Goal: Task Accomplishment & Management: Complete application form

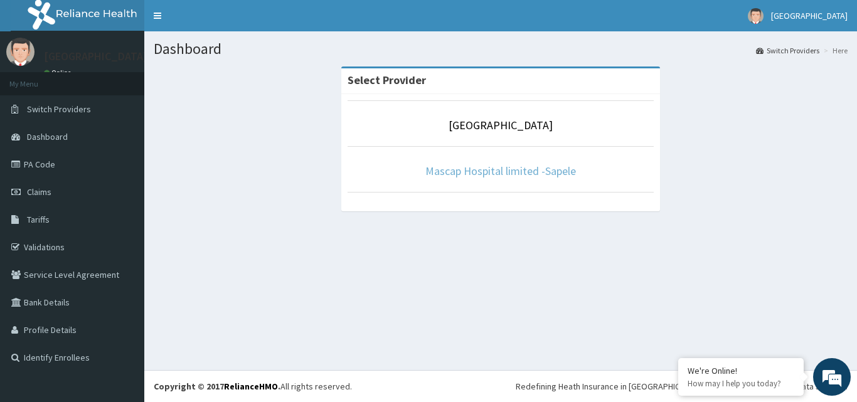
click at [522, 173] on link "Mascap Hospital limited -Sapele" at bounding box center [500, 171] width 150 height 14
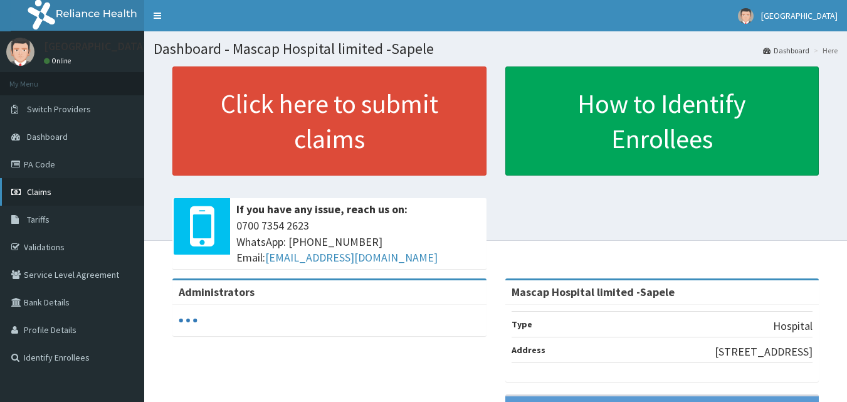
click at [44, 188] on span "Claims" at bounding box center [39, 191] width 24 height 11
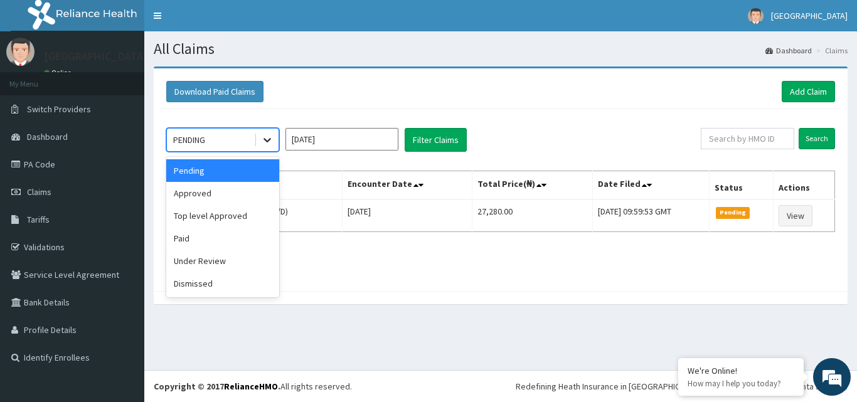
click at [265, 139] on icon at bounding box center [267, 141] width 8 height 4
click at [217, 195] on div "Approved" at bounding box center [222, 193] width 113 height 23
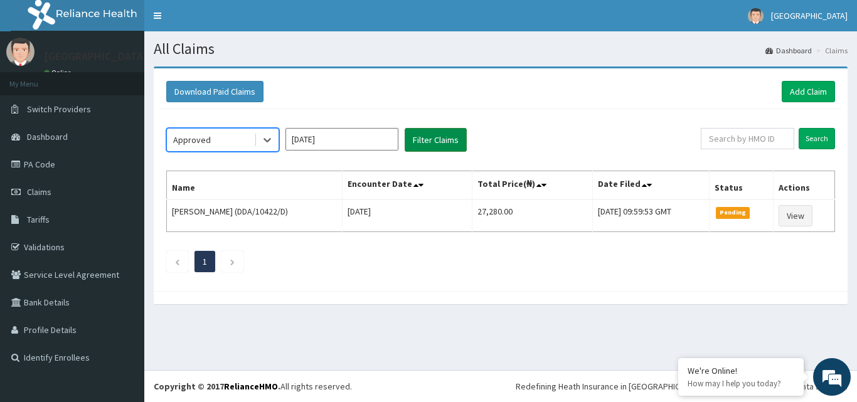
click at [433, 142] on button "Filter Claims" at bounding box center [435, 140] width 62 height 24
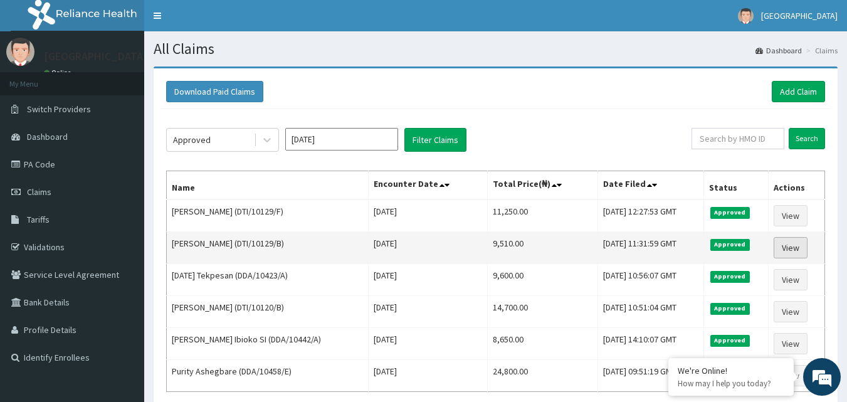
click at [788, 251] on link "View" at bounding box center [791, 247] width 34 height 21
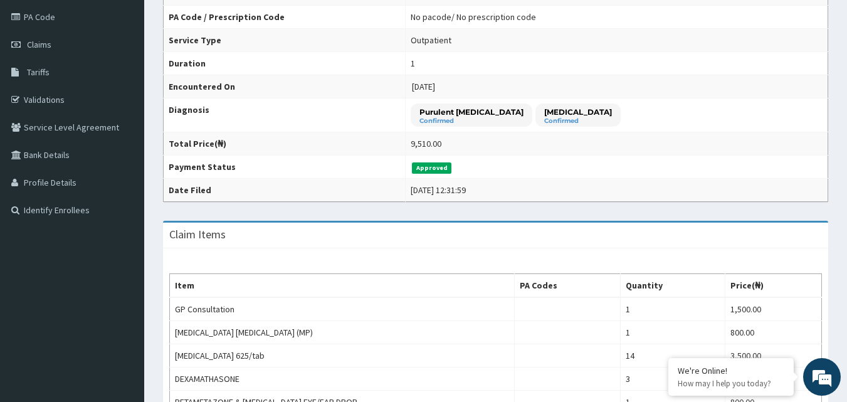
scroll to position [125, 0]
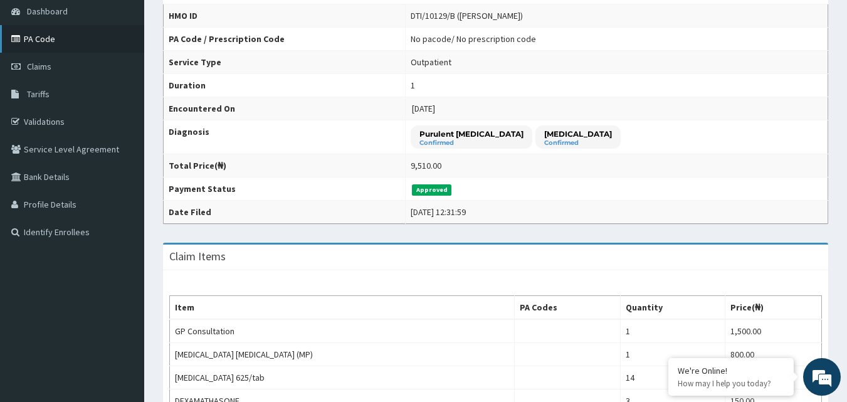
click at [90, 43] on link "PA Code" at bounding box center [72, 39] width 144 height 28
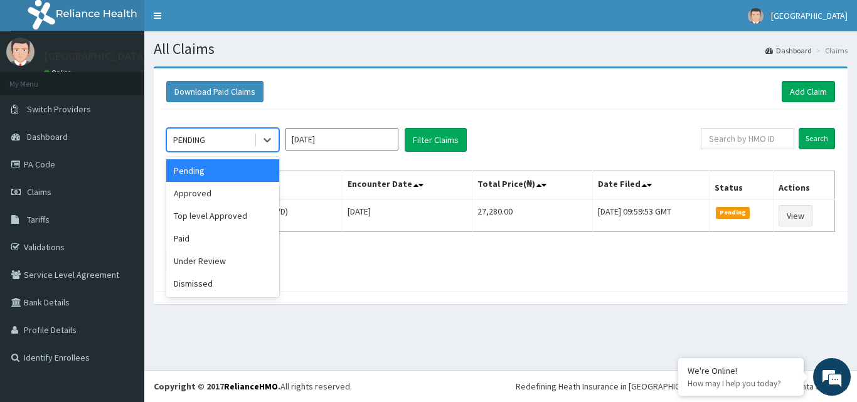
drag, startPoint x: 268, startPoint y: 137, endPoint x: 262, endPoint y: 152, distance: 16.1
click at [268, 138] on icon at bounding box center [267, 140] width 13 height 13
click at [369, 80] on div "Download Paid Claims Add Claim" at bounding box center [500, 92] width 681 height 34
click at [268, 139] on icon at bounding box center [267, 140] width 13 height 13
click at [221, 191] on div "Approved" at bounding box center [222, 193] width 113 height 23
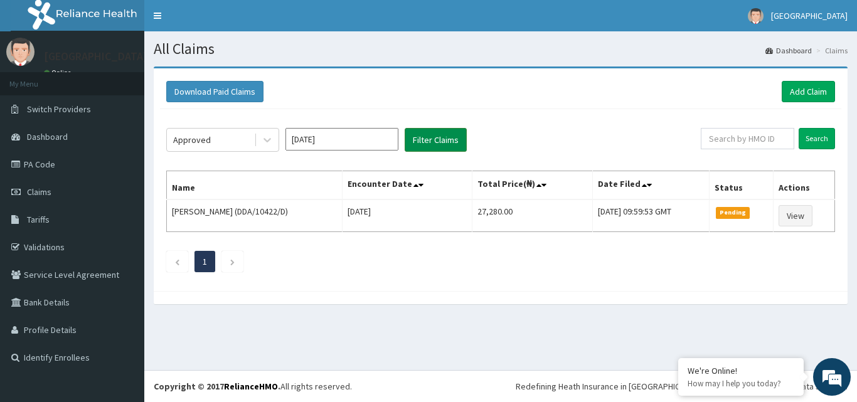
click at [438, 136] on button "Filter Claims" at bounding box center [435, 140] width 62 height 24
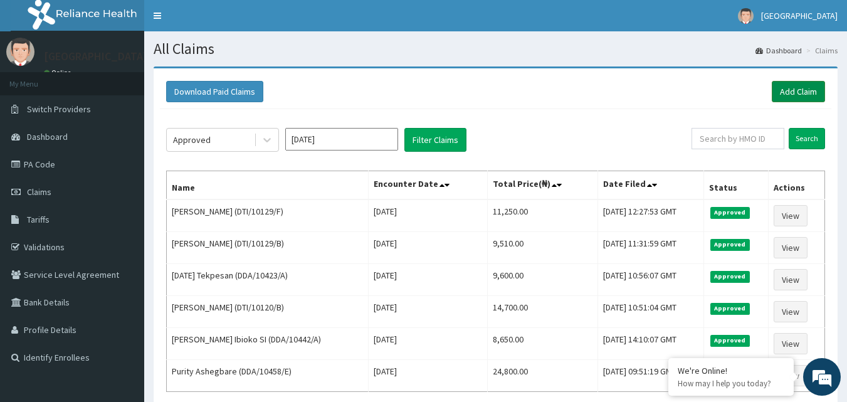
click at [793, 88] on link "Add Claim" at bounding box center [798, 91] width 53 height 21
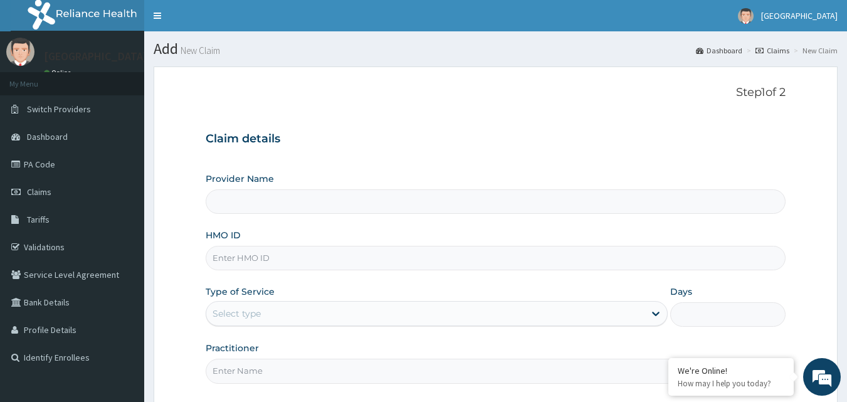
type input "Mascap Hospital limited -Sapele"
click at [347, 266] on input "HMO ID" at bounding box center [496, 258] width 581 height 24
type input "DTI/10129/E"
click at [494, 318] on div "Select type" at bounding box center [425, 314] width 438 height 20
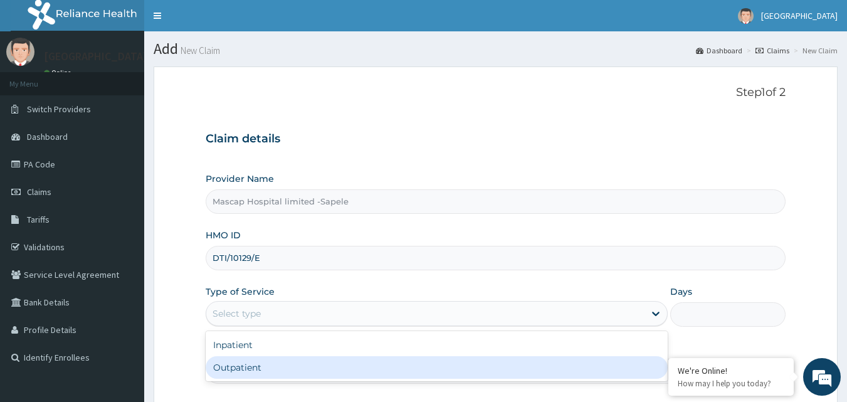
click at [461, 369] on div "Outpatient" at bounding box center [437, 367] width 462 height 23
type input "1"
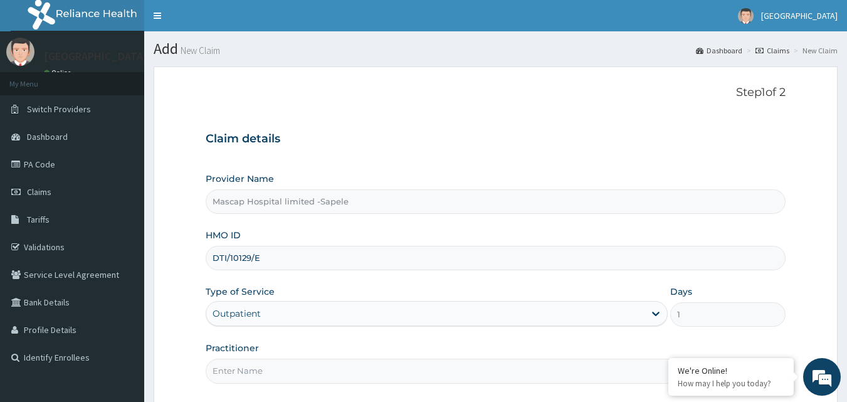
scroll to position [63, 0]
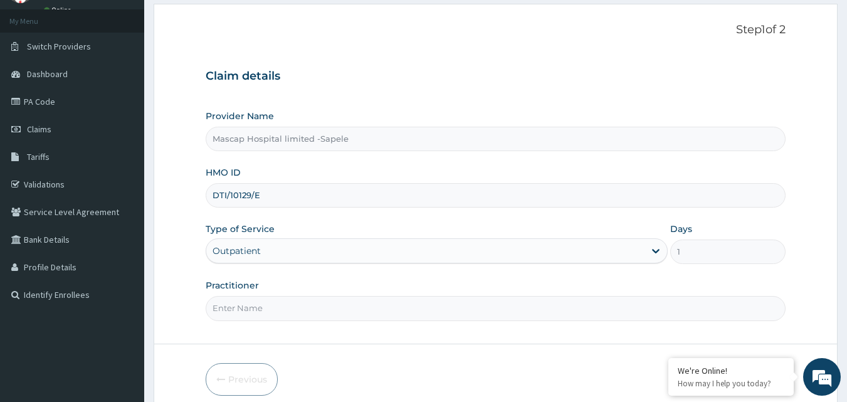
click at [467, 307] on input "Practitioner" at bounding box center [496, 308] width 581 height 24
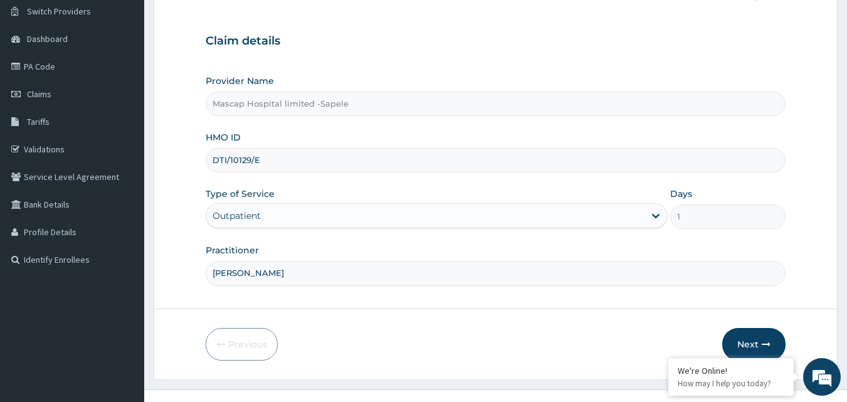
scroll to position [117, 0]
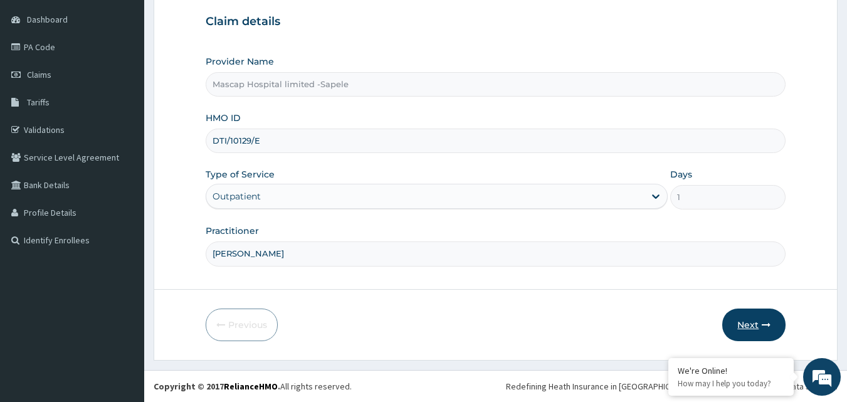
type input "[PERSON_NAME]"
click at [748, 327] on button "Next" at bounding box center [753, 325] width 63 height 33
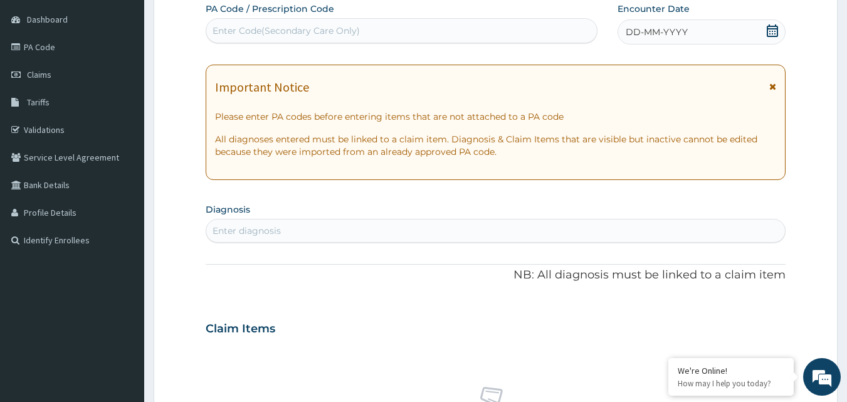
click at [774, 85] on icon at bounding box center [772, 86] width 7 height 9
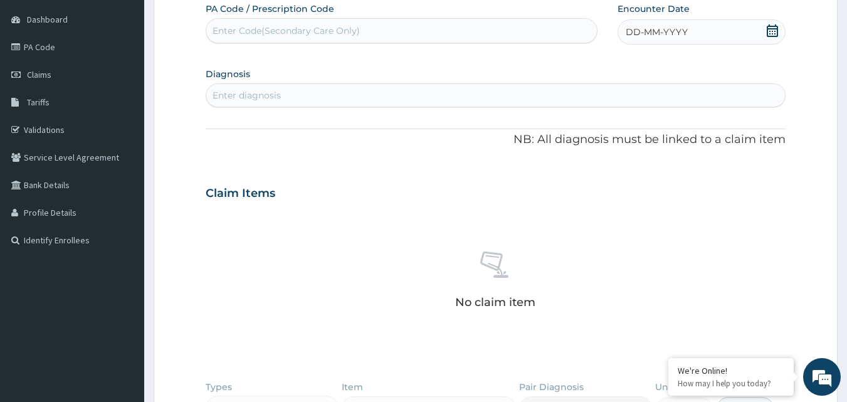
click at [766, 32] on icon at bounding box center [772, 30] width 13 height 13
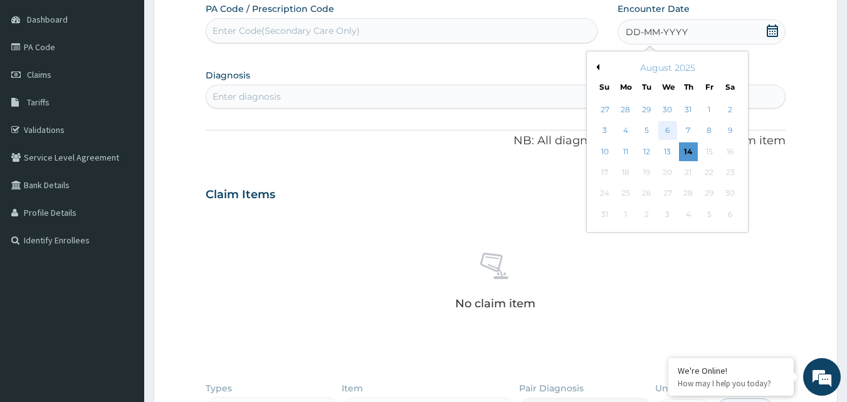
click at [670, 129] on div "6" at bounding box center [667, 131] width 19 height 19
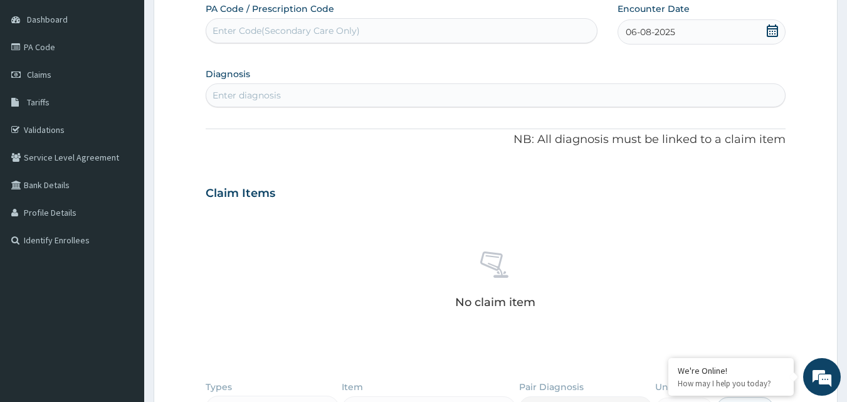
click at [481, 93] on div "Enter diagnosis" at bounding box center [495, 95] width 579 height 20
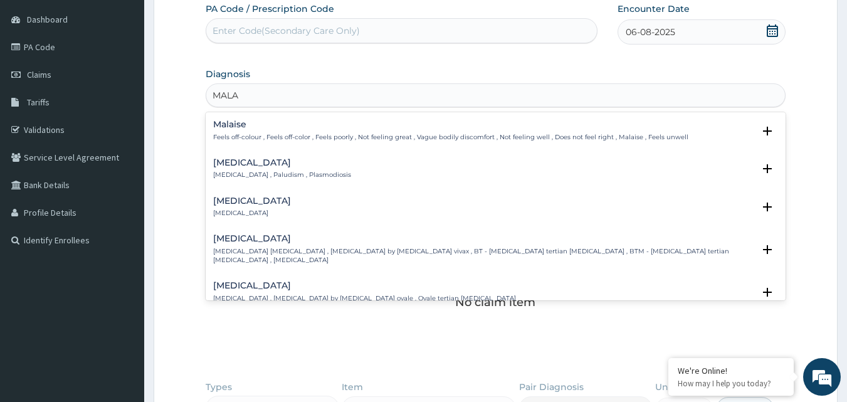
type input "MALAR"
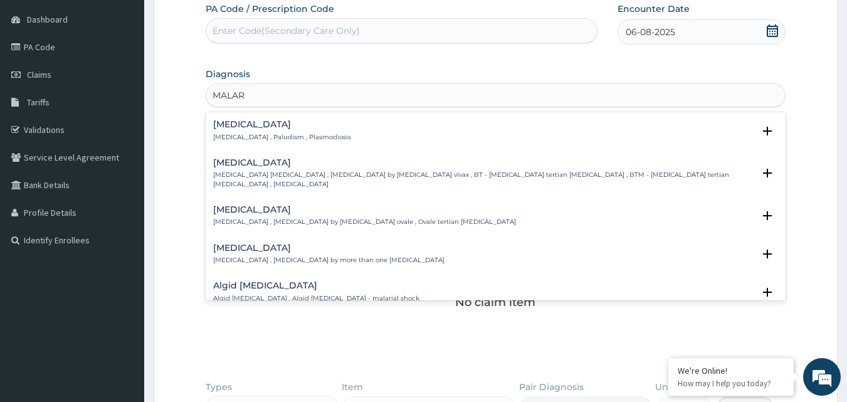
click at [230, 139] on p "[MEDICAL_DATA] , Paludism , Plasmodiosis" at bounding box center [282, 137] width 138 height 9
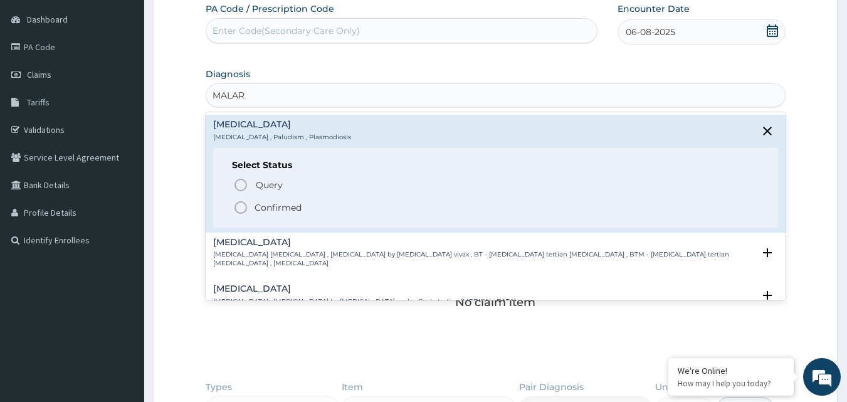
click at [240, 208] on icon "status option filled" at bounding box center [240, 207] width 15 height 15
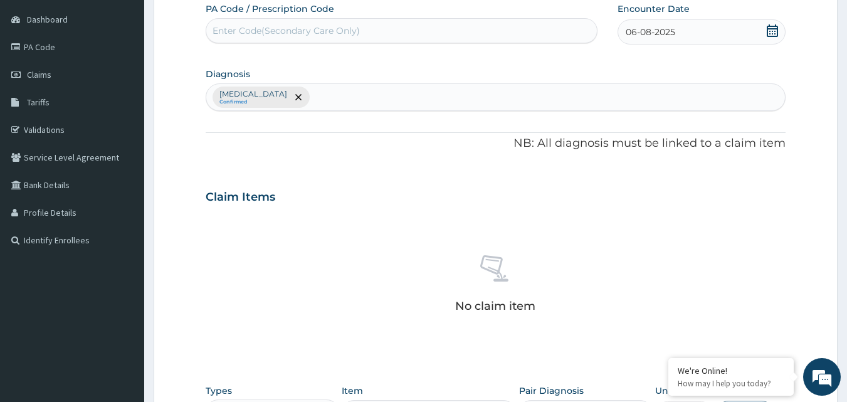
click at [300, 95] on div "Malaria Confirmed" at bounding box center [495, 97] width 579 height 26
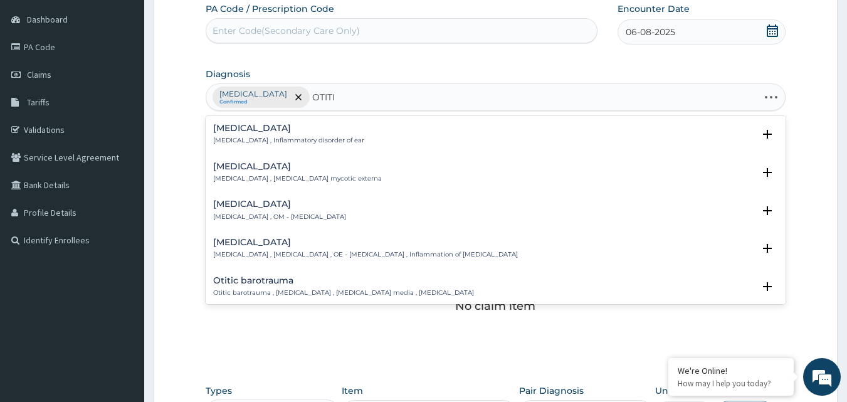
type input "OTITIS"
click at [229, 218] on p "Otitis media , OM - Otitis media" at bounding box center [279, 217] width 133 height 9
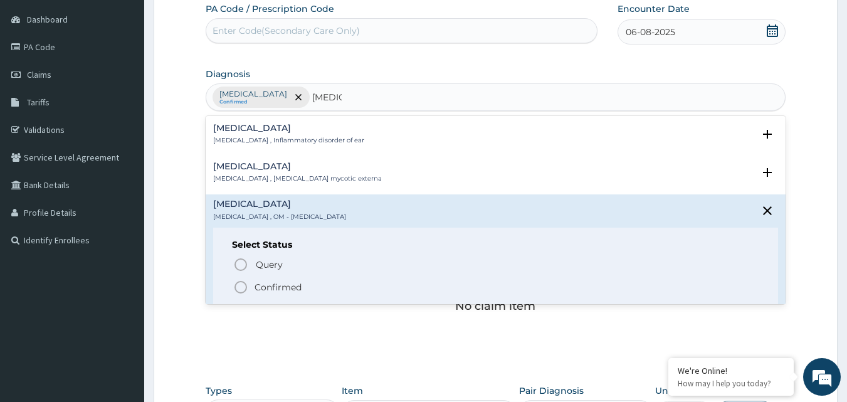
click at [240, 288] on icon "status option filled" at bounding box center [240, 287] width 15 height 15
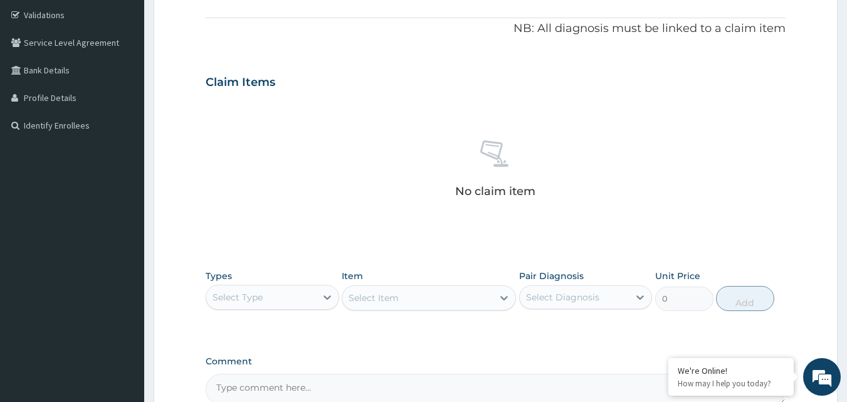
scroll to position [243, 0]
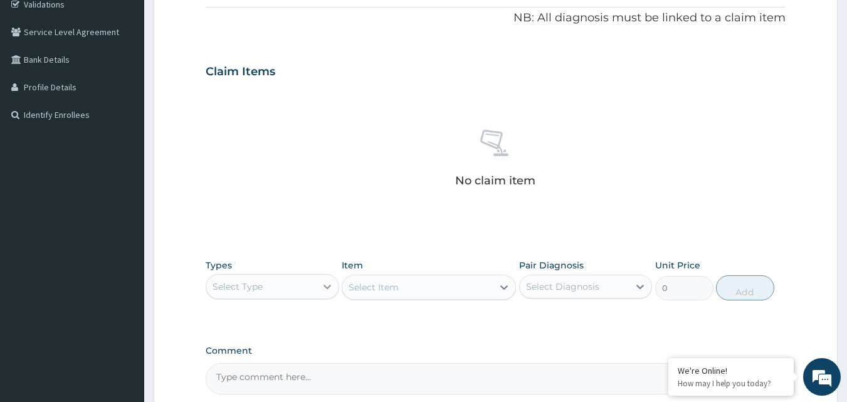
click at [327, 290] on icon at bounding box center [327, 286] width 13 height 13
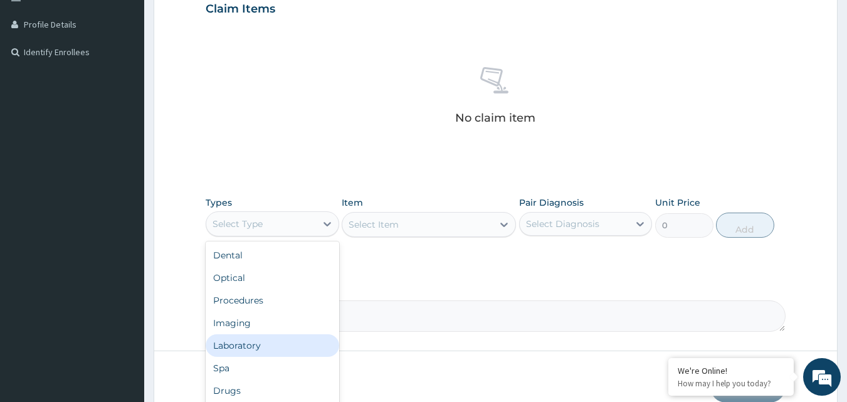
scroll to position [43, 0]
click at [250, 349] on div "Drugs" at bounding box center [273, 348] width 134 height 23
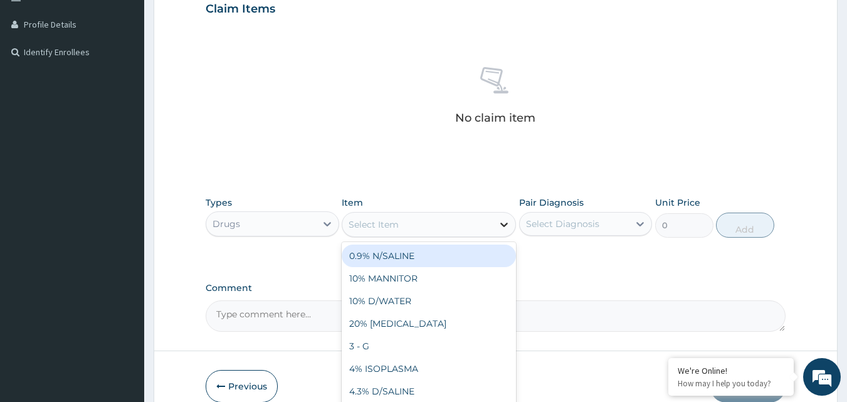
click at [502, 230] on icon at bounding box center [504, 224] width 13 height 13
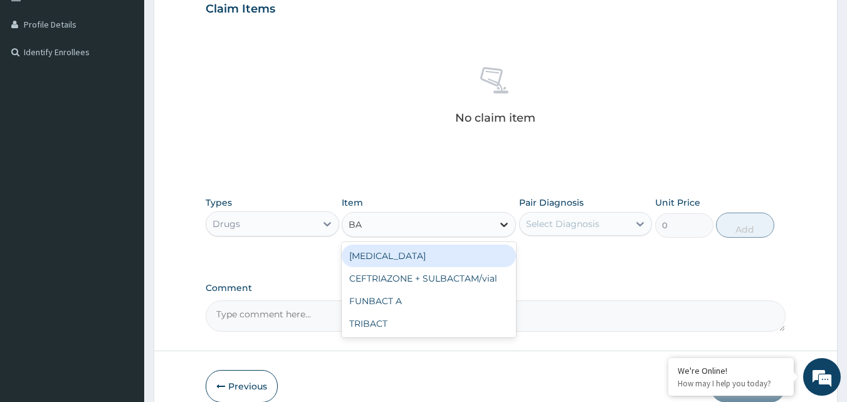
type input "B"
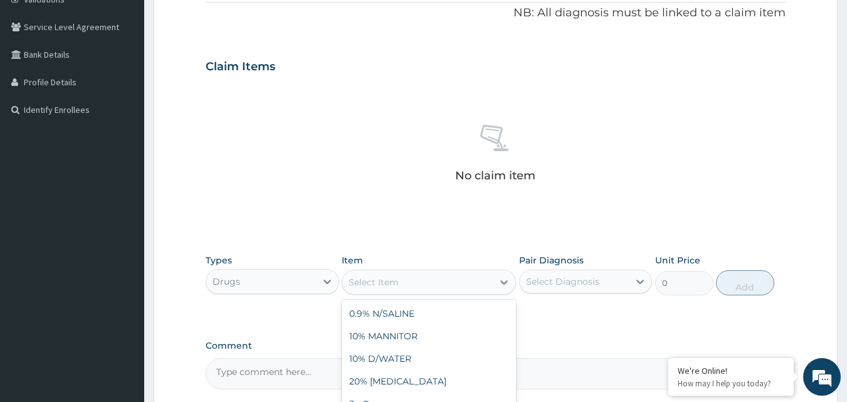
scroll to position [180, 0]
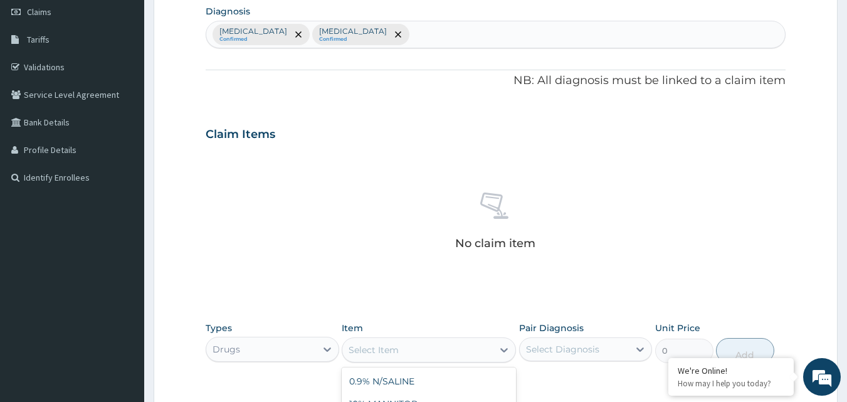
click at [388, 30] on div "Malaria Confirmed Otitis media Confirmed" at bounding box center [495, 34] width 579 height 26
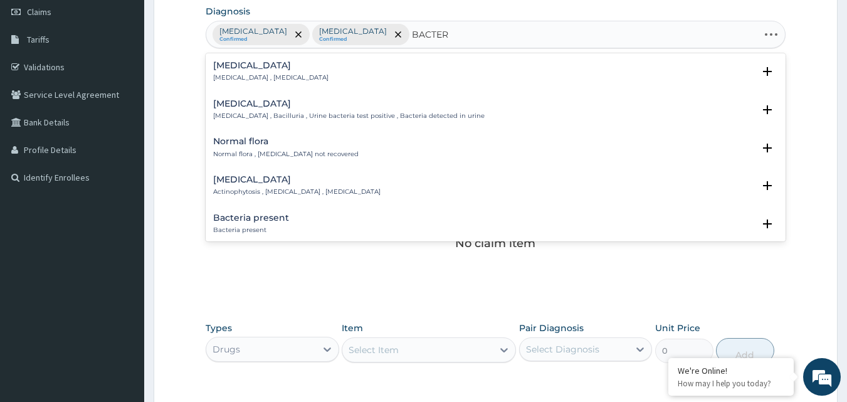
type input "BACTERE"
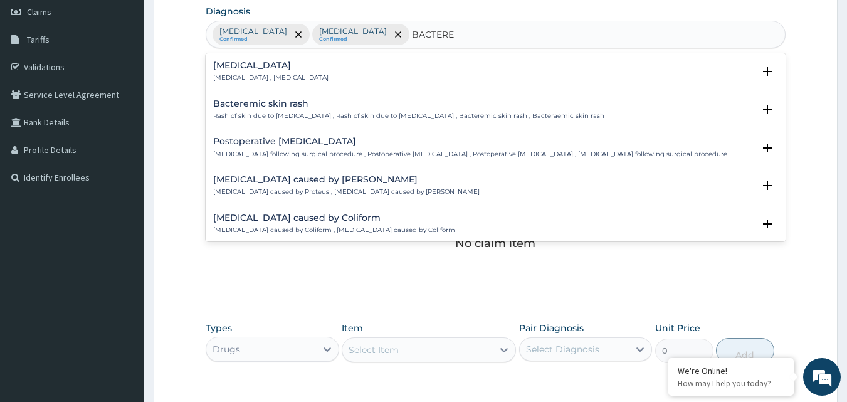
click at [233, 78] on p "Bacteremia , Bacteraemia" at bounding box center [270, 77] width 115 height 9
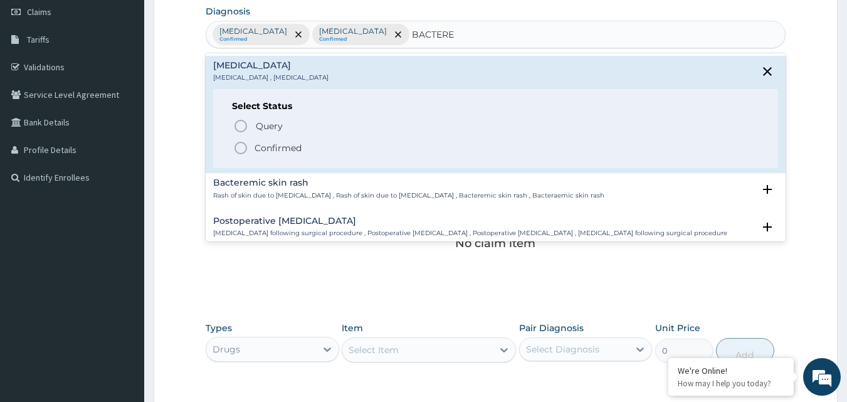
click at [241, 149] on icon "status option filled" at bounding box center [240, 147] width 15 height 15
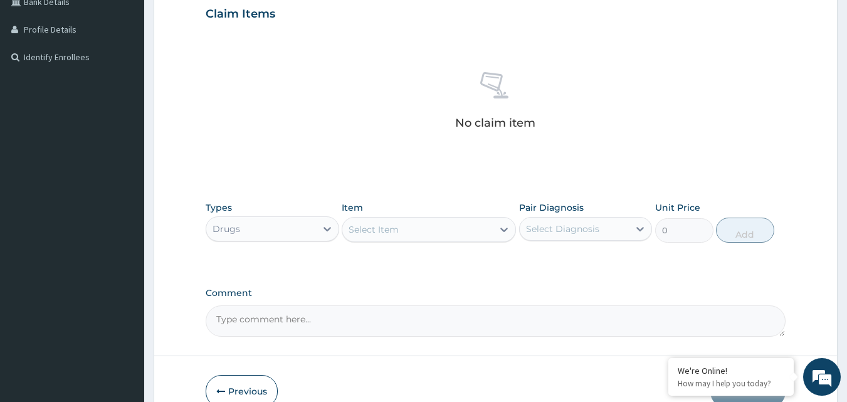
scroll to position [305, 0]
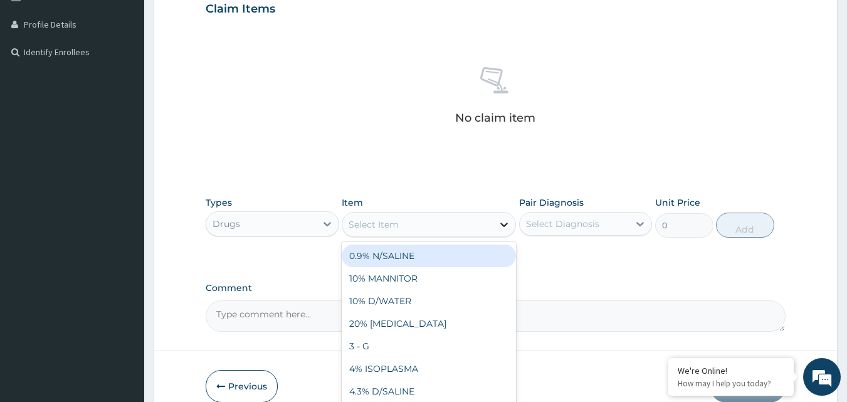
click at [500, 221] on icon at bounding box center [504, 224] width 13 height 13
type input "ARTH"
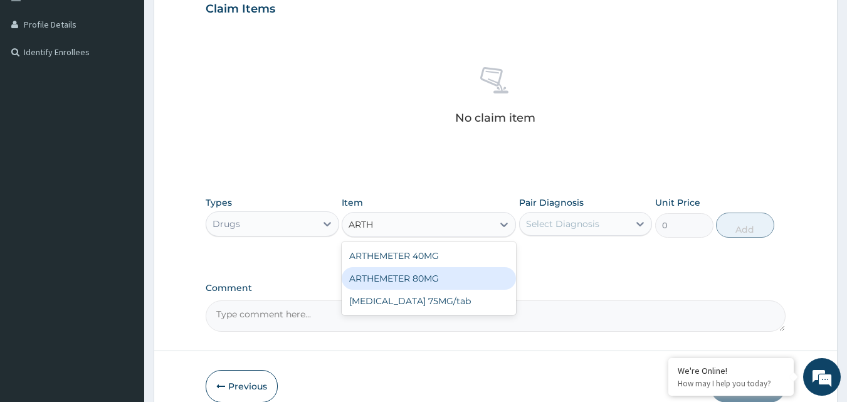
click at [413, 277] on div "ARTHEMETER 80MG" at bounding box center [429, 278] width 174 height 23
type input "500"
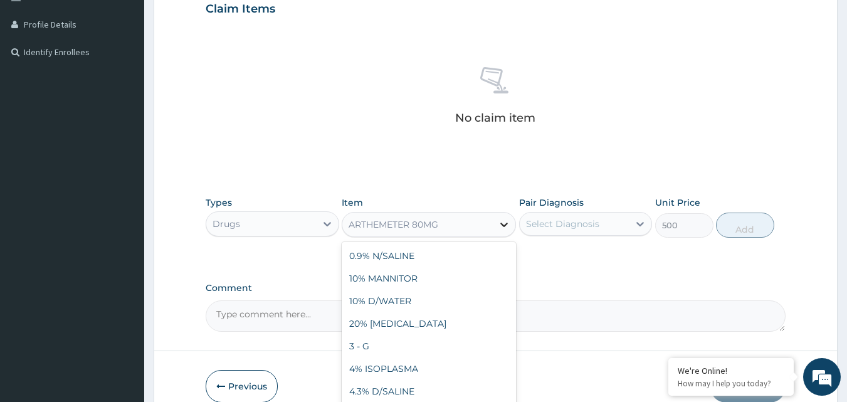
click at [506, 224] on icon at bounding box center [504, 225] width 8 height 4
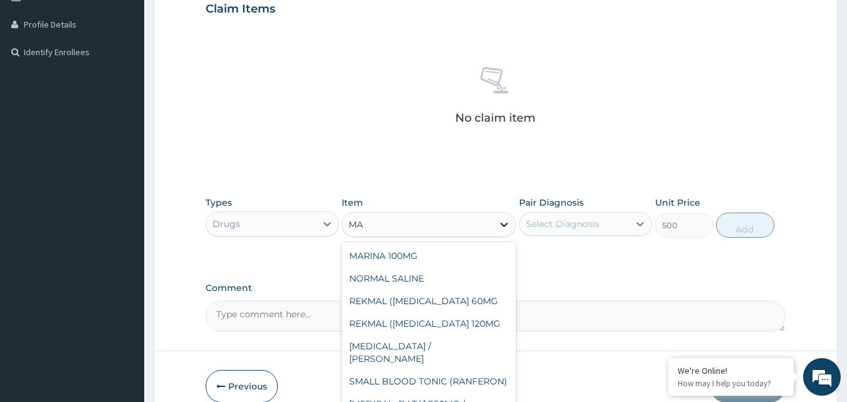
scroll to position [3, 0]
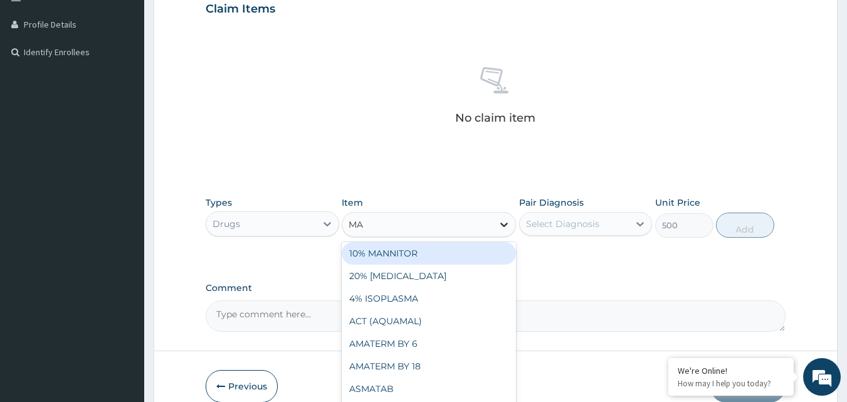
type input "MAL"
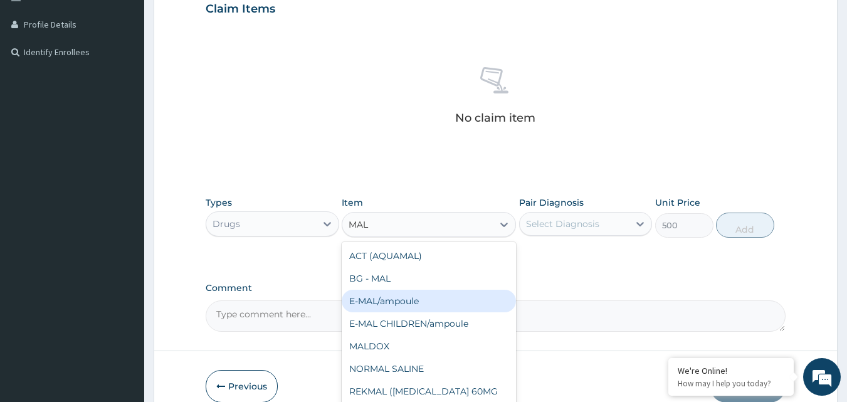
click at [412, 300] on div "E-MAL/ampoule" at bounding box center [429, 301] width 174 height 23
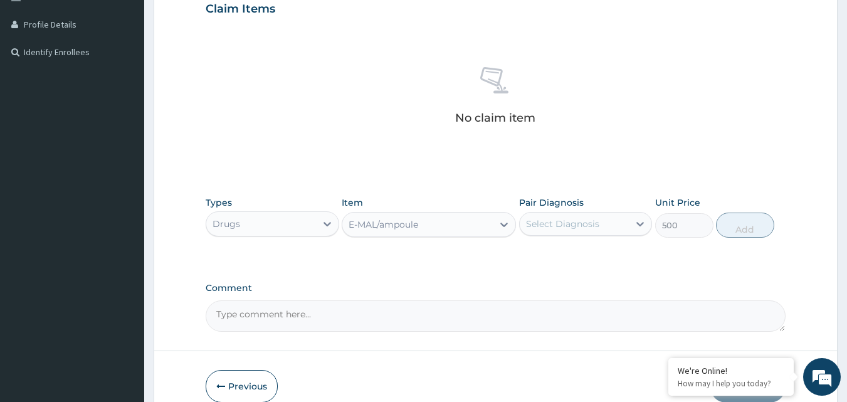
type input "1000"
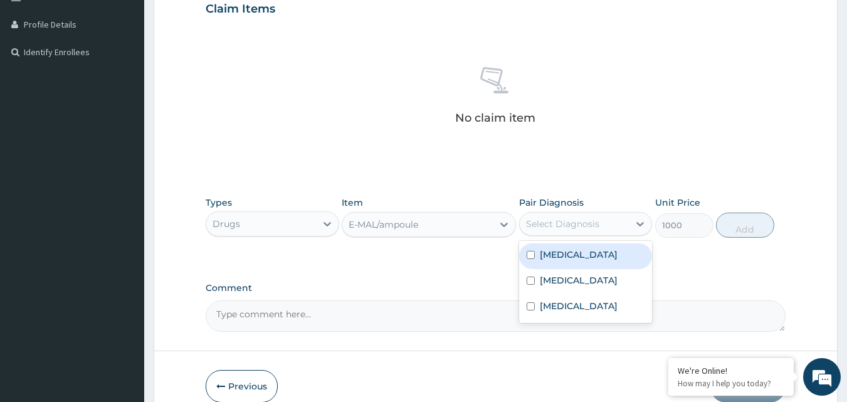
drag, startPoint x: 638, startPoint y: 223, endPoint x: 605, endPoint y: 236, distance: 36.0
click at [636, 225] on icon at bounding box center [640, 224] width 13 height 13
click at [530, 254] on input "checkbox" at bounding box center [531, 255] width 8 height 8
checkbox input "true"
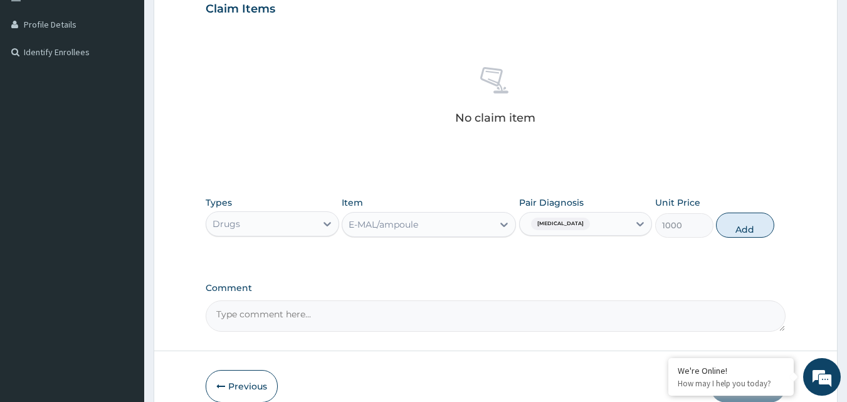
click at [746, 238] on div "Types Drugs Item E-MAL/ampoule Pair Diagnosis Malaria Unit Price 1000 Add" at bounding box center [496, 217] width 581 height 54
click at [742, 223] on button "Add" at bounding box center [745, 225] width 58 height 25
type input "0"
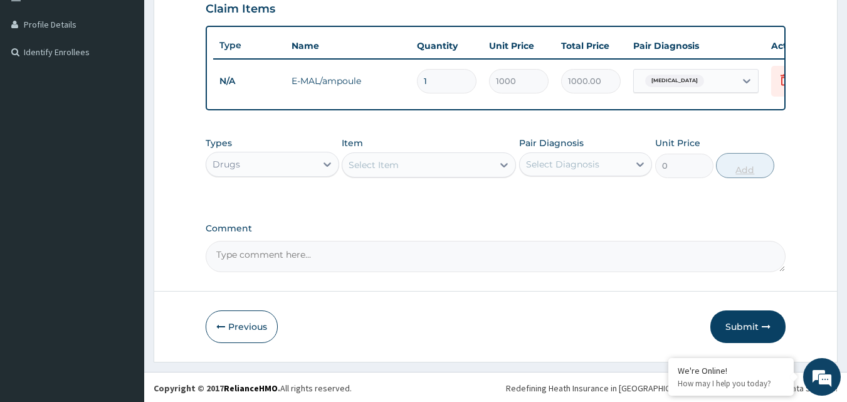
type input "0.00"
type input "3"
type input "3000.00"
type input "3"
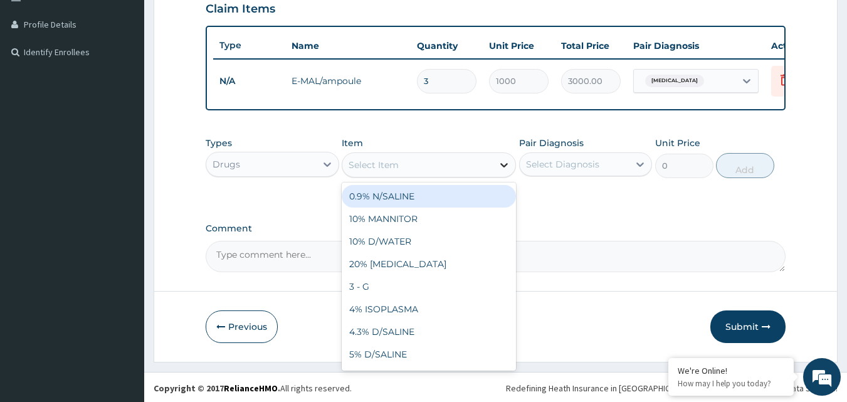
click at [508, 176] on div at bounding box center [504, 165] width 23 height 23
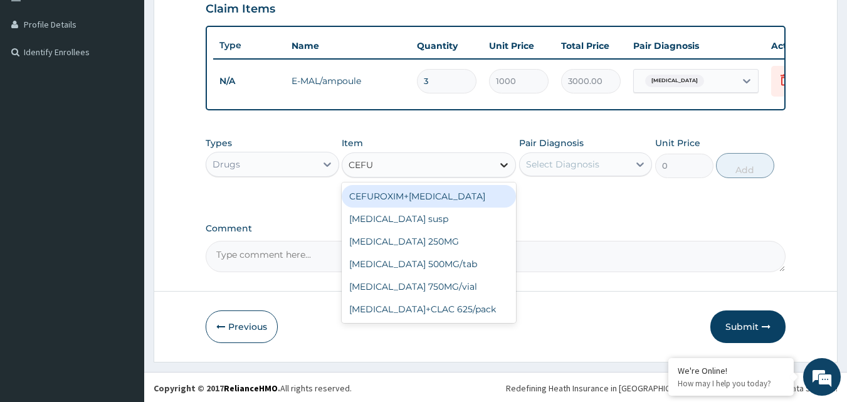
type input "CEFUR"
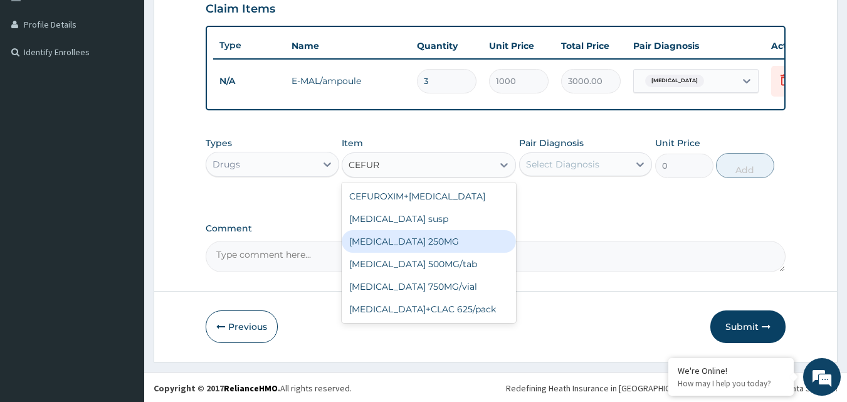
click at [431, 253] on div "[MEDICAL_DATA] 250MG" at bounding box center [429, 241] width 174 height 23
type input "150"
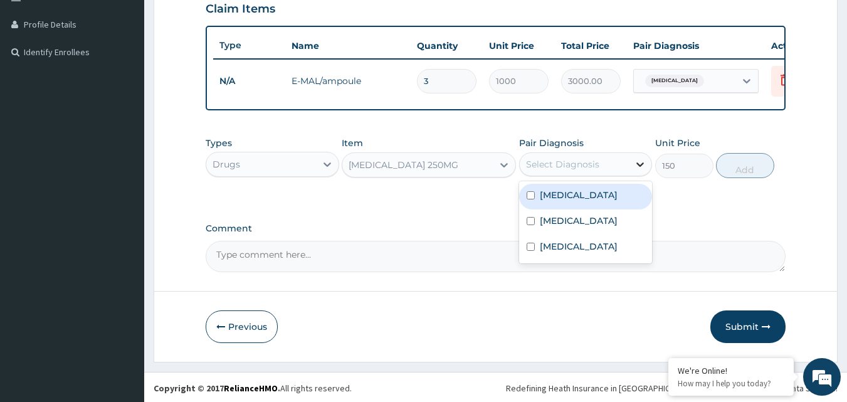
click at [638, 171] on icon at bounding box center [640, 164] width 13 height 13
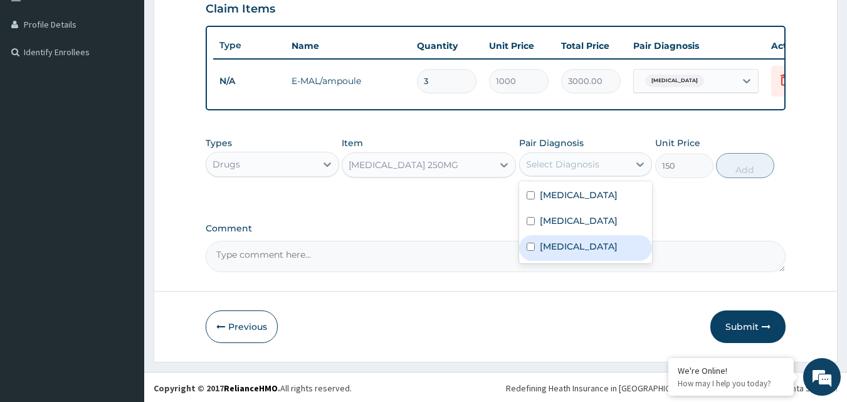
click at [529, 251] on input "checkbox" at bounding box center [531, 247] width 8 height 8
checkbox input "true"
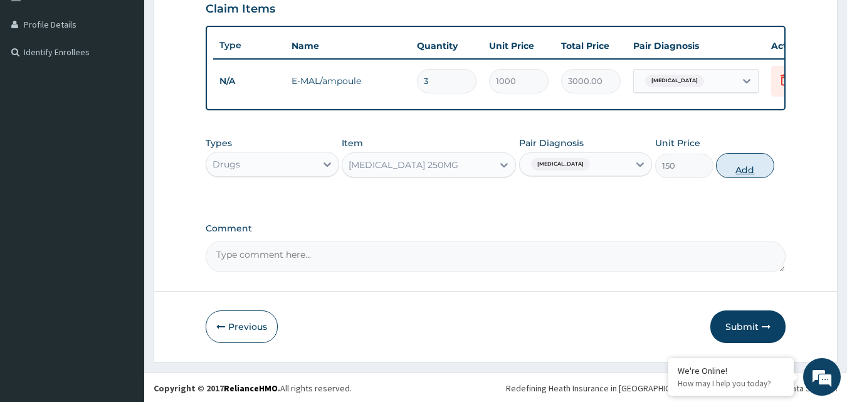
click at [742, 176] on button "Add" at bounding box center [745, 165] width 58 height 25
type input "0"
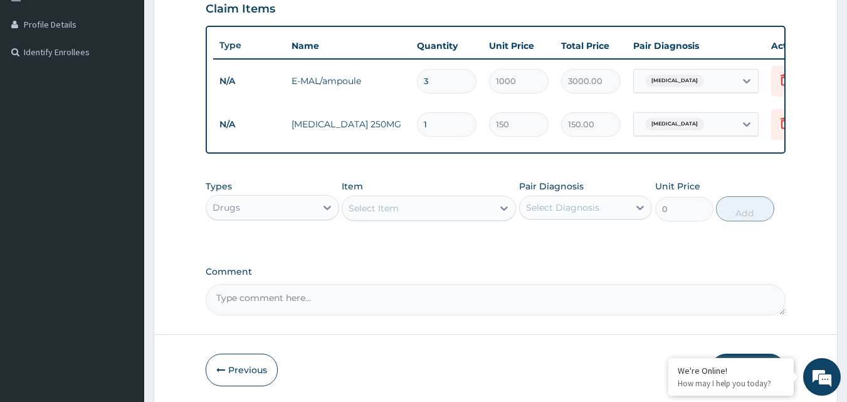
type input "10"
type input "1500.00"
type input "10"
click at [507, 214] on icon at bounding box center [504, 208] width 13 height 13
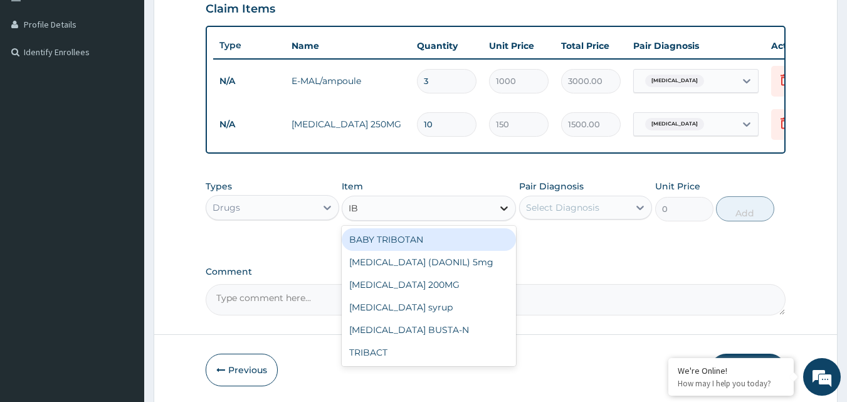
type input "IBU"
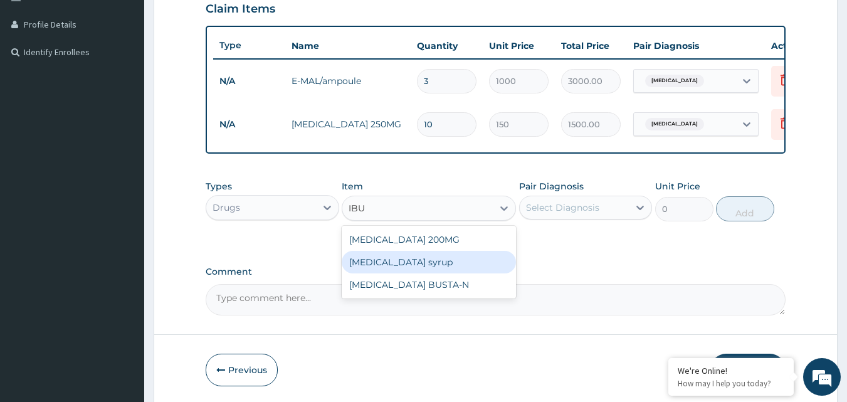
click at [421, 273] on div "IBUPROFEN syrup" at bounding box center [429, 262] width 174 height 23
type input "500"
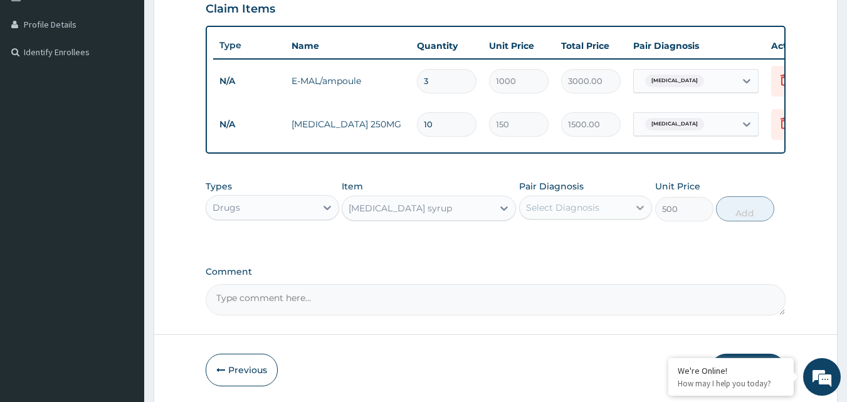
click at [633, 216] on div at bounding box center [640, 207] width 23 height 23
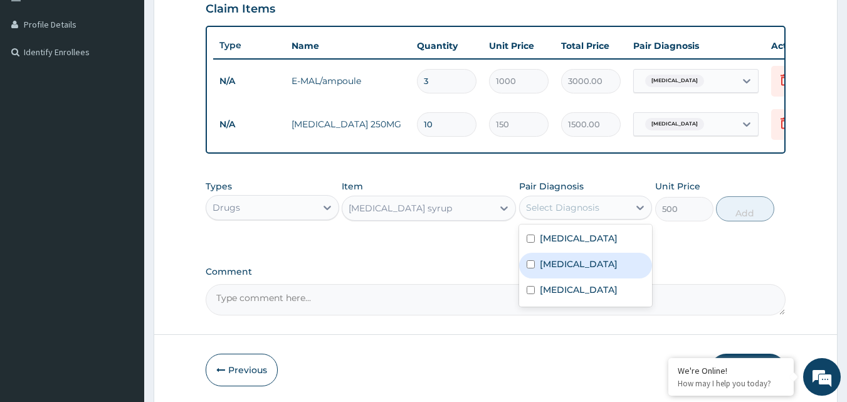
click at [529, 268] on input "checkbox" at bounding box center [531, 264] width 8 height 8
checkbox input "true"
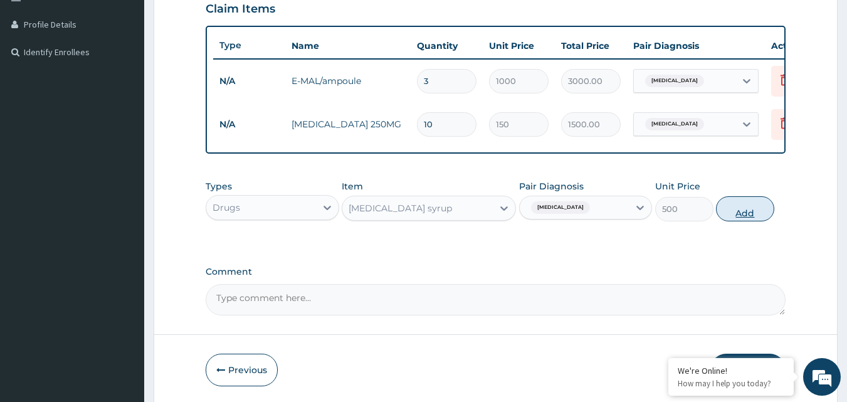
click at [739, 214] on button "Add" at bounding box center [745, 208] width 58 height 25
type input "0"
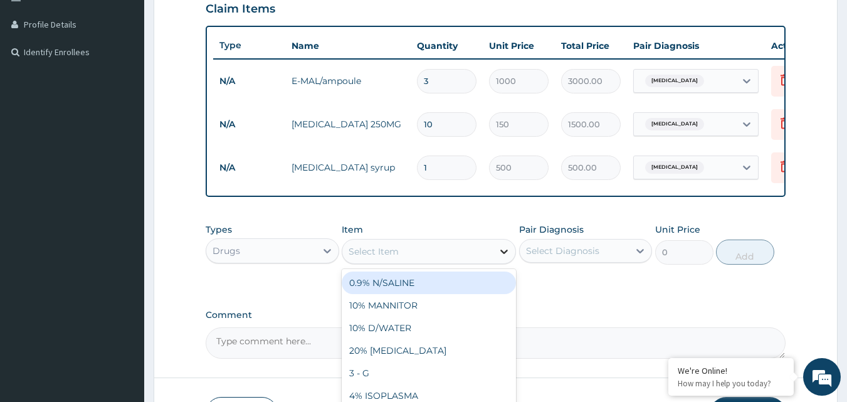
click at [500, 258] on icon at bounding box center [504, 251] width 13 height 13
type input "DROP"
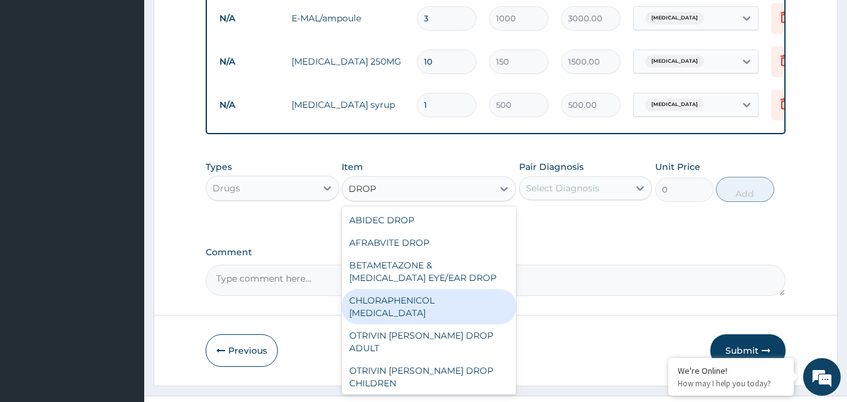
scroll to position [403, 0]
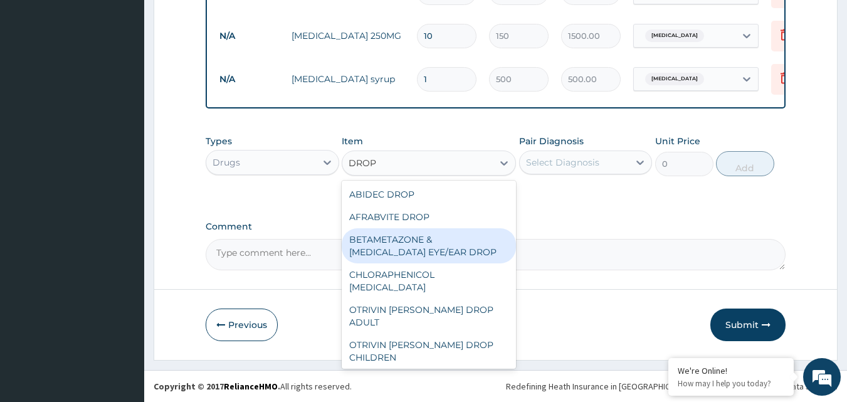
click at [416, 246] on div "BETAMETAZONE & NEOMYCIN EYE/EAR DROP" at bounding box center [429, 245] width 174 height 35
type input "800"
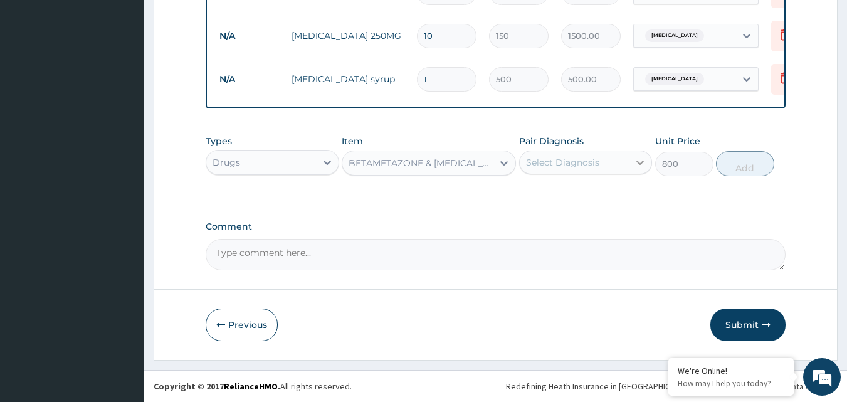
click at [640, 166] on icon at bounding box center [640, 162] width 13 height 13
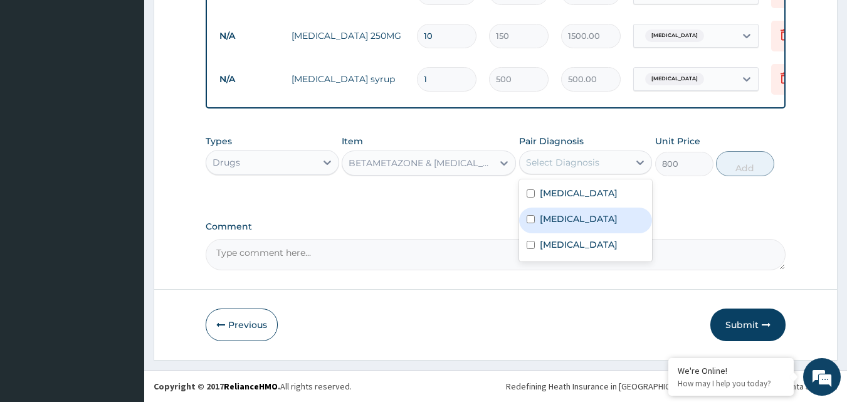
click at [531, 218] on input "checkbox" at bounding box center [531, 219] width 8 height 8
checkbox input "true"
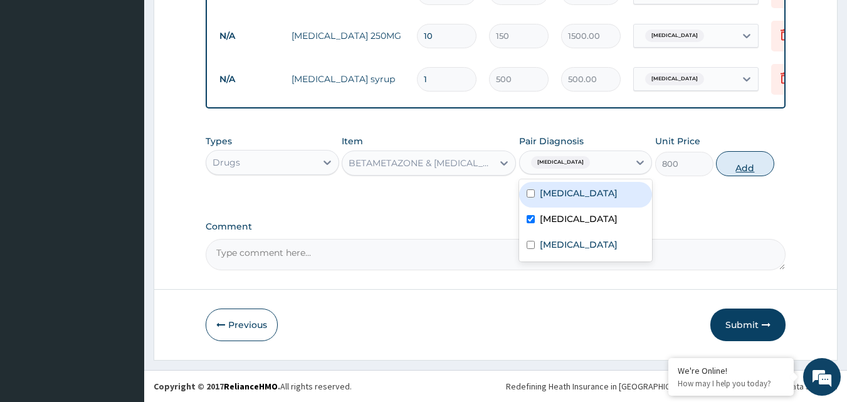
click at [747, 161] on button "Add" at bounding box center [745, 163] width 58 height 25
type input "0"
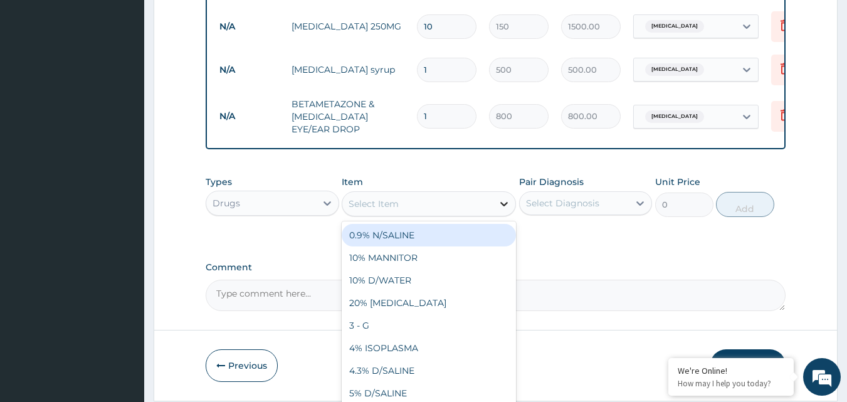
click at [506, 209] on icon at bounding box center [504, 204] width 13 height 13
type input "DIC"
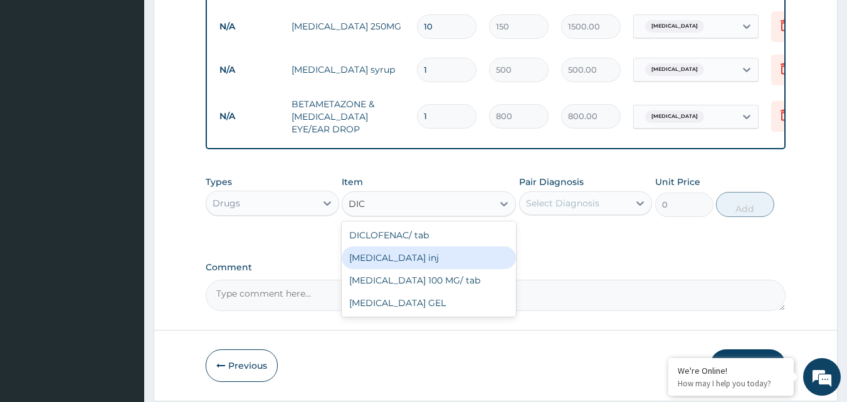
click at [408, 269] on div "DICLOFENAC inj" at bounding box center [429, 257] width 174 height 23
type input "300"
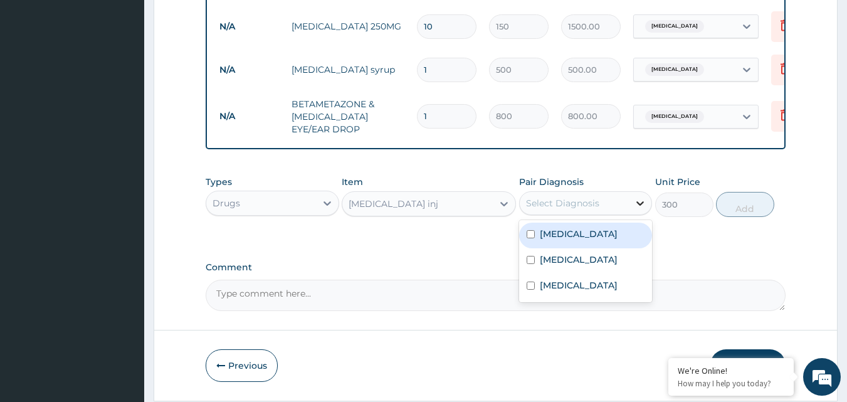
click at [638, 206] on icon at bounding box center [641, 203] width 8 height 4
click at [530, 238] on input "checkbox" at bounding box center [531, 234] width 8 height 8
checkbox input "true"
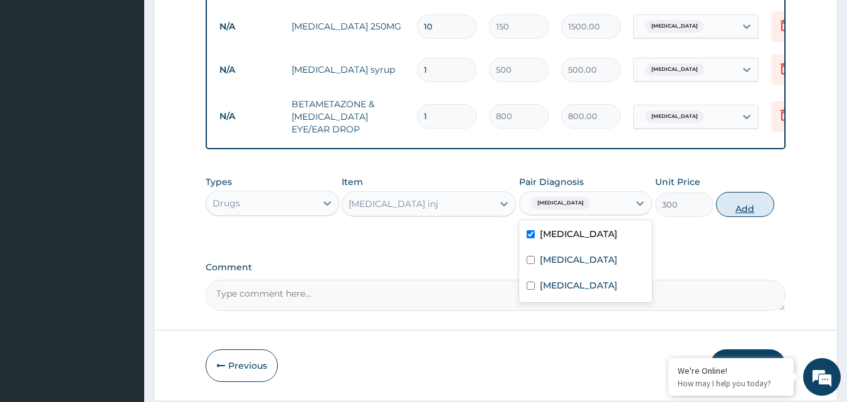
click at [743, 216] on button "Add" at bounding box center [745, 204] width 58 height 25
type input "0"
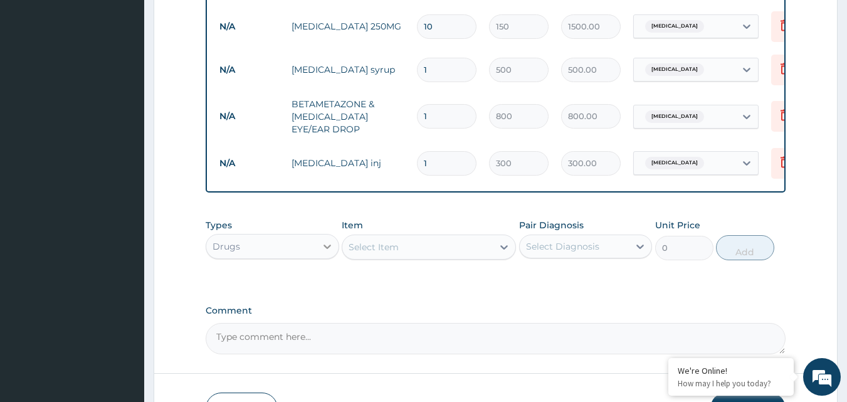
click at [332, 253] on icon at bounding box center [327, 246] width 13 height 13
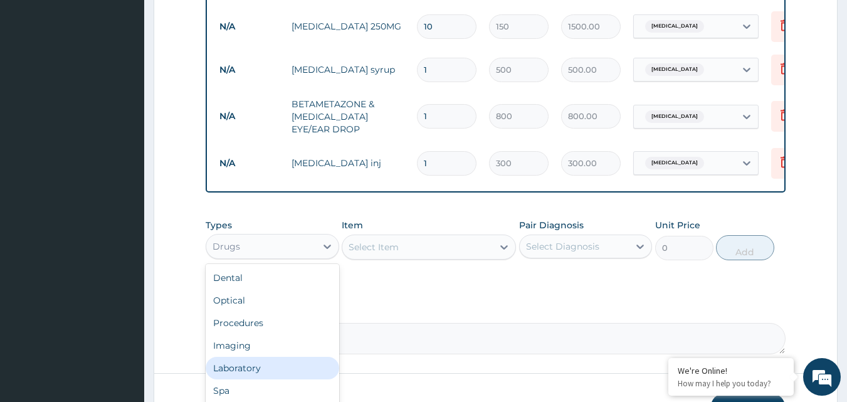
click at [260, 379] on div "Laboratory" at bounding box center [273, 368] width 134 height 23
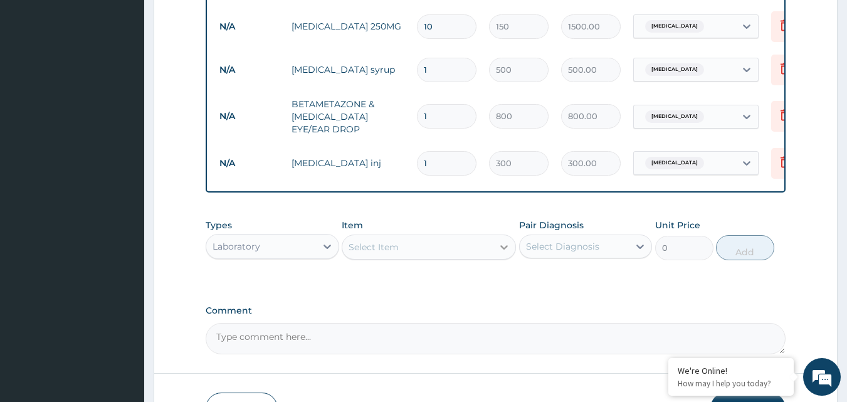
click at [505, 253] on icon at bounding box center [504, 247] width 13 height 13
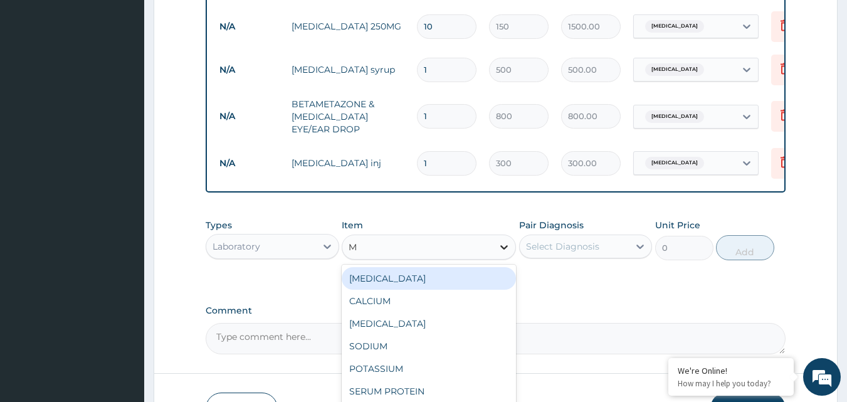
type input "MP"
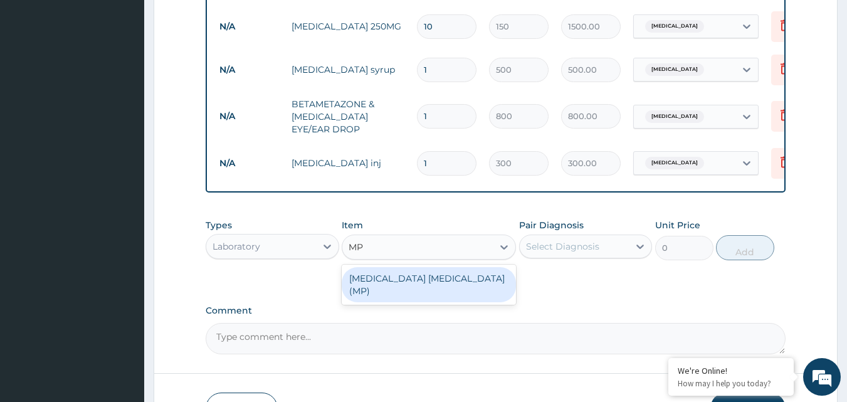
click at [471, 287] on div "[MEDICAL_DATA] [MEDICAL_DATA] (MP)" at bounding box center [429, 284] width 174 height 35
type input "800"
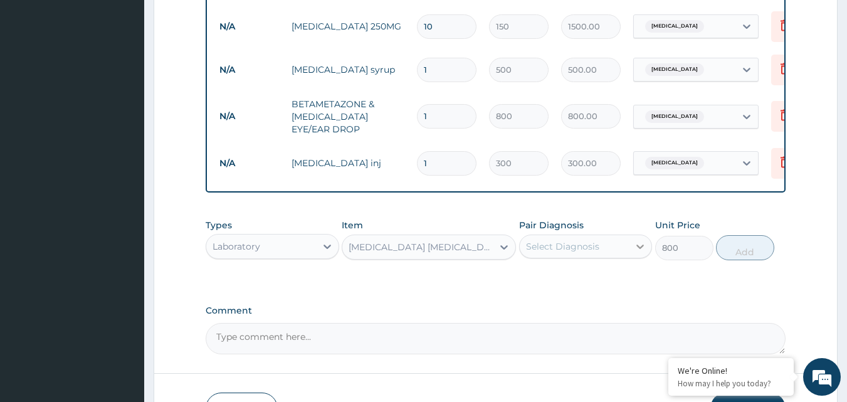
click at [648, 253] on div at bounding box center [640, 246] width 23 height 23
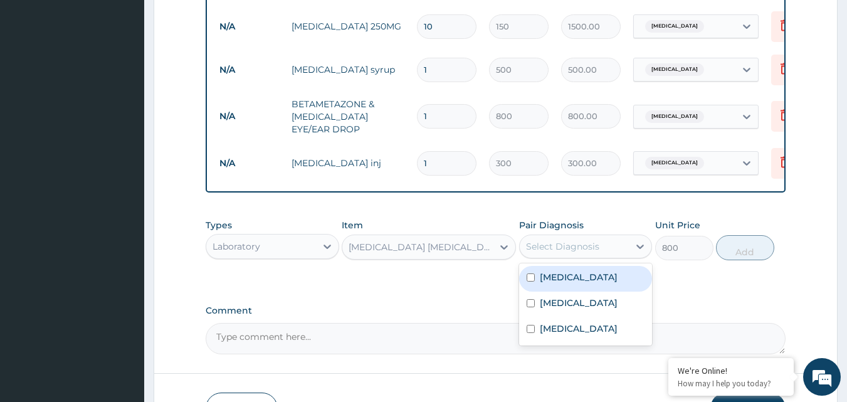
click at [531, 282] on input "checkbox" at bounding box center [531, 277] width 8 height 8
checkbox input "true"
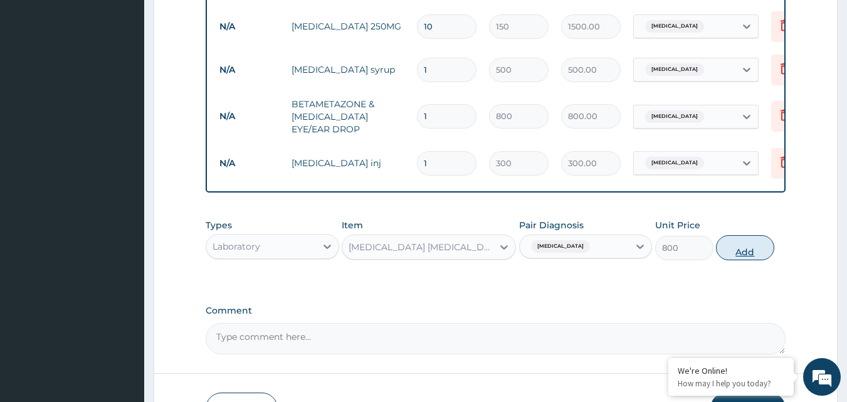
click at [744, 256] on button "Add" at bounding box center [745, 247] width 58 height 25
type input "0"
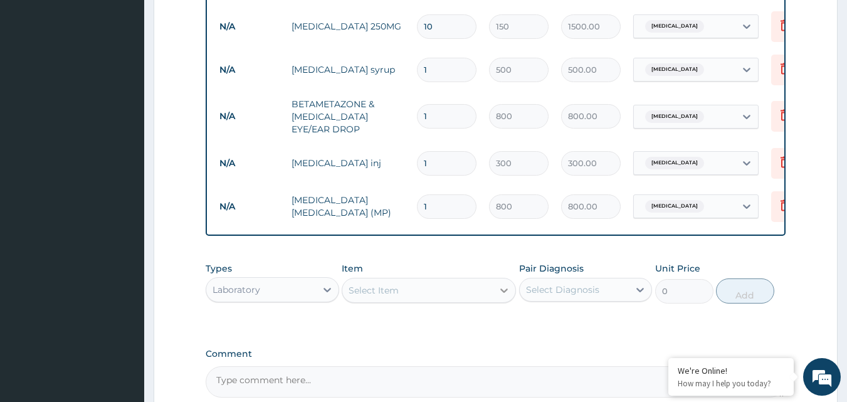
click at [505, 297] on icon at bounding box center [504, 290] width 13 height 13
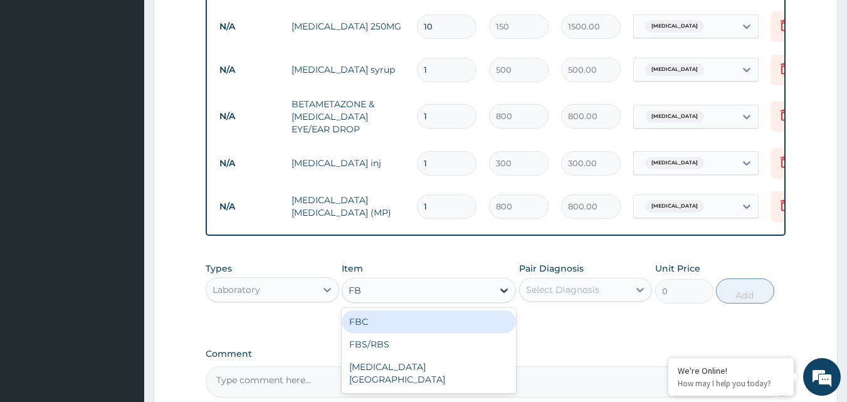
type input "FBC"
click at [436, 333] on div "FBC" at bounding box center [429, 321] width 174 height 23
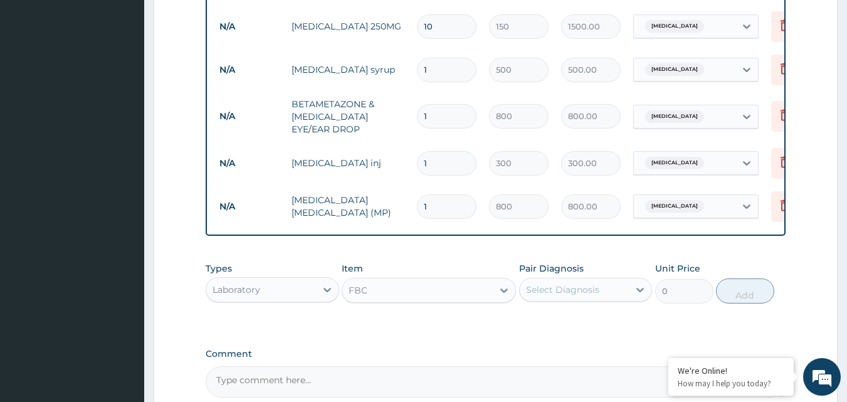
type input "2000"
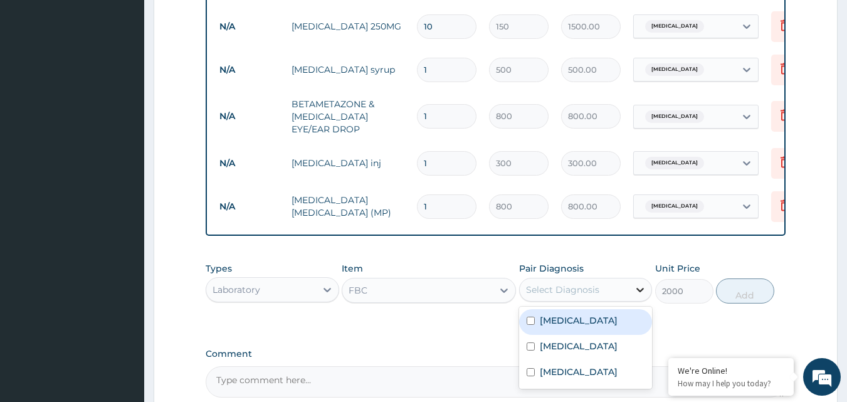
click at [637, 296] on icon at bounding box center [640, 289] width 13 height 13
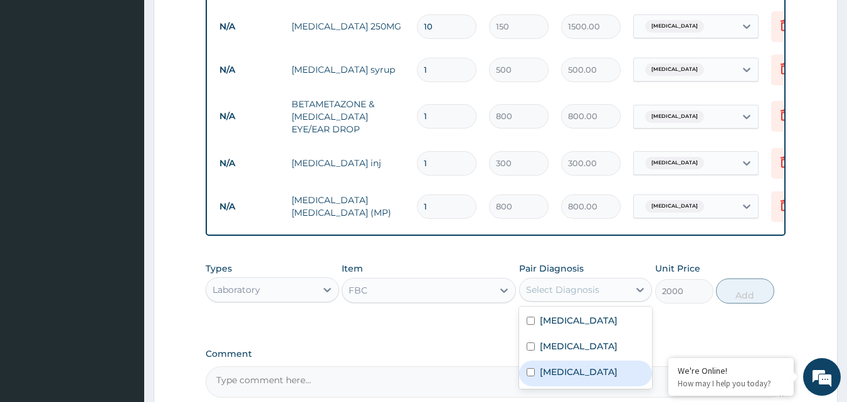
click at [533, 376] on input "checkbox" at bounding box center [531, 372] width 8 height 8
checkbox input "true"
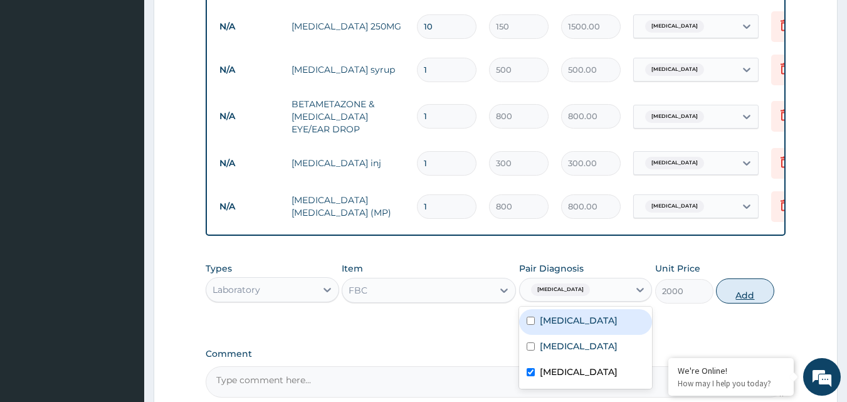
click at [751, 300] on button "Add" at bounding box center [745, 290] width 58 height 25
type input "0"
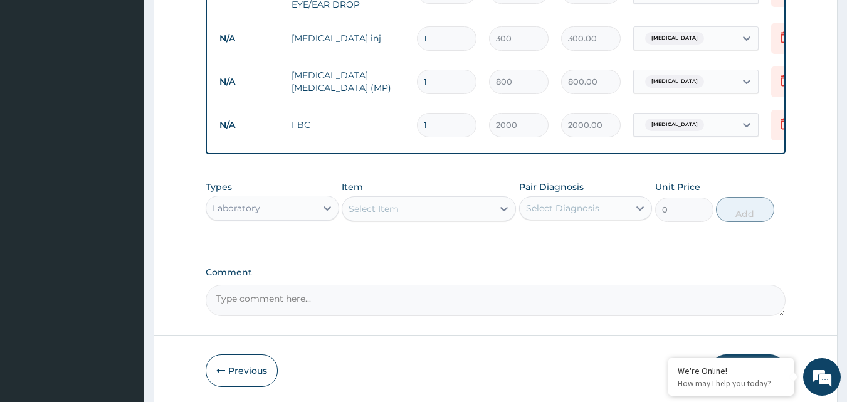
scroll to position [529, 0]
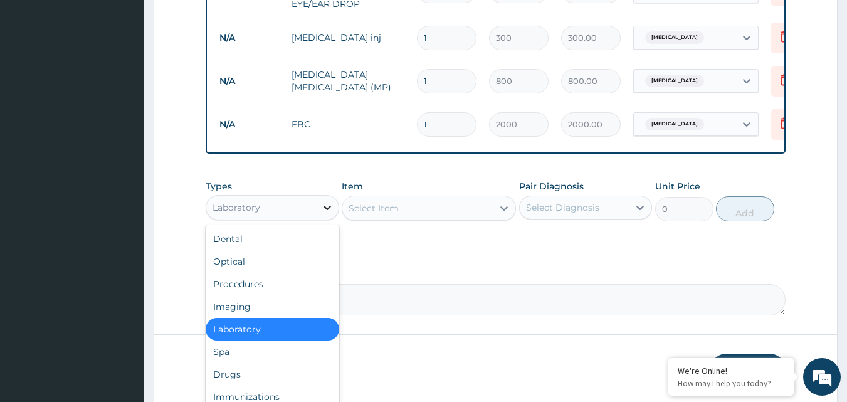
click at [327, 210] on icon at bounding box center [328, 208] width 8 height 4
click at [267, 295] on div "Procedures" at bounding box center [273, 284] width 134 height 23
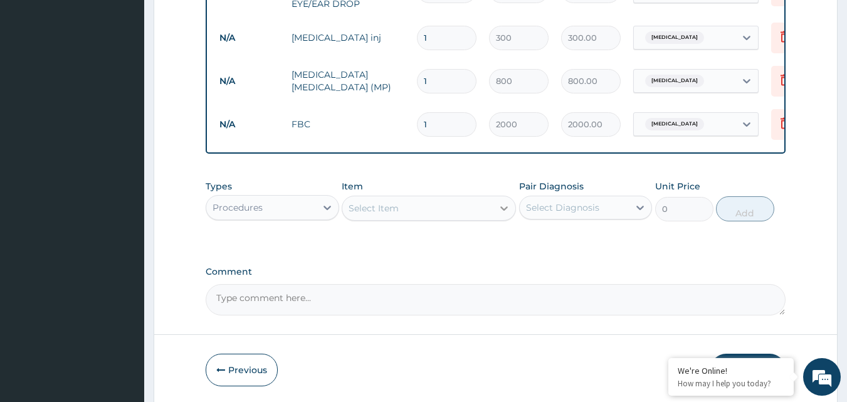
click at [503, 214] on icon at bounding box center [504, 208] width 13 height 13
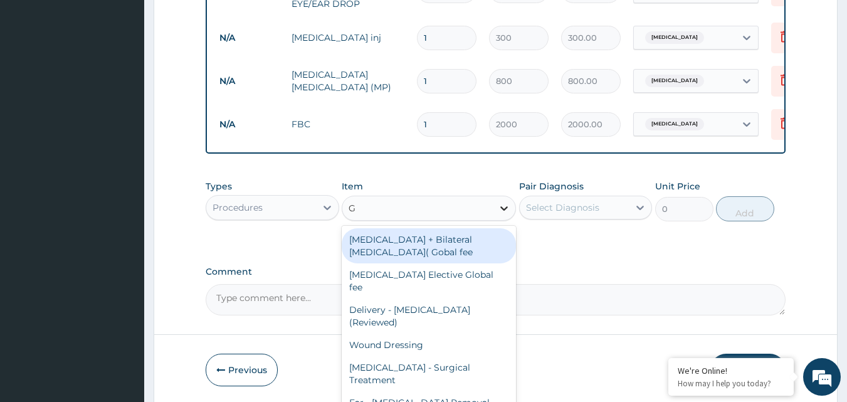
type input "GP"
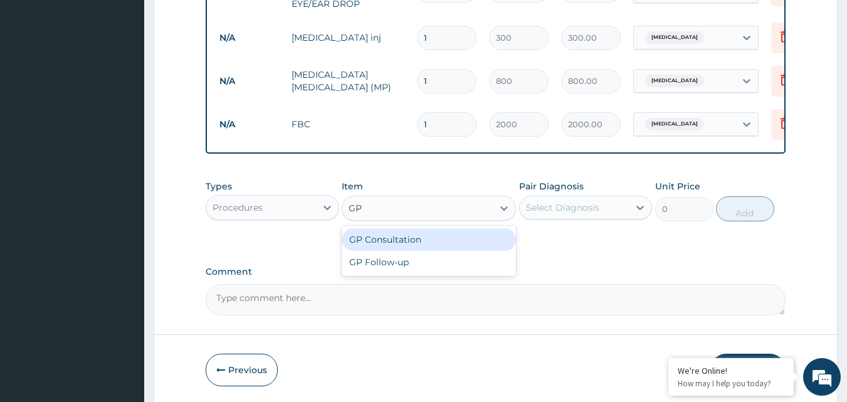
click at [472, 251] on div "GP Consultation" at bounding box center [429, 239] width 174 height 23
type input "1500"
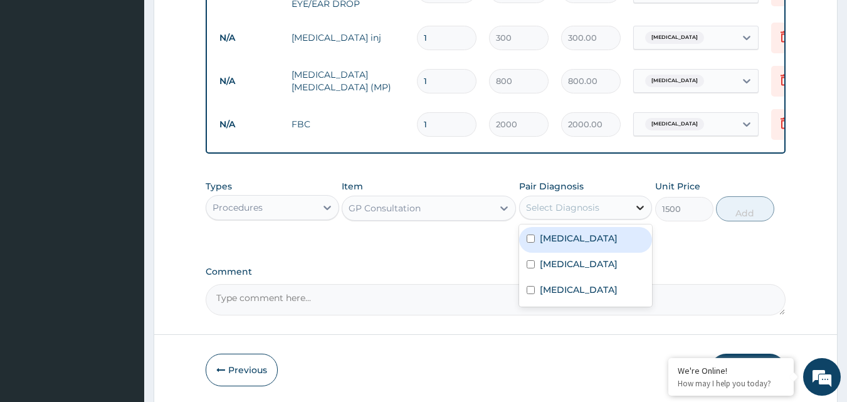
click at [640, 214] on icon at bounding box center [640, 207] width 13 height 13
click at [531, 243] on input "checkbox" at bounding box center [531, 239] width 8 height 8
checkbox input "true"
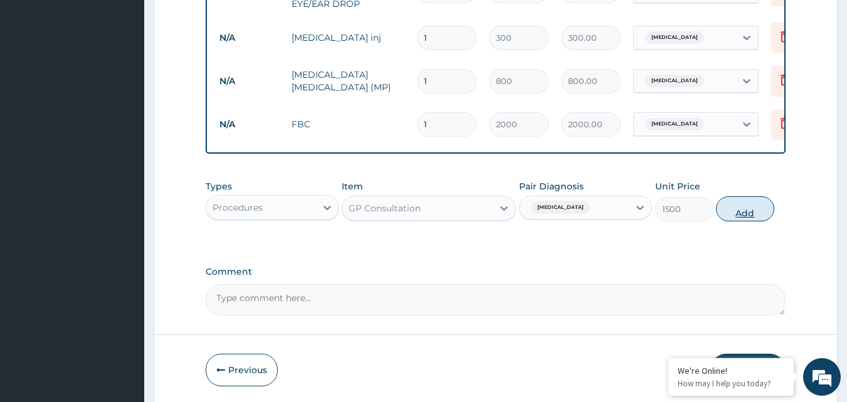
click at [749, 218] on button "Add" at bounding box center [745, 208] width 58 height 25
type input "0"
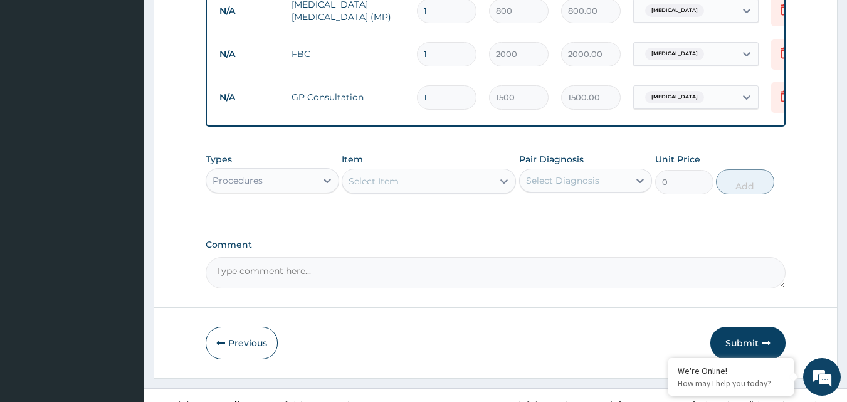
scroll to position [626, 0]
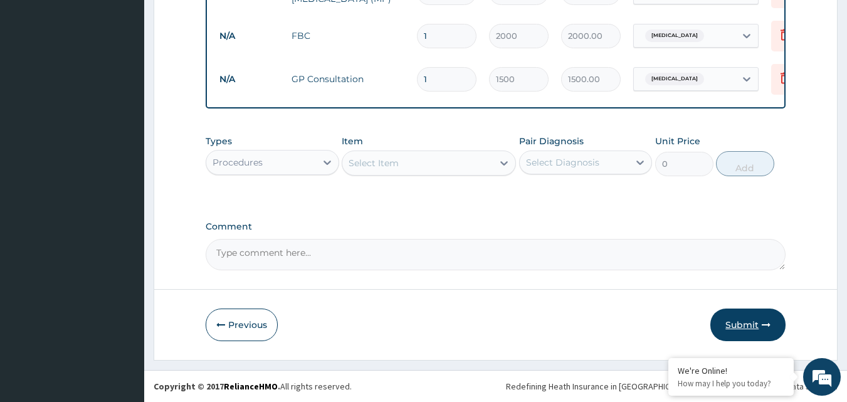
click at [739, 326] on button "Submit" at bounding box center [747, 325] width 75 height 33
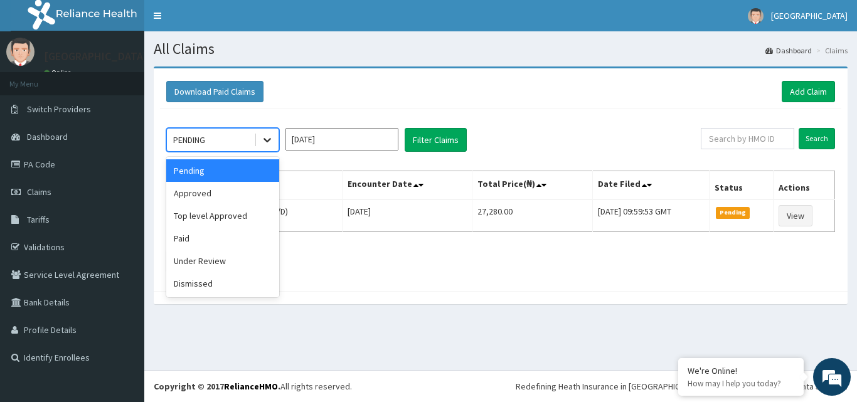
click at [265, 144] on icon at bounding box center [267, 140] width 13 height 13
drag, startPoint x: 211, startPoint y: 192, endPoint x: 238, endPoint y: 196, distance: 26.6
click at [214, 194] on div "Approved" at bounding box center [222, 193] width 113 height 23
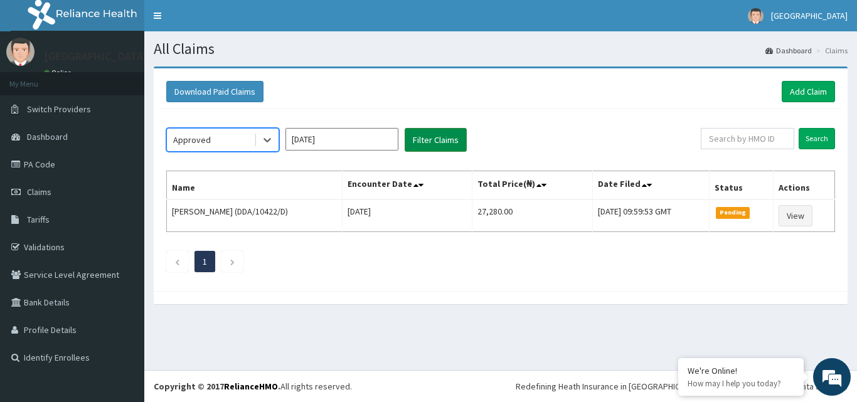
click at [437, 137] on button "Filter Claims" at bounding box center [435, 140] width 62 height 24
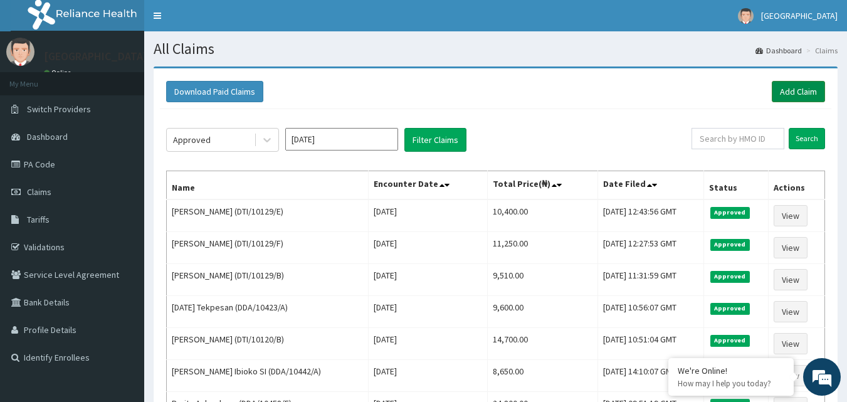
click at [805, 90] on link "Add Claim" at bounding box center [798, 91] width 53 height 21
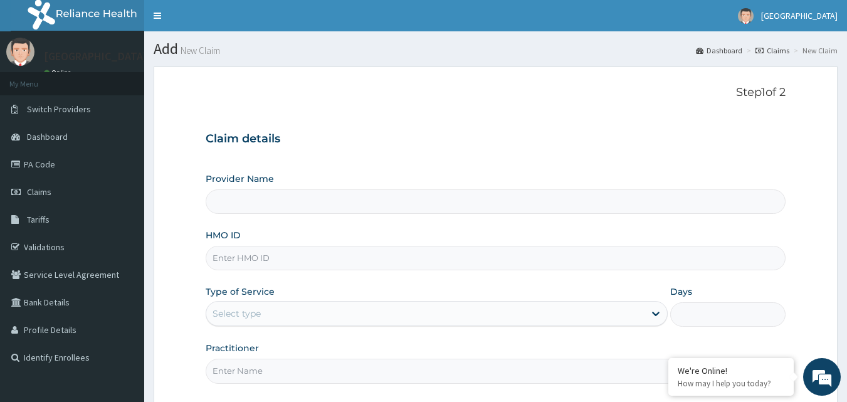
type input "Mascap Hospital limited -Sapele"
click at [350, 258] on input "HMO ID" at bounding box center [496, 258] width 581 height 24
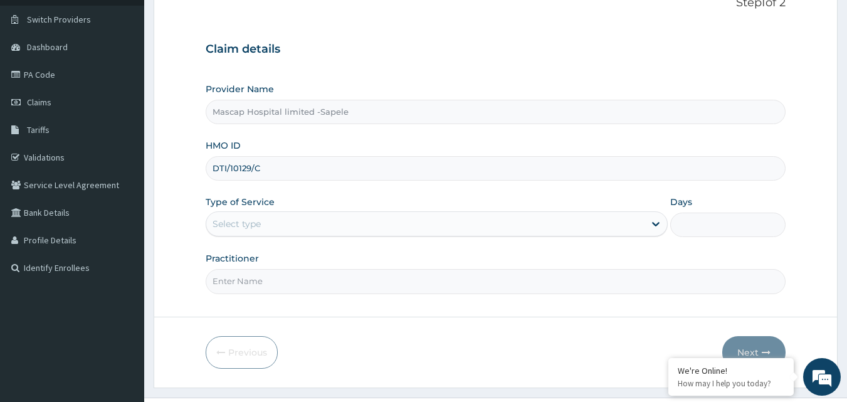
scroll to position [117, 0]
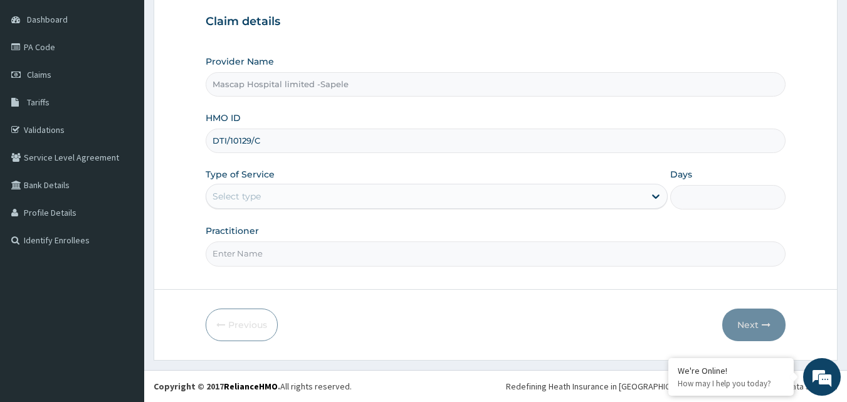
type input "DTI/10129/C"
click at [361, 191] on div "Select type" at bounding box center [425, 196] width 438 height 20
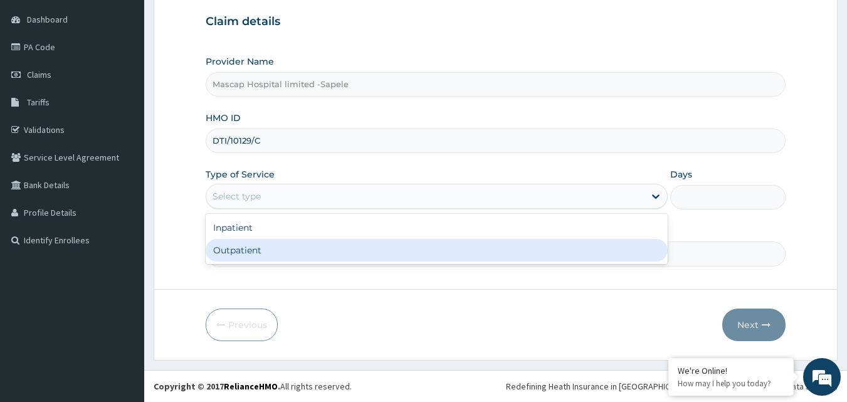
click at [344, 253] on div "Outpatient" at bounding box center [437, 250] width 462 height 23
type input "1"
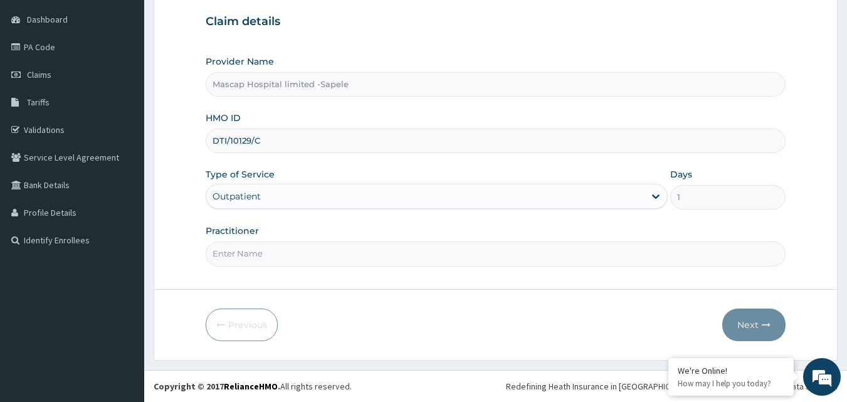
click at [337, 256] on input "Practitioner" at bounding box center [496, 253] width 581 height 24
type input "DR UCHE"
click at [747, 322] on button "Next" at bounding box center [753, 325] width 63 height 33
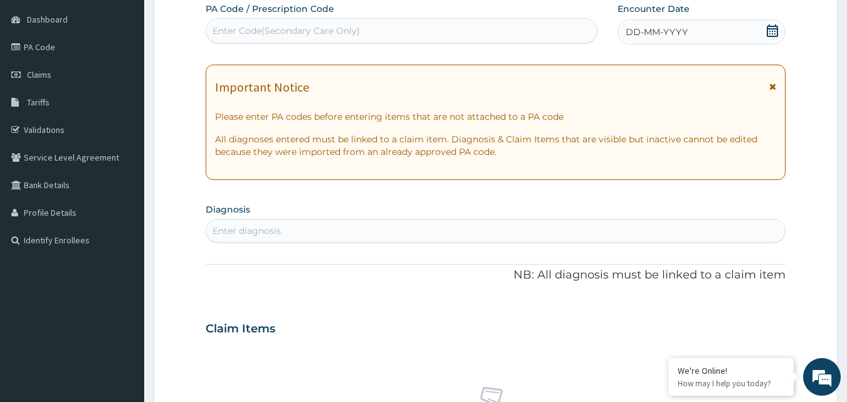
click at [774, 88] on icon at bounding box center [772, 86] width 7 height 9
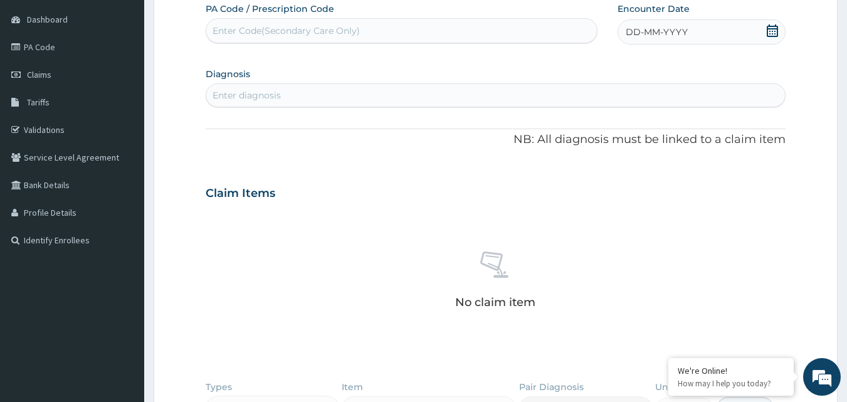
click at [769, 29] on icon at bounding box center [772, 30] width 11 height 13
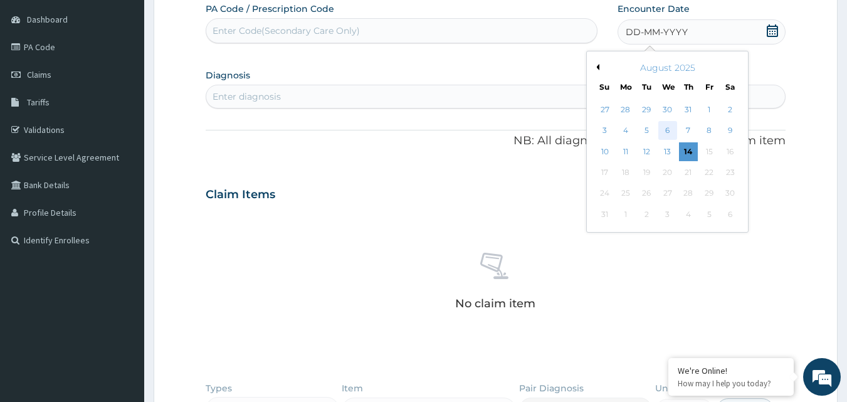
click at [672, 132] on div "6" at bounding box center [667, 131] width 19 height 19
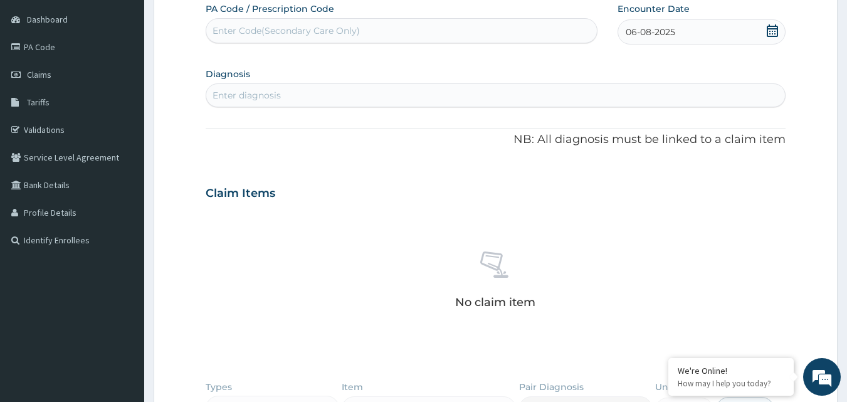
click at [475, 88] on div "Enter diagnosis" at bounding box center [495, 95] width 579 height 20
type input "[MEDICAL_DATA]"
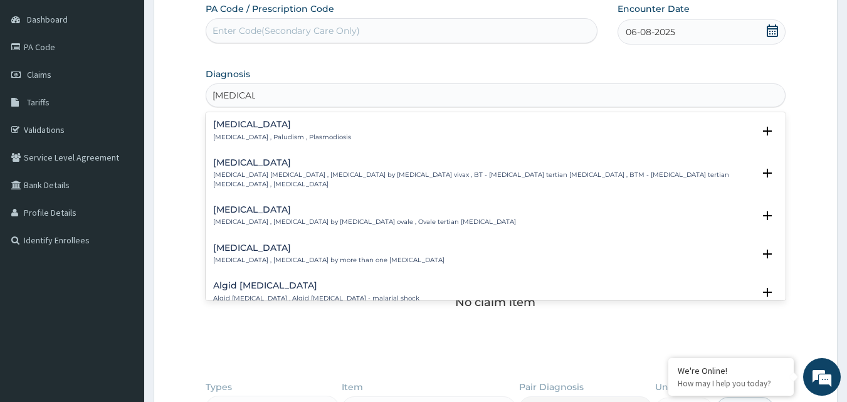
click at [223, 139] on p "[MEDICAL_DATA] , Paludism , Plasmodiosis" at bounding box center [282, 137] width 138 height 9
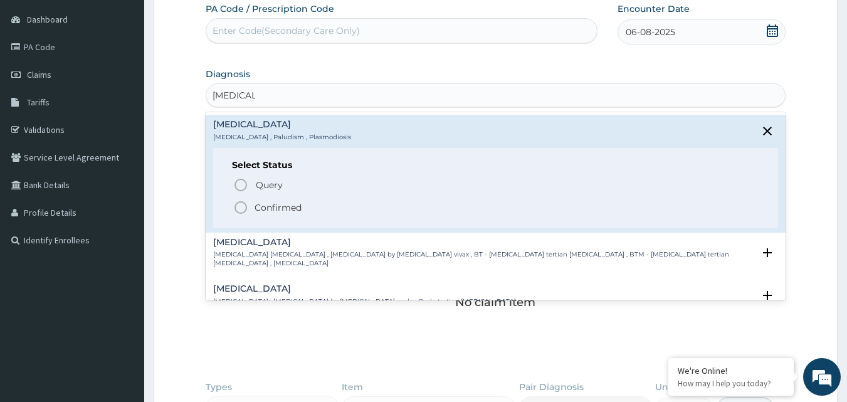
click at [240, 210] on icon "status option filled" at bounding box center [240, 207] width 15 height 15
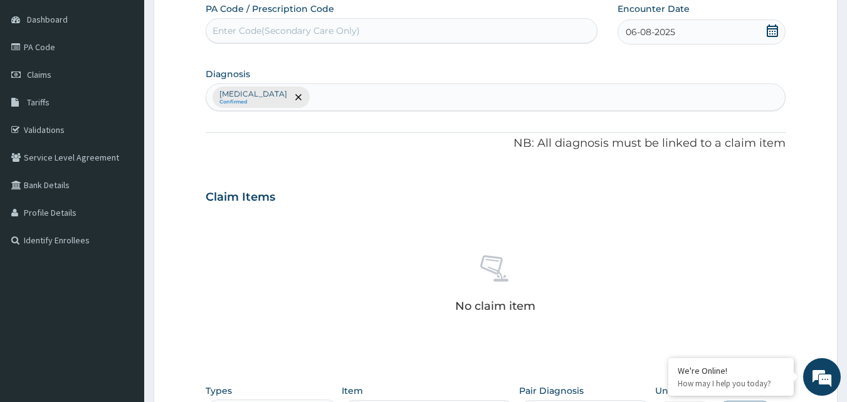
click at [292, 97] on div "Malaria Confirmed" at bounding box center [495, 97] width 579 height 26
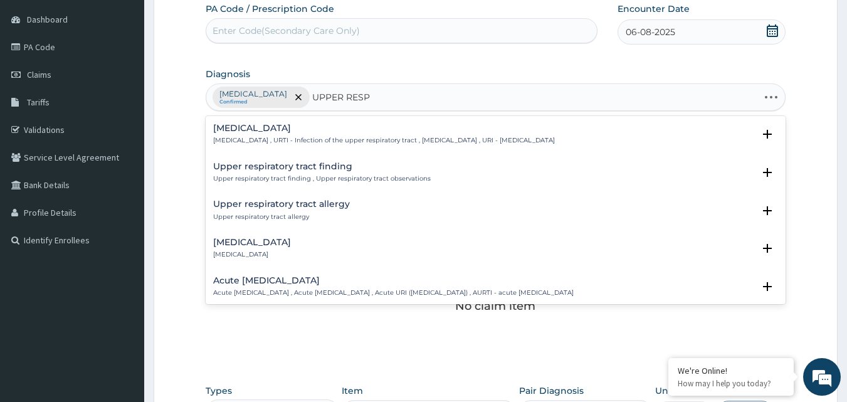
type input "UPPER RESPI"
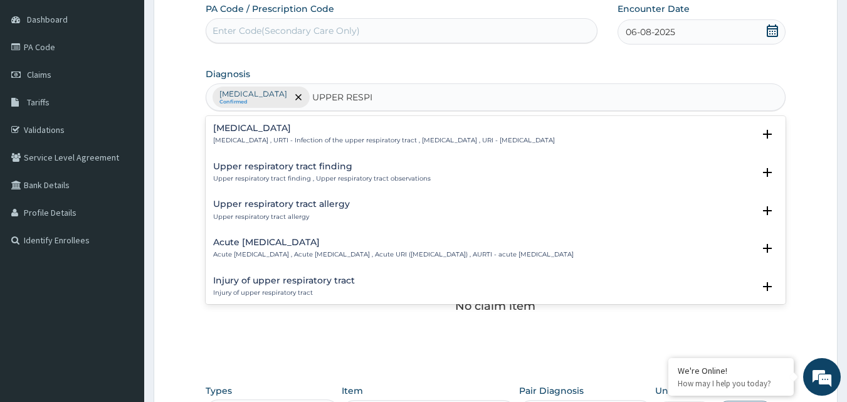
click at [374, 256] on p "Acute upper respiratory infection , Acute upper respiratory tract infection , A…" at bounding box center [393, 254] width 361 height 9
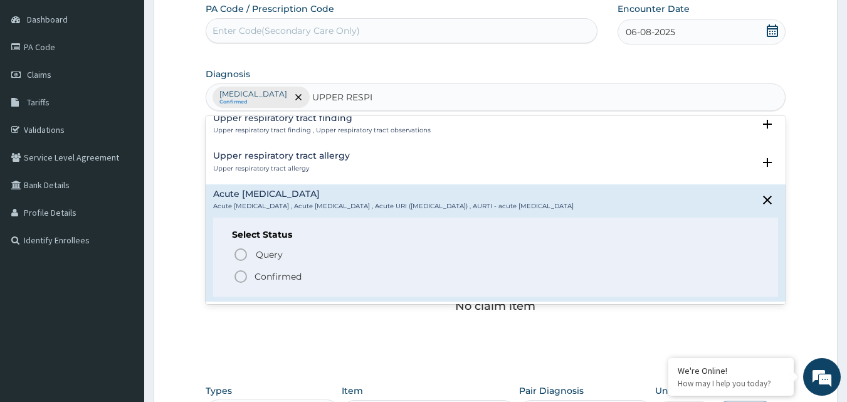
scroll to position [125, 0]
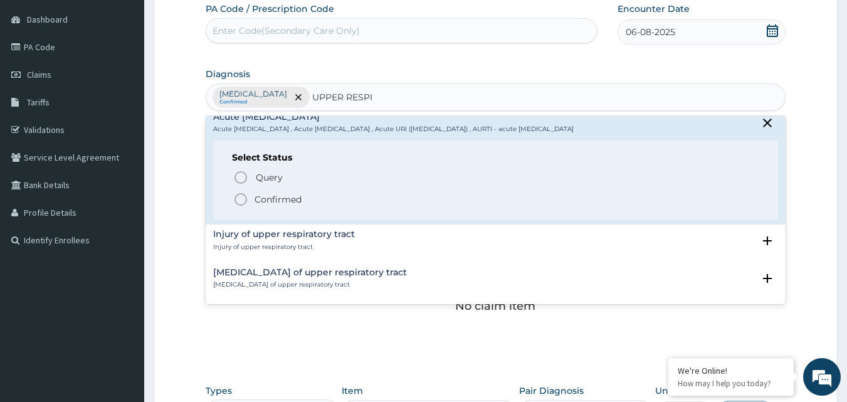
click at [240, 199] on icon "status option filled" at bounding box center [240, 199] width 15 height 15
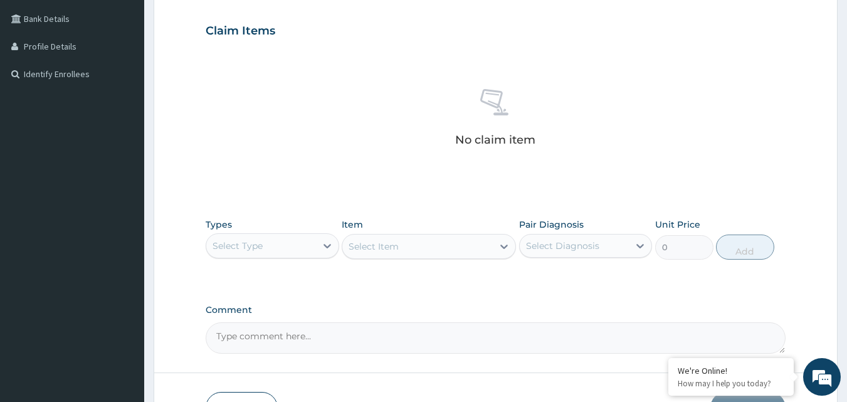
scroll to position [305, 0]
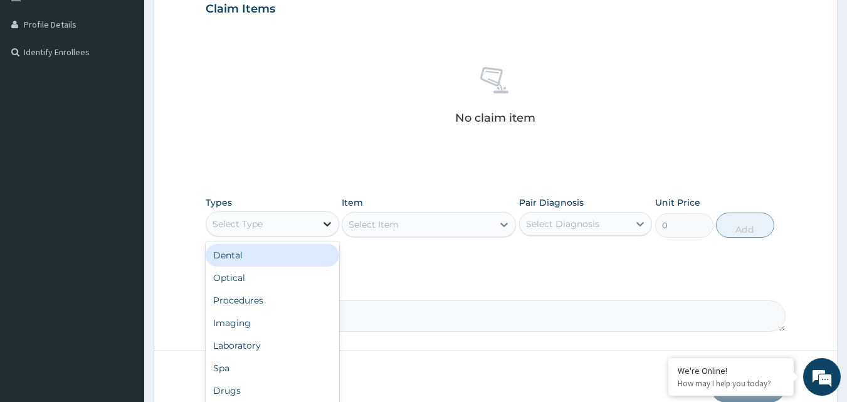
click at [322, 223] on icon at bounding box center [327, 224] width 13 height 13
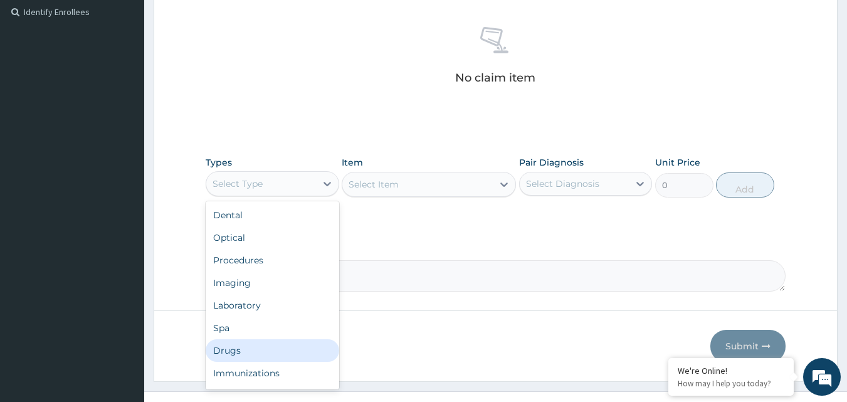
scroll to position [367, 0]
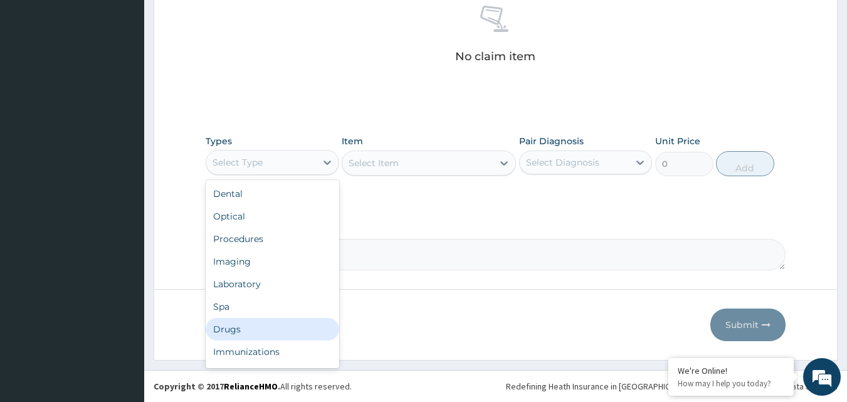
click at [255, 328] on div "Drugs" at bounding box center [273, 329] width 134 height 23
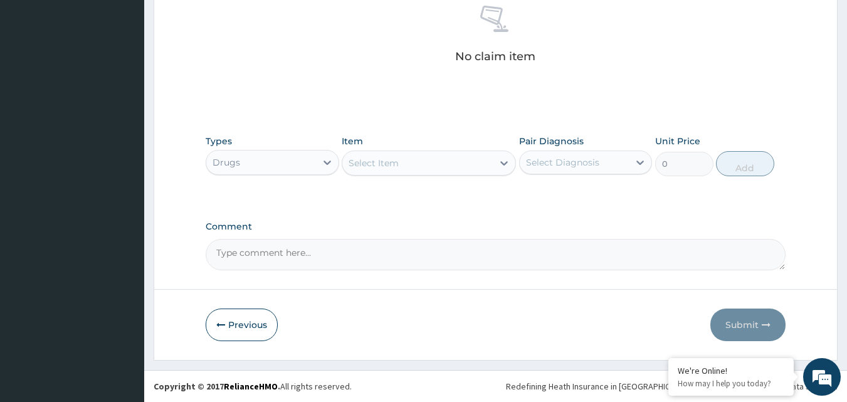
click at [501, 161] on icon at bounding box center [504, 163] width 8 height 4
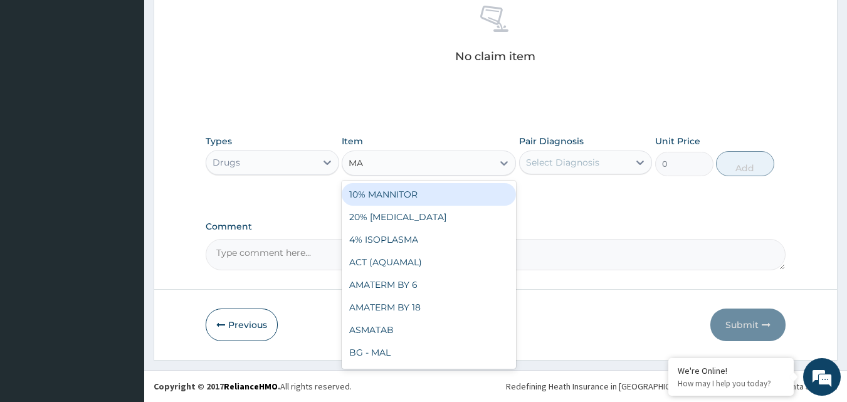
type input "MAL"
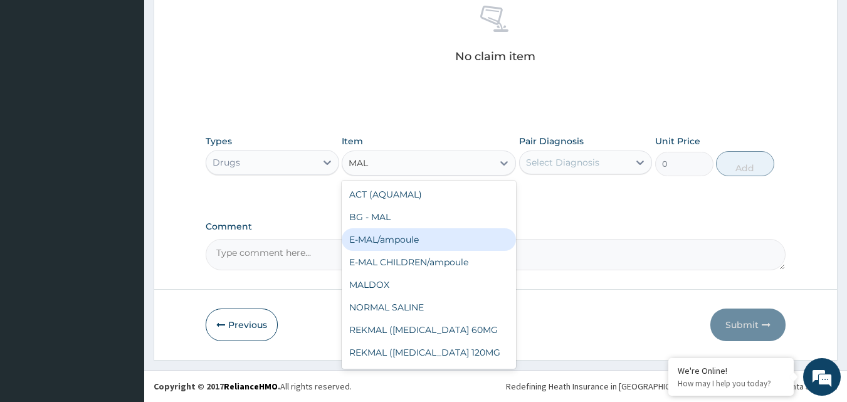
click at [423, 243] on div "E-MAL/ampoule" at bounding box center [429, 239] width 174 height 23
type input "1000"
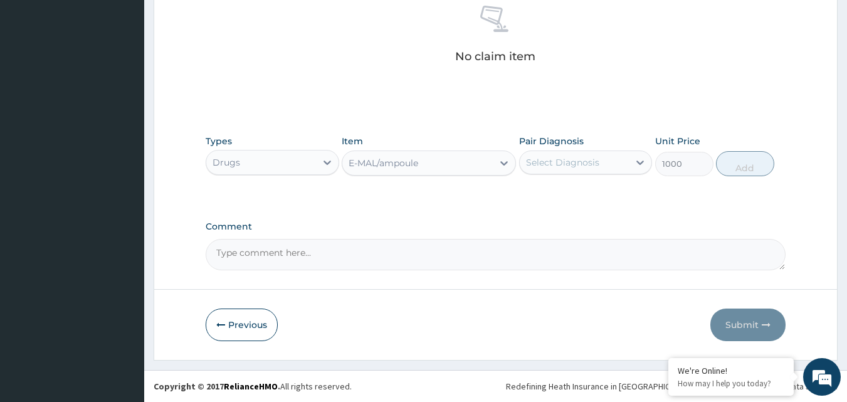
drag, startPoint x: 641, startPoint y: 162, endPoint x: 626, endPoint y: 169, distance: 16.3
click at [640, 162] on icon at bounding box center [640, 162] width 13 height 13
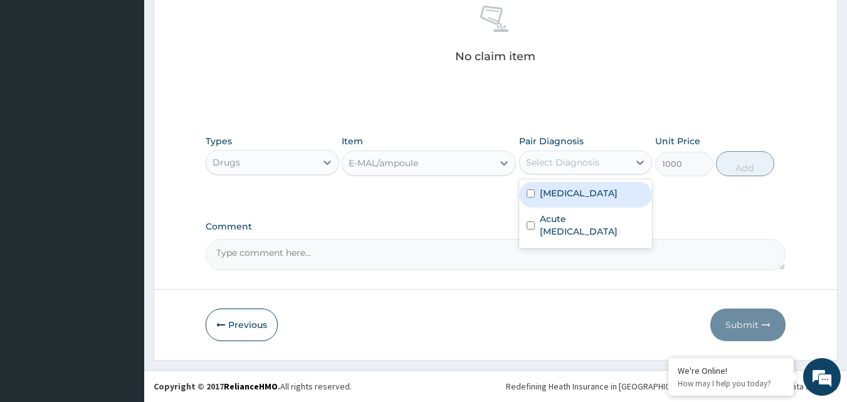
click at [531, 191] on input "checkbox" at bounding box center [531, 193] width 8 height 8
checkbox input "true"
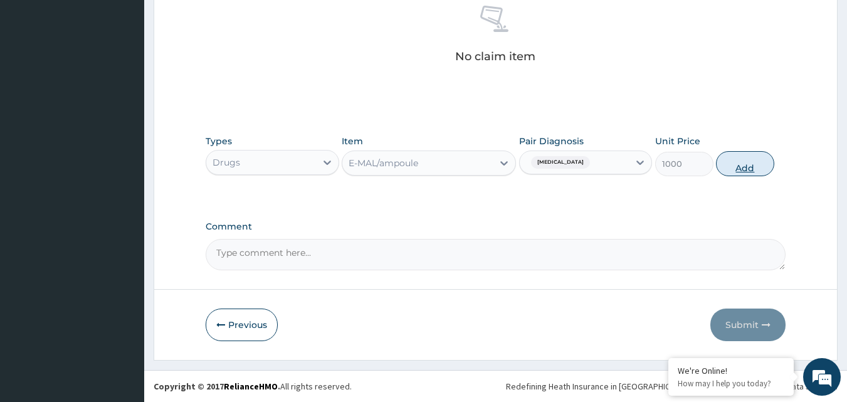
click at [755, 163] on button "Add" at bounding box center [745, 163] width 58 height 25
type input "0"
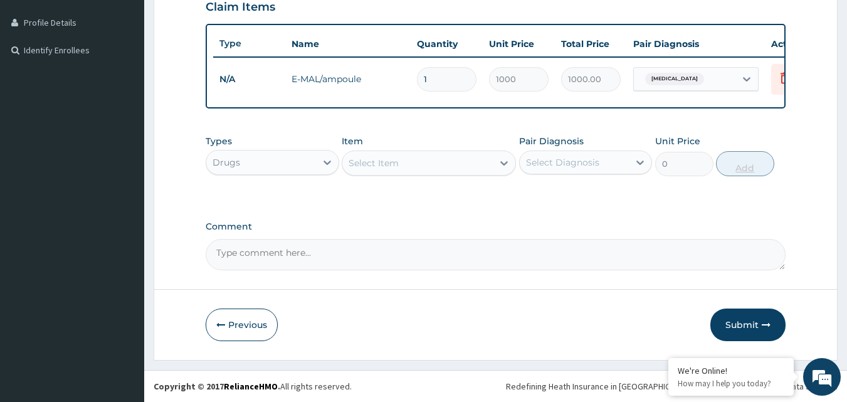
scroll to position [317, 0]
type input "0.00"
type input "3"
type input "3000.00"
type input "3"
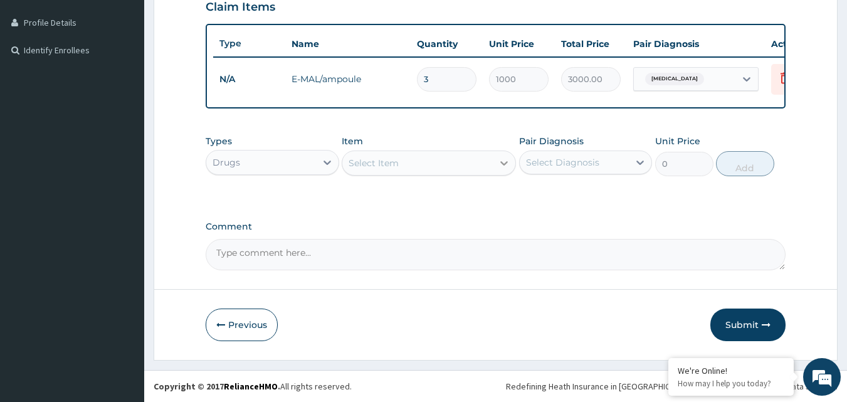
click at [499, 162] on icon at bounding box center [504, 163] width 13 height 13
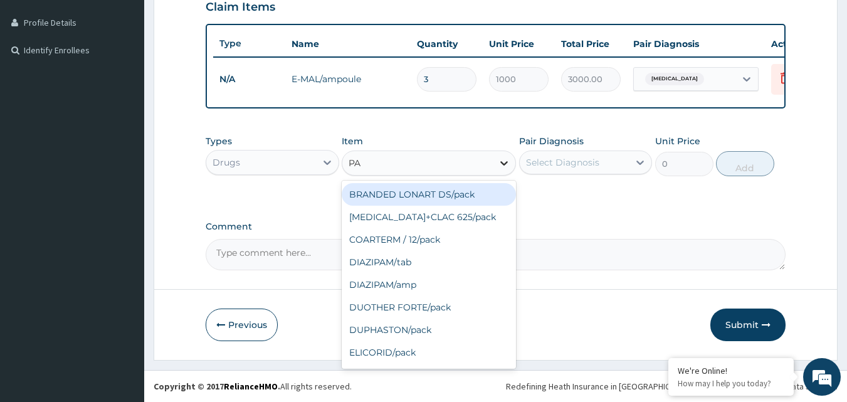
type input "PAR"
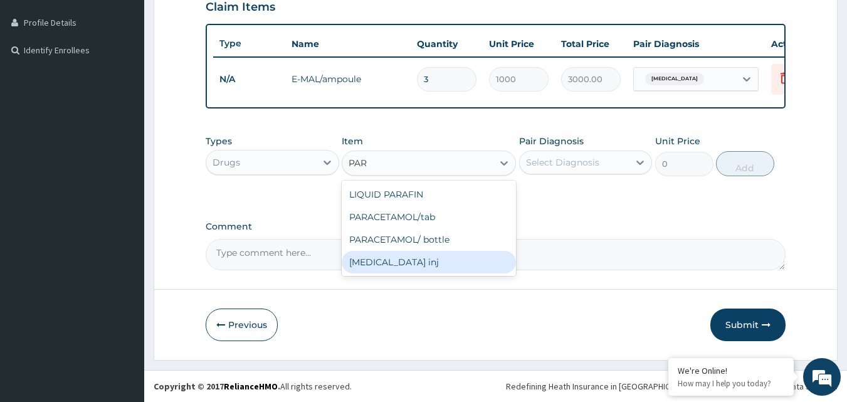
click at [435, 267] on div "[MEDICAL_DATA] inj" at bounding box center [429, 262] width 174 height 23
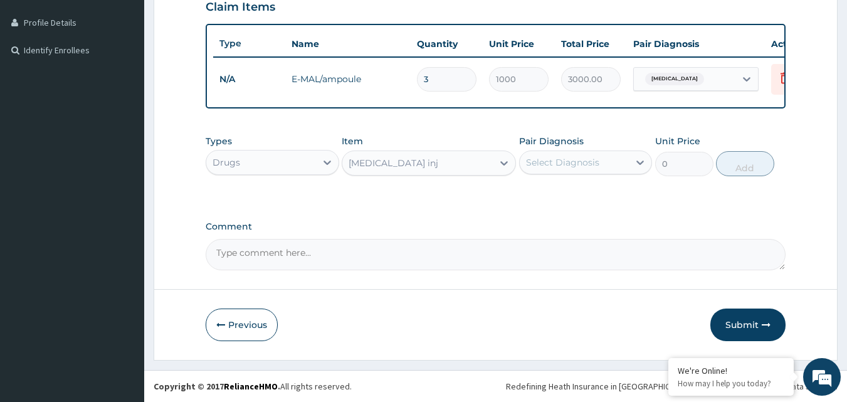
type input "300"
click at [639, 162] on icon at bounding box center [640, 162] width 13 height 13
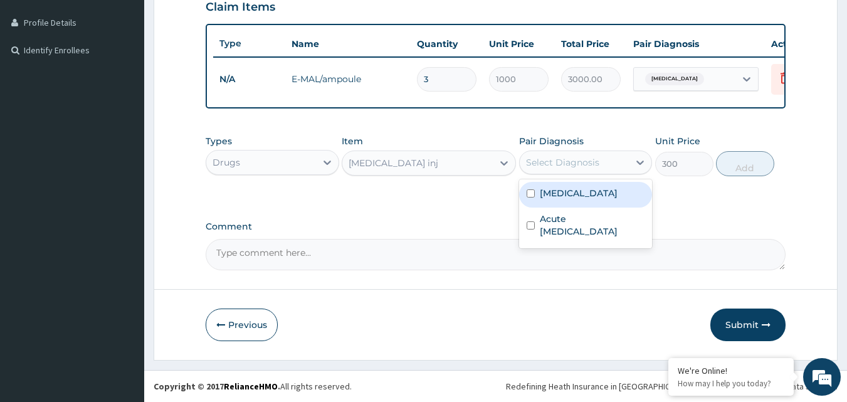
click at [532, 196] on input "checkbox" at bounding box center [531, 193] width 8 height 8
checkbox input "true"
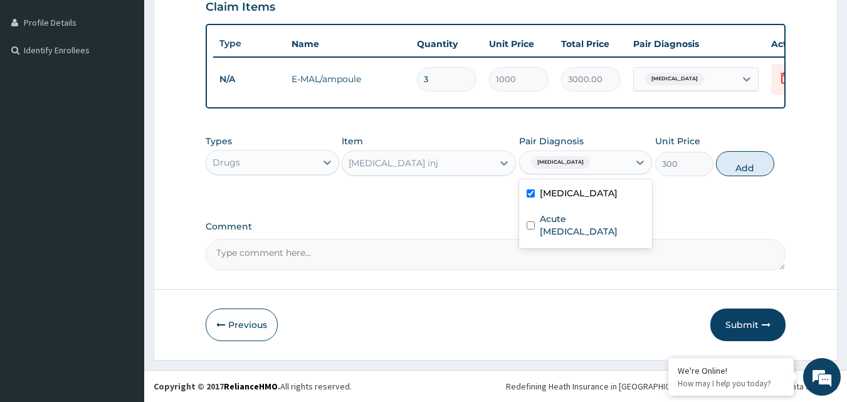
click at [746, 166] on button "Add" at bounding box center [745, 163] width 58 height 25
type input "0"
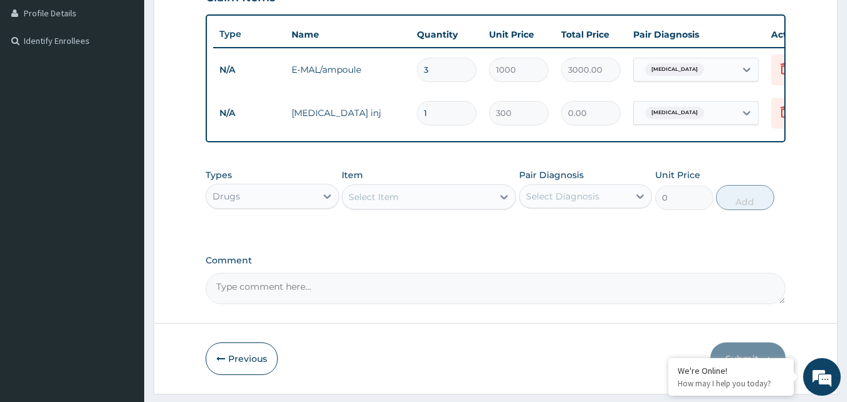
type input "0.00"
type input "2"
type input "600.00"
type input "2"
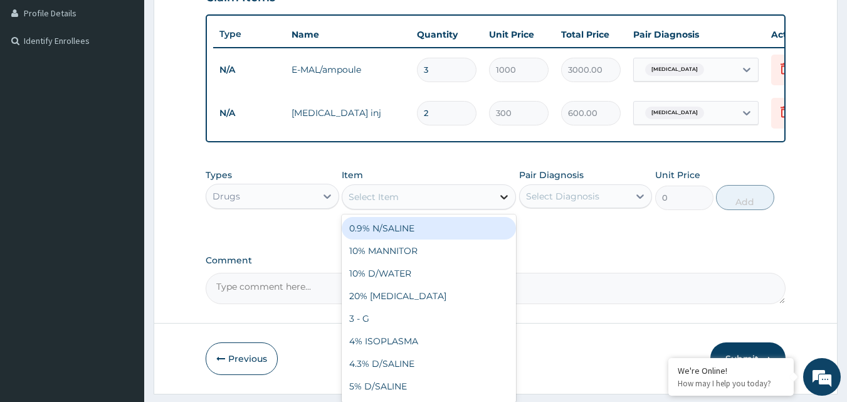
click at [502, 203] on icon at bounding box center [504, 197] width 13 height 13
type input "VITA"
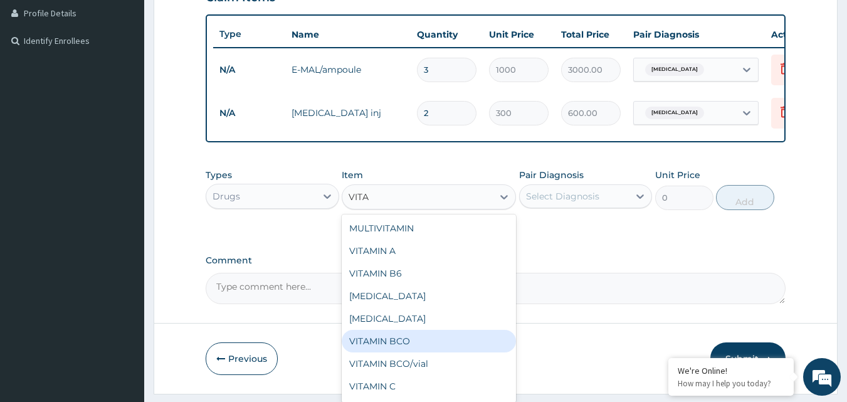
click at [393, 352] on div "VITAMIN BCO" at bounding box center [429, 341] width 174 height 23
type input "10"
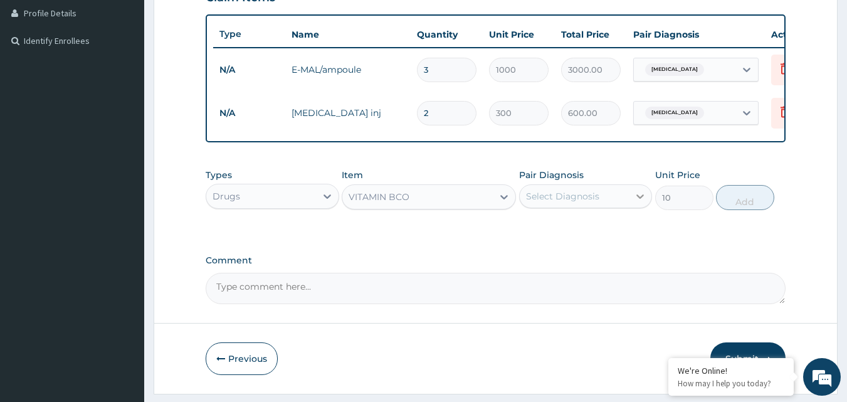
click at [635, 202] on icon at bounding box center [640, 196] width 13 height 13
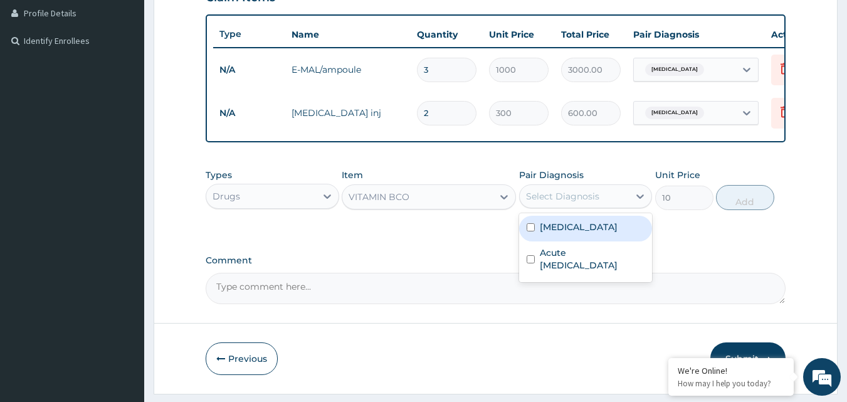
click at [531, 231] on input "checkbox" at bounding box center [531, 227] width 8 height 8
checkbox input "true"
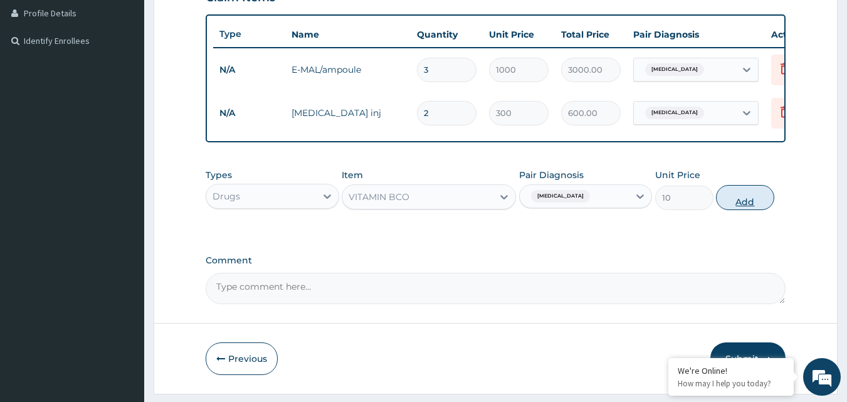
click at [740, 203] on button "Add" at bounding box center [745, 197] width 58 height 25
type input "0"
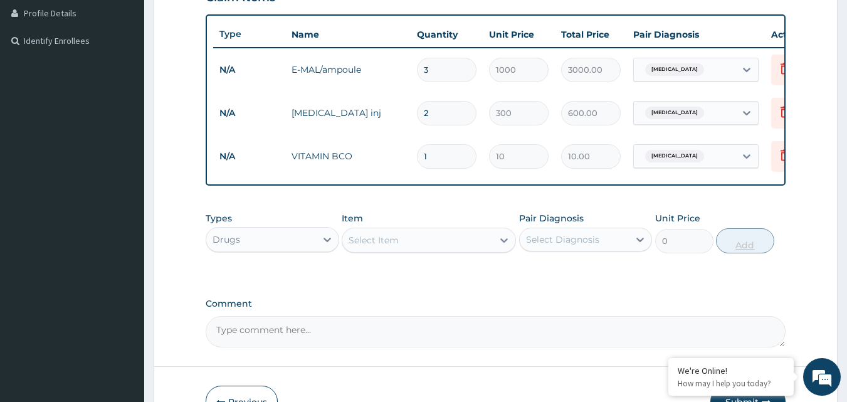
type input "10"
type input "100.00"
type input "10"
click at [502, 246] on icon at bounding box center [504, 240] width 13 height 13
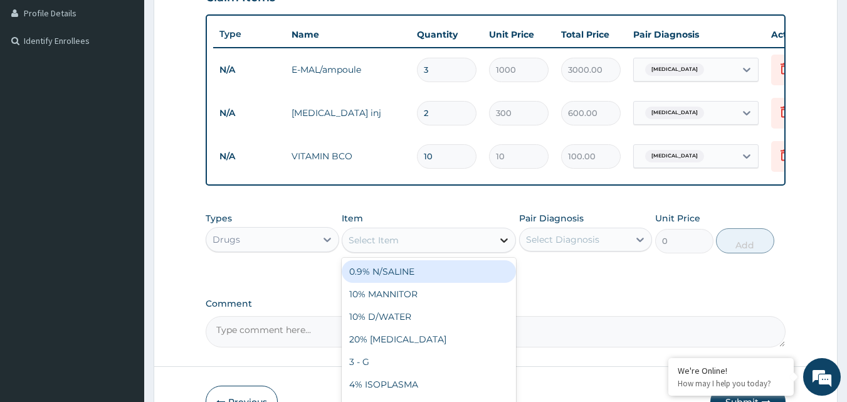
type input "B"
type input "ERYT"
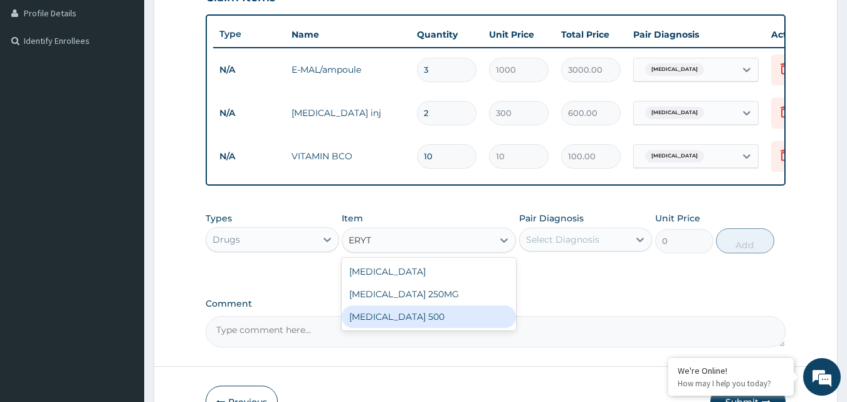
click at [444, 327] on div "ERYTHROMYCIN 500" at bounding box center [429, 316] width 174 height 23
type input "80"
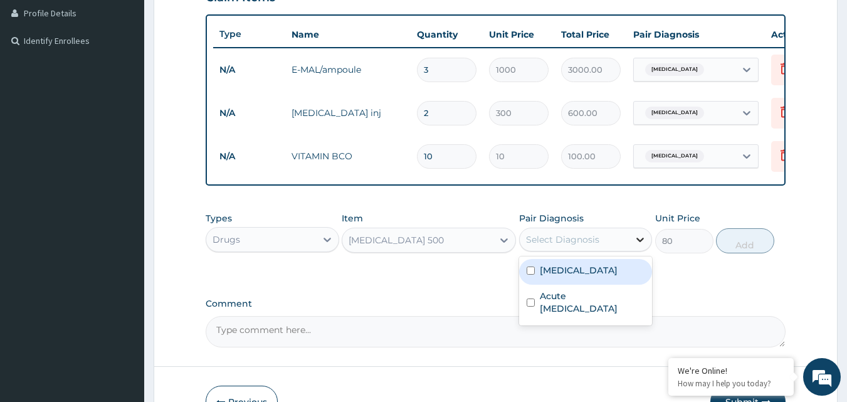
click at [636, 246] on icon at bounding box center [640, 239] width 13 height 13
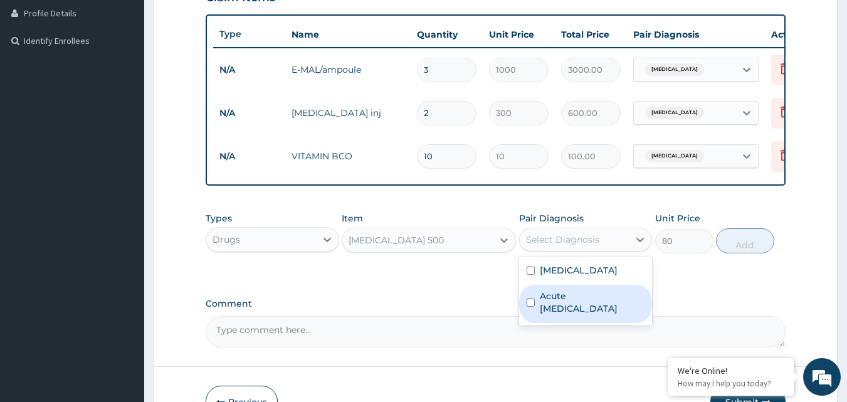
click at [532, 307] on input "checkbox" at bounding box center [531, 302] width 8 height 8
checkbox input "true"
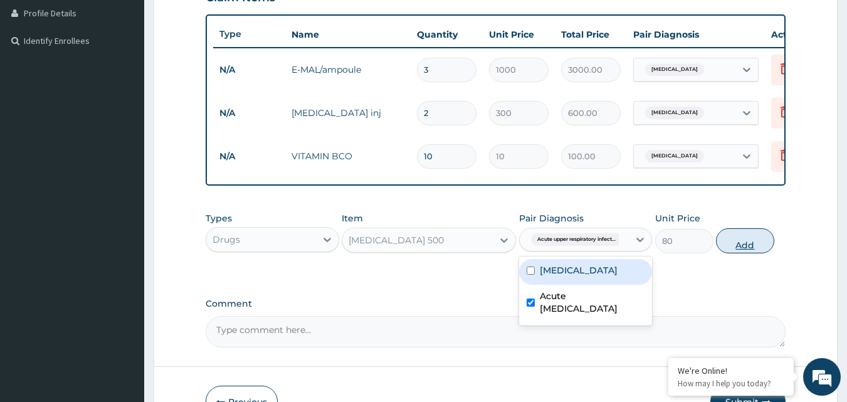
click at [752, 246] on button "Add" at bounding box center [745, 240] width 58 height 25
type input "0"
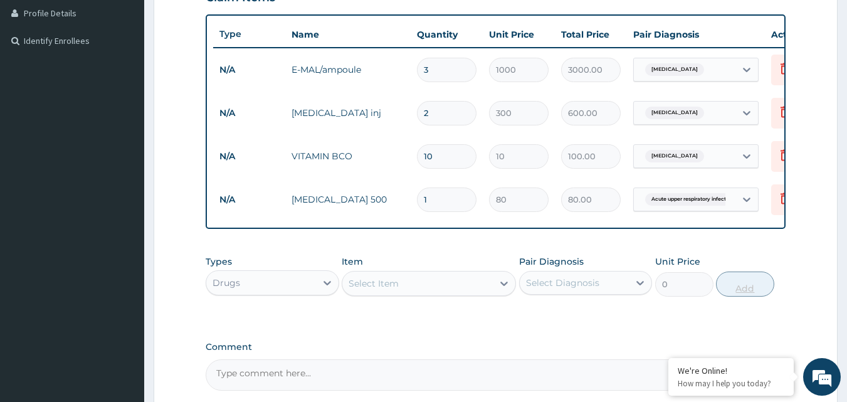
type input "10"
type input "800.00"
type input "10"
click at [504, 290] on icon at bounding box center [504, 283] width 13 height 13
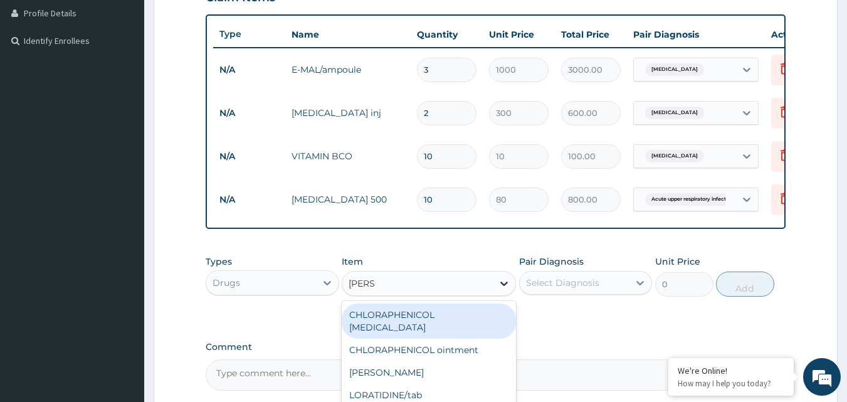
type input "LORAT"
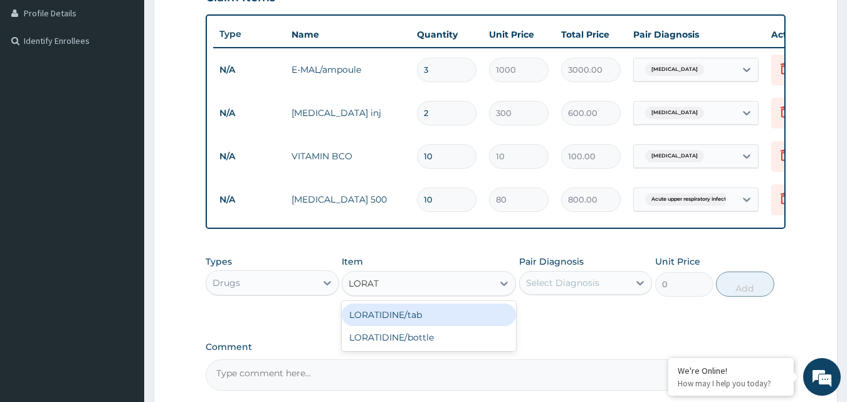
click at [421, 324] on div "LORATIDINE/tab" at bounding box center [429, 315] width 174 height 23
type input "30"
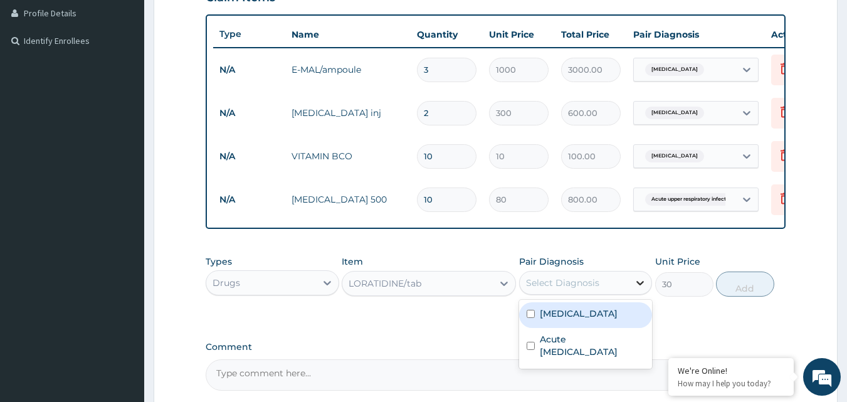
click at [636, 289] on icon at bounding box center [640, 283] width 13 height 13
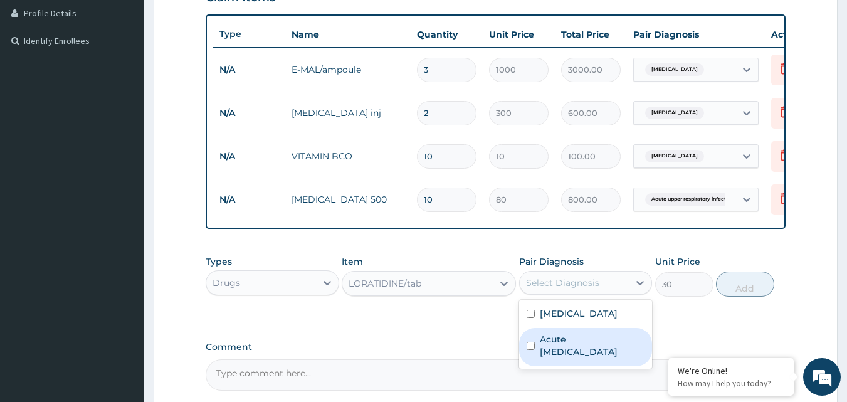
click at [532, 350] on input "checkbox" at bounding box center [531, 346] width 8 height 8
checkbox input "true"
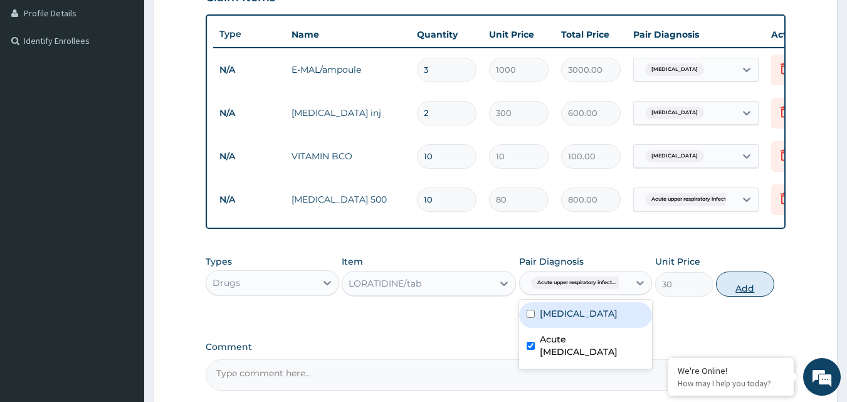
click at [748, 293] on button "Add" at bounding box center [745, 284] width 58 height 25
type input "0"
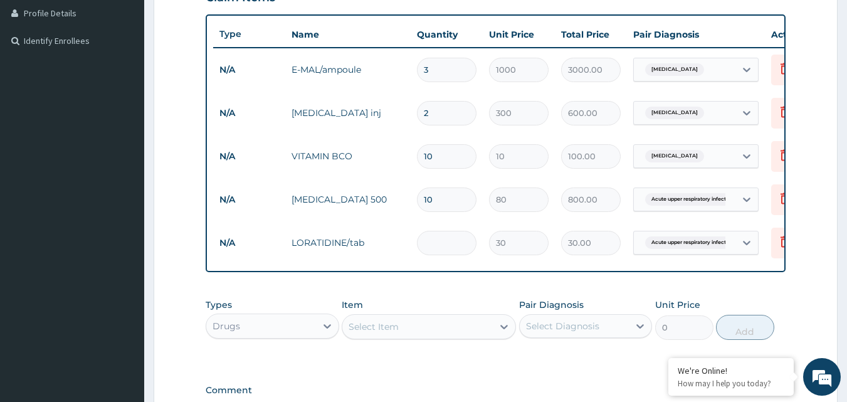
type input "0.00"
type input "5"
type input "150.00"
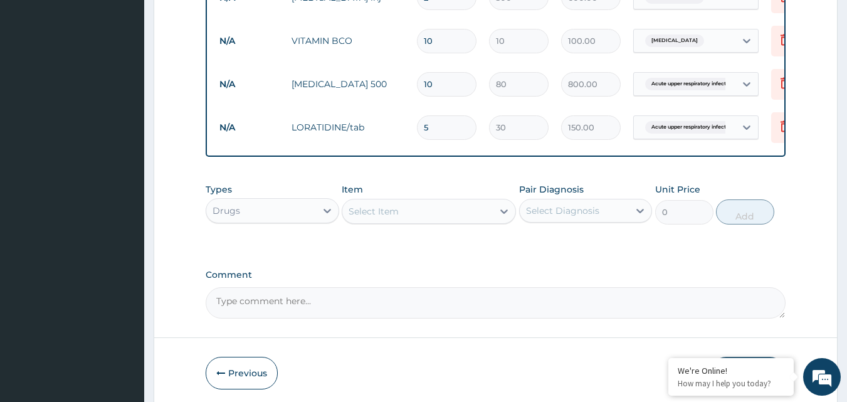
scroll to position [442, 0]
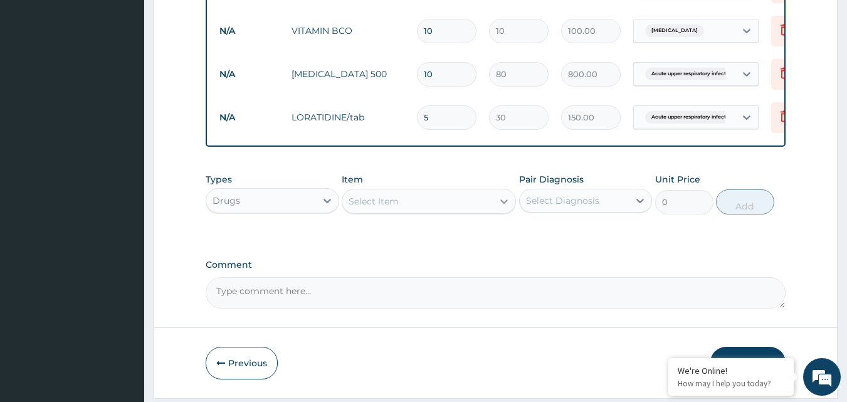
type input "5"
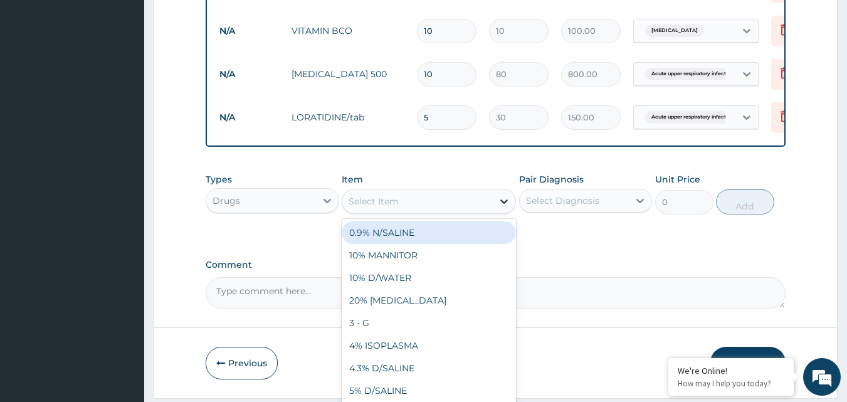
click at [499, 208] on icon at bounding box center [504, 201] width 13 height 13
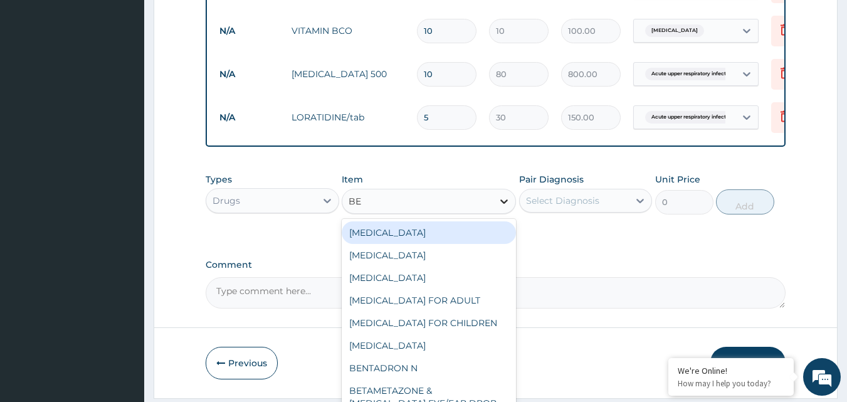
type input "BEN"
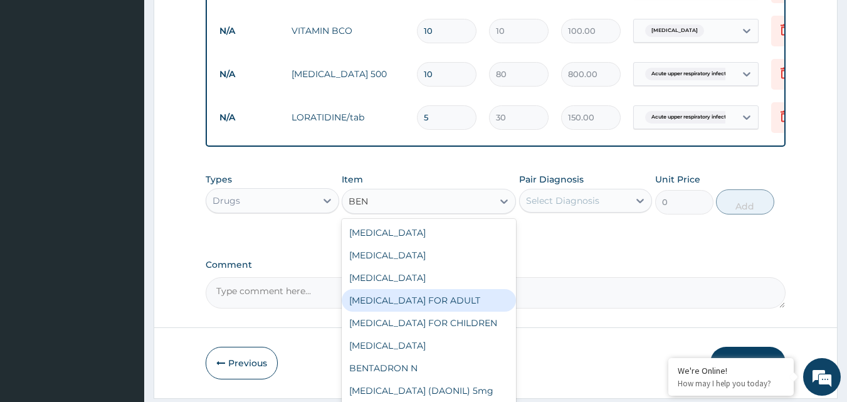
click at [422, 308] on div "BENYLIN FOR ADULT" at bounding box center [429, 300] width 174 height 23
type input "1200"
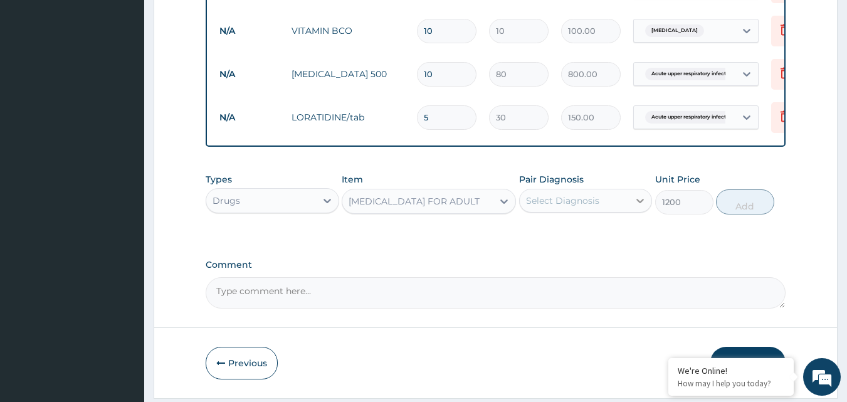
click at [638, 207] on icon at bounding box center [640, 200] width 13 height 13
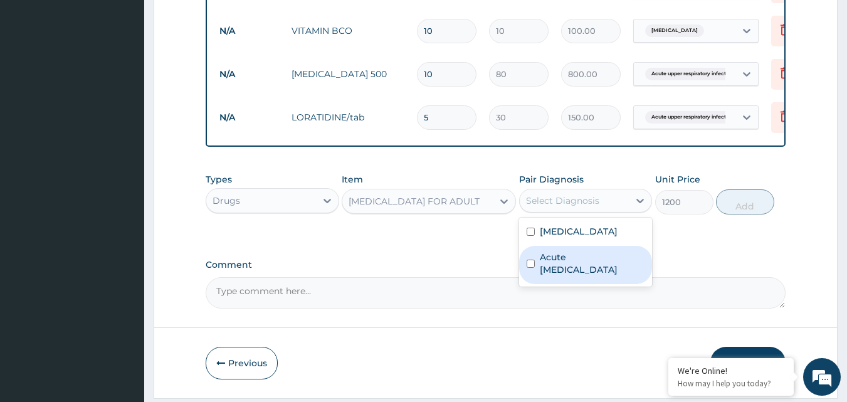
click at [531, 268] on input "checkbox" at bounding box center [531, 264] width 8 height 8
checkbox input "true"
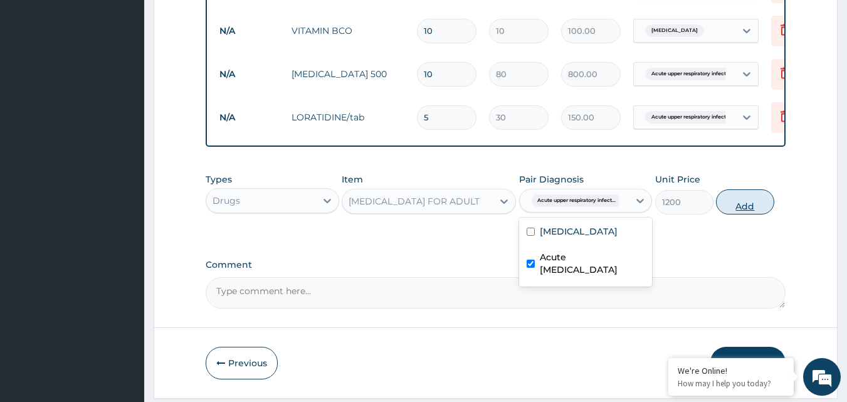
click at [739, 213] on button "Add" at bounding box center [745, 201] width 58 height 25
type input "0"
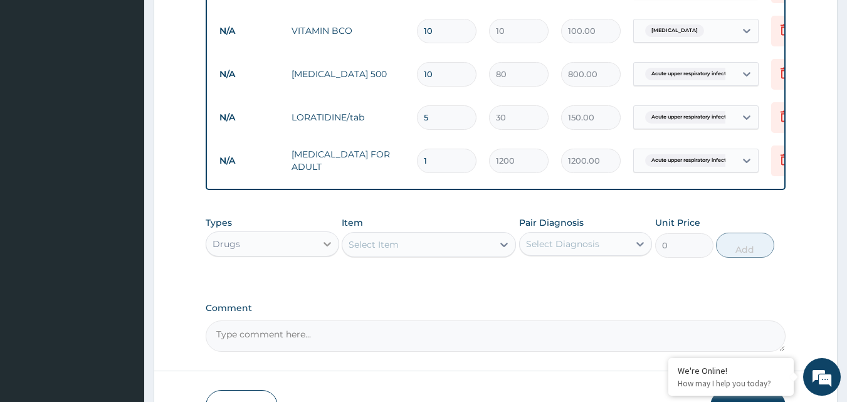
click at [327, 246] on icon at bounding box center [328, 244] width 8 height 4
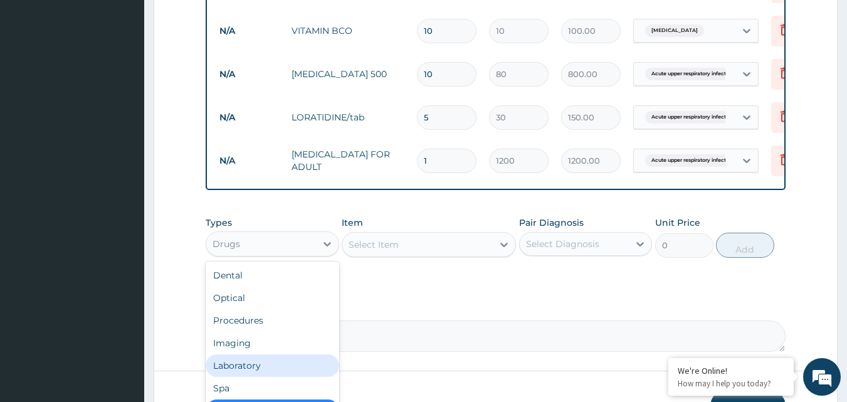
click at [264, 376] on div "Laboratory" at bounding box center [273, 365] width 134 height 23
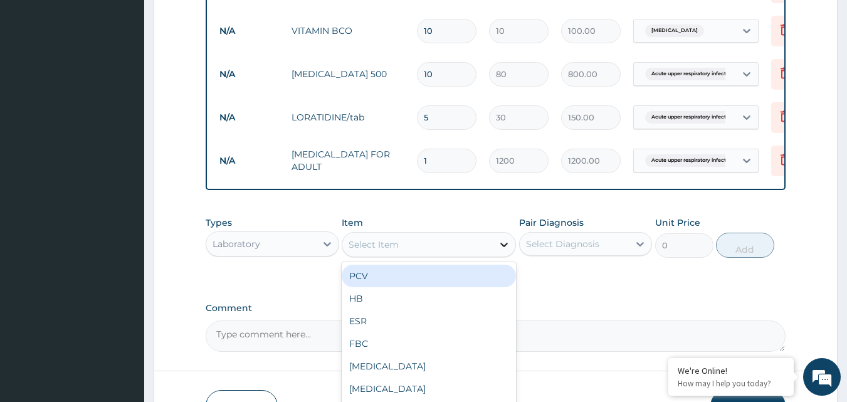
click at [504, 251] on icon at bounding box center [504, 244] width 13 height 13
type input "MP"
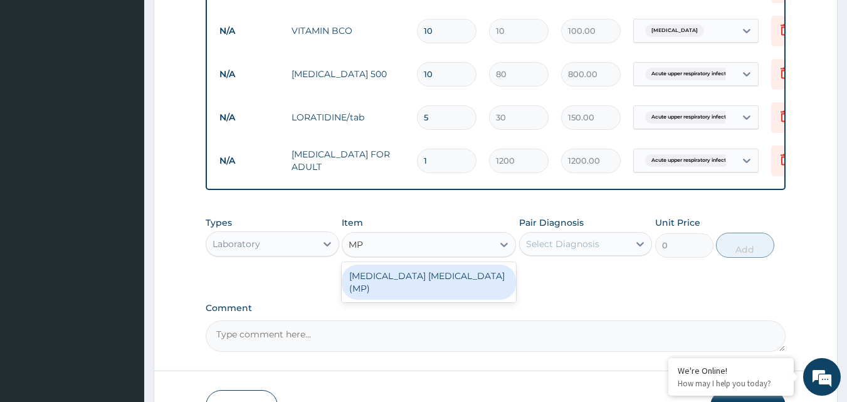
click at [399, 288] on div "[MEDICAL_DATA] [MEDICAL_DATA] (MP)" at bounding box center [429, 282] width 174 height 35
type input "800"
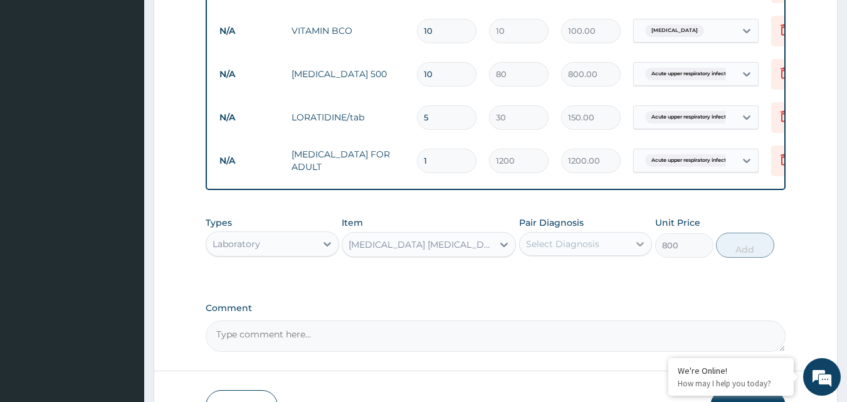
click at [641, 250] on icon at bounding box center [640, 244] width 13 height 13
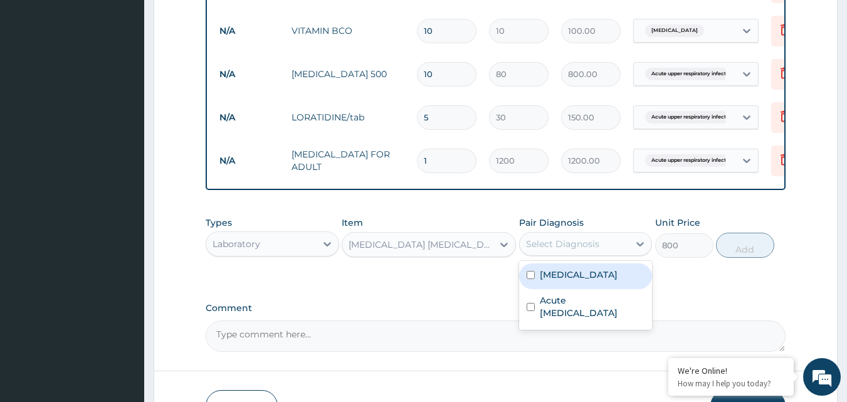
click at [530, 279] on input "checkbox" at bounding box center [531, 275] width 8 height 8
checkbox input "true"
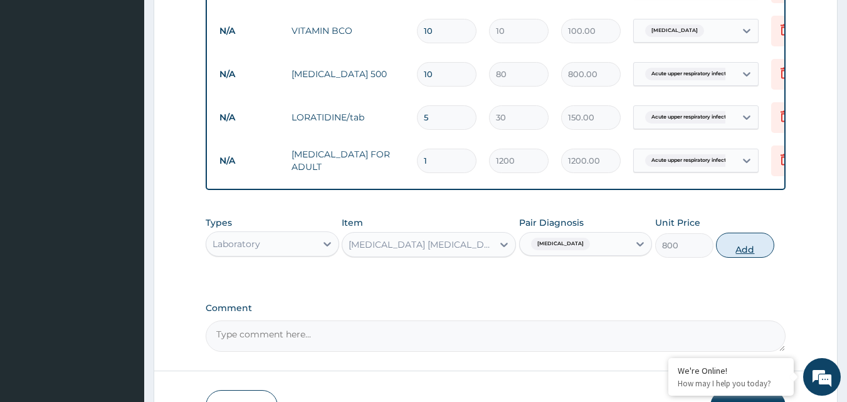
click at [749, 251] on button "Add" at bounding box center [745, 245] width 58 height 25
type input "0"
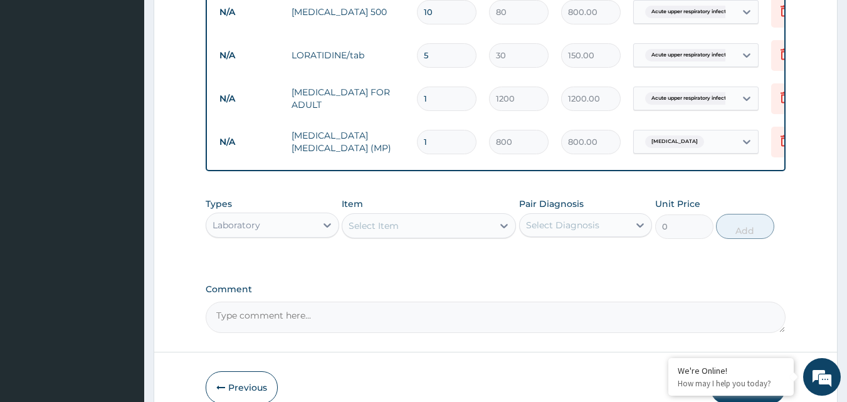
scroll to position [505, 0]
click at [326, 230] on icon at bounding box center [327, 224] width 13 height 13
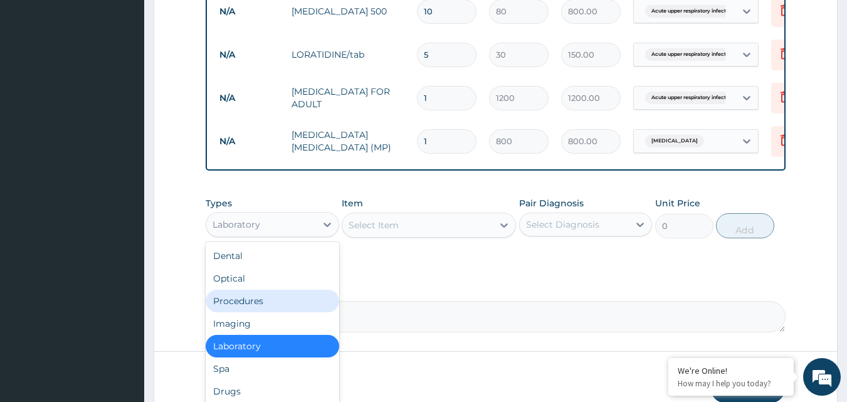
click at [283, 312] on div "Procedures" at bounding box center [273, 301] width 134 height 23
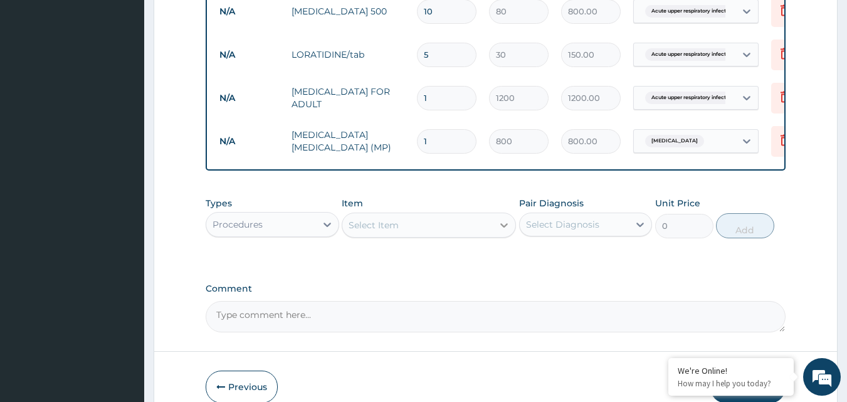
click at [503, 231] on icon at bounding box center [504, 225] width 13 height 13
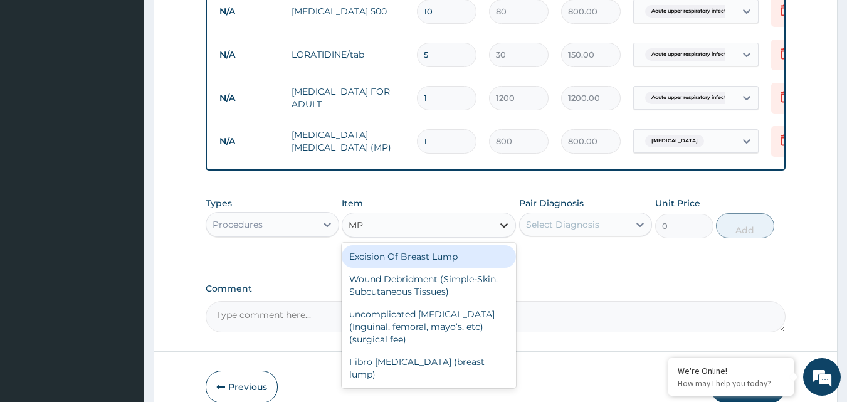
type input "M"
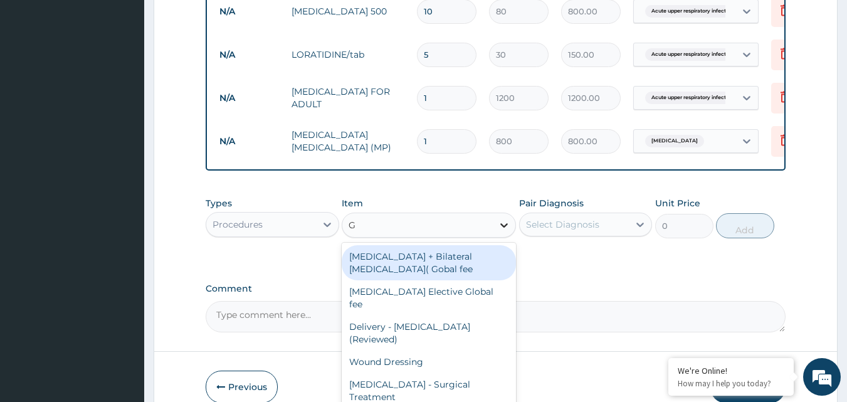
type input "GP"
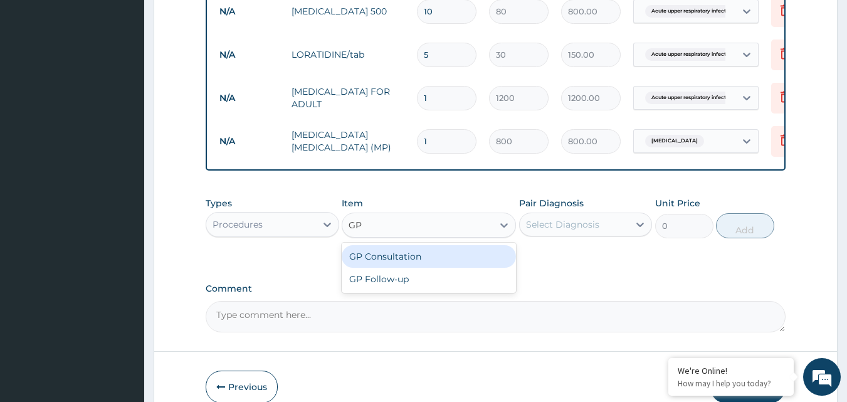
click at [449, 268] on div "GP Consultation" at bounding box center [429, 256] width 174 height 23
type input "1500"
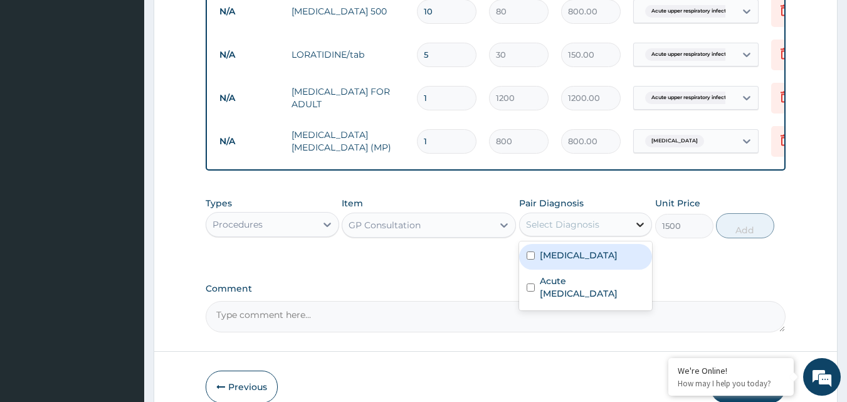
click at [644, 231] on icon at bounding box center [640, 224] width 13 height 13
click at [530, 260] on input "checkbox" at bounding box center [531, 255] width 8 height 8
checkbox input "true"
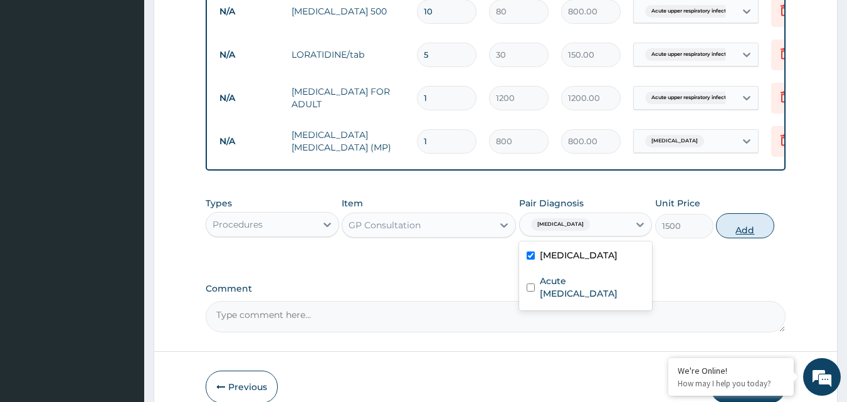
click at [737, 234] on button "Add" at bounding box center [745, 225] width 58 height 25
type input "0"
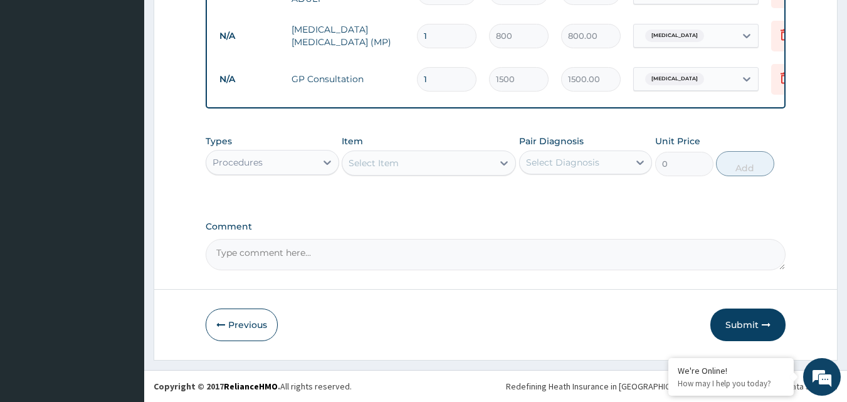
scroll to position [620, 0]
click at [736, 327] on button "Submit" at bounding box center [747, 325] width 75 height 33
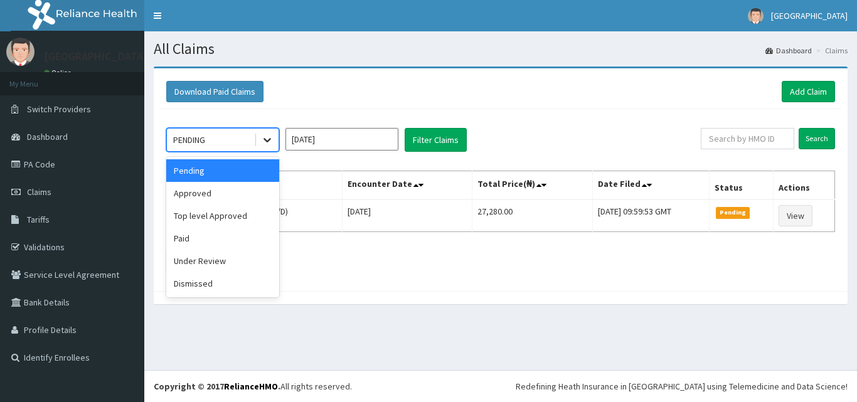
click at [268, 141] on icon at bounding box center [267, 141] width 8 height 4
click at [209, 194] on div "Approved" at bounding box center [222, 193] width 113 height 23
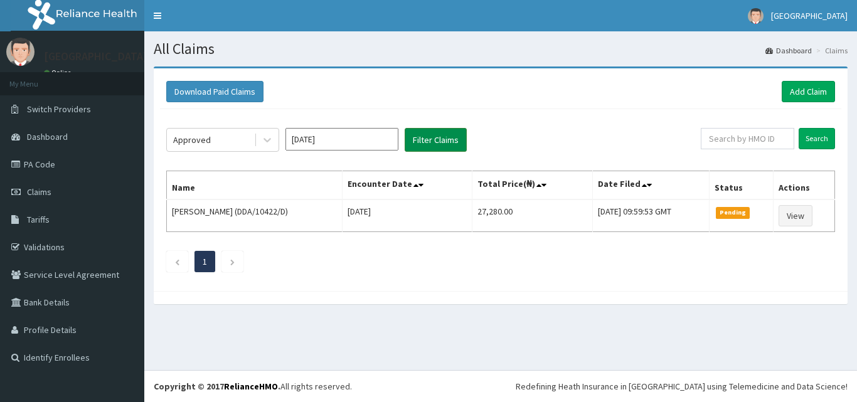
click at [417, 139] on button "Filter Claims" at bounding box center [435, 140] width 62 height 24
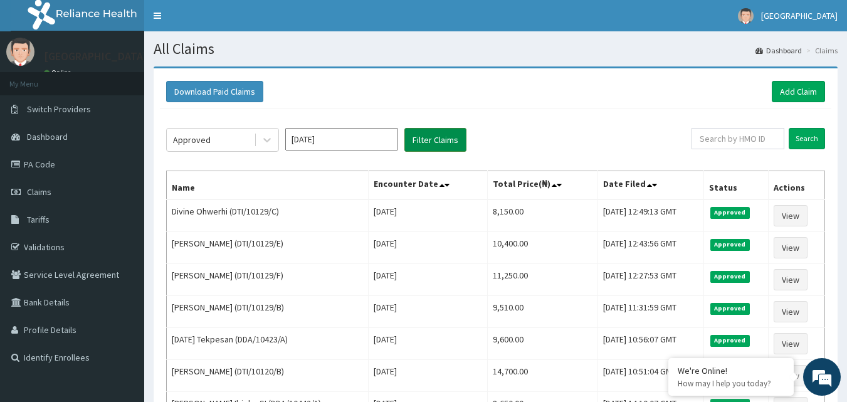
click at [443, 140] on button "Filter Claims" at bounding box center [435, 140] width 62 height 24
click at [807, 89] on link "Add Claim" at bounding box center [798, 91] width 53 height 21
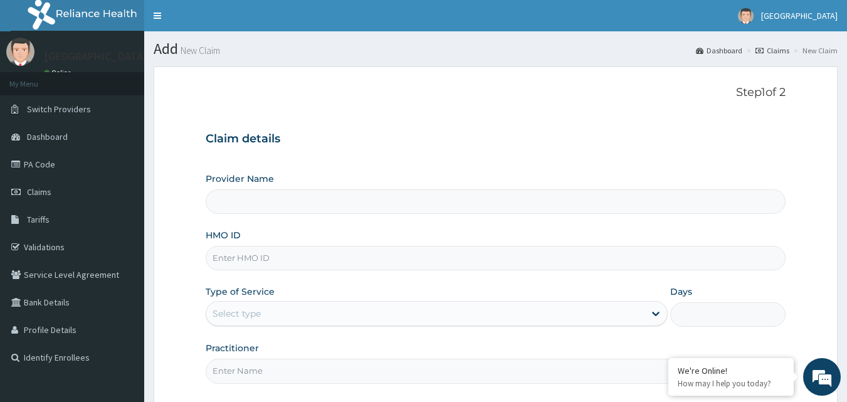
type input "Mascap Hospital limited -Sapele"
click at [338, 251] on input "HMO ID" at bounding box center [496, 258] width 581 height 24
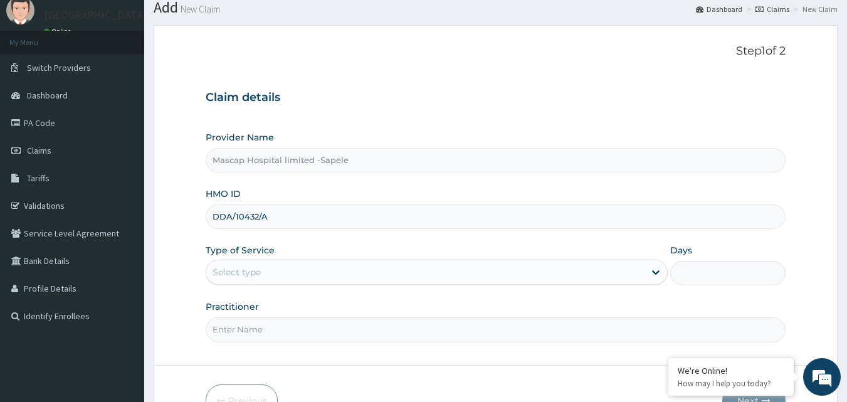
scroll to position [117, 0]
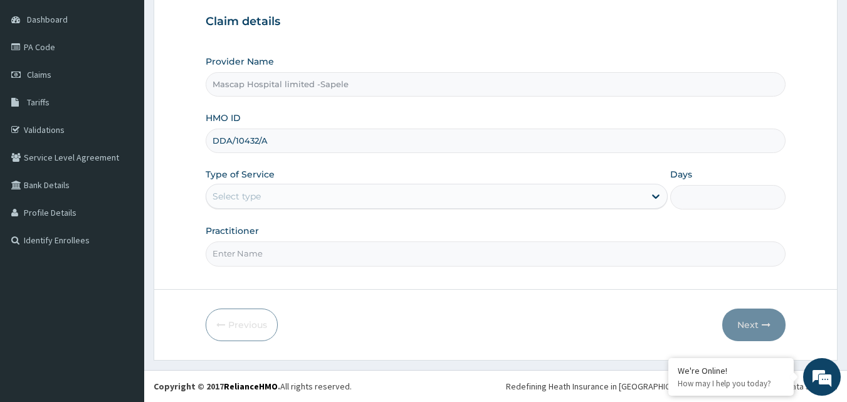
type input "DDA/10432/A"
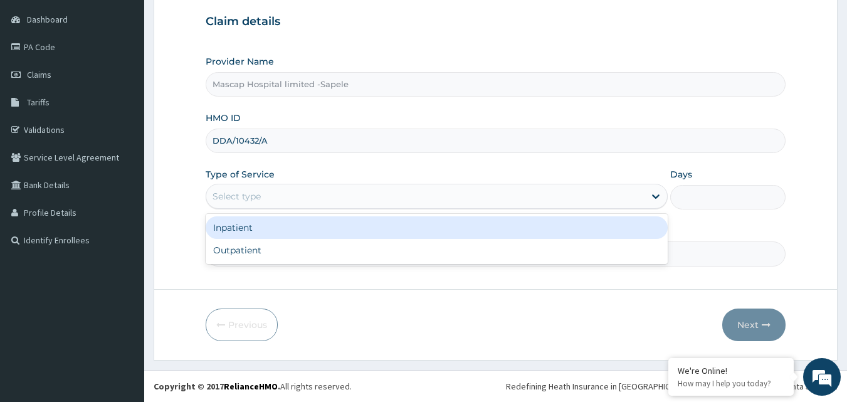
click at [379, 191] on div "Select type" at bounding box center [425, 196] width 438 height 20
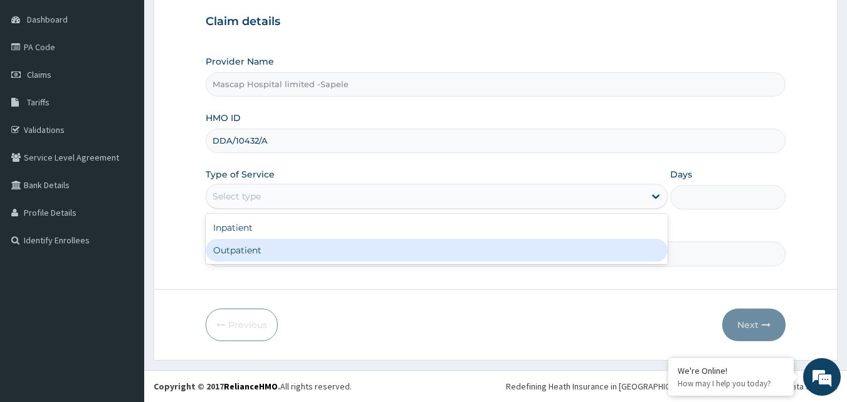
click at [346, 255] on div "Outpatient" at bounding box center [437, 250] width 462 height 23
type input "1"
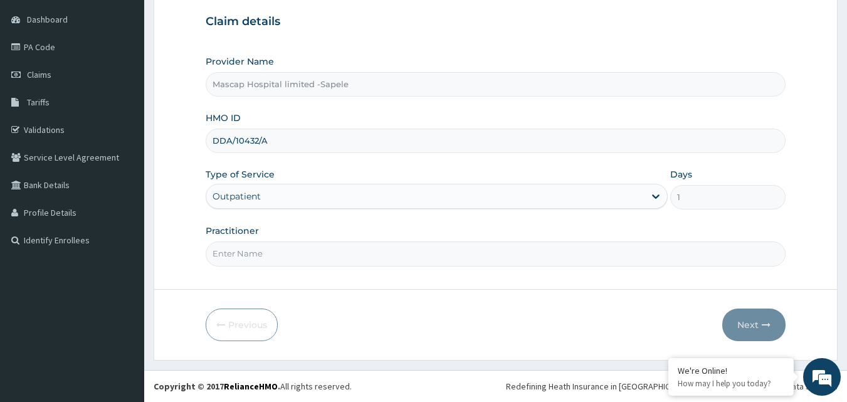
click at [343, 259] on input "Practitioner" at bounding box center [496, 253] width 581 height 24
type input "[PERSON_NAME]"
click at [751, 327] on button "Next" at bounding box center [753, 325] width 63 height 33
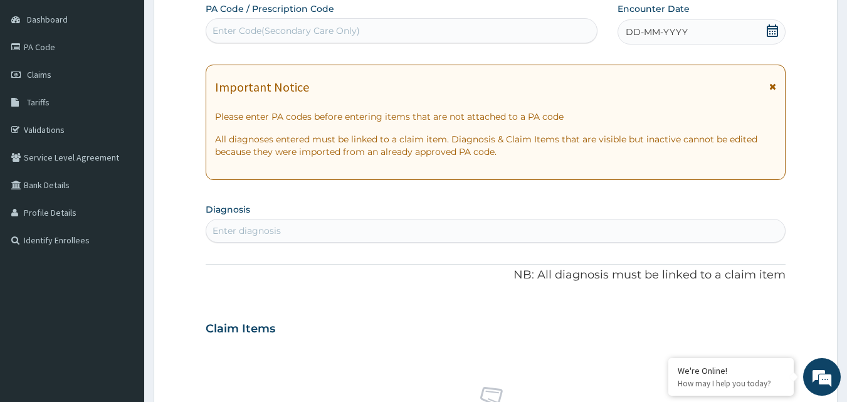
click at [776, 88] on icon at bounding box center [772, 86] width 7 height 9
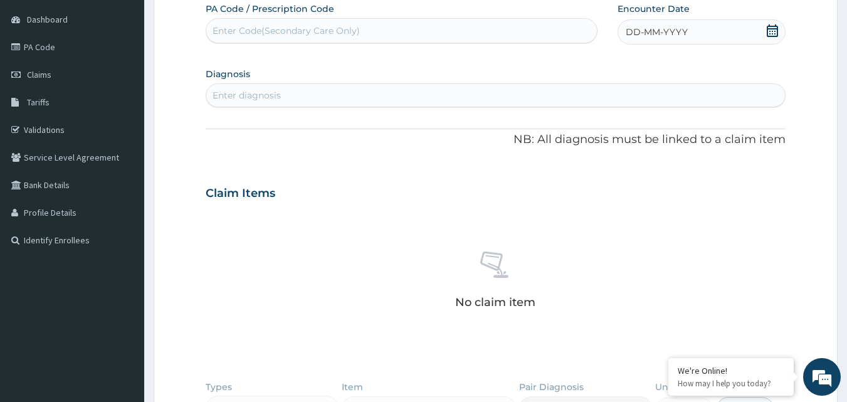
click at [771, 32] on icon at bounding box center [772, 30] width 13 height 13
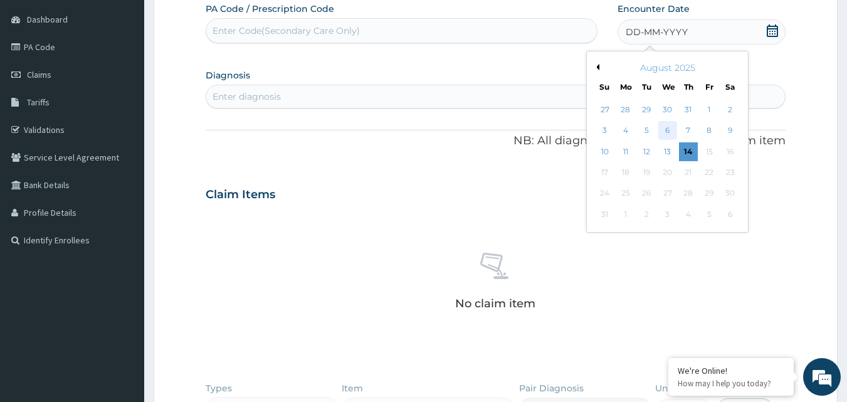
click at [670, 132] on div "6" at bounding box center [667, 131] width 19 height 19
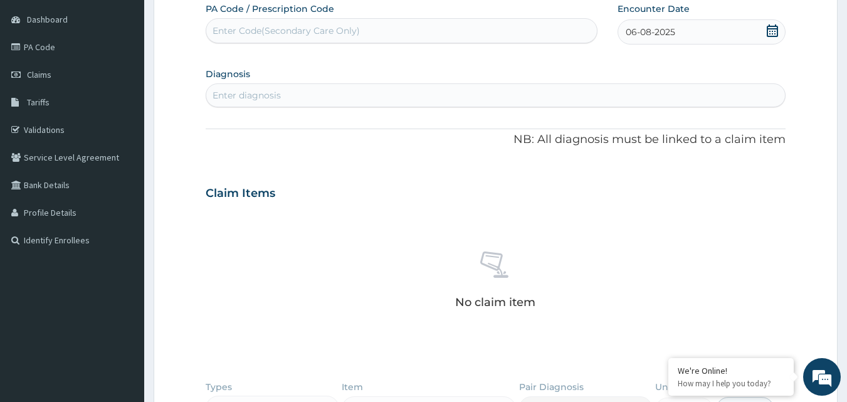
click at [395, 98] on div "Enter diagnosis" at bounding box center [495, 95] width 579 height 20
type input "[MEDICAL_DATA]"
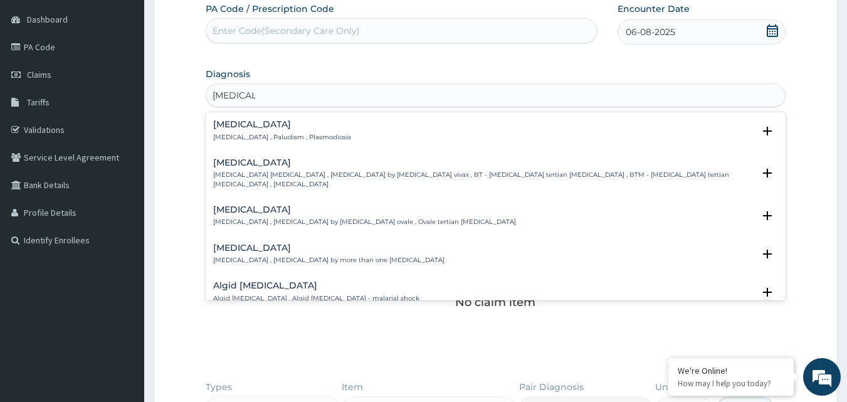
click at [224, 136] on p "[MEDICAL_DATA] , Paludism , Plasmodiosis" at bounding box center [282, 137] width 138 height 9
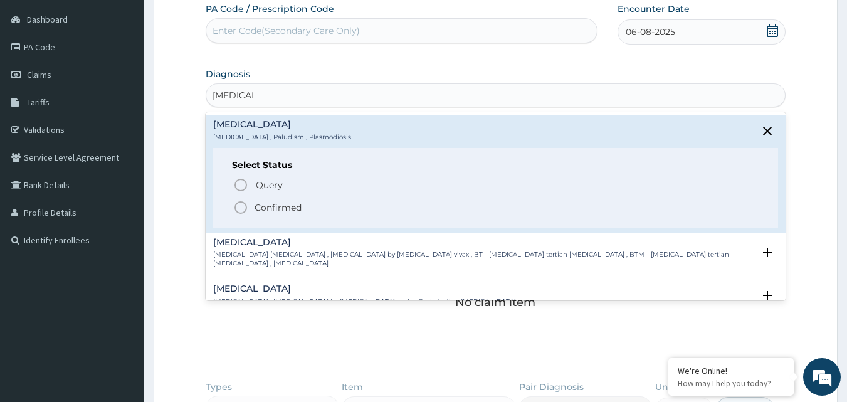
click at [245, 208] on icon "status option filled" at bounding box center [240, 207] width 15 height 15
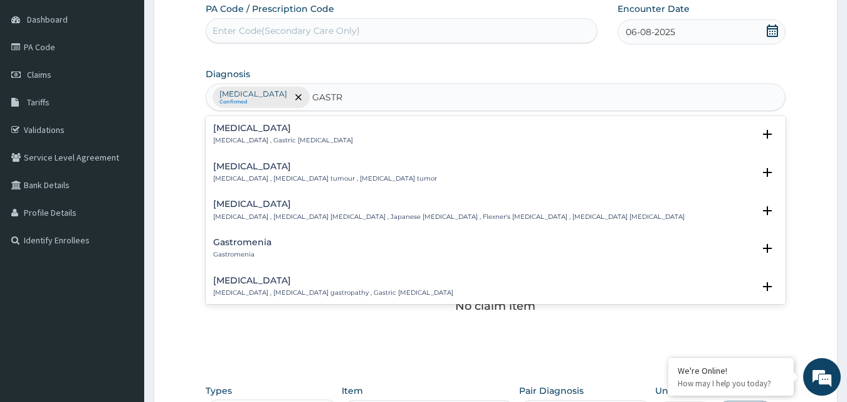
type input "GASTRI"
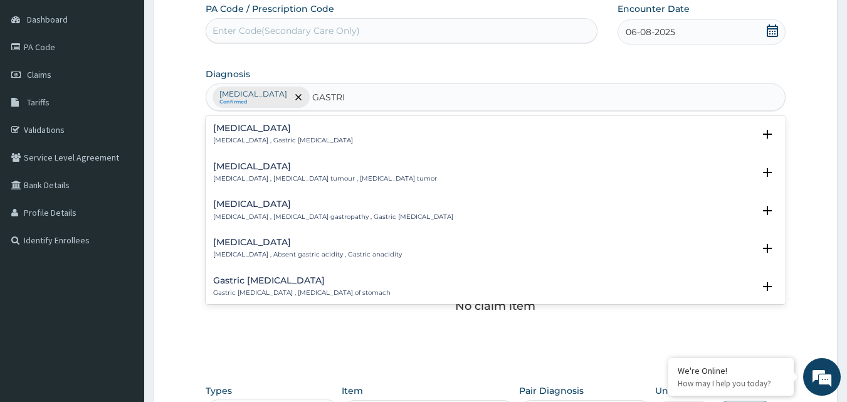
click at [230, 141] on p "[MEDICAL_DATA] , Gastric [MEDICAL_DATA]" at bounding box center [283, 140] width 140 height 9
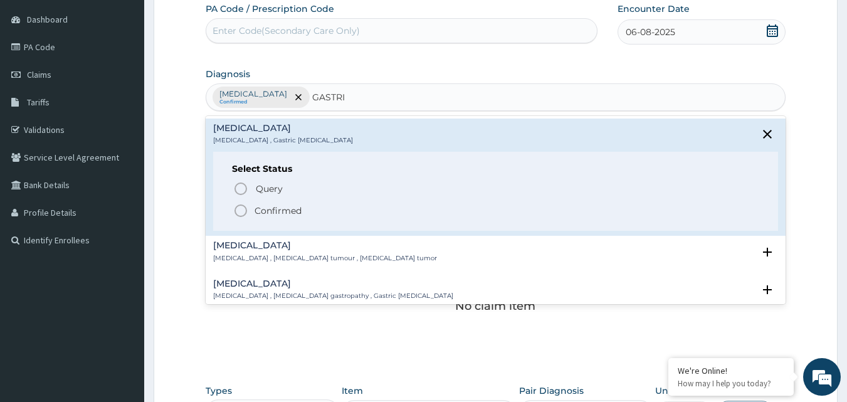
click at [244, 211] on icon "status option filled" at bounding box center [240, 210] width 15 height 15
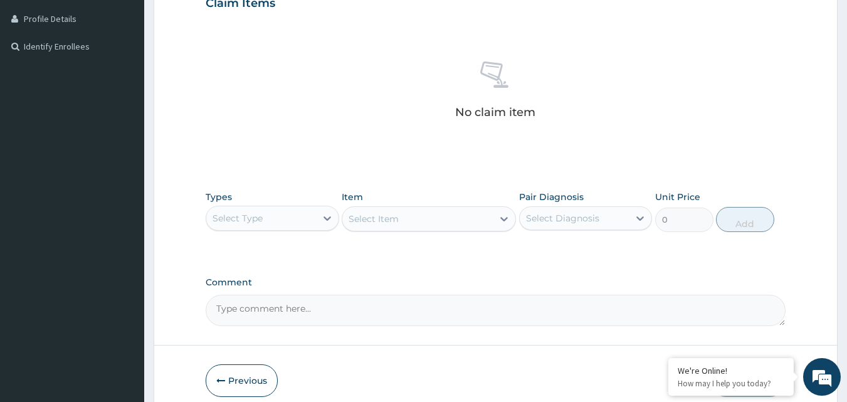
scroll to position [314, 0]
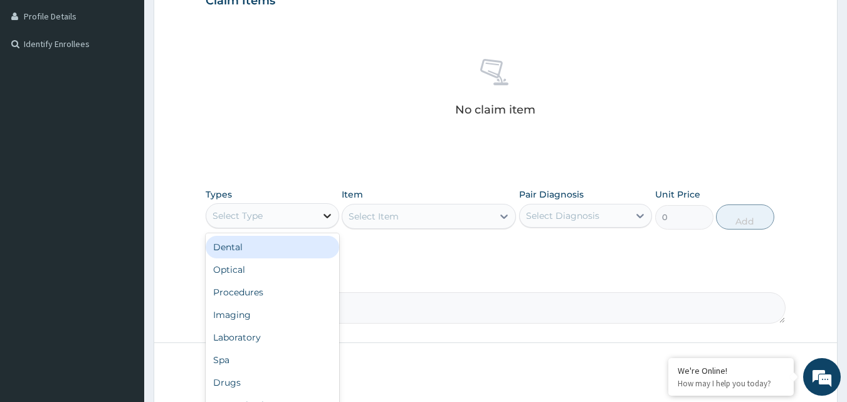
click at [327, 214] on icon at bounding box center [327, 215] width 13 height 13
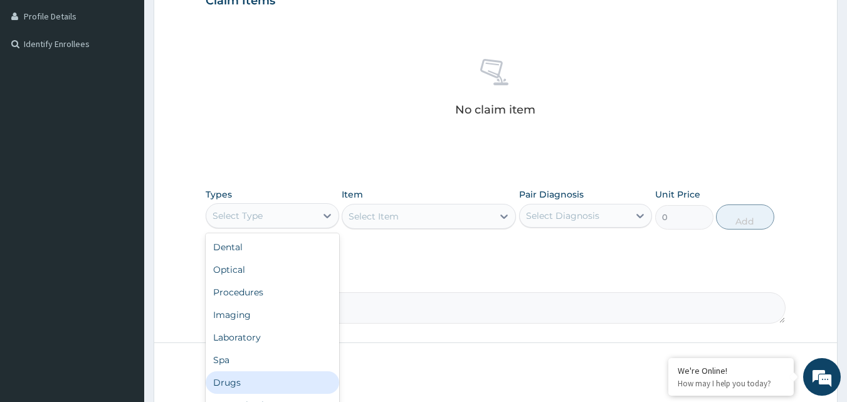
click at [259, 389] on div "Drugs" at bounding box center [273, 382] width 134 height 23
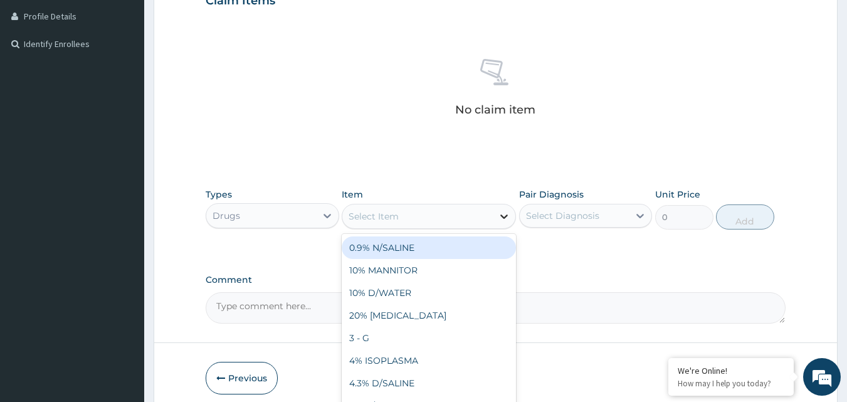
click at [504, 217] on icon at bounding box center [504, 216] width 8 height 4
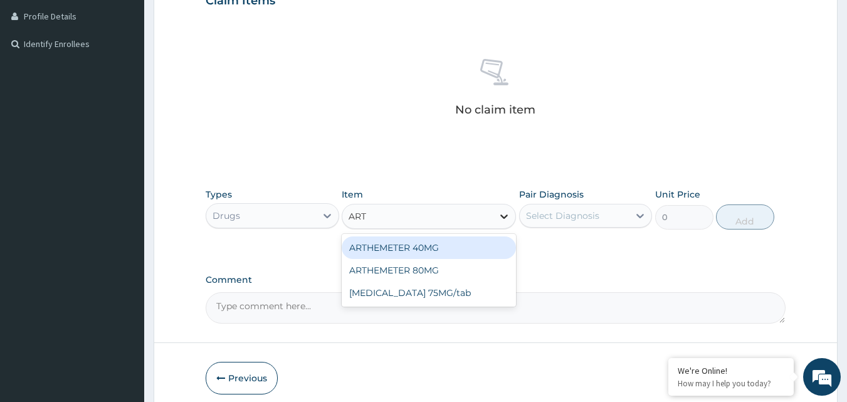
type input "ARTH"
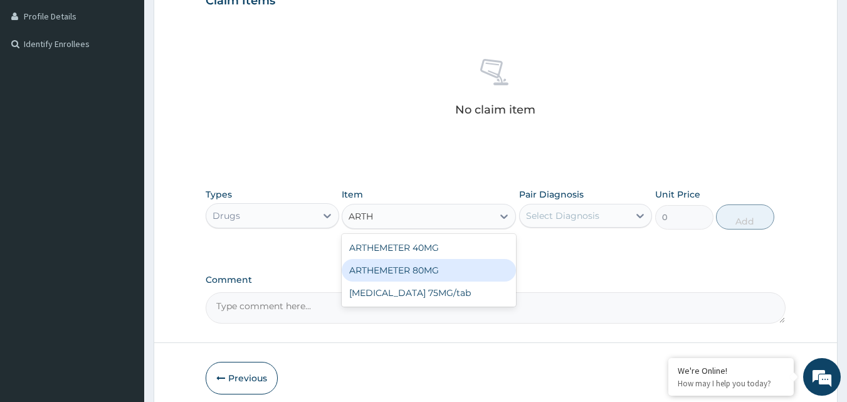
click at [446, 275] on div "ARTHEMETER 80MG" at bounding box center [429, 270] width 174 height 23
type input "500"
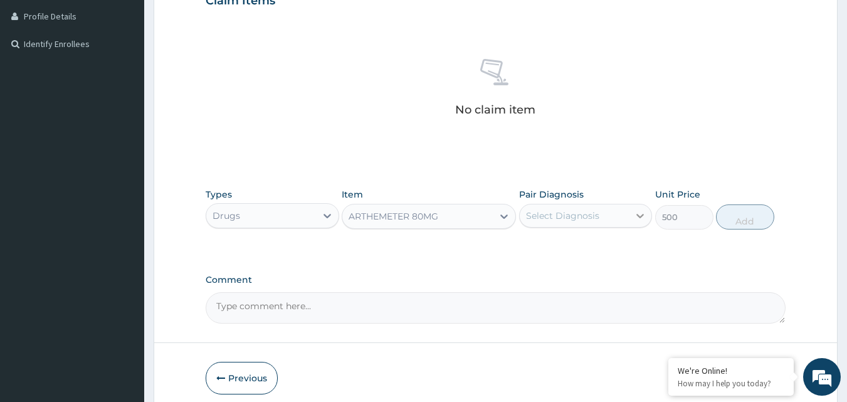
click at [642, 214] on icon at bounding box center [640, 215] width 13 height 13
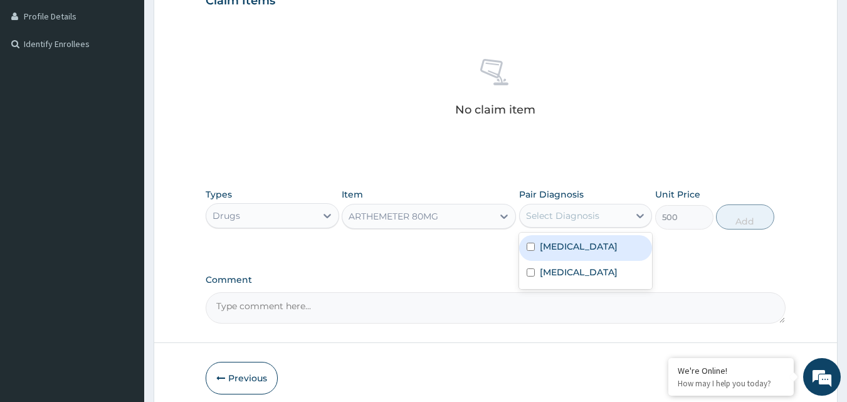
click at [531, 248] on input "checkbox" at bounding box center [531, 247] width 8 height 8
checkbox input "true"
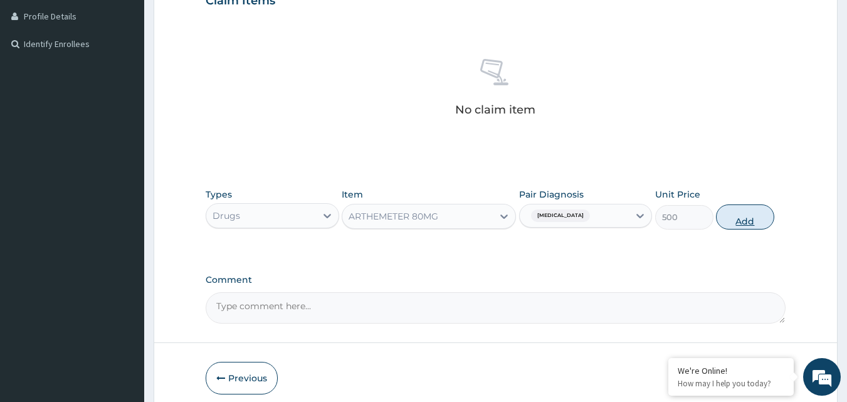
click at [744, 219] on button "Add" at bounding box center [745, 216] width 58 height 25
type input "0"
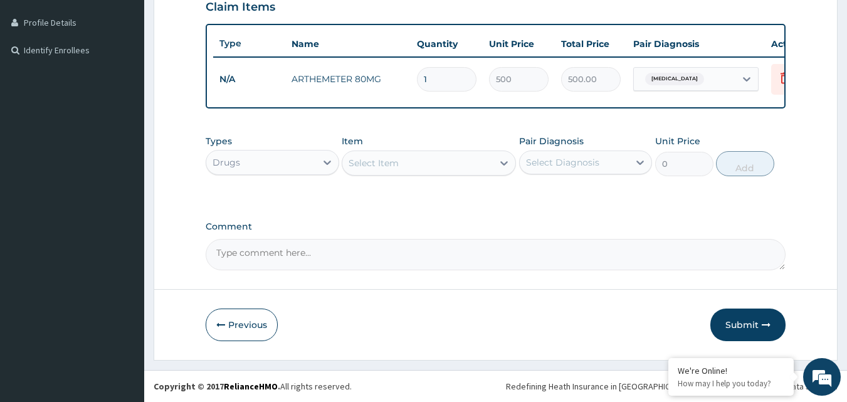
type input "0.00"
type input "6"
type input "3000.00"
type input "6"
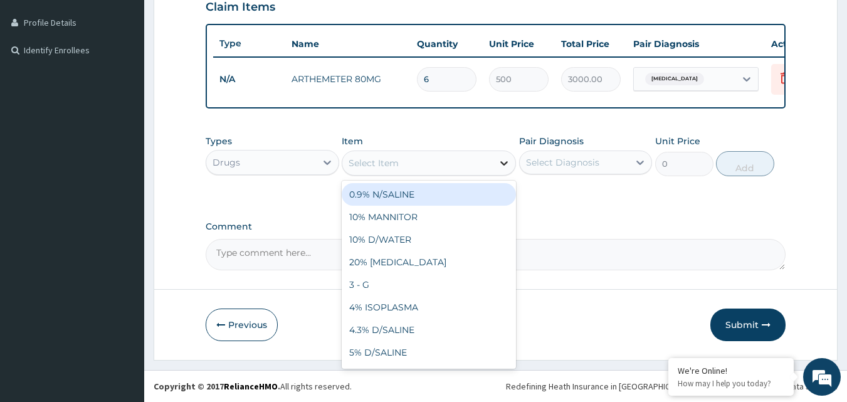
click at [502, 163] on icon at bounding box center [504, 163] width 13 height 13
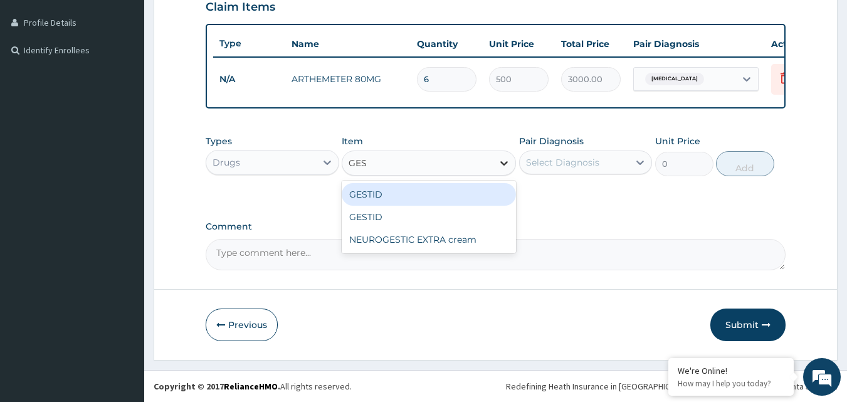
type input "GEST"
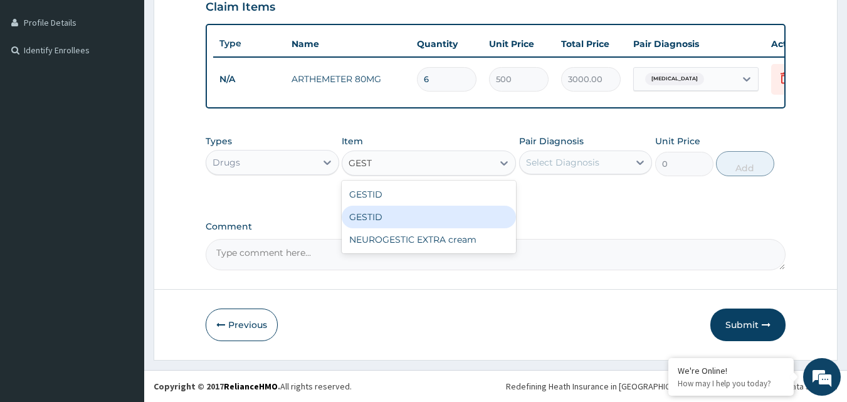
click at [366, 216] on div "GESTID" at bounding box center [429, 217] width 174 height 23
type input "850"
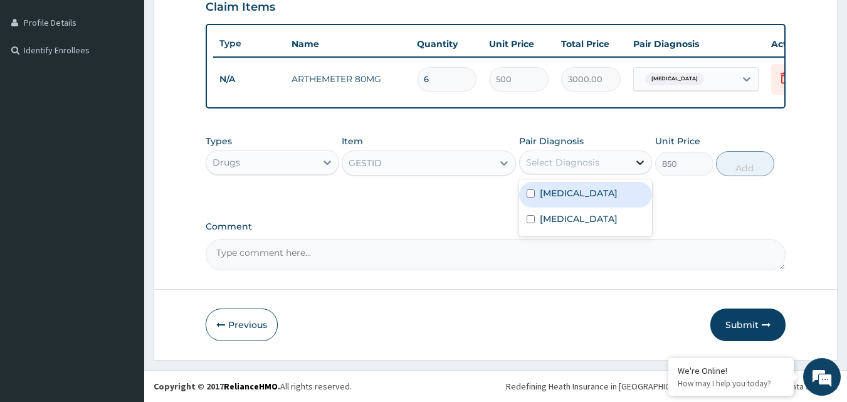
click at [637, 165] on icon at bounding box center [640, 162] width 13 height 13
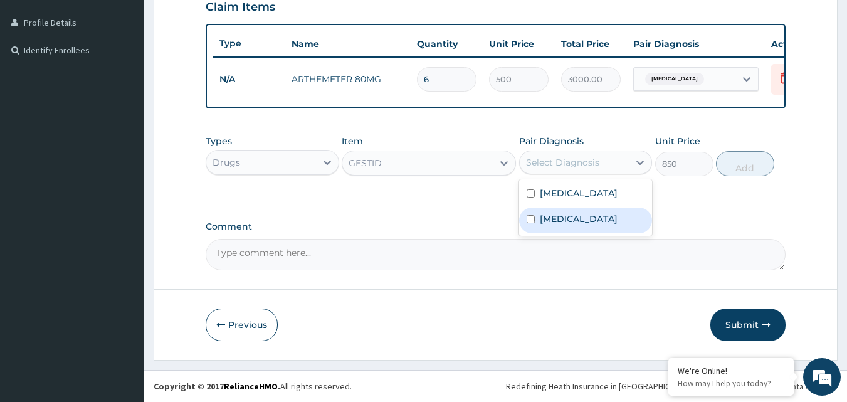
click at [532, 223] on input "checkbox" at bounding box center [531, 219] width 8 height 8
checkbox input "true"
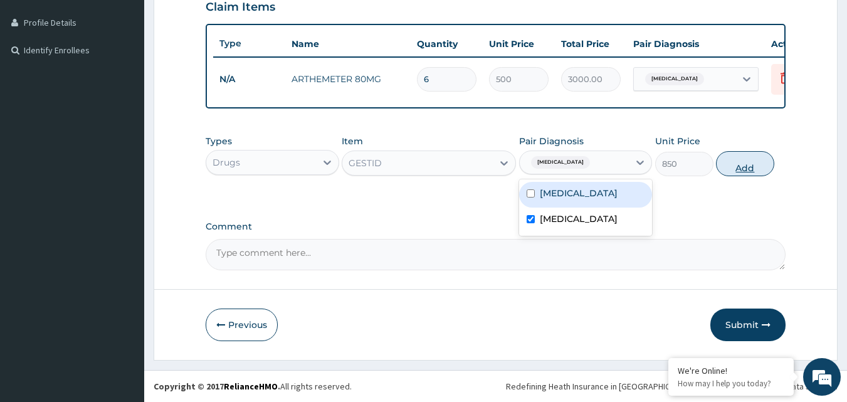
click at [752, 166] on button "Add" at bounding box center [745, 163] width 58 height 25
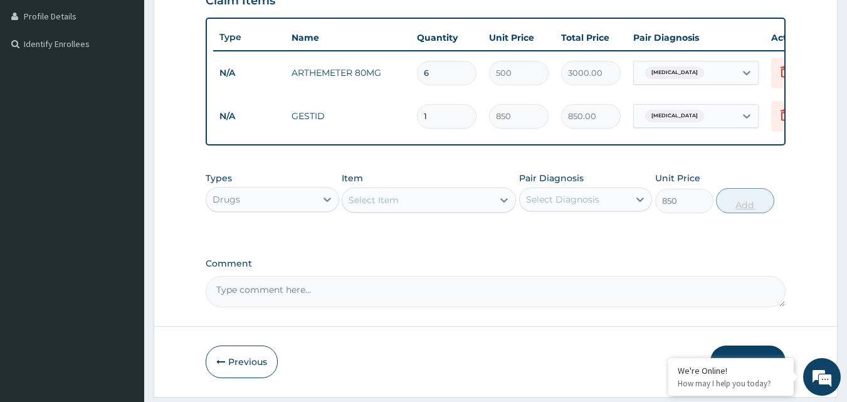
type input "0"
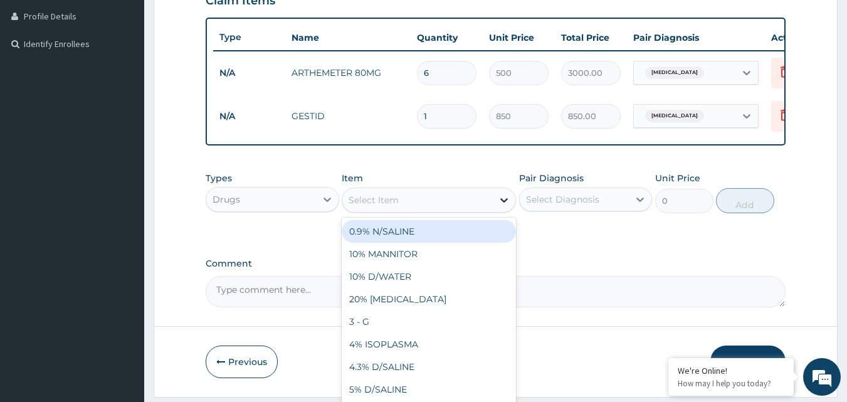
click at [506, 206] on icon at bounding box center [504, 200] width 13 height 13
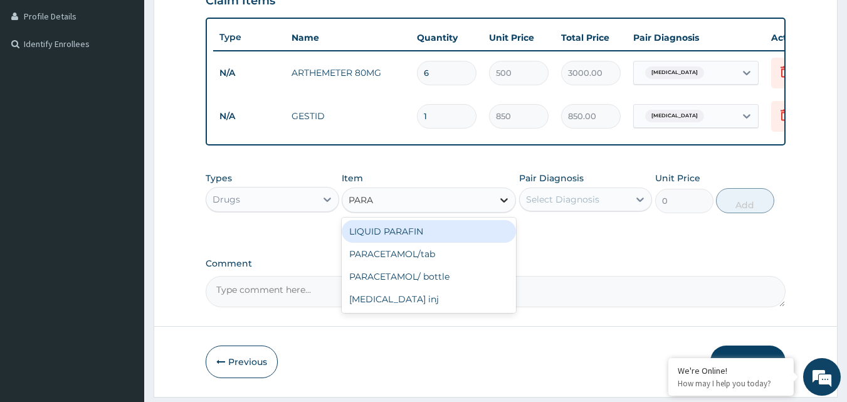
type input "PARAC"
click at [471, 243] on div "PARACETAMOL/tab" at bounding box center [429, 231] width 174 height 23
type input "20"
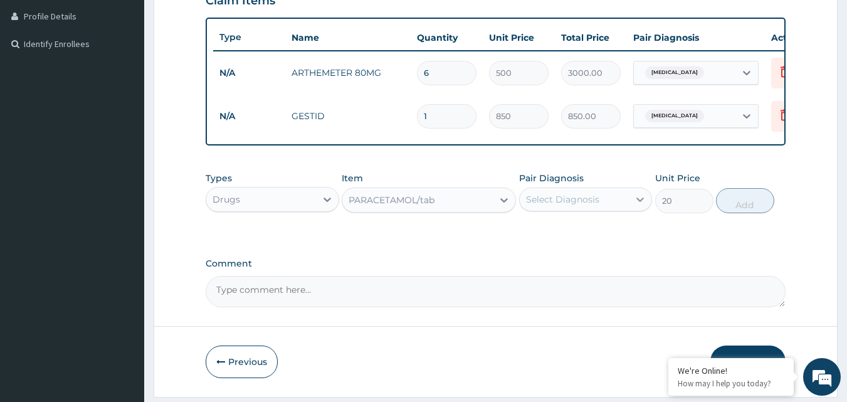
drag, startPoint x: 643, startPoint y: 206, endPoint x: 635, endPoint y: 218, distance: 14.4
click at [642, 206] on icon at bounding box center [640, 199] width 13 height 13
click at [529, 235] on input "checkbox" at bounding box center [531, 230] width 8 height 8
checkbox input "true"
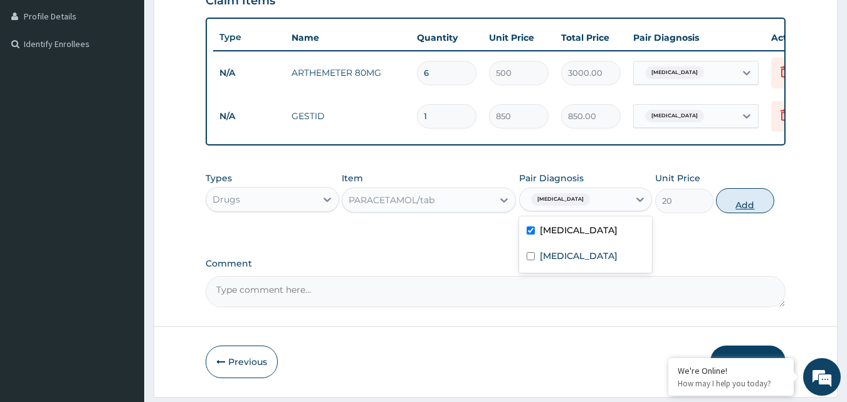
click at [742, 206] on button "Add" at bounding box center [745, 200] width 58 height 25
type input "0"
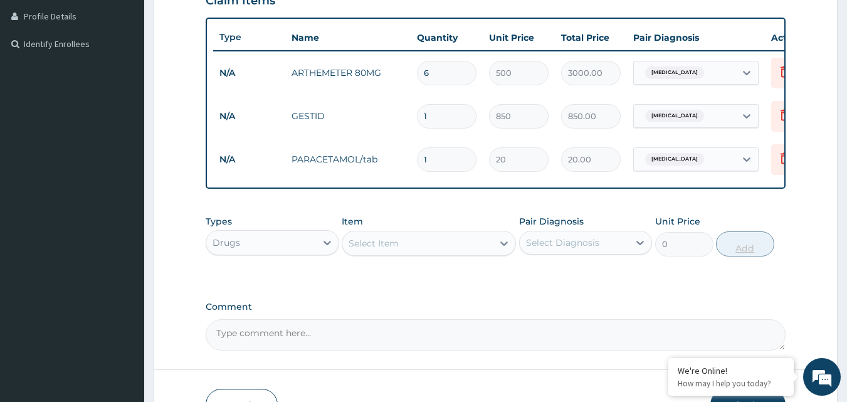
type input "18"
type input "360.00"
type input "18"
click at [503, 250] on icon at bounding box center [504, 243] width 13 height 13
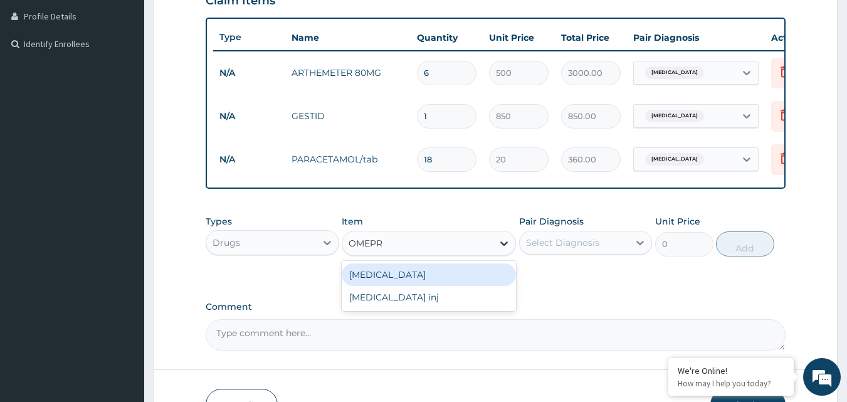
type input "OMEPRA"
click at [424, 285] on div "[MEDICAL_DATA]" at bounding box center [429, 274] width 174 height 23
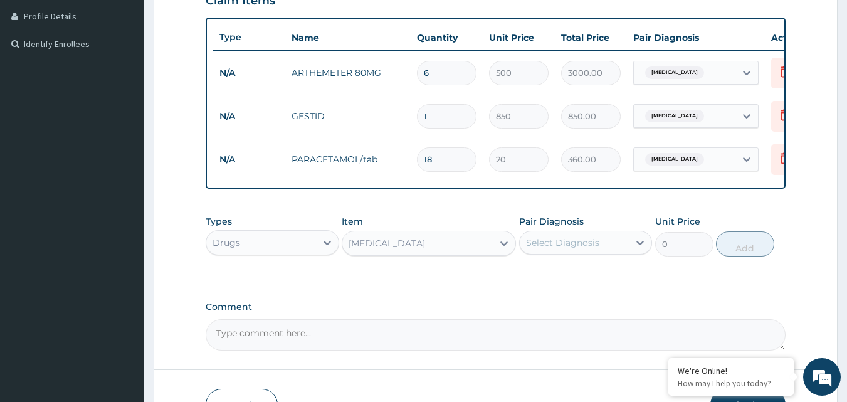
type input "100"
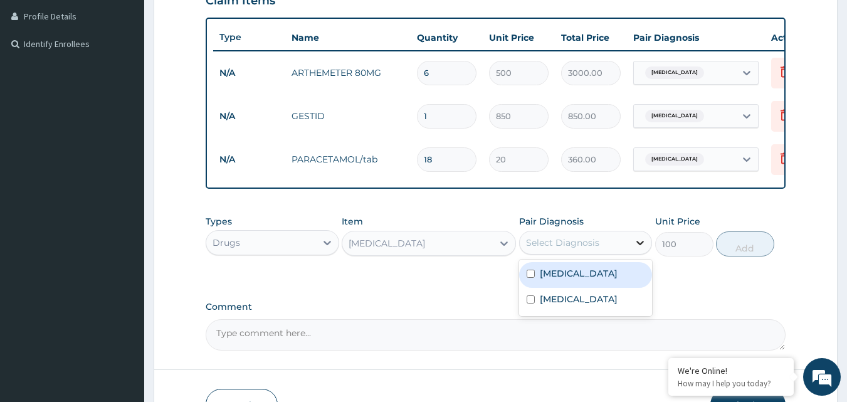
click at [644, 249] on icon at bounding box center [640, 242] width 13 height 13
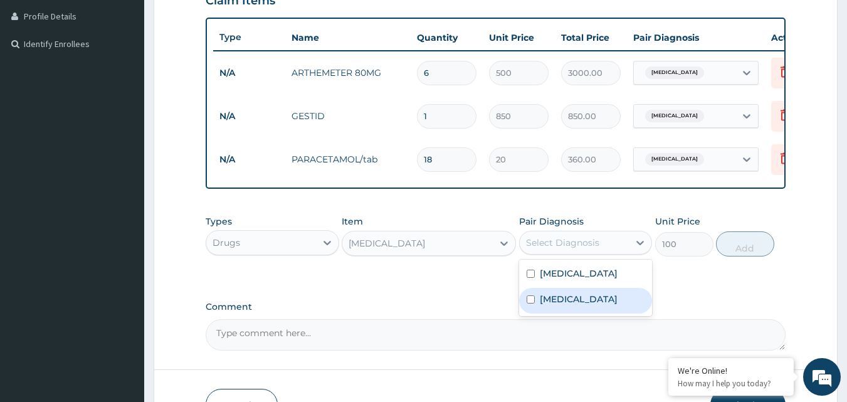
click at [530, 304] on input "checkbox" at bounding box center [531, 299] width 8 height 8
checkbox input "true"
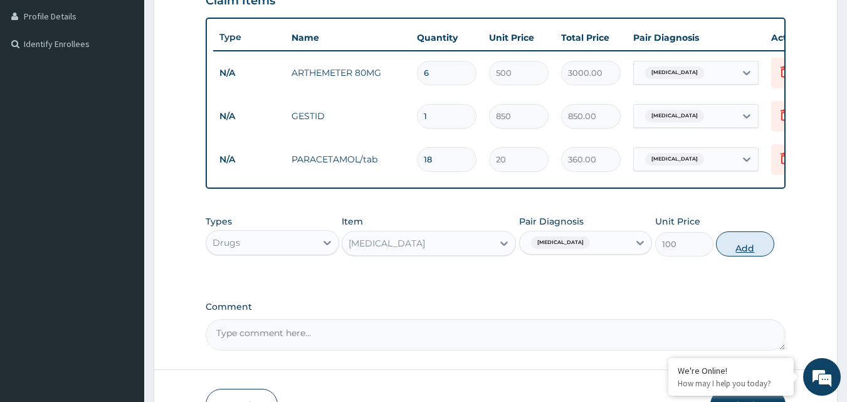
click at [744, 251] on button "Add" at bounding box center [745, 243] width 58 height 25
type input "0"
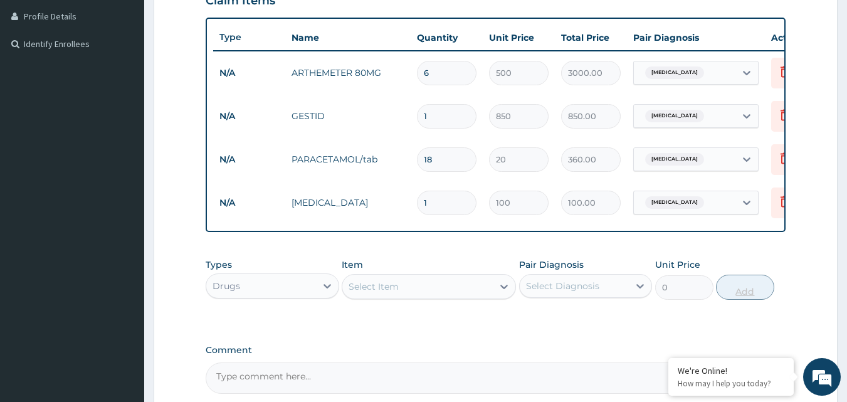
type input "14"
type input "1400.00"
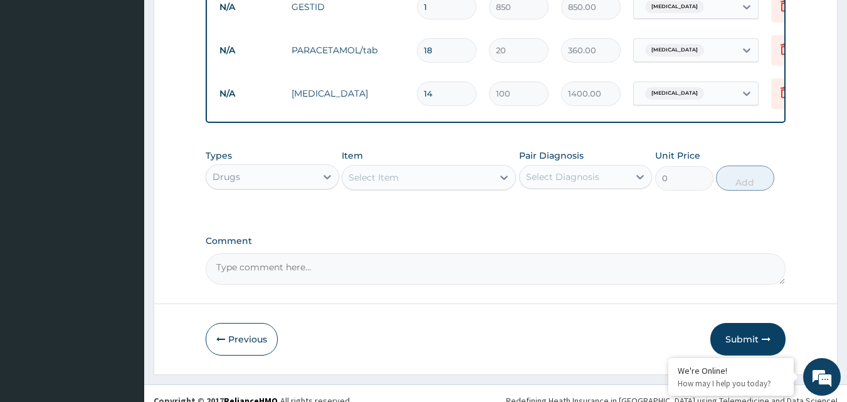
scroll to position [439, 0]
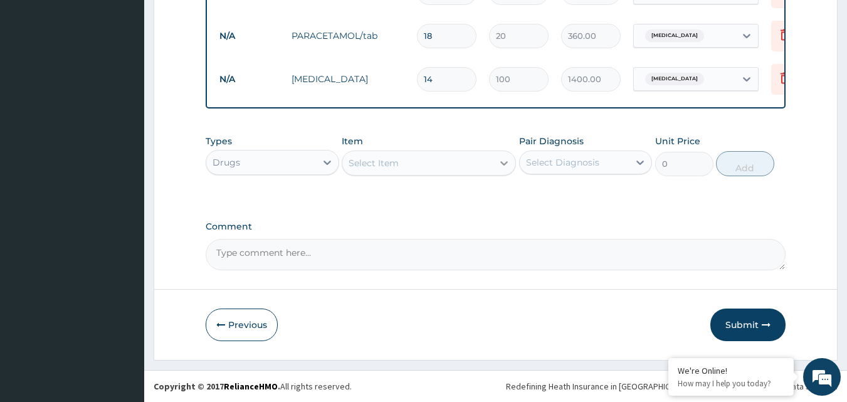
type input "14"
click at [495, 167] on div at bounding box center [504, 163] width 23 height 23
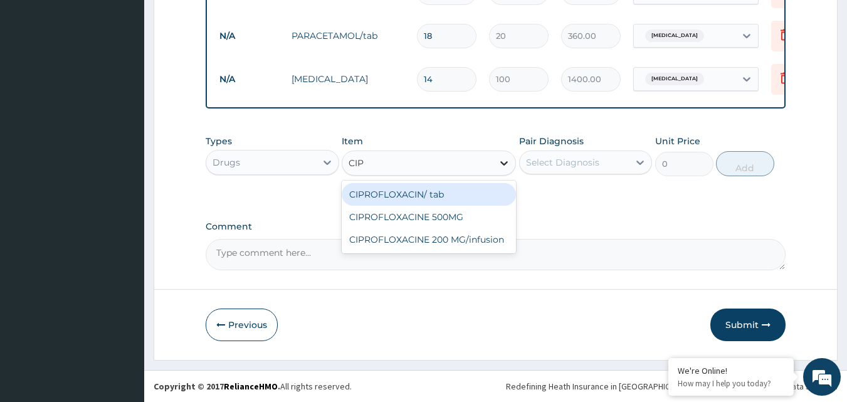
type input "CIPR"
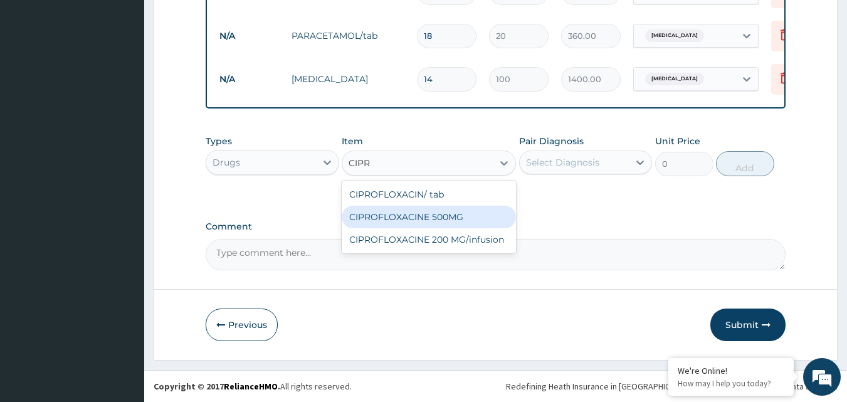
click at [413, 227] on div "CIPROFLOXACINE 500MG" at bounding box center [429, 217] width 174 height 23
type input "120"
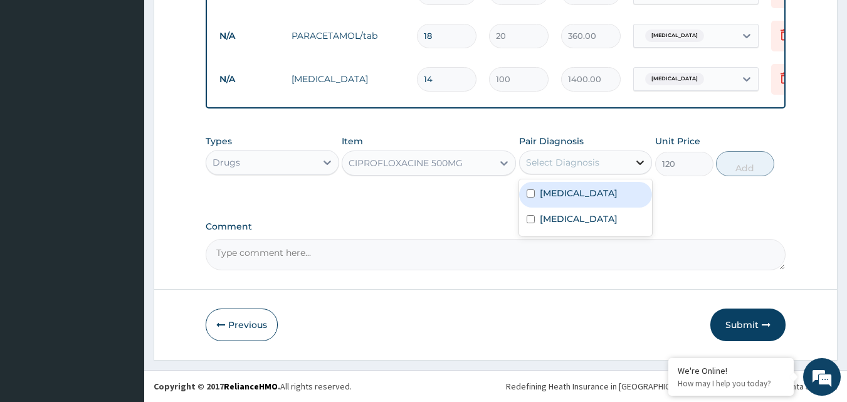
click at [640, 169] on icon at bounding box center [640, 162] width 13 height 13
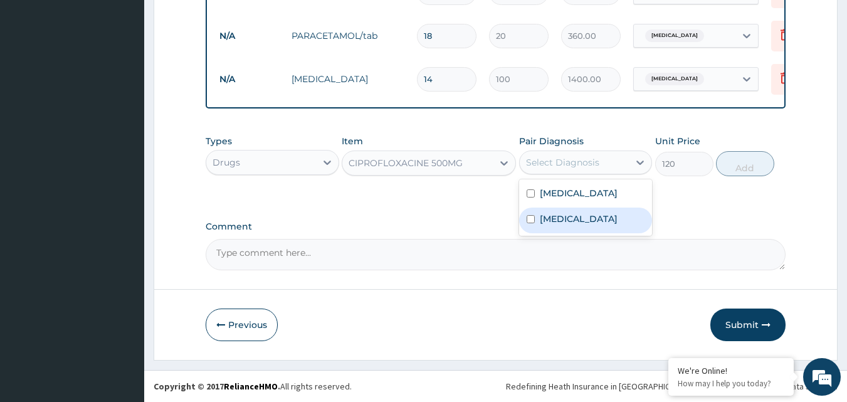
click at [529, 223] on input "checkbox" at bounding box center [531, 219] width 8 height 8
checkbox input "true"
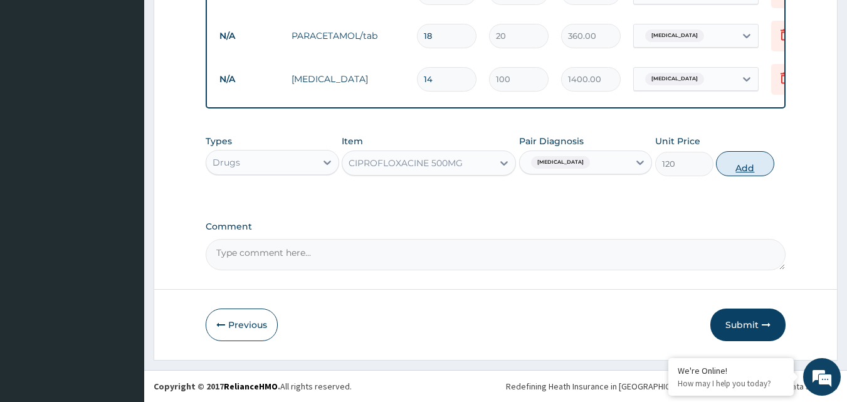
click at [753, 176] on button "Add" at bounding box center [745, 163] width 58 height 25
type input "0"
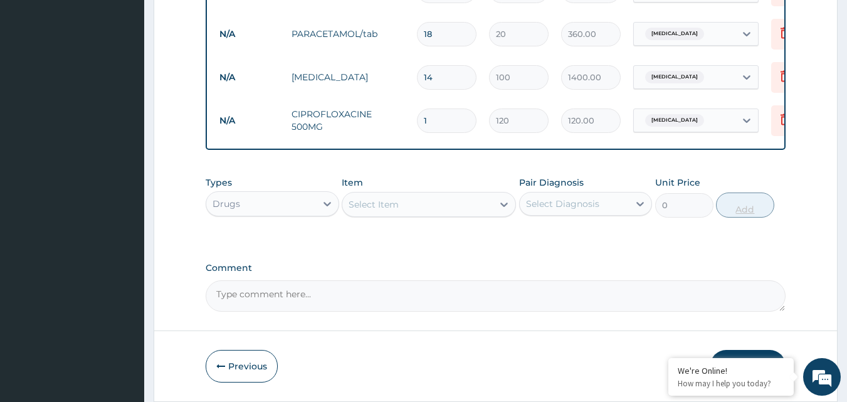
type input "10"
type input "1200.00"
type input "10"
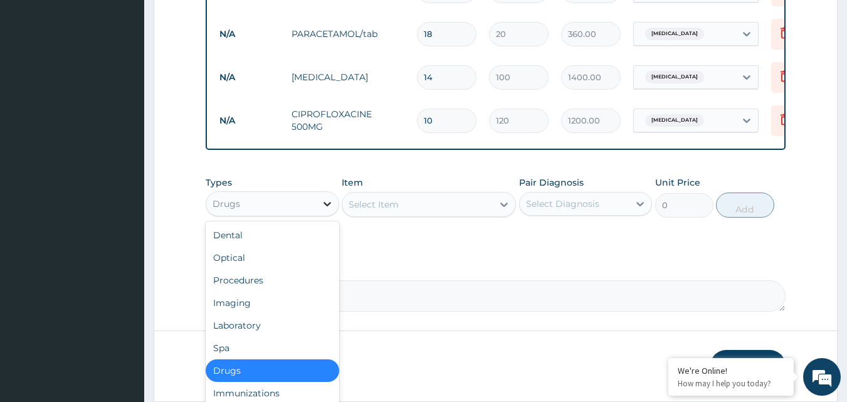
click at [322, 210] on icon at bounding box center [327, 204] width 13 height 13
click at [263, 334] on div "Laboratory" at bounding box center [273, 325] width 134 height 23
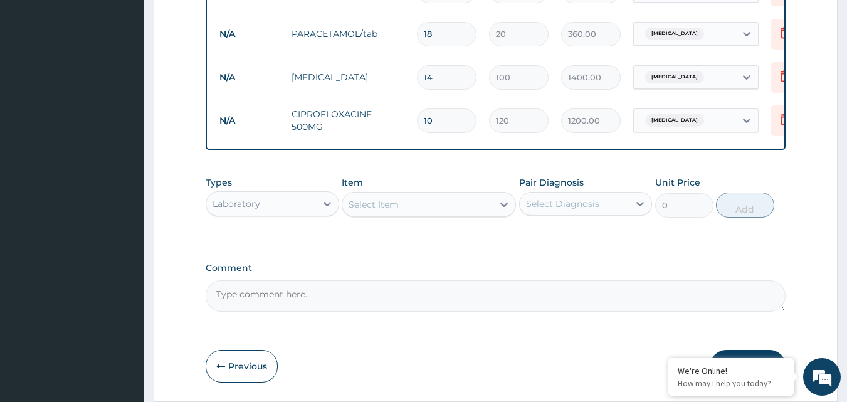
click at [504, 211] on icon at bounding box center [504, 204] width 13 height 13
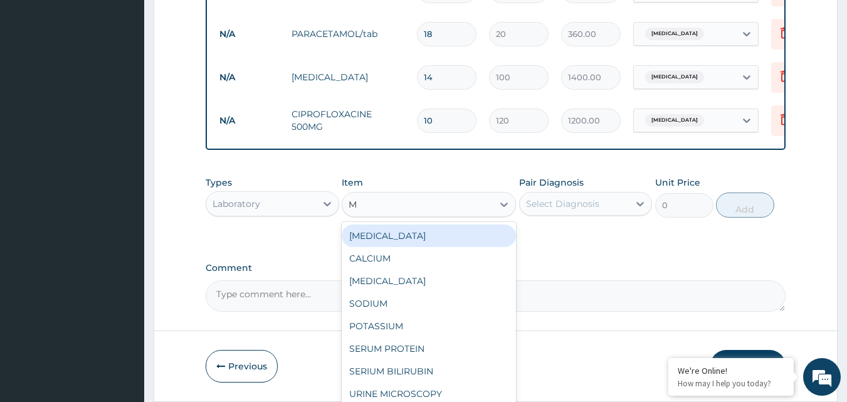
type input "MP"
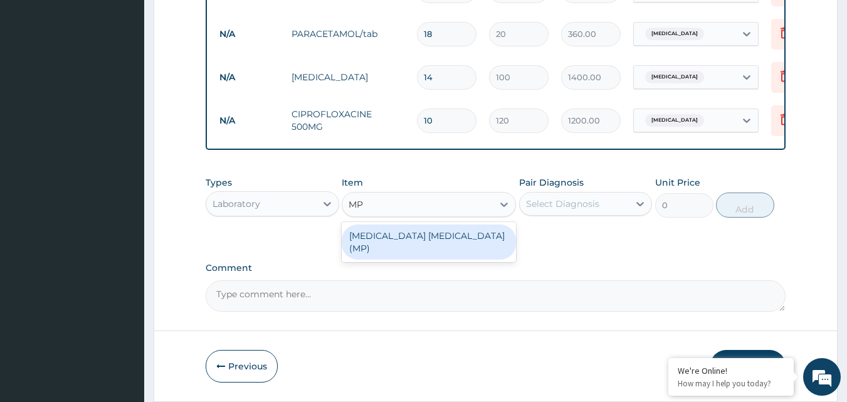
click at [408, 245] on div "[MEDICAL_DATA] [MEDICAL_DATA] (MP)" at bounding box center [429, 241] width 174 height 35
type input "800"
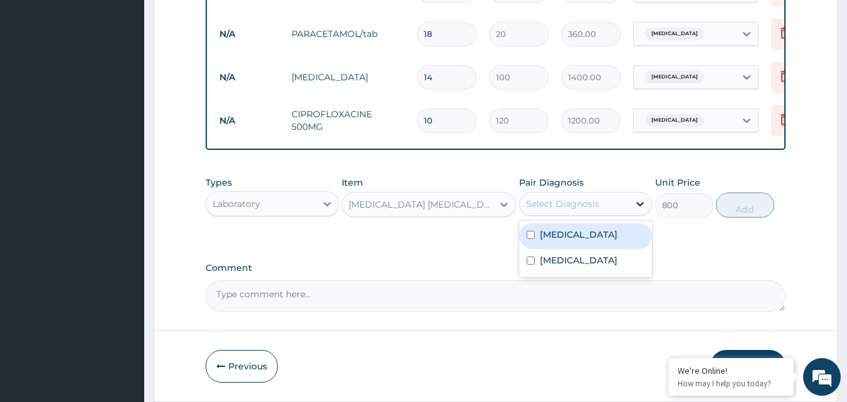
click at [638, 210] on icon at bounding box center [640, 204] width 13 height 13
click at [532, 239] on input "checkbox" at bounding box center [531, 235] width 8 height 8
checkbox input "true"
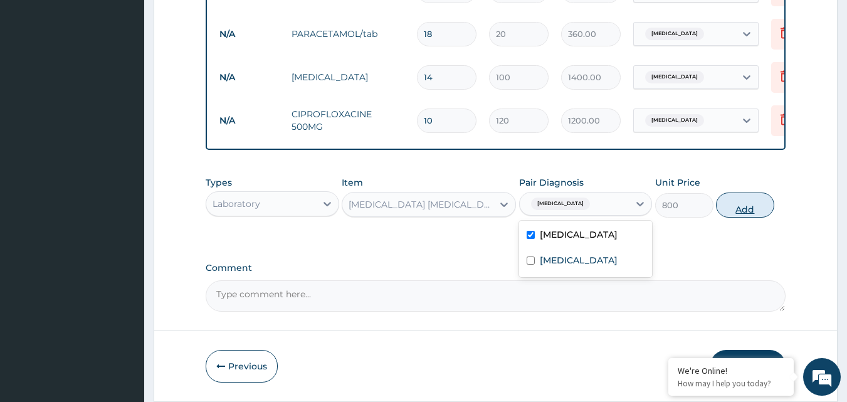
click at [750, 218] on button "Add" at bounding box center [745, 205] width 58 height 25
type input "0"
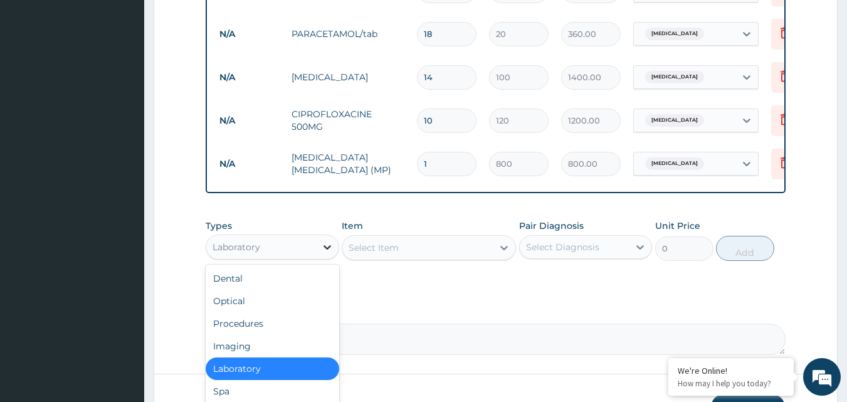
drag, startPoint x: 329, startPoint y: 255, endPoint x: 327, endPoint y: 262, distance: 7.6
click at [329, 253] on icon at bounding box center [327, 247] width 13 height 13
click at [280, 335] on div "Procedures" at bounding box center [273, 323] width 134 height 23
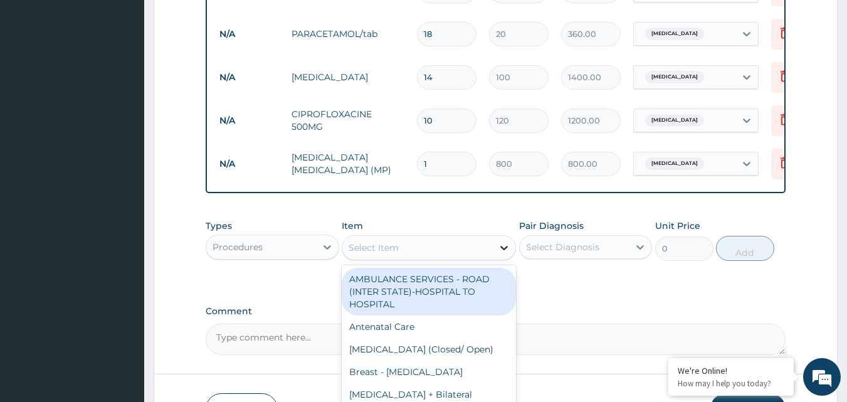
click at [506, 254] on icon at bounding box center [504, 247] width 13 height 13
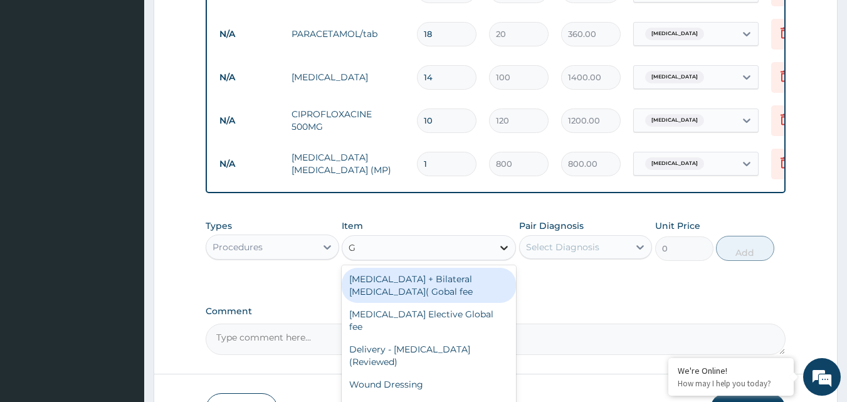
type input "GP"
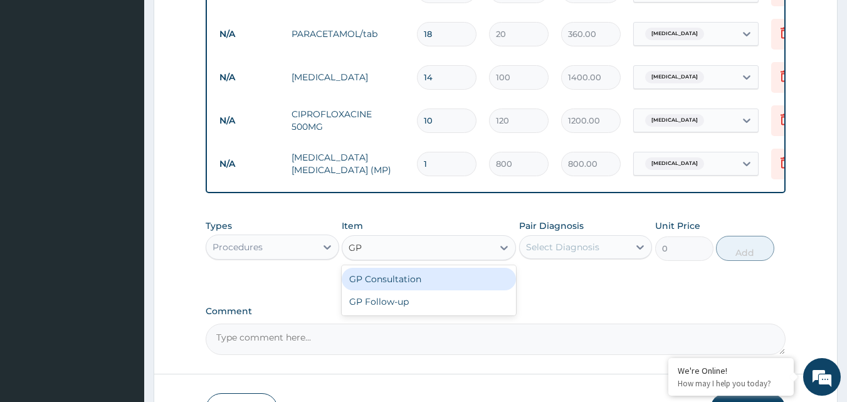
click at [469, 287] on div "GP Consultation" at bounding box center [429, 279] width 174 height 23
type input "1500"
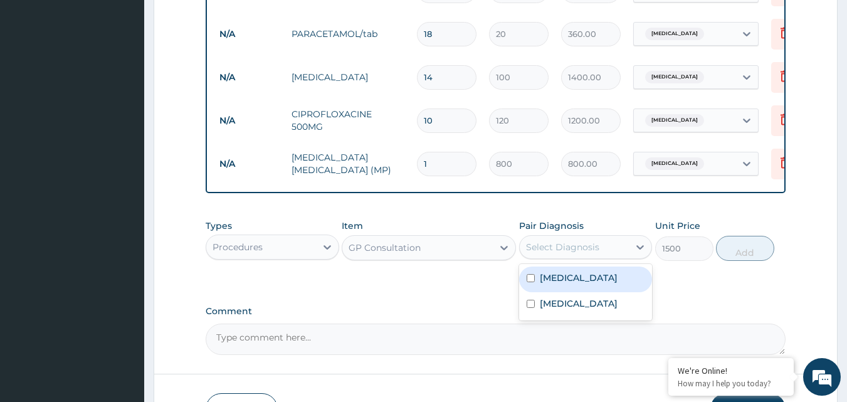
drag, startPoint x: 641, startPoint y: 257, endPoint x: 604, endPoint y: 271, distance: 39.5
click at [641, 253] on icon at bounding box center [640, 247] width 13 height 13
click at [529, 282] on input "checkbox" at bounding box center [531, 278] width 8 height 8
checkbox input "true"
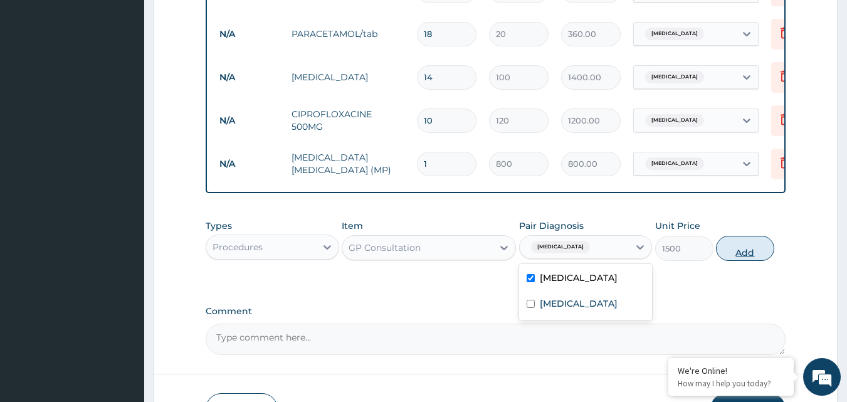
click at [742, 258] on button "Add" at bounding box center [745, 248] width 58 height 25
type input "0"
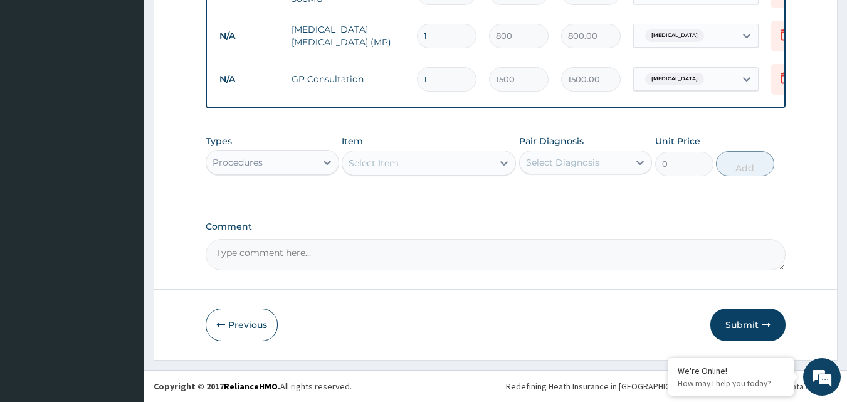
scroll to position [576, 0]
click at [730, 324] on button "Submit" at bounding box center [747, 325] width 75 height 33
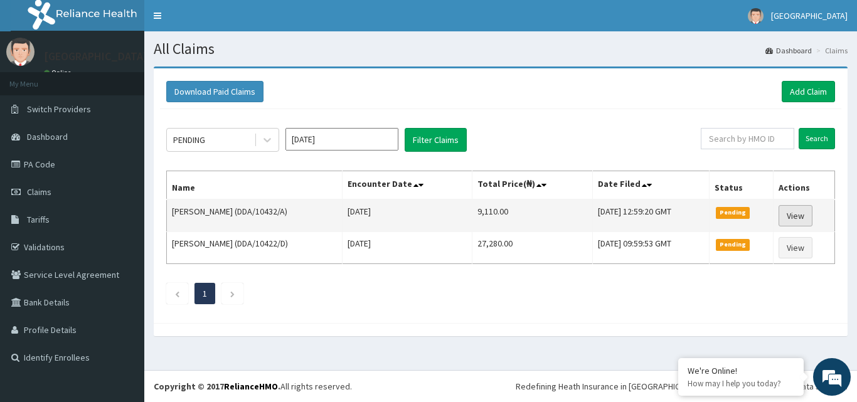
click at [798, 215] on link "View" at bounding box center [795, 215] width 34 height 21
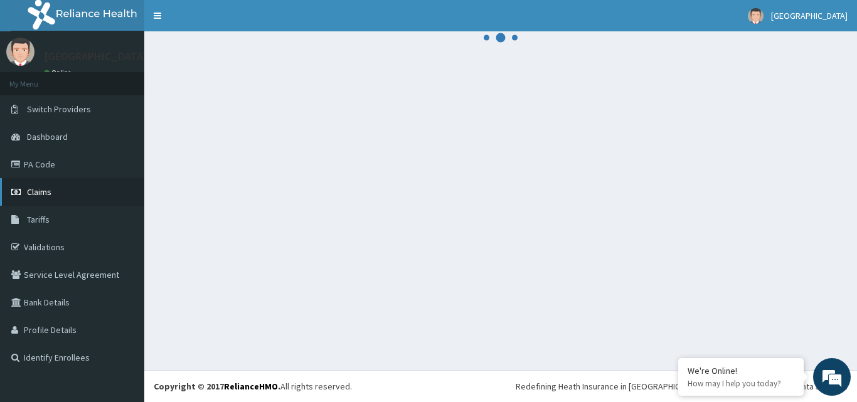
click at [54, 191] on link "Claims" at bounding box center [72, 192] width 144 height 28
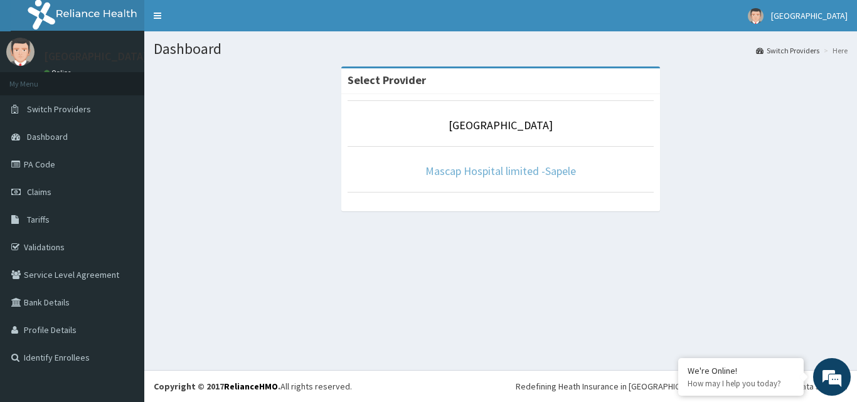
click at [500, 170] on link "Mascap Hospital limited -Sapele" at bounding box center [500, 171] width 150 height 14
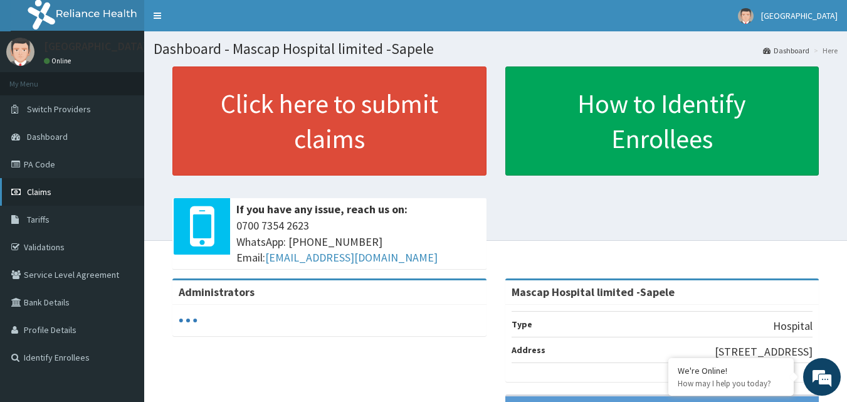
click at [47, 193] on span "Claims" at bounding box center [39, 191] width 24 height 11
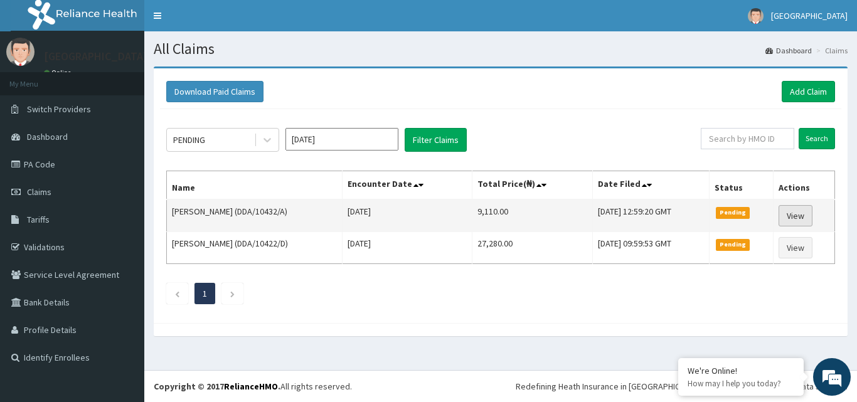
click at [798, 221] on link "View" at bounding box center [795, 215] width 34 height 21
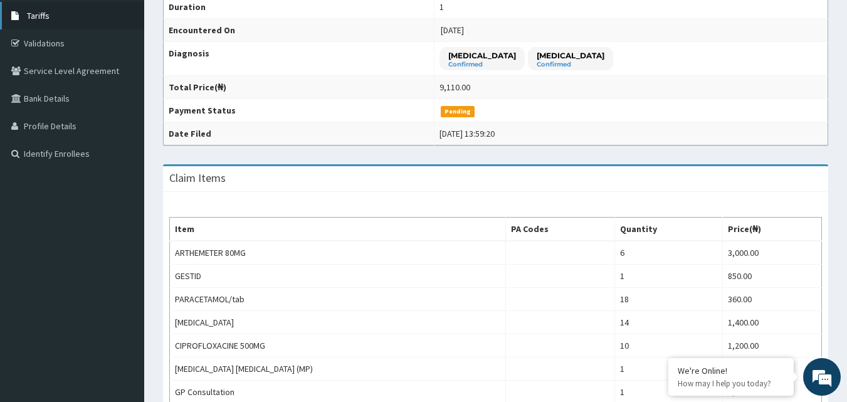
scroll to position [188, 0]
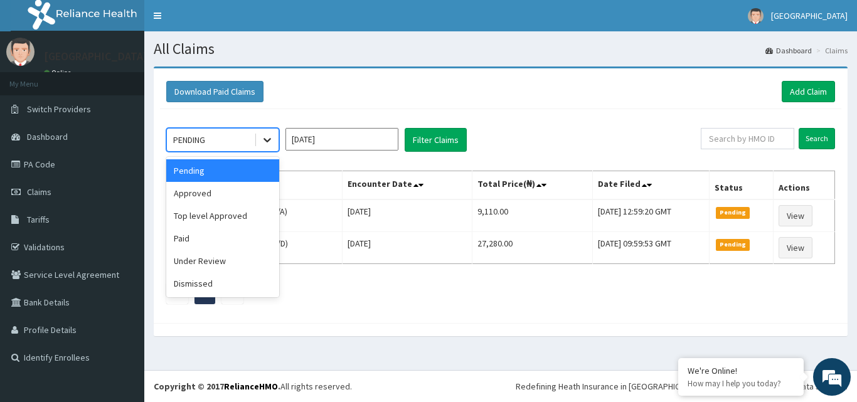
click at [267, 142] on icon at bounding box center [267, 140] width 13 height 13
click at [226, 191] on div "Approved" at bounding box center [222, 193] width 113 height 23
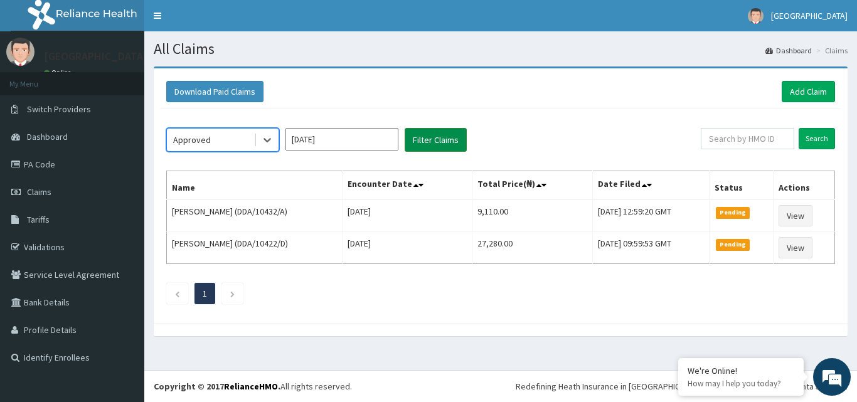
click at [441, 140] on button "Filter Claims" at bounding box center [435, 140] width 62 height 24
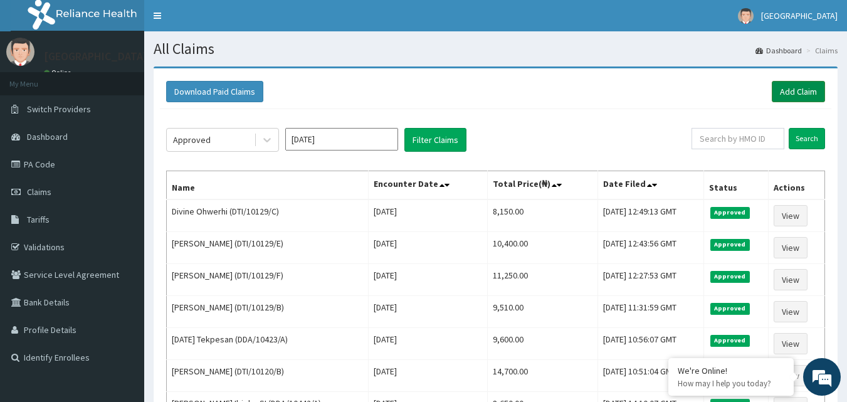
click at [805, 88] on link "Add Claim" at bounding box center [798, 91] width 53 height 21
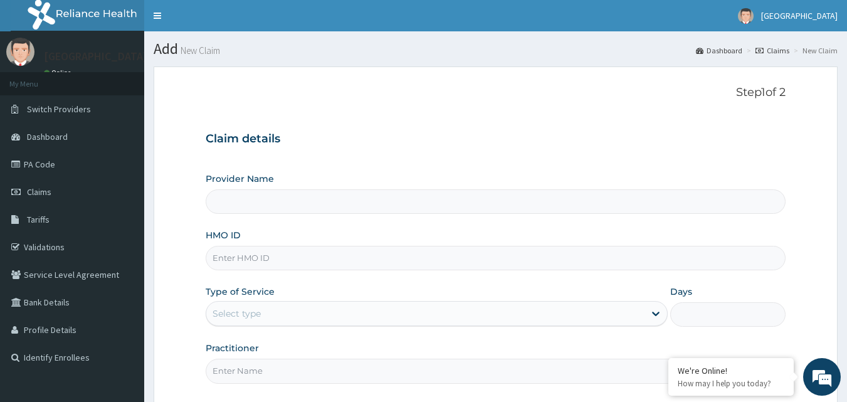
click at [332, 257] on input "HMO ID" at bounding box center [496, 258] width 581 height 24
type input "Mascap Hospital limited -Sapele"
type input "LFM/10175/D"
click at [332, 315] on div "Select type" at bounding box center [425, 314] width 438 height 20
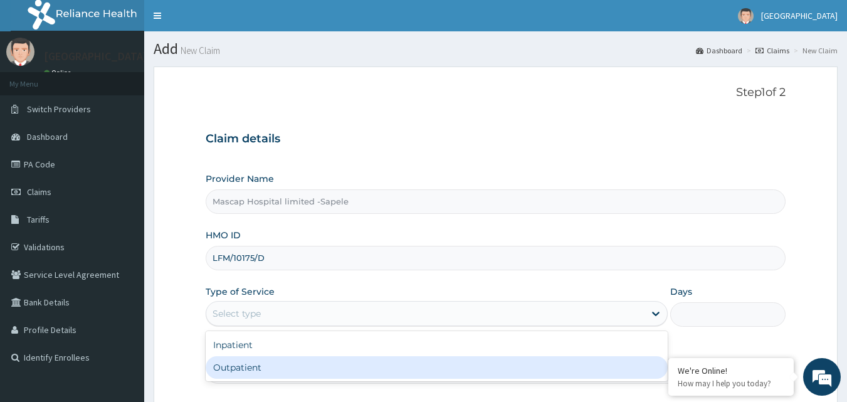
click at [315, 367] on div "Outpatient" at bounding box center [437, 367] width 462 height 23
type input "1"
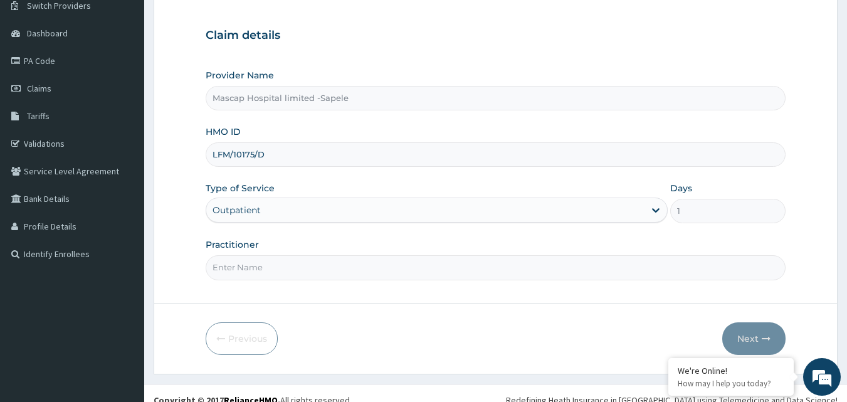
scroll to position [117, 0]
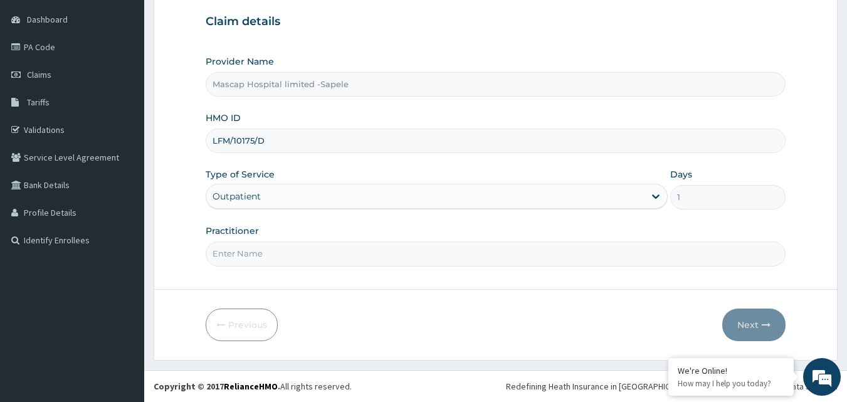
click at [366, 249] on input "Practitioner" at bounding box center [496, 253] width 581 height 24
type input "[PERSON_NAME]"
click at [746, 328] on button "Next" at bounding box center [753, 325] width 63 height 33
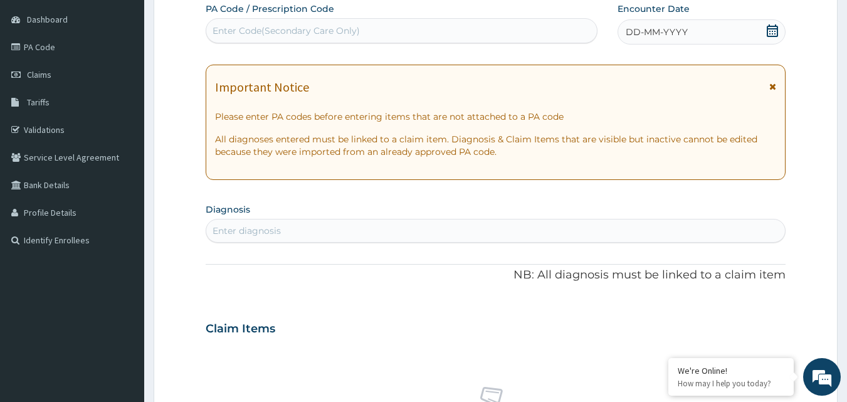
click at [775, 82] on span at bounding box center [772, 90] width 7 height 20
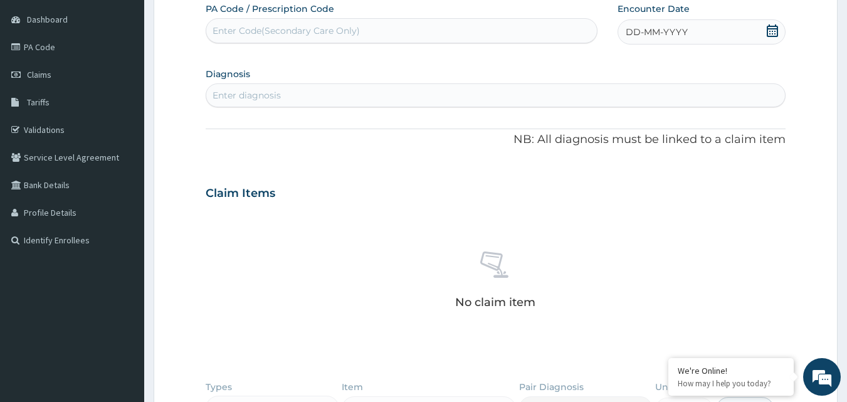
click at [763, 31] on div "DD-MM-YYYY" at bounding box center [702, 31] width 168 height 25
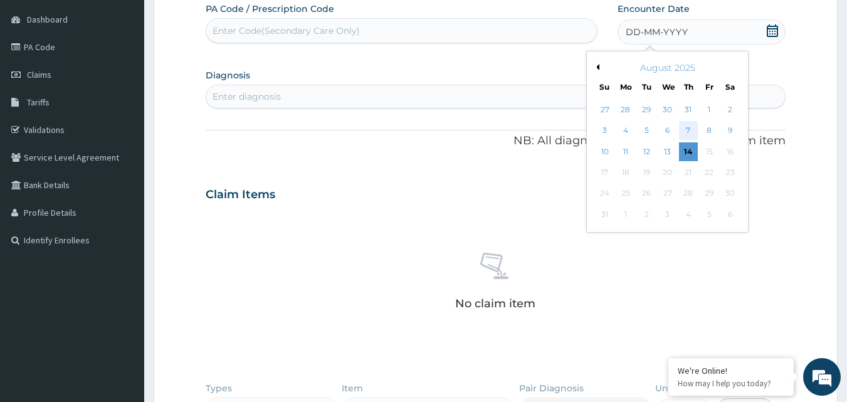
click at [689, 129] on div "7" at bounding box center [688, 131] width 19 height 19
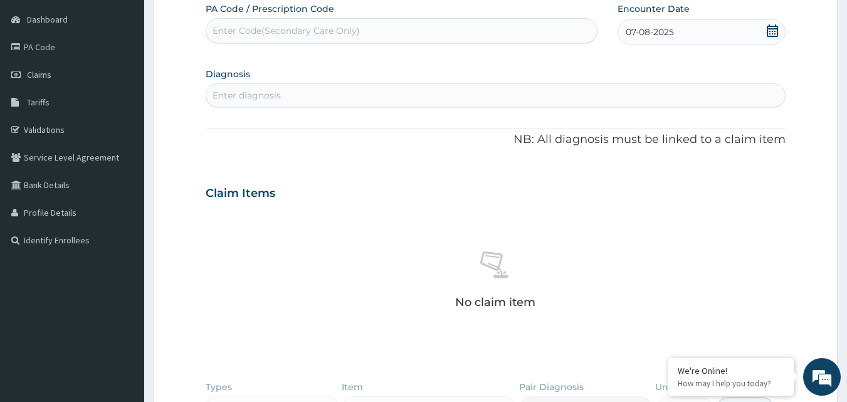
click at [399, 97] on div "Enter diagnosis" at bounding box center [495, 95] width 579 height 20
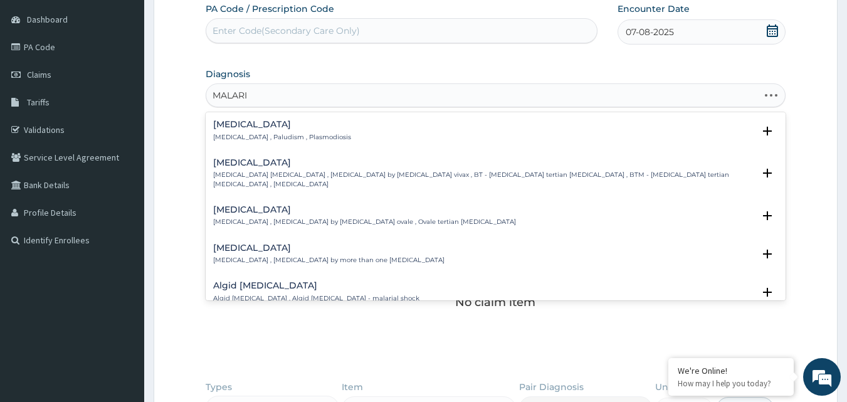
type input "[MEDICAL_DATA]"
click at [221, 137] on p "[MEDICAL_DATA] , Paludism , Plasmodiosis" at bounding box center [282, 137] width 138 height 9
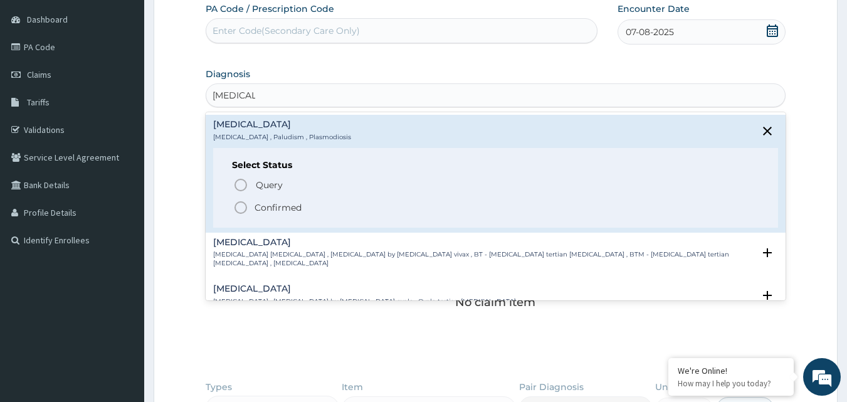
click at [242, 214] on icon "status option filled" at bounding box center [240, 207] width 15 height 15
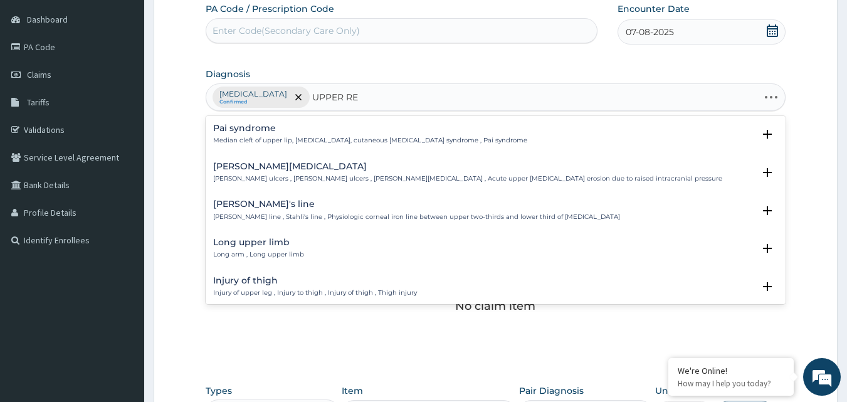
type input "UPPER RES"
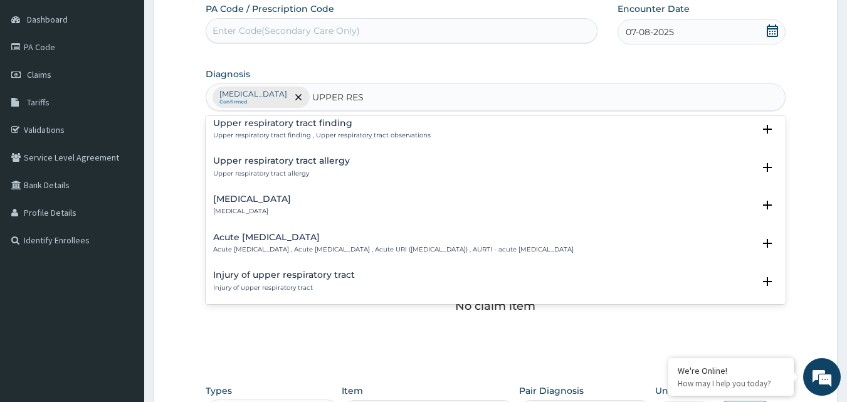
scroll to position [63, 0]
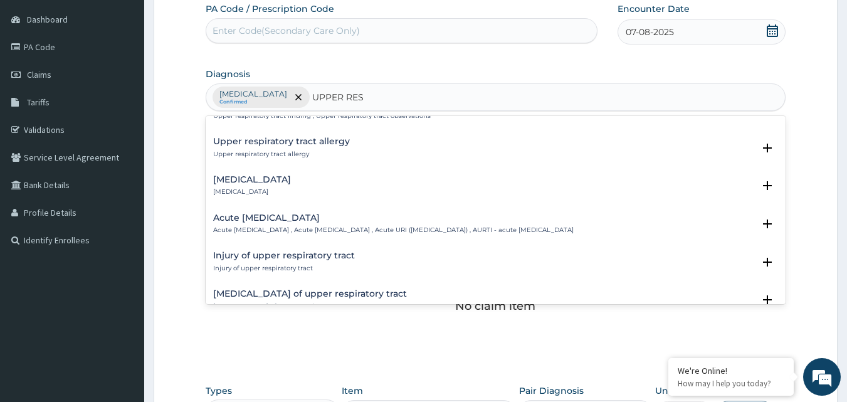
click at [394, 230] on p "Acute [MEDICAL_DATA] , Acute [MEDICAL_DATA] , Acute URI ([MEDICAL_DATA]) , AURT…" at bounding box center [393, 230] width 361 height 9
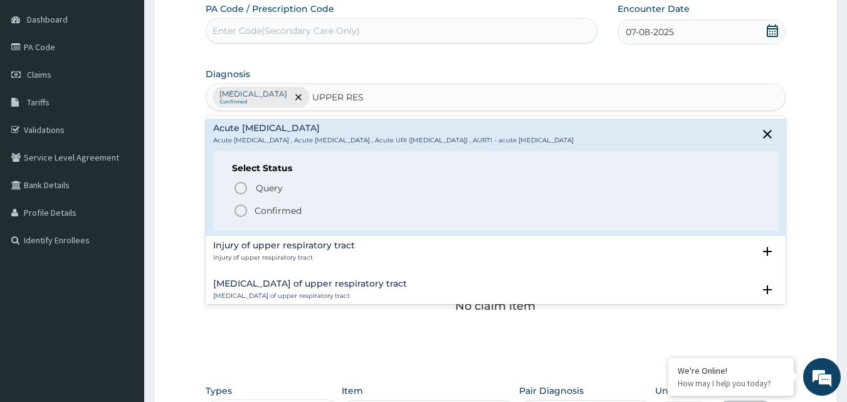
scroll to position [188, 0]
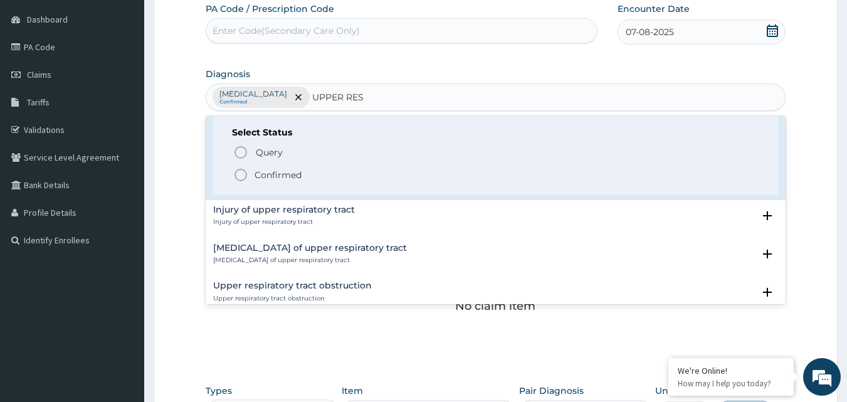
click at [242, 175] on icon "status option filled" at bounding box center [240, 174] width 15 height 15
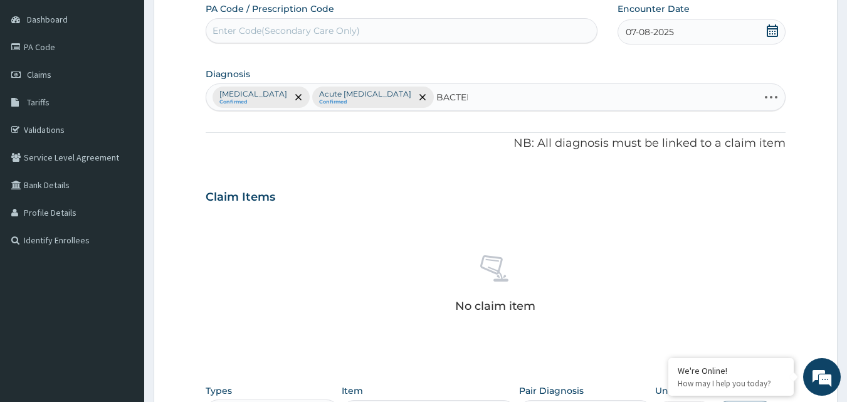
type input "BACTERE"
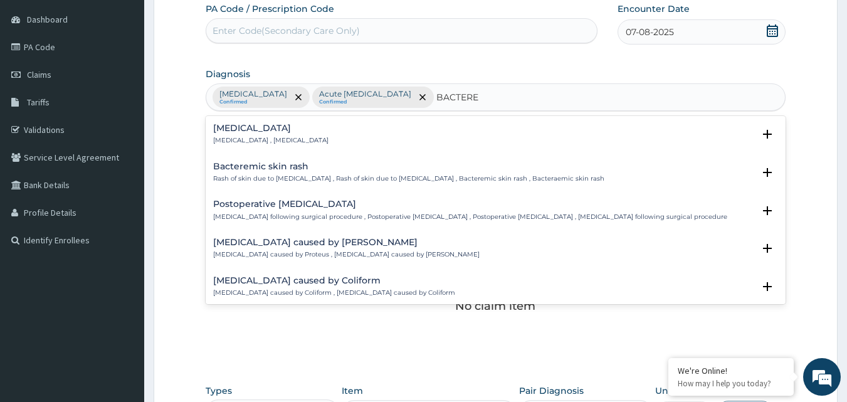
click at [235, 139] on p "[MEDICAL_DATA] , [MEDICAL_DATA]" at bounding box center [270, 140] width 115 height 9
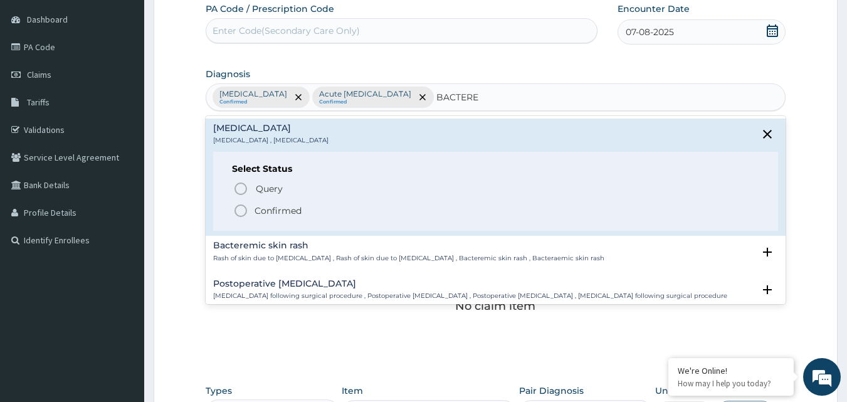
click at [238, 211] on icon "status option filled" at bounding box center [240, 210] width 15 height 15
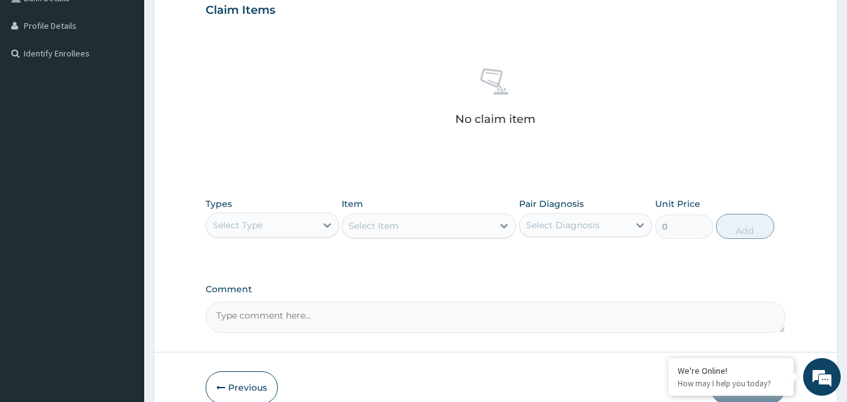
scroll to position [305, 0]
click at [321, 223] on icon at bounding box center [327, 224] width 13 height 13
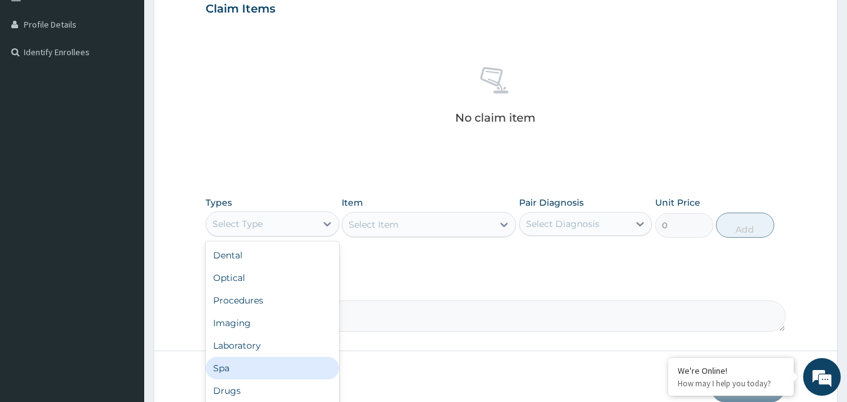
scroll to position [367, 0]
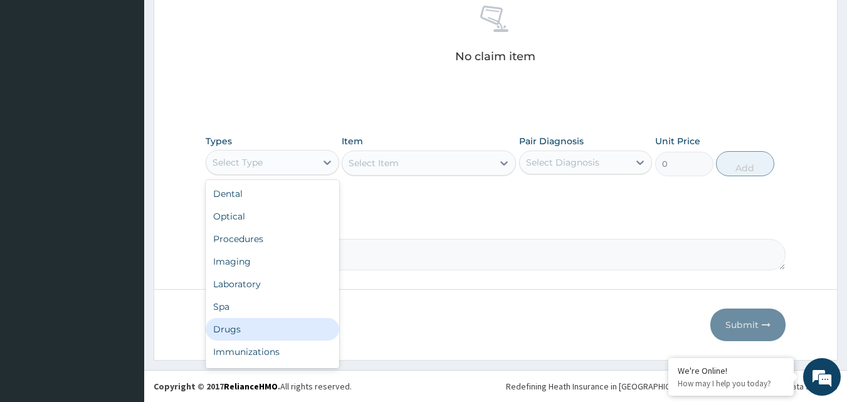
click at [240, 328] on div "Drugs" at bounding box center [273, 329] width 134 height 23
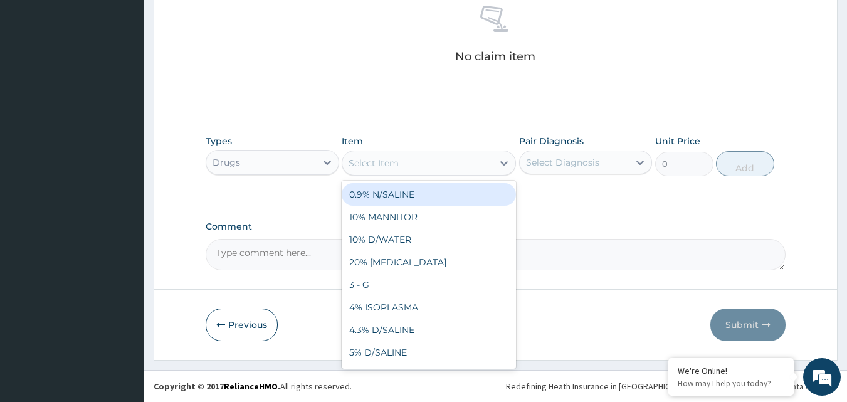
click at [500, 164] on icon at bounding box center [504, 163] width 13 height 13
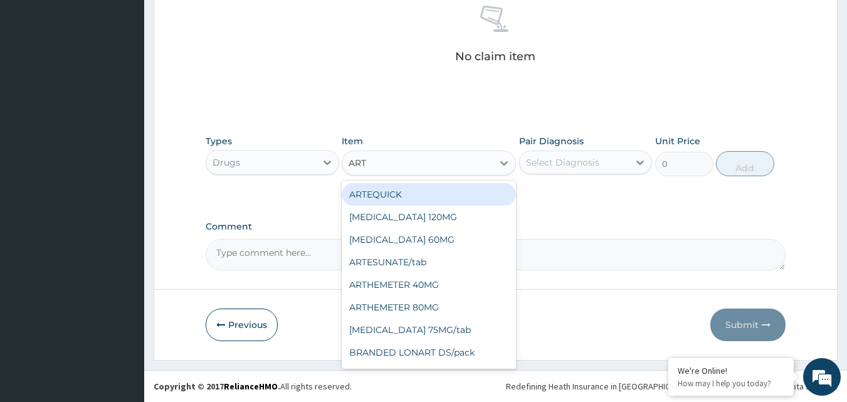
type input "ARTH"
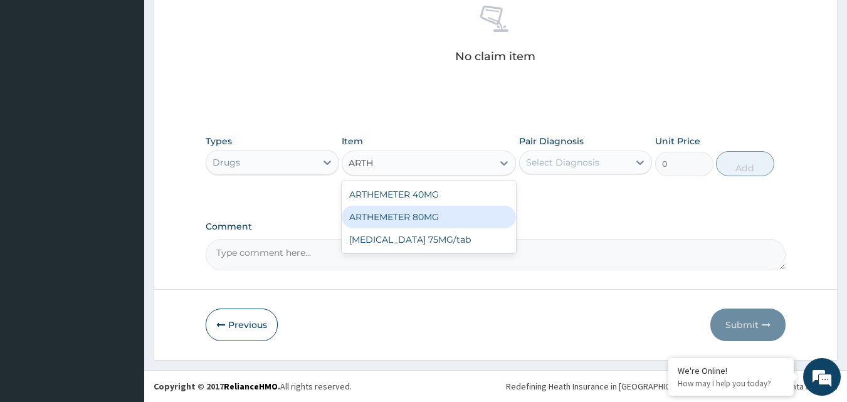
click at [448, 218] on div "ARTHEMETER 80MG" at bounding box center [429, 217] width 174 height 23
type input "500"
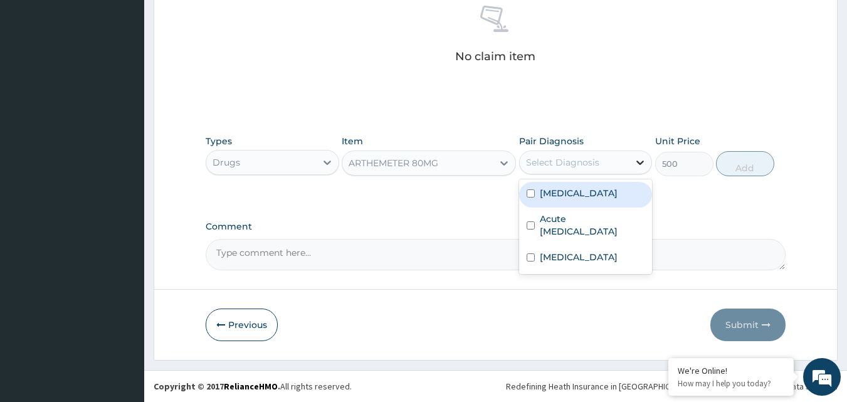
click at [636, 162] on icon at bounding box center [640, 162] width 13 height 13
click at [531, 195] on input "checkbox" at bounding box center [531, 193] width 8 height 8
checkbox input "true"
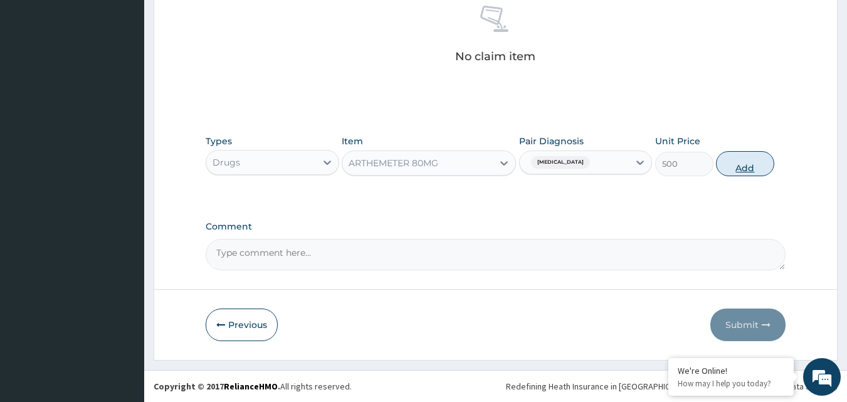
click at [740, 166] on button "Add" at bounding box center [745, 163] width 58 height 25
type input "0"
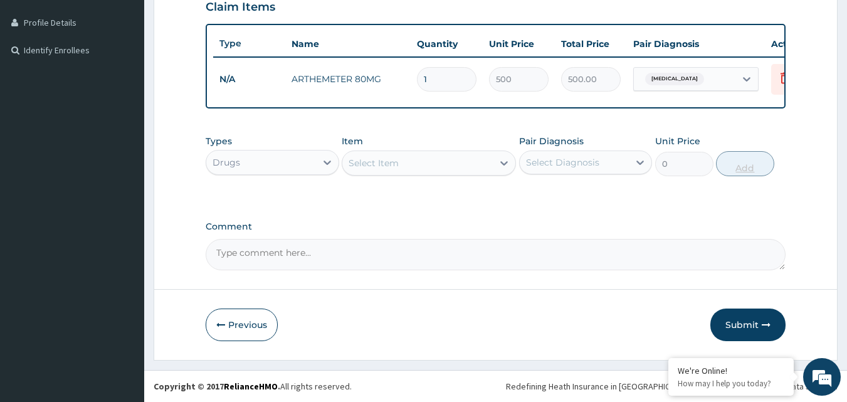
type input "0.00"
type input "6"
type input "3000.00"
type input "6"
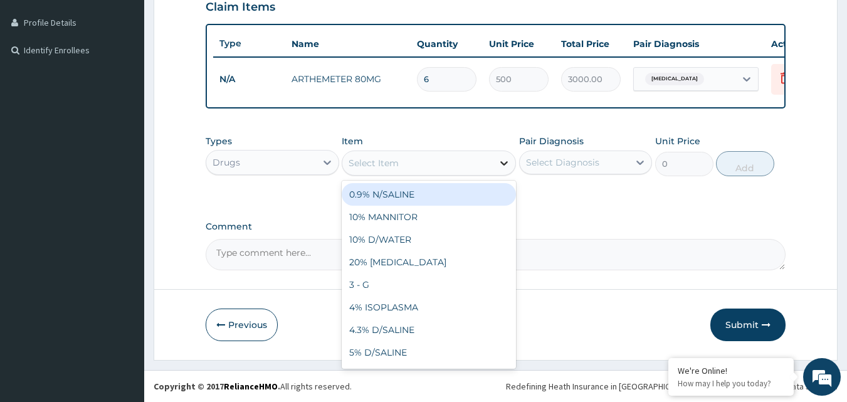
click at [504, 158] on icon at bounding box center [504, 163] width 13 height 13
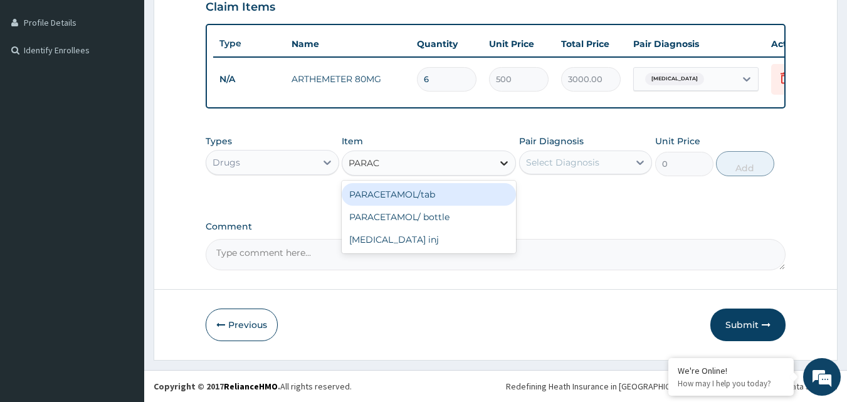
type input "PARACE"
click at [447, 196] on div "PARACETAMOL/tab" at bounding box center [429, 194] width 174 height 23
type input "20"
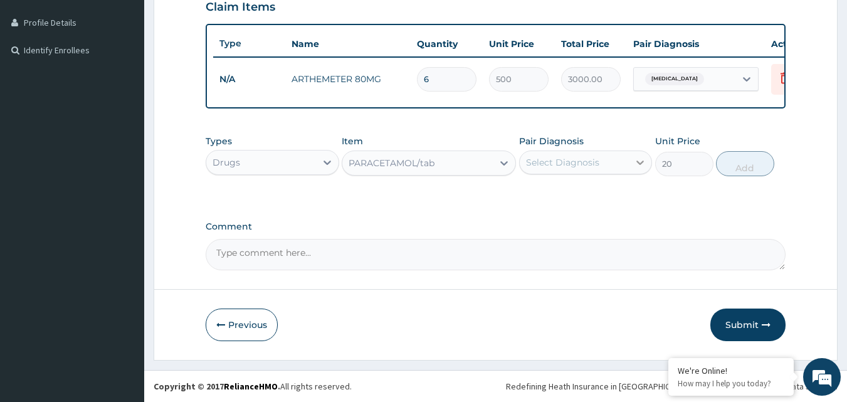
click at [638, 161] on icon at bounding box center [641, 163] width 8 height 4
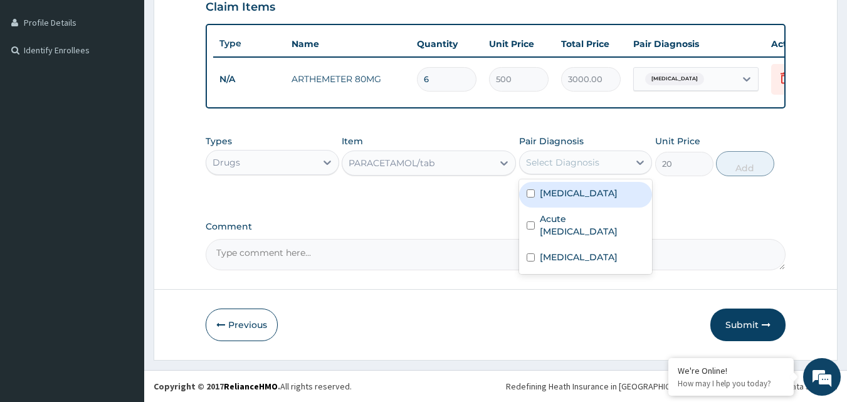
click at [531, 194] on input "checkbox" at bounding box center [531, 193] width 8 height 8
checkbox input "true"
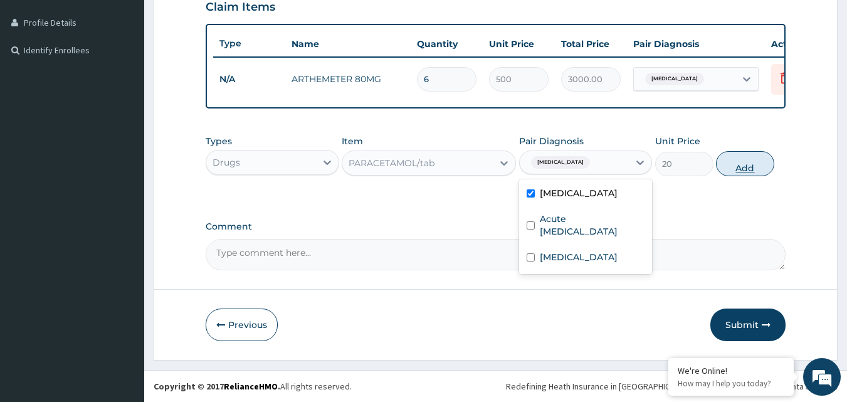
click at [750, 164] on button "Add" at bounding box center [745, 163] width 58 height 25
type input "0"
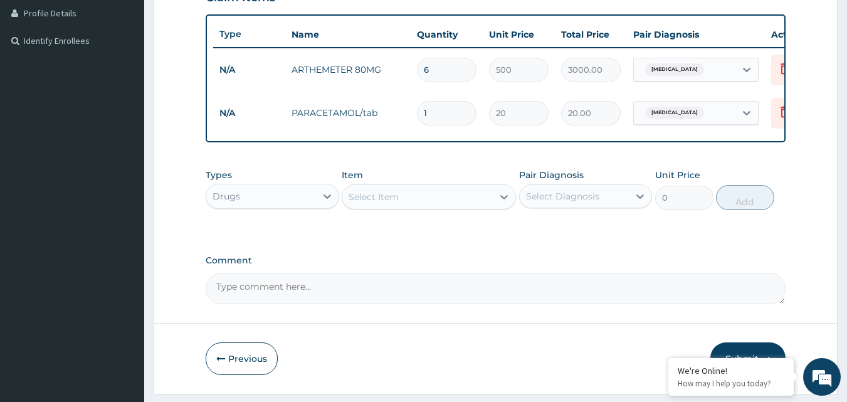
type input "18"
type input "360.00"
type input "18"
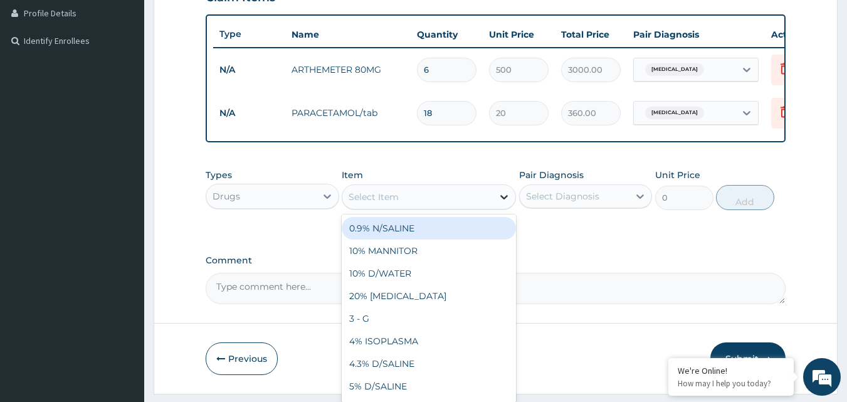
click at [504, 203] on icon at bounding box center [504, 197] width 13 height 13
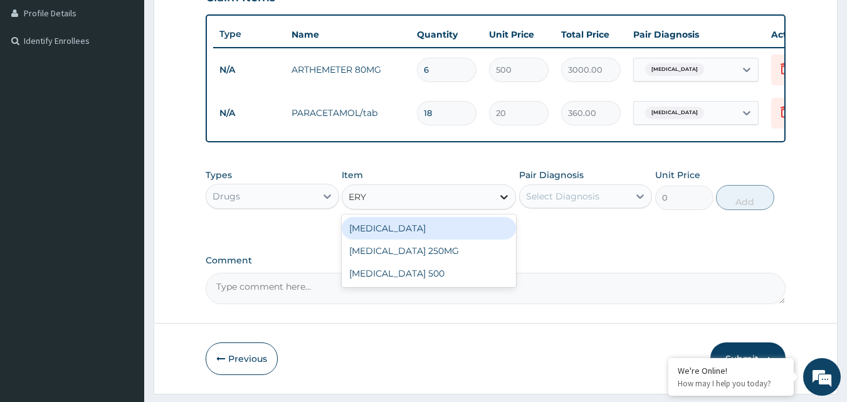
type input "ERYT"
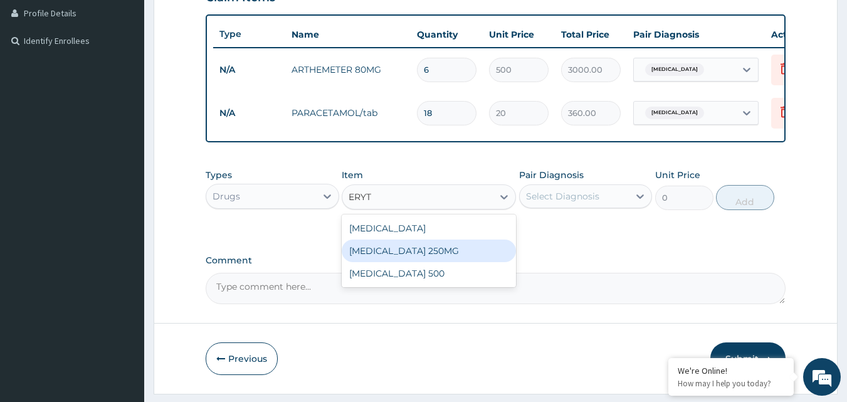
click at [443, 257] on div "ERYTHROMYCIN 250MG" at bounding box center [429, 251] width 174 height 23
type input "50"
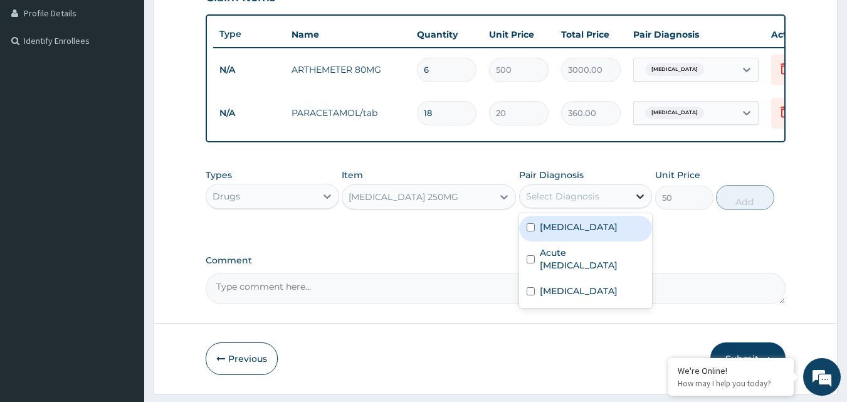
click at [632, 206] on div at bounding box center [640, 196] width 23 height 23
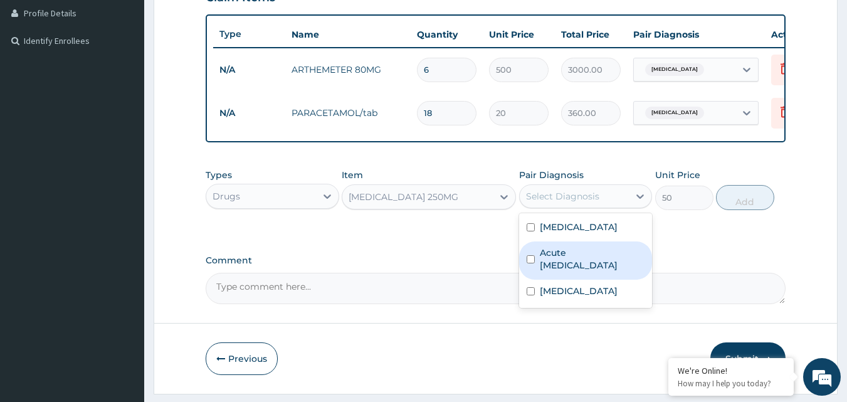
click at [531, 263] on input "checkbox" at bounding box center [531, 259] width 8 height 8
checkbox input "true"
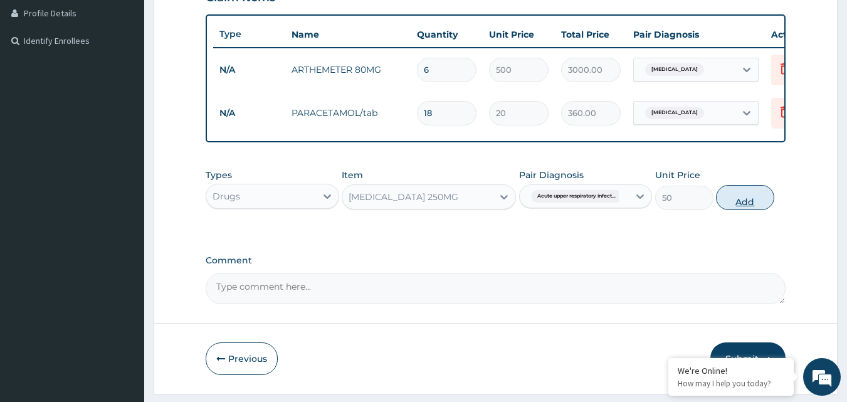
click at [732, 210] on button "Add" at bounding box center [745, 197] width 58 height 25
type input "0"
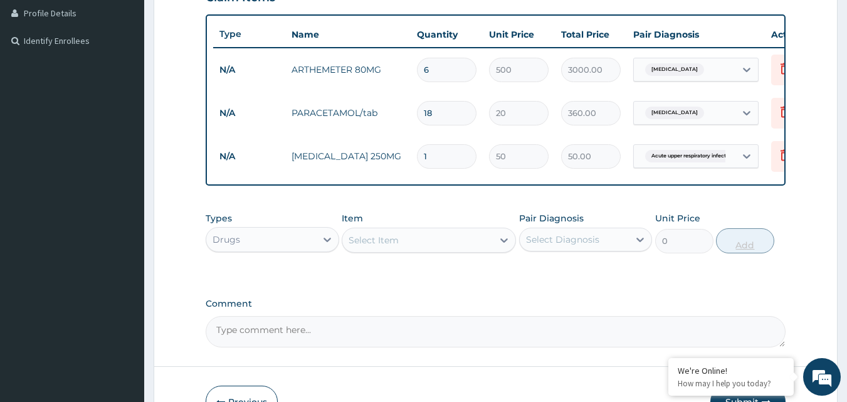
type input "15"
type input "750.00"
type input "15"
click at [504, 243] on icon at bounding box center [504, 240] width 8 height 4
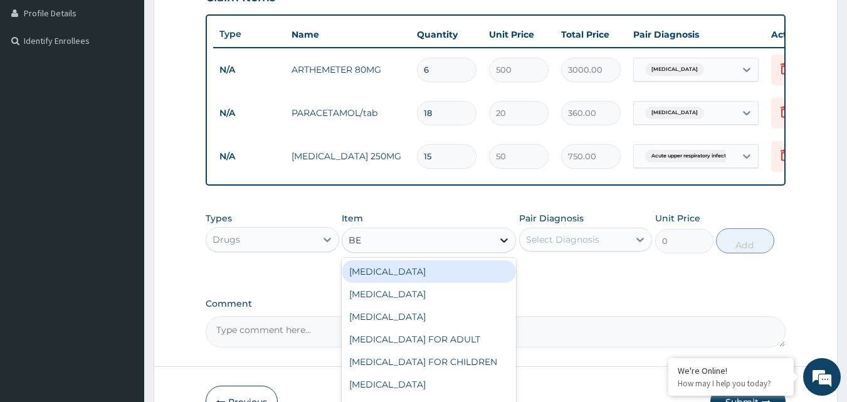
type input "BEN"
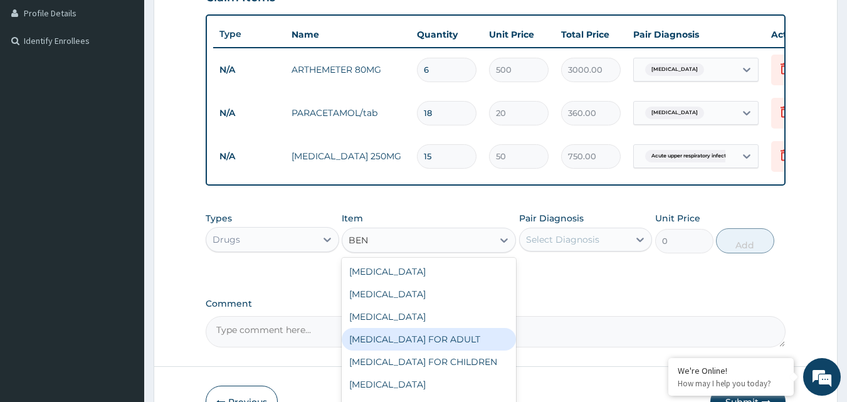
click at [445, 345] on div "[MEDICAL_DATA] FOR ADULT" at bounding box center [429, 339] width 174 height 23
type input "1200"
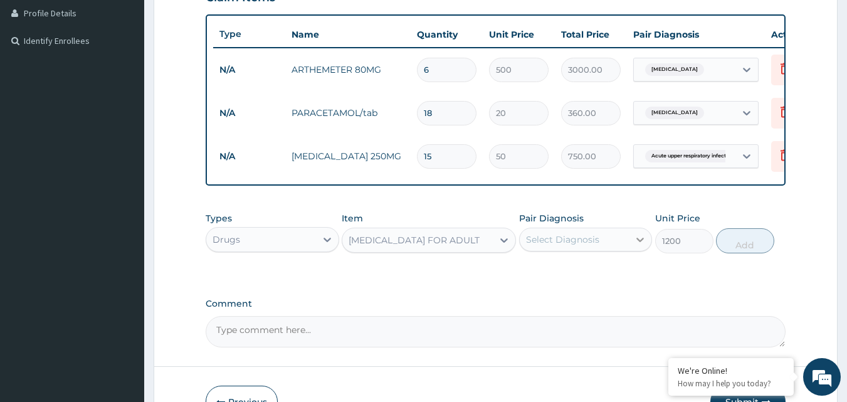
click at [638, 246] on icon at bounding box center [640, 239] width 13 height 13
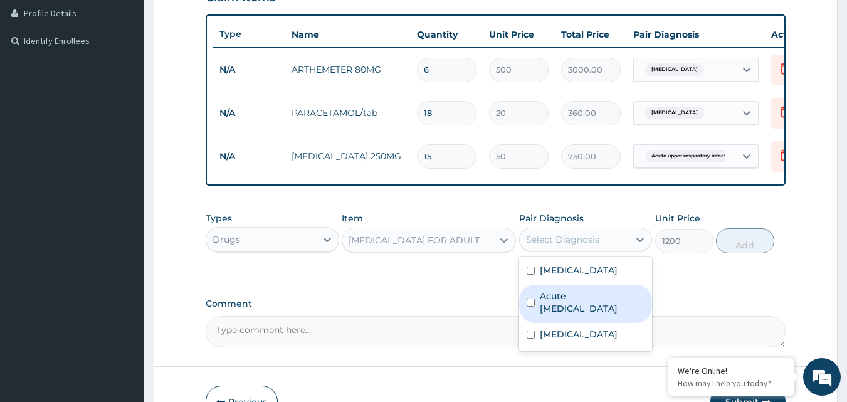
click at [530, 307] on input "checkbox" at bounding box center [531, 302] width 8 height 8
checkbox input "true"
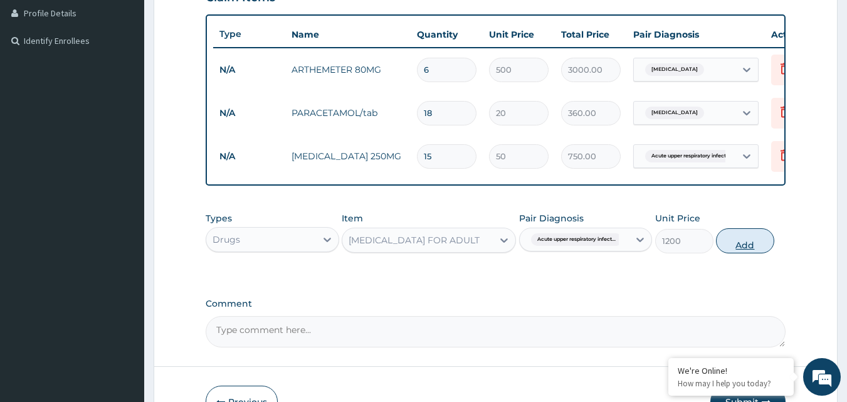
click at [743, 251] on button "Add" at bounding box center [745, 240] width 58 height 25
type input "0"
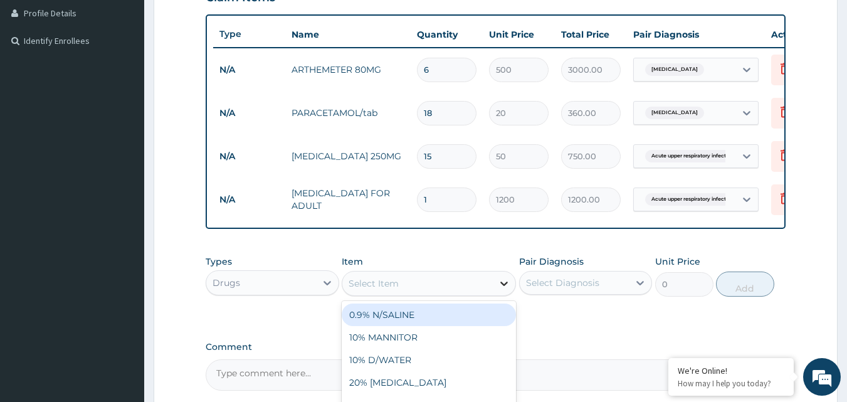
click at [499, 290] on icon at bounding box center [504, 283] width 13 height 13
type input "DICLO"
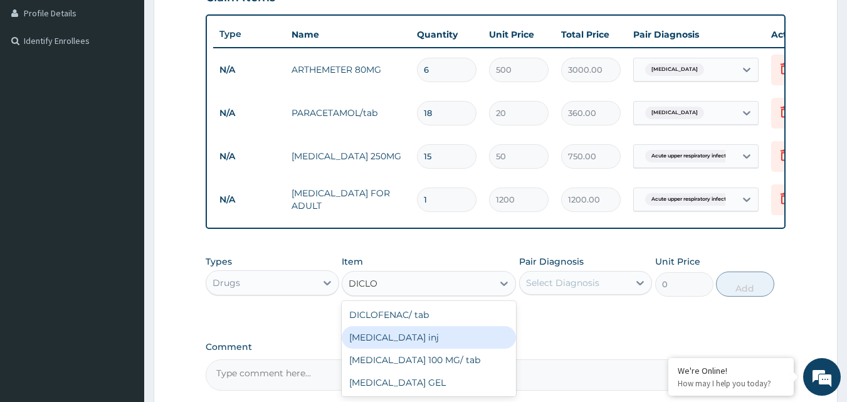
click at [436, 348] on div "DICLOFENAC inj" at bounding box center [429, 337] width 174 height 23
type input "300"
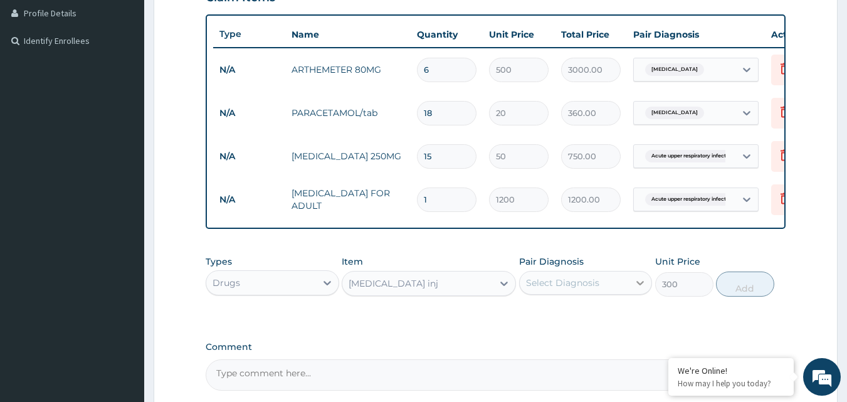
click at [641, 289] on icon at bounding box center [640, 283] width 13 height 13
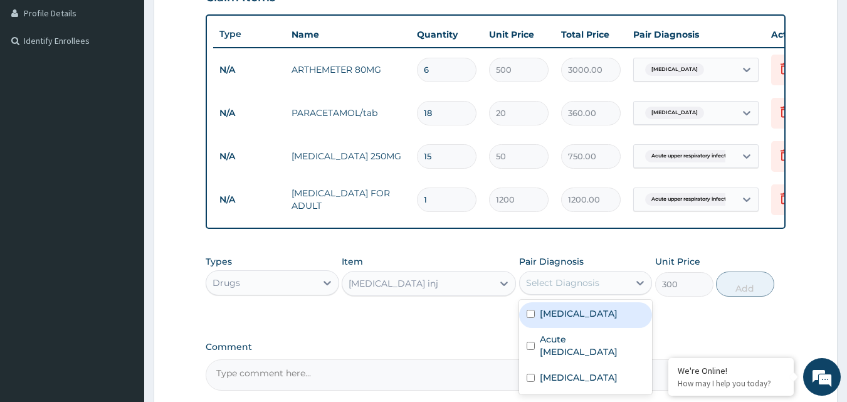
click at [532, 318] on input "checkbox" at bounding box center [531, 314] width 8 height 8
checkbox input "true"
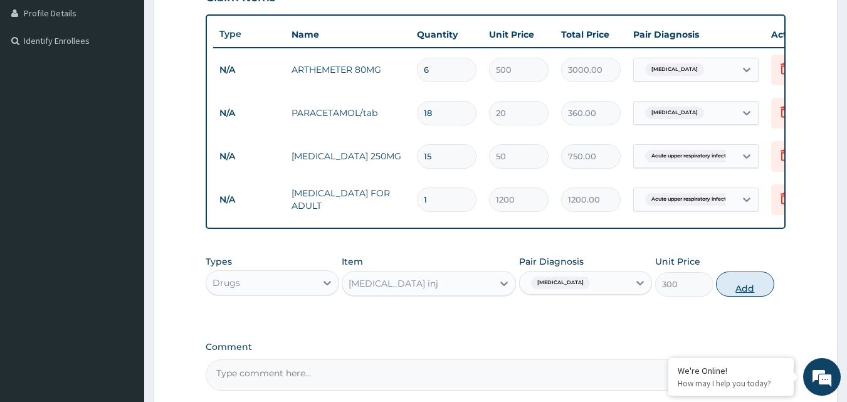
click at [753, 294] on button "Add" at bounding box center [745, 284] width 58 height 25
type input "0"
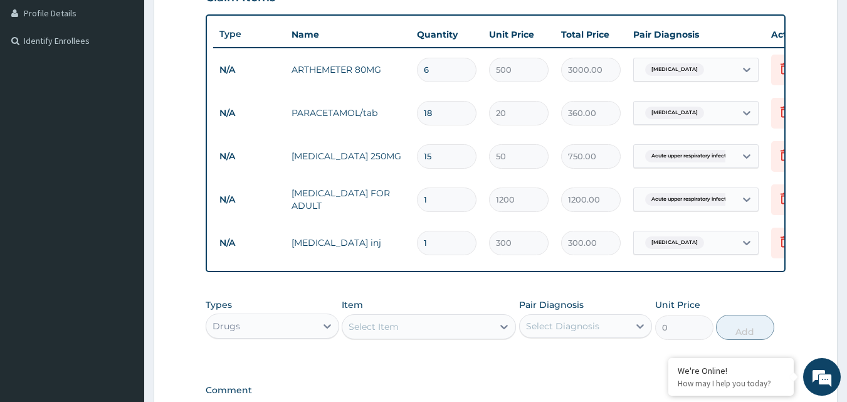
scroll to position [379, 0]
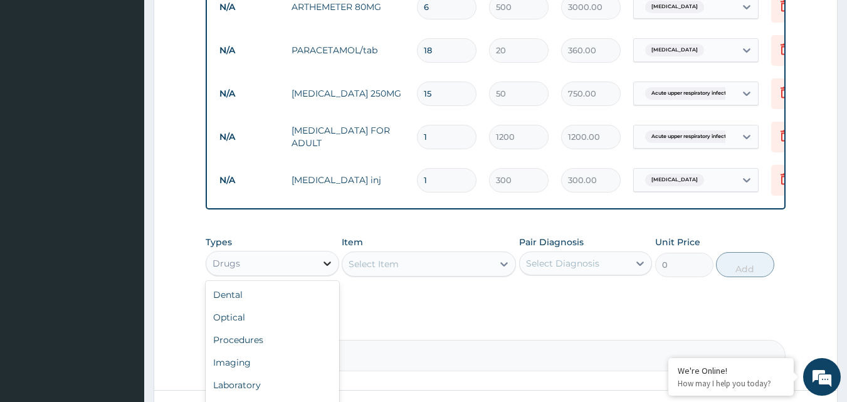
click at [332, 270] on icon at bounding box center [327, 263] width 13 height 13
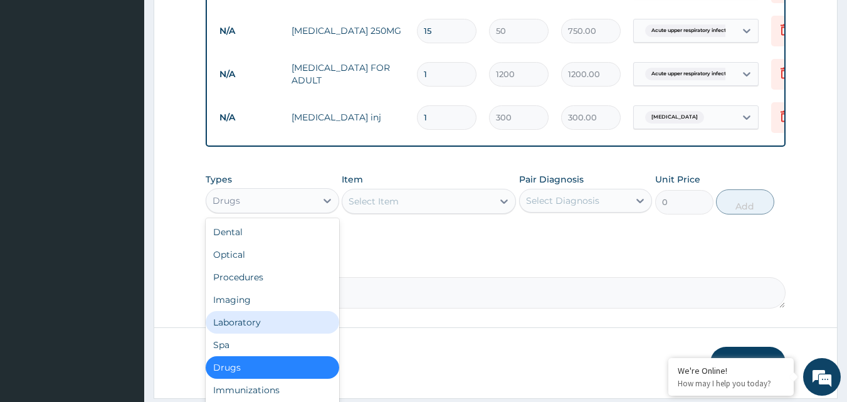
click at [256, 330] on div "Laboratory" at bounding box center [273, 322] width 134 height 23
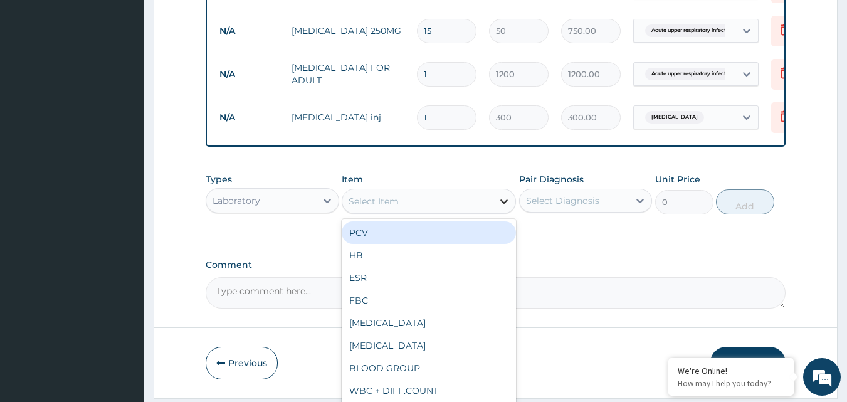
click at [504, 208] on icon at bounding box center [504, 201] width 13 height 13
type input "MP"
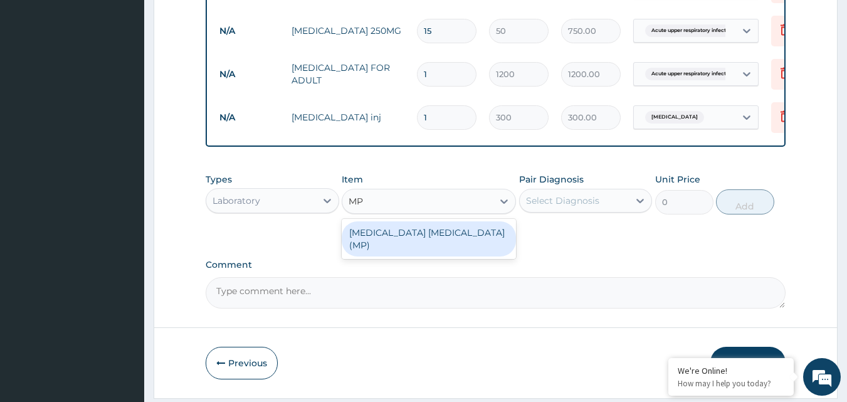
click at [439, 248] on div "MALARIA PARASITE (MP)" at bounding box center [429, 238] width 174 height 35
type input "800"
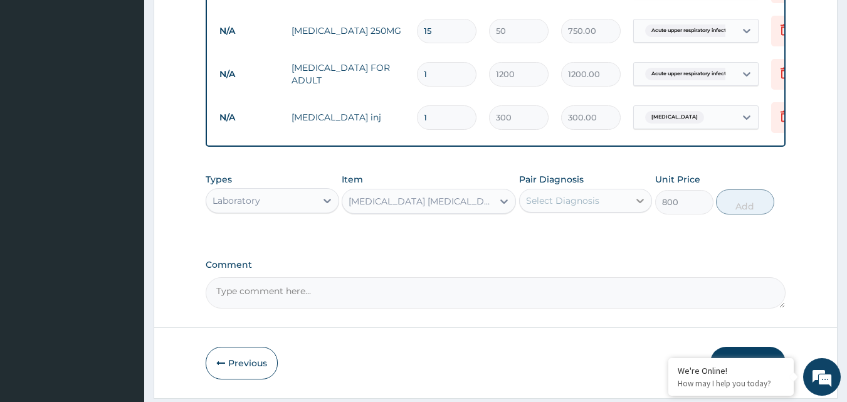
click at [640, 203] on icon at bounding box center [641, 201] width 8 height 4
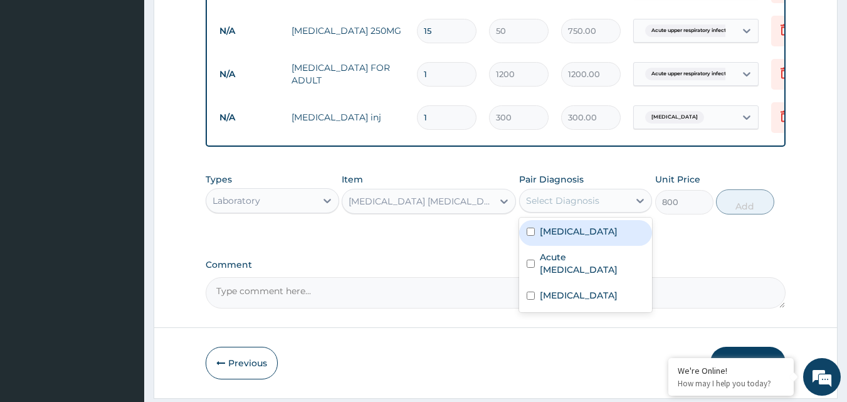
click at [531, 236] on input "checkbox" at bounding box center [531, 232] width 8 height 8
checkbox input "true"
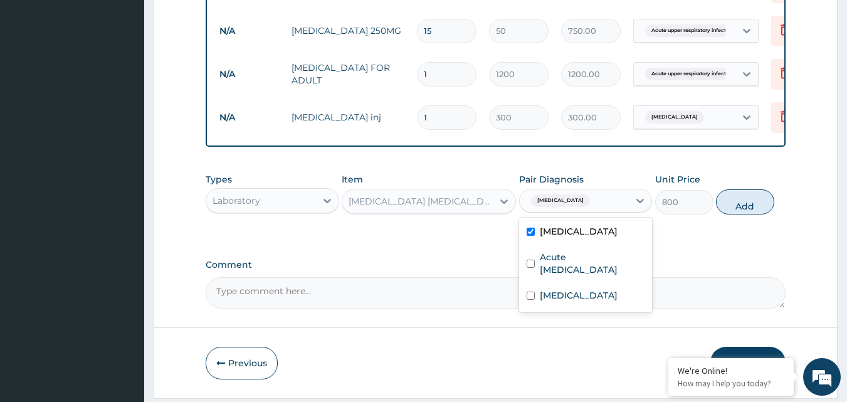
click at [750, 209] on button "Add" at bounding box center [745, 201] width 58 height 25
type input "0"
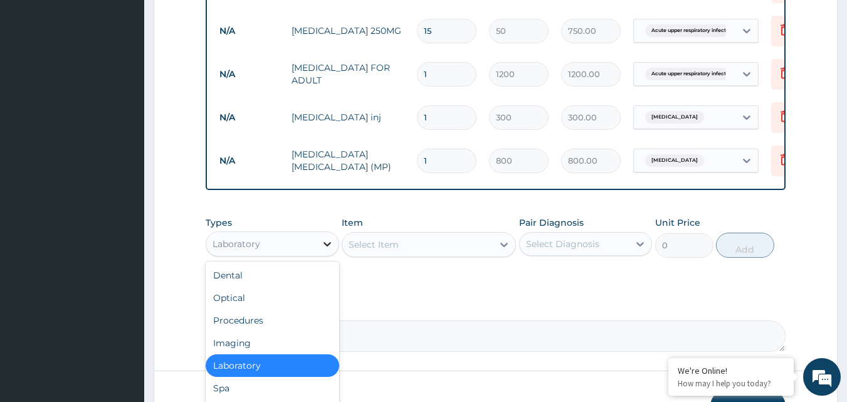
click at [325, 247] on icon at bounding box center [327, 244] width 13 height 13
click at [261, 332] on div "Procedures" at bounding box center [273, 320] width 134 height 23
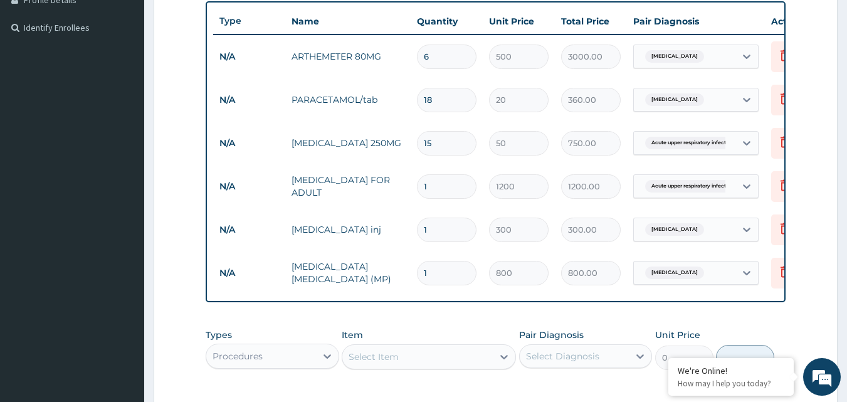
scroll to position [379, 0]
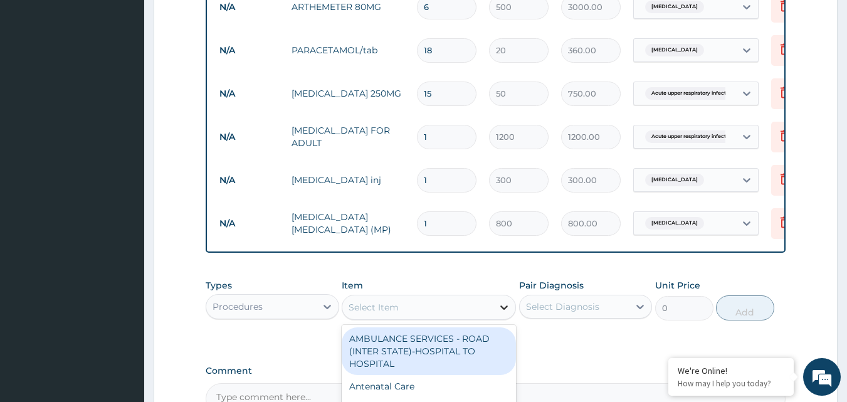
click at [498, 312] on icon at bounding box center [504, 307] width 13 height 13
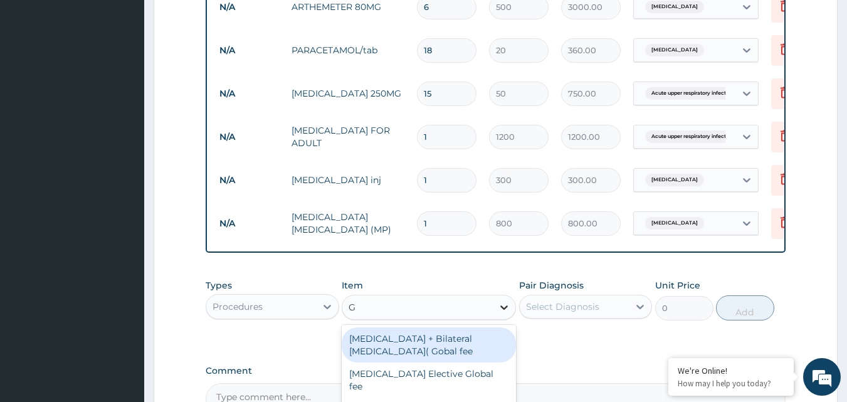
type input "GP"
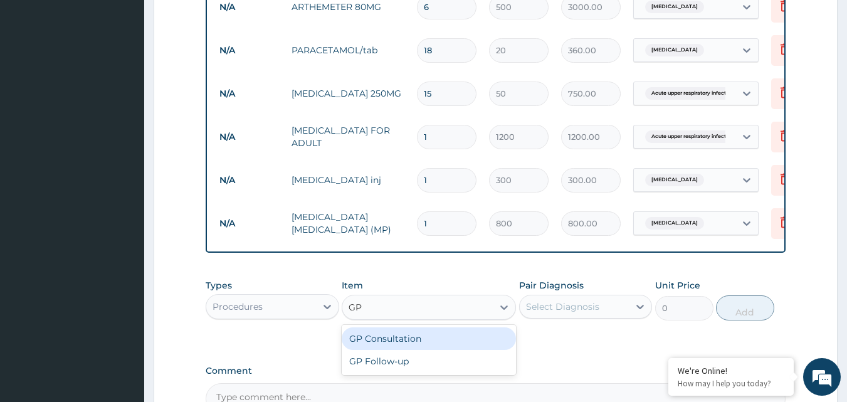
click at [426, 343] on div "GP Consultation" at bounding box center [429, 338] width 174 height 23
type input "1500"
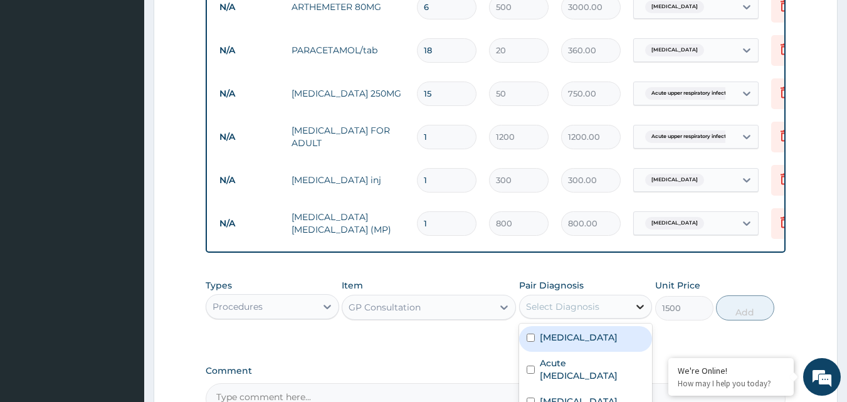
click at [642, 313] on icon at bounding box center [640, 306] width 13 height 13
click at [530, 342] on input "checkbox" at bounding box center [531, 338] width 8 height 8
checkbox input "true"
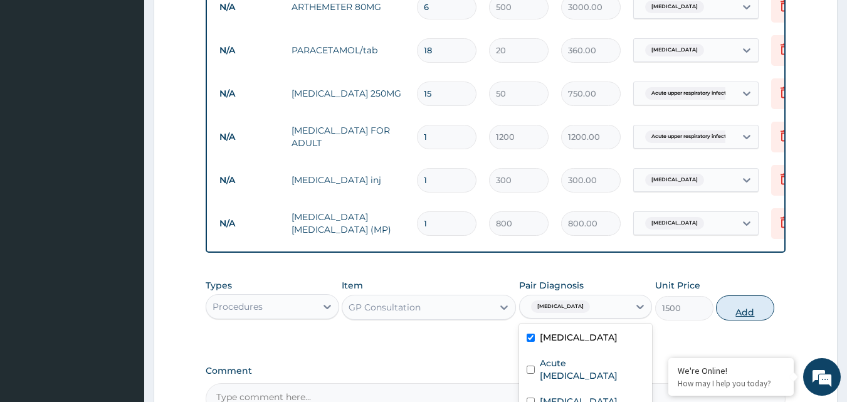
click at [736, 319] on button "Add" at bounding box center [745, 307] width 58 height 25
type input "0"
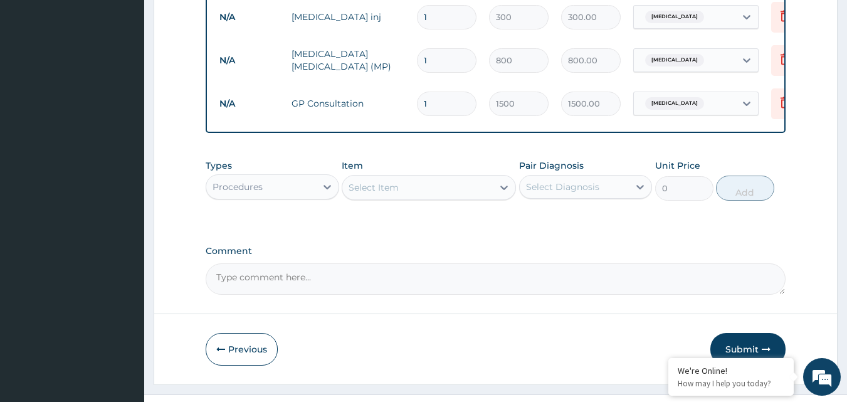
scroll to position [576, 0]
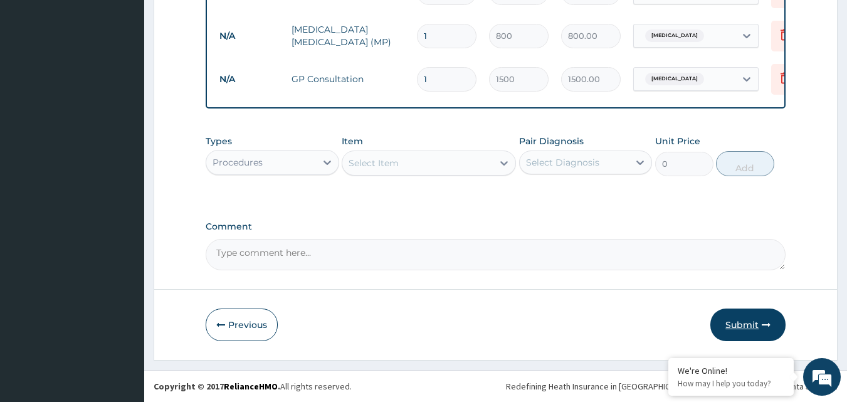
click at [751, 320] on button "Submit" at bounding box center [747, 325] width 75 height 33
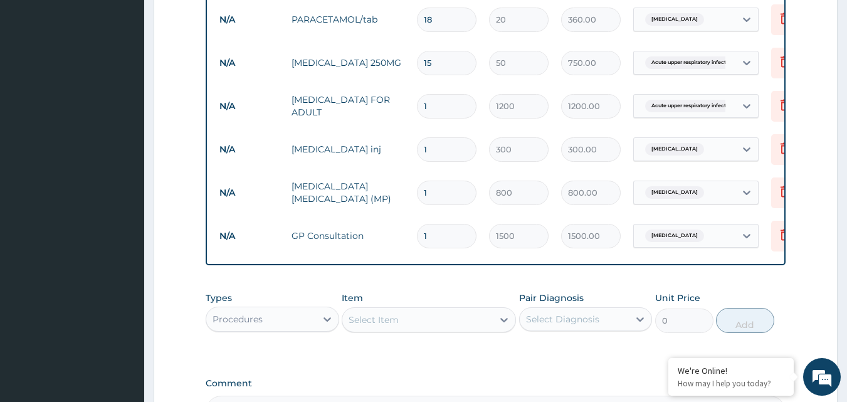
scroll to position [451, 0]
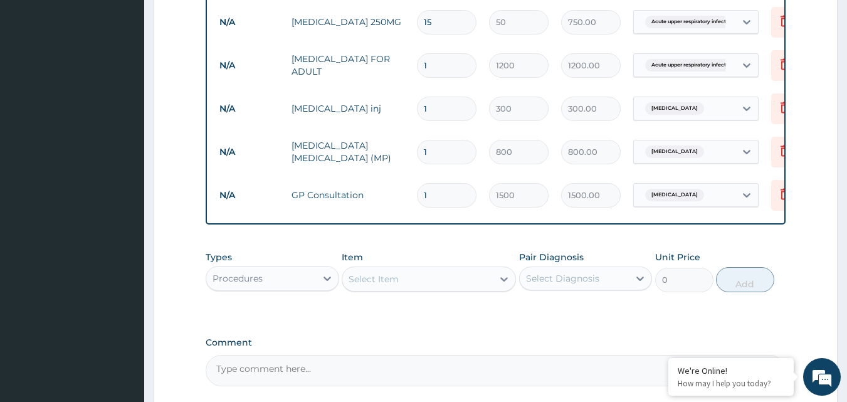
click at [499, 243] on div "PA Code / Prescription Code Enter Code(Secondary Care Only) Encounter Date 07-0…" at bounding box center [496, 27] width 581 height 717
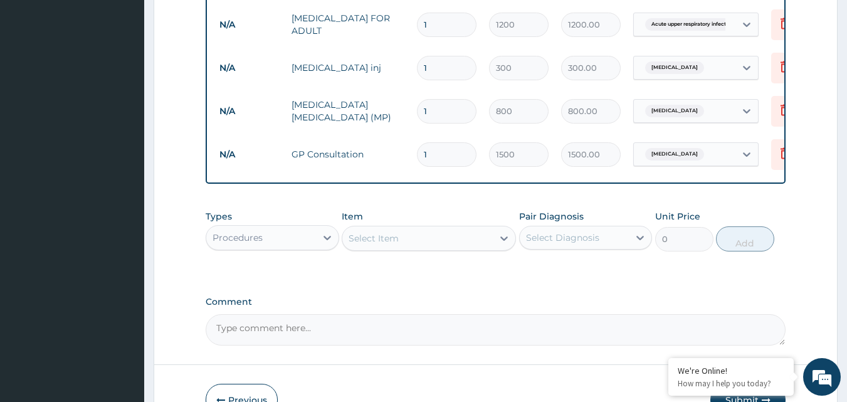
scroll to position [514, 0]
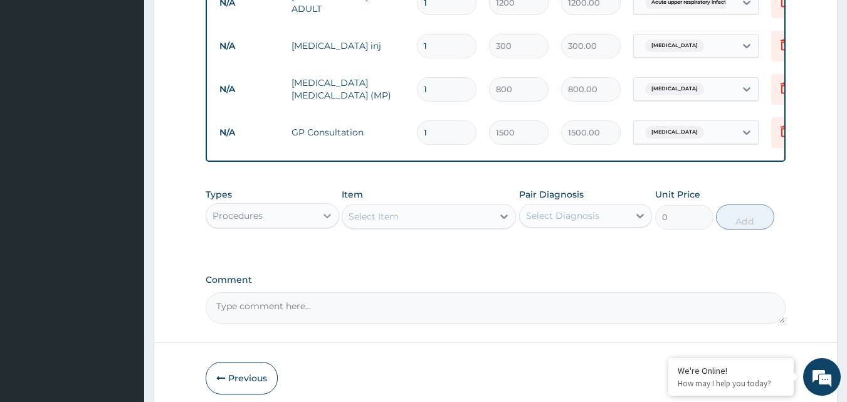
click at [329, 218] on icon at bounding box center [328, 216] width 8 height 4
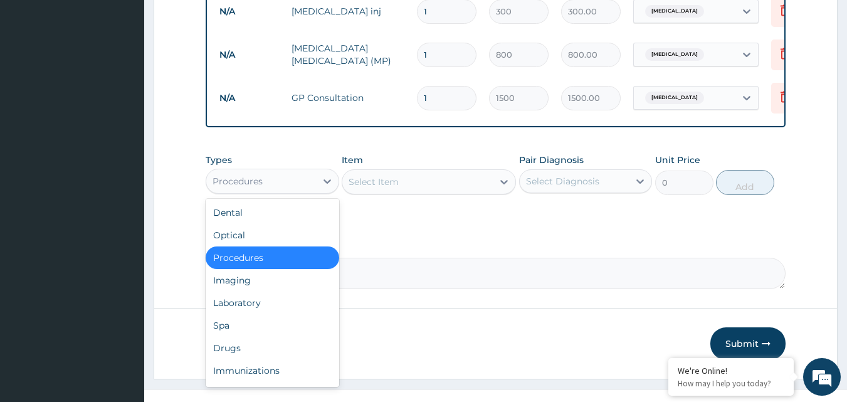
scroll to position [576, 0]
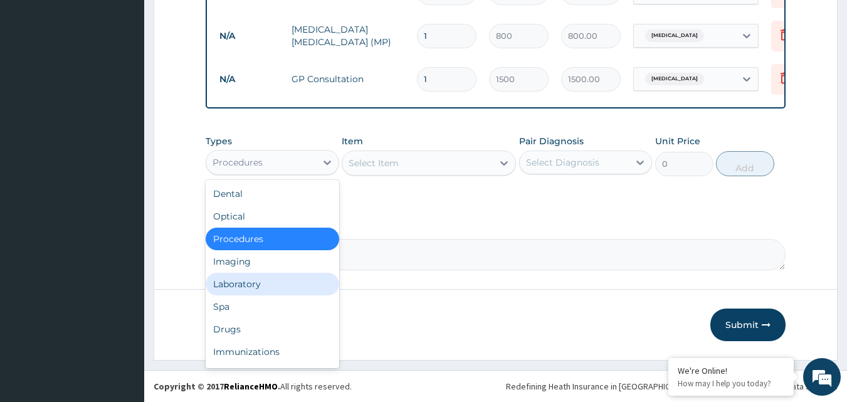
click at [273, 286] on div "Laboratory" at bounding box center [273, 284] width 134 height 23
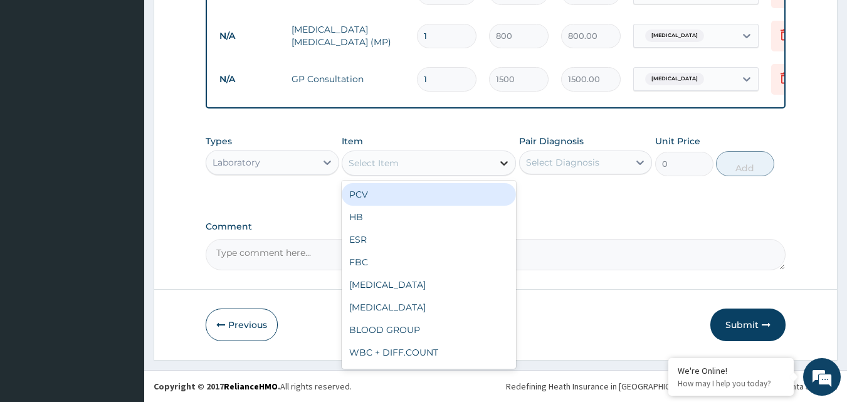
click at [504, 161] on icon at bounding box center [504, 163] width 13 height 13
type input "F"
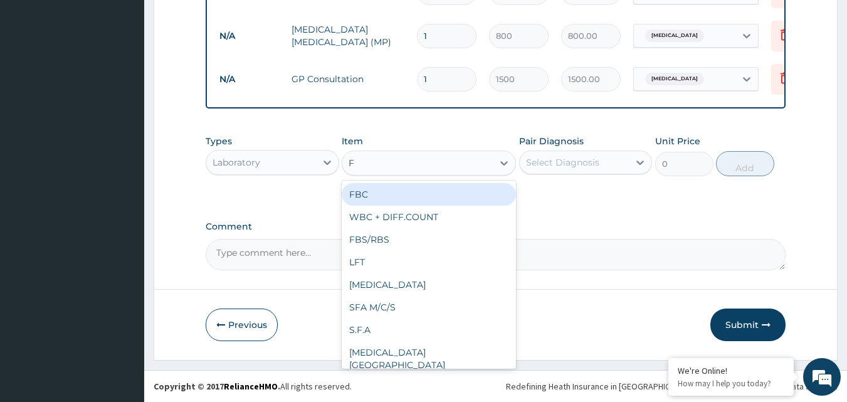
click at [431, 193] on div "FBC" at bounding box center [429, 194] width 174 height 23
type input "2000"
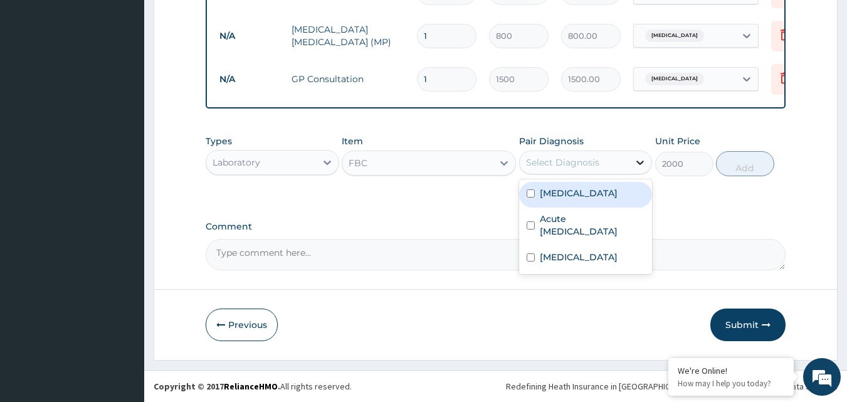
click at [638, 164] on icon at bounding box center [640, 162] width 13 height 13
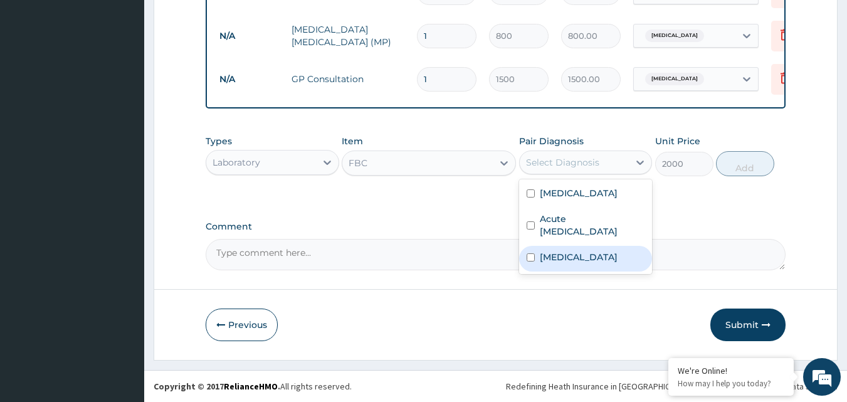
click at [532, 259] on input "checkbox" at bounding box center [531, 257] width 8 height 8
checkbox input "true"
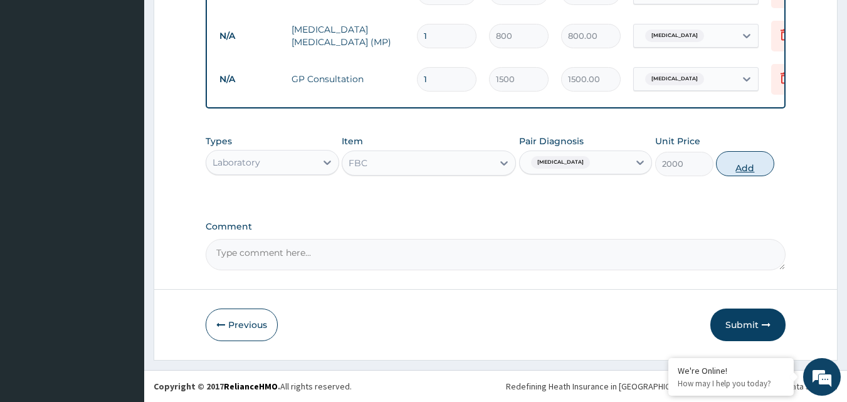
click at [749, 164] on button "Add" at bounding box center [745, 163] width 58 height 25
type input "0"
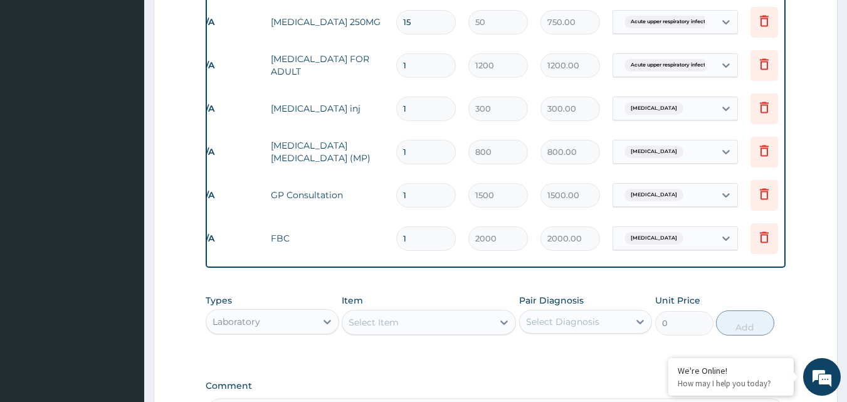
scroll to position [0, 49]
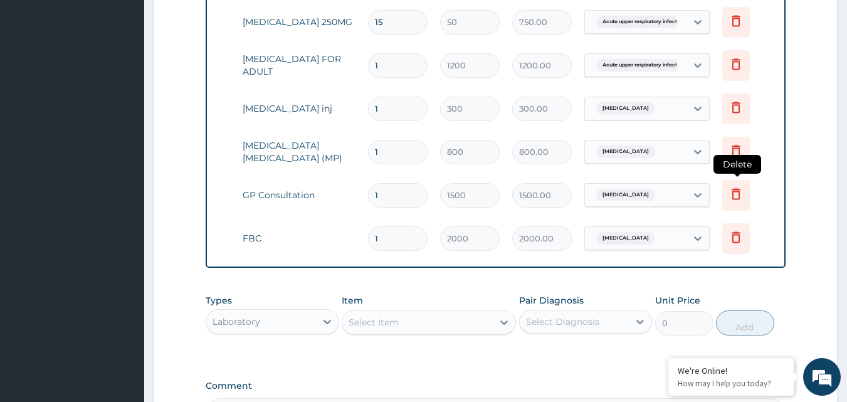
click at [737, 190] on icon at bounding box center [736, 193] width 9 height 11
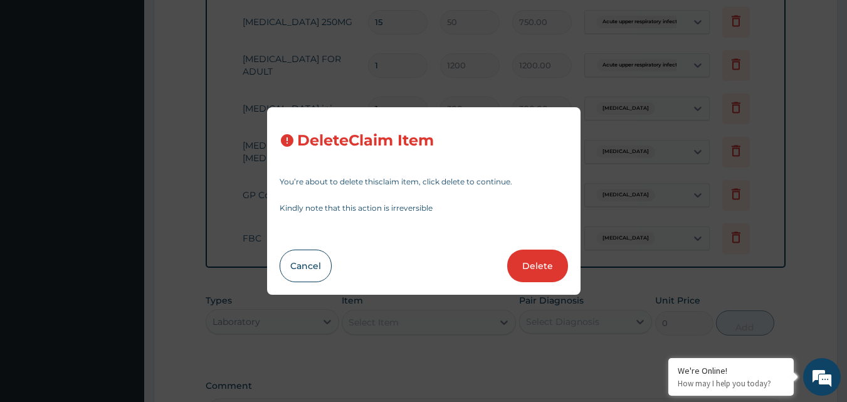
click at [529, 264] on button "Delete" at bounding box center [537, 266] width 61 height 33
type input "2000"
type input "2000.00"
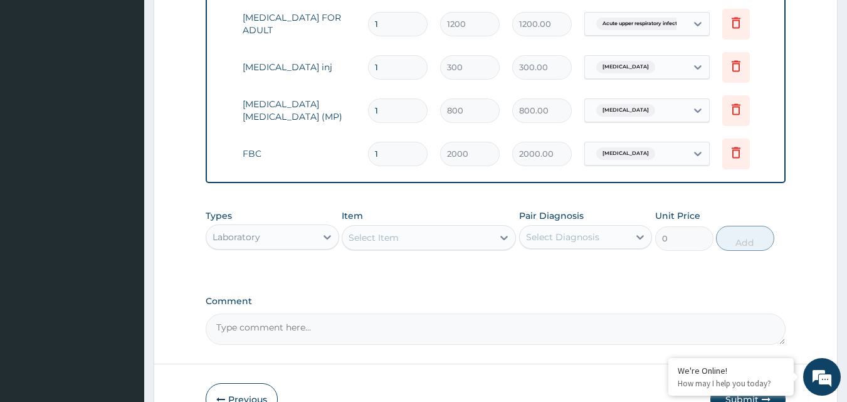
scroll to position [514, 0]
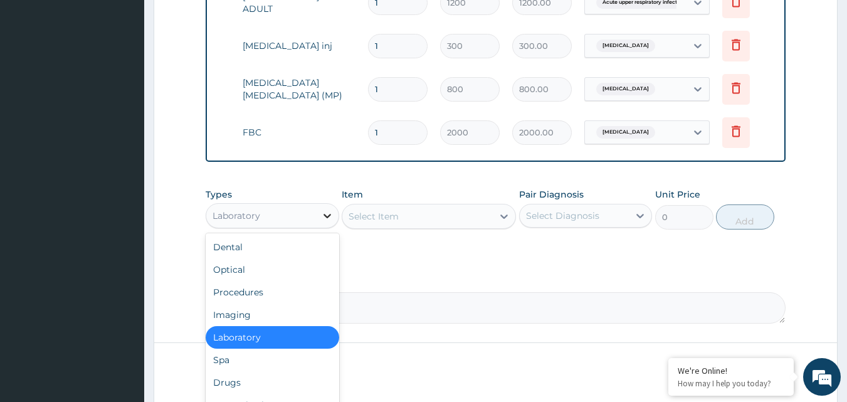
click at [327, 222] on icon at bounding box center [327, 215] width 13 height 13
click at [284, 304] on div "Procedures" at bounding box center [273, 292] width 134 height 23
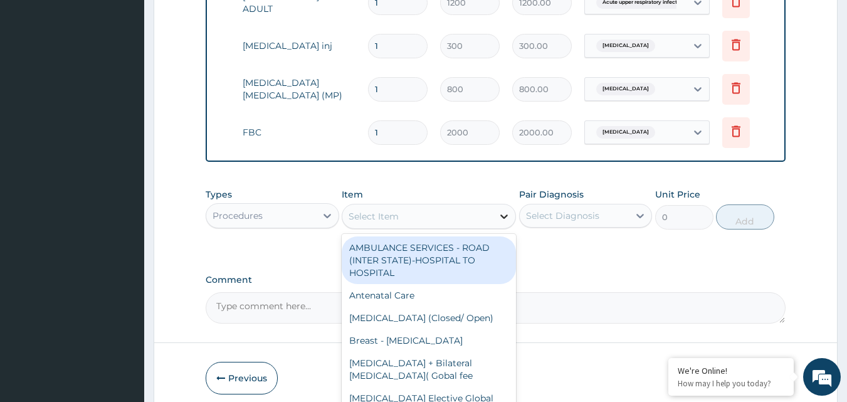
click at [505, 219] on icon at bounding box center [504, 216] width 8 height 4
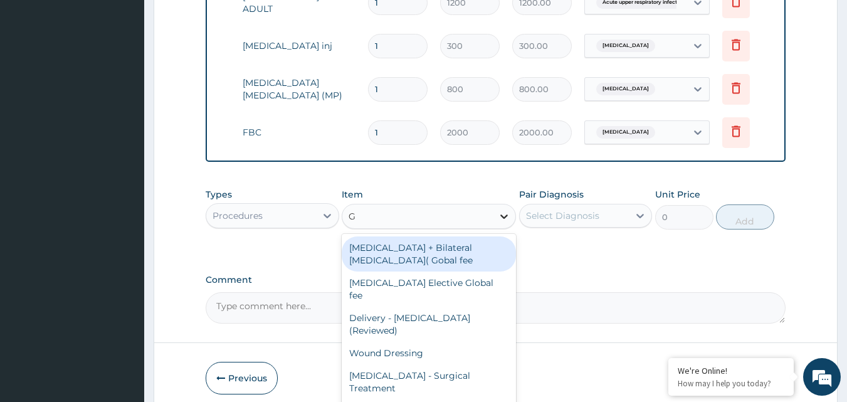
type input "GP"
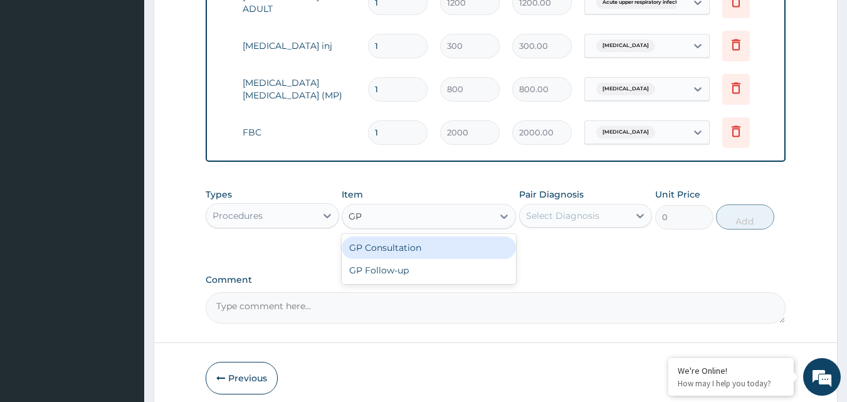
click at [449, 256] on div "GP Consultation" at bounding box center [429, 247] width 174 height 23
type input "1500"
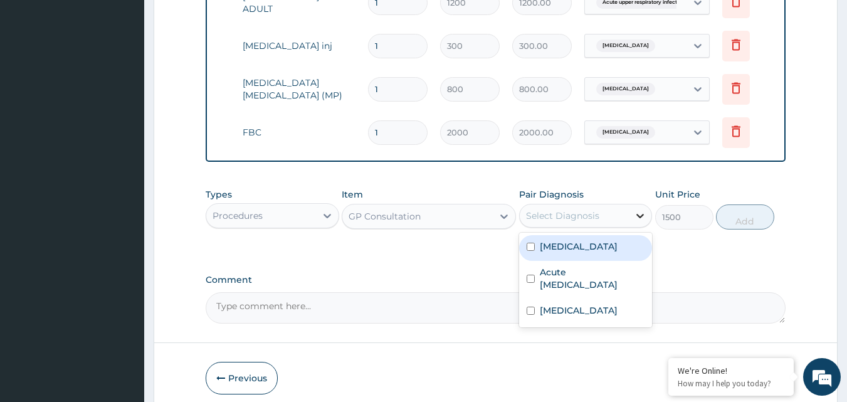
click at [643, 222] on icon at bounding box center [640, 215] width 13 height 13
click at [532, 251] on input "checkbox" at bounding box center [531, 247] width 8 height 8
checkbox input "true"
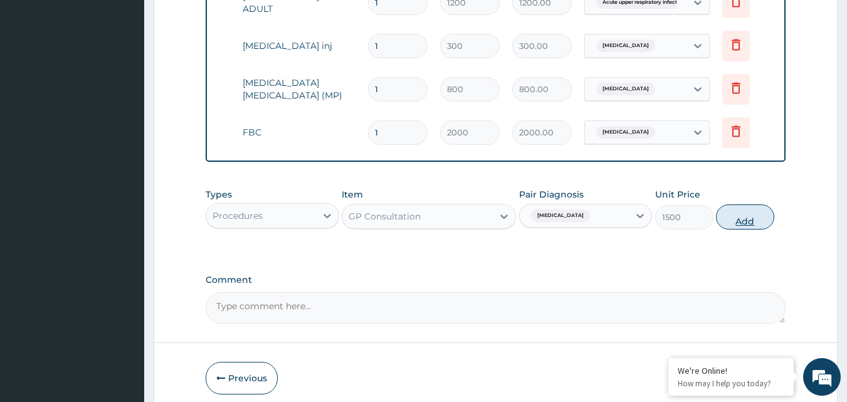
click at [758, 224] on button "Add" at bounding box center [745, 216] width 58 height 25
type input "0"
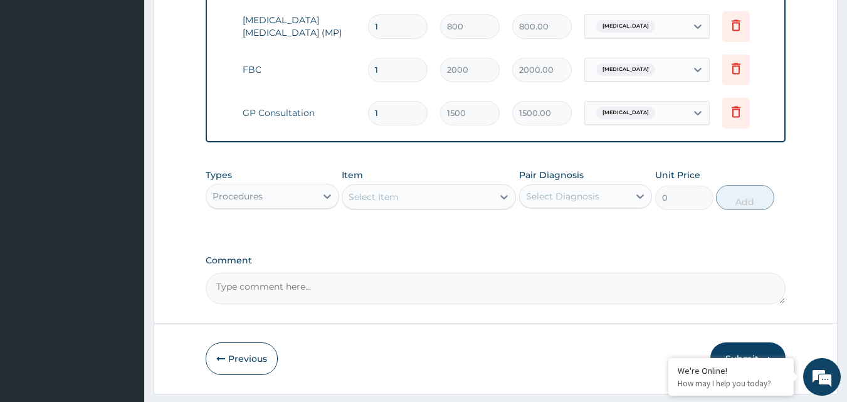
scroll to position [620, 0]
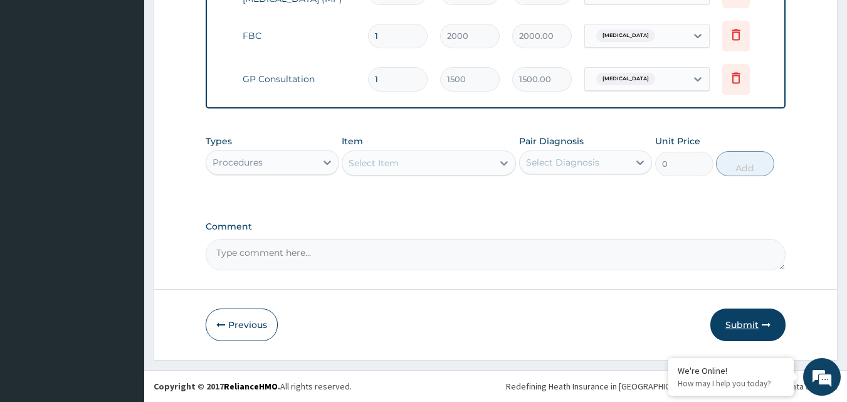
click at [738, 324] on button "Submit" at bounding box center [747, 325] width 75 height 33
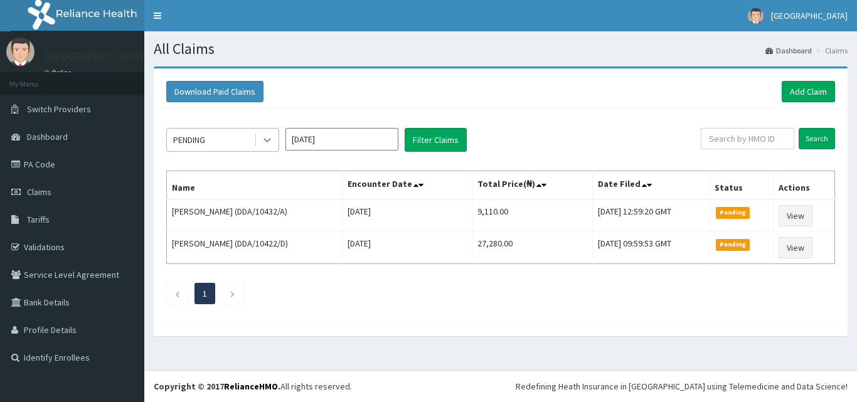
click at [270, 136] on icon at bounding box center [267, 140] width 13 height 13
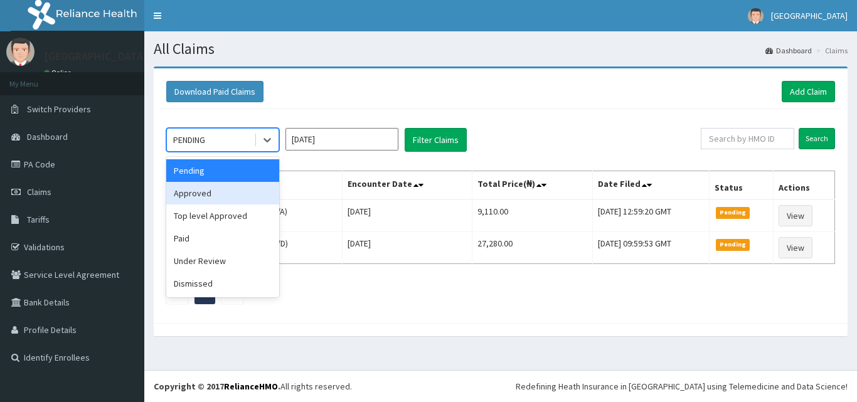
click at [215, 192] on div "Approved" at bounding box center [222, 193] width 113 height 23
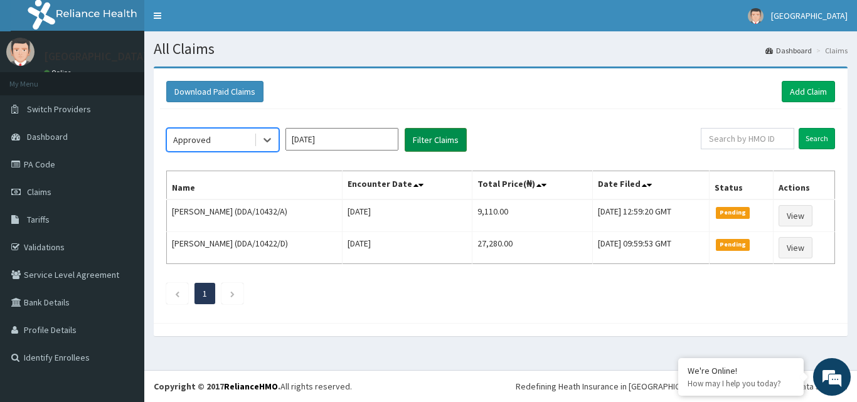
click at [438, 135] on button "Filter Claims" at bounding box center [435, 140] width 62 height 24
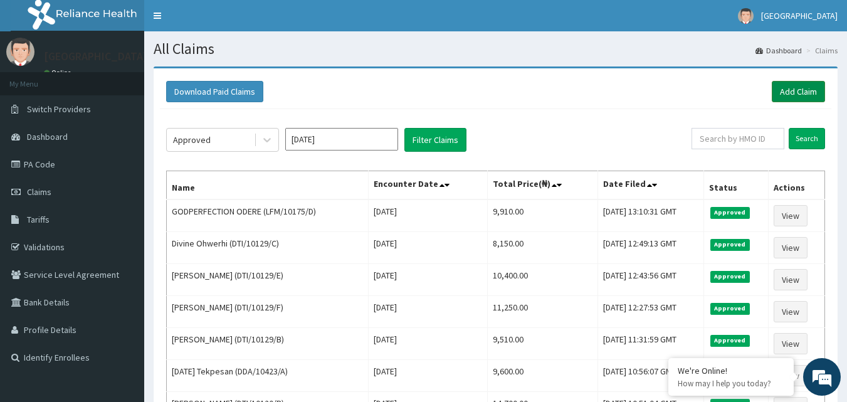
click at [810, 87] on link "Add Claim" at bounding box center [798, 91] width 53 height 21
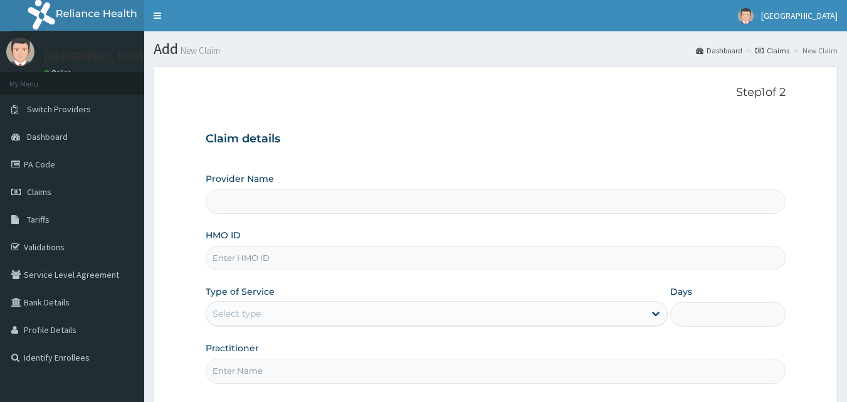
drag, startPoint x: 0, startPoint y: 0, endPoint x: 309, endPoint y: 256, distance: 401.7
click at [309, 256] on input "HMO ID" at bounding box center [496, 258] width 581 height 24
type input "Mascap Hospital limited -Sapele"
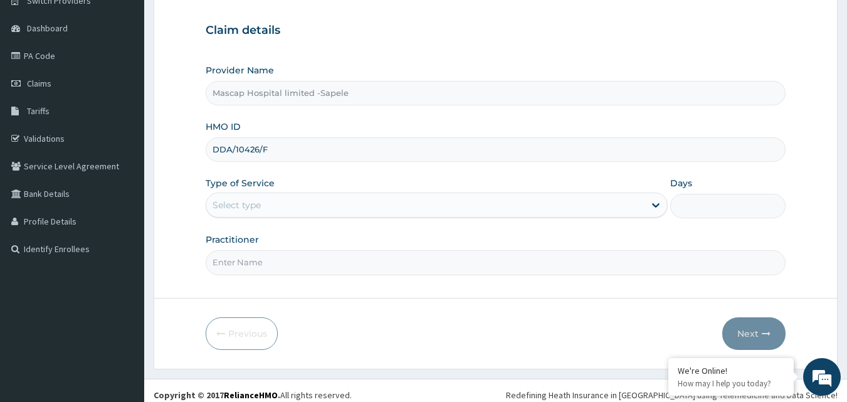
scroll to position [117, 0]
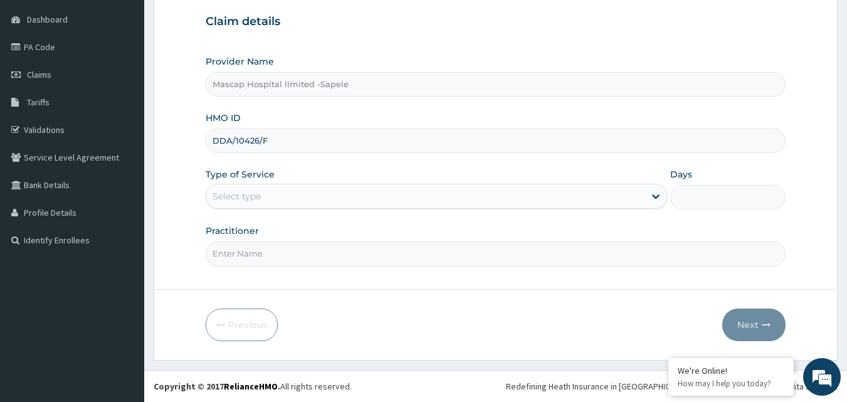
type input "DDA/10426/F"
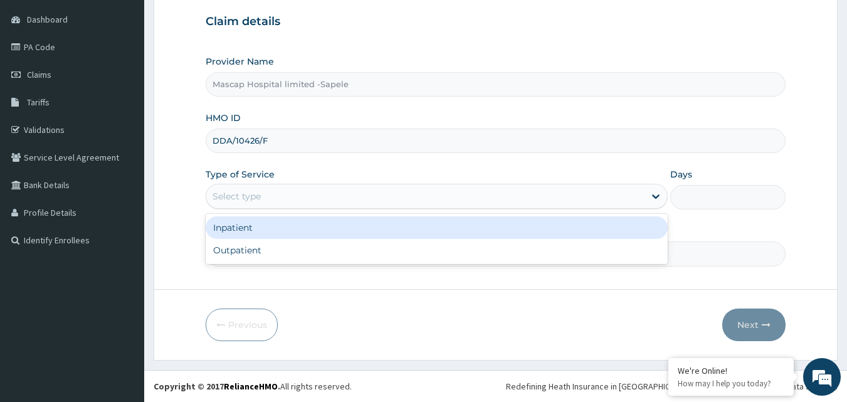
click at [442, 199] on div "Select type" at bounding box center [425, 196] width 438 height 20
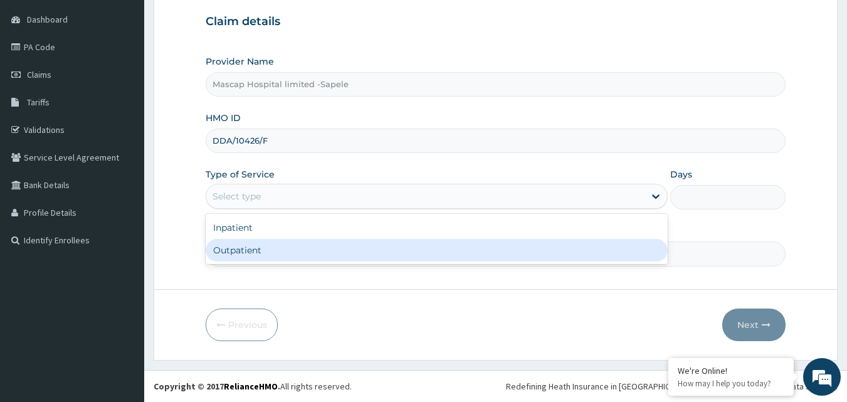
click at [372, 248] on div "Outpatient" at bounding box center [437, 250] width 462 height 23
type input "1"
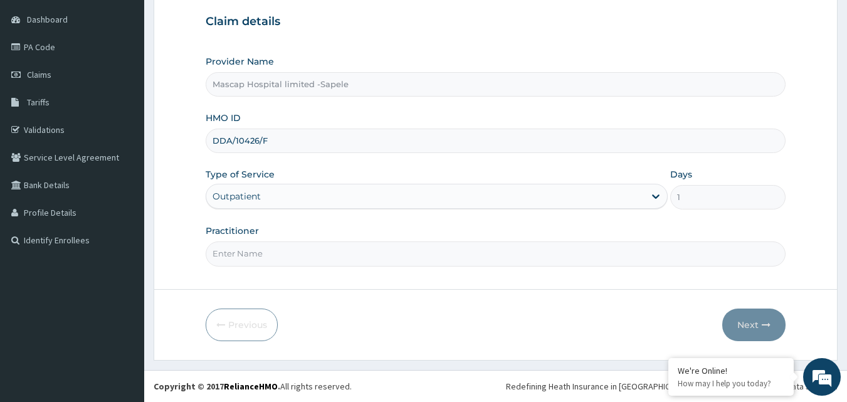
click at [342, 255] on input "Practitioner" at bounding box center [496, 253] width 581 height 24
type input "DR HECTOR"
click at [751, 327] on button "Next" at bounding box center [753, 325] width 63 height 33
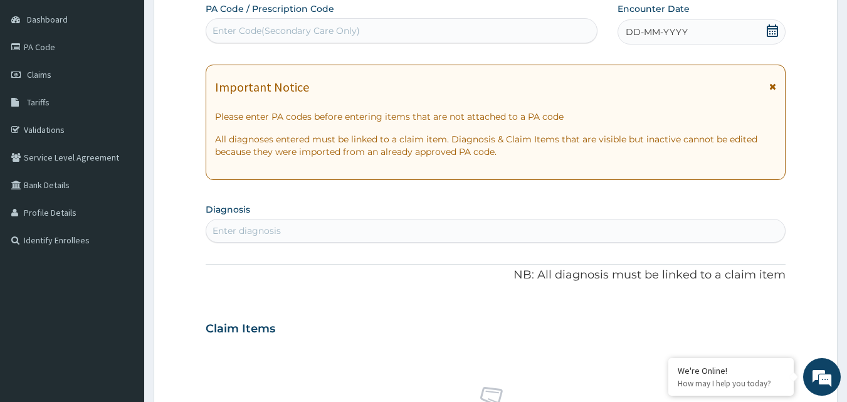
click at [770, 85] on icon at bounding box center [772, 86] width 7 height 9
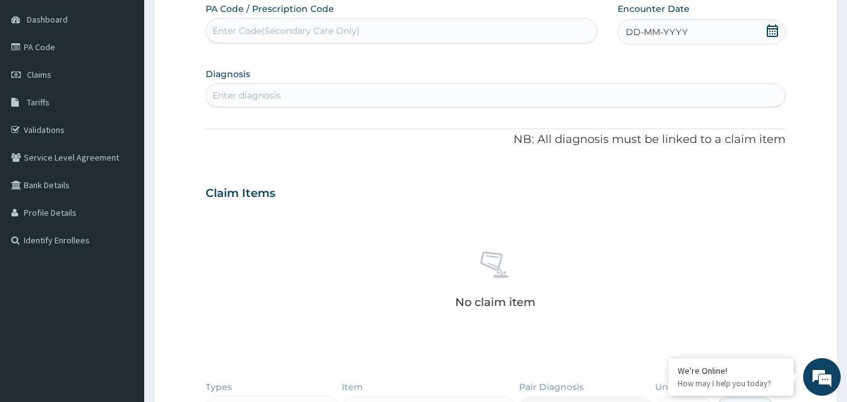
click at [771, 28] on icon at bounding box center [772, 30] width 13 height 13
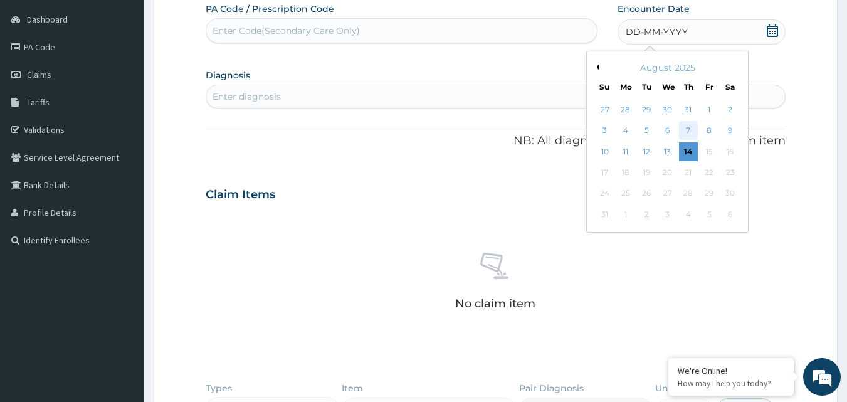
click at [692, 129] on div "7" at bounding box center [688, 131] width 19 height 19
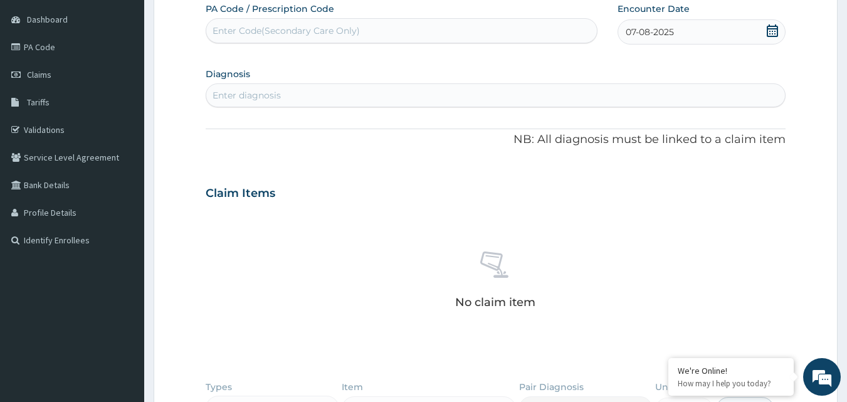
click at [388, 94] on div "Enter diagnosis" at bounding box center [495, 95] width 579 height 20
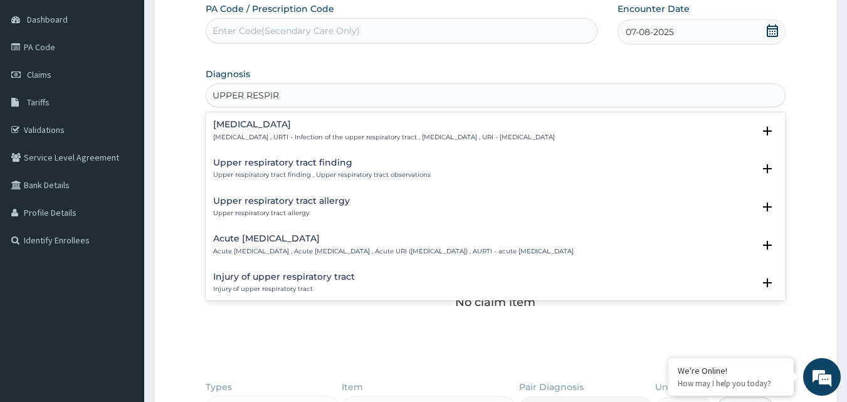
type input "UPPER RESPIRA"
click at [392, 253] on p "Acute upper respiratory infection , Acute upper respiratory tract infection , A…" at bounding box center [393, 251] width 361 height 9
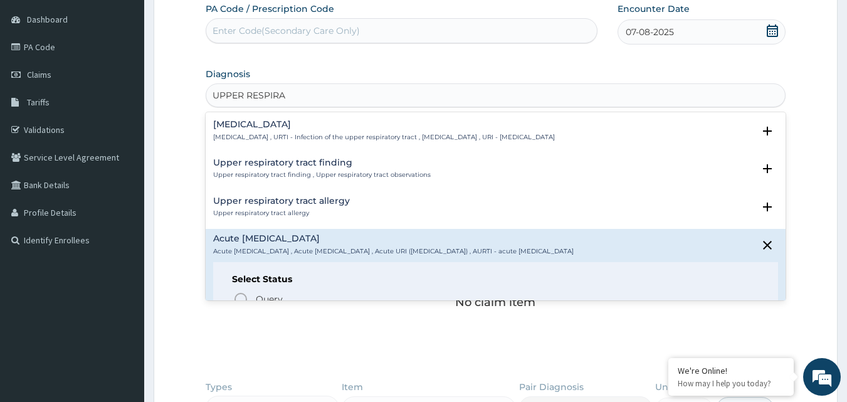
scroll to position [63, 0]
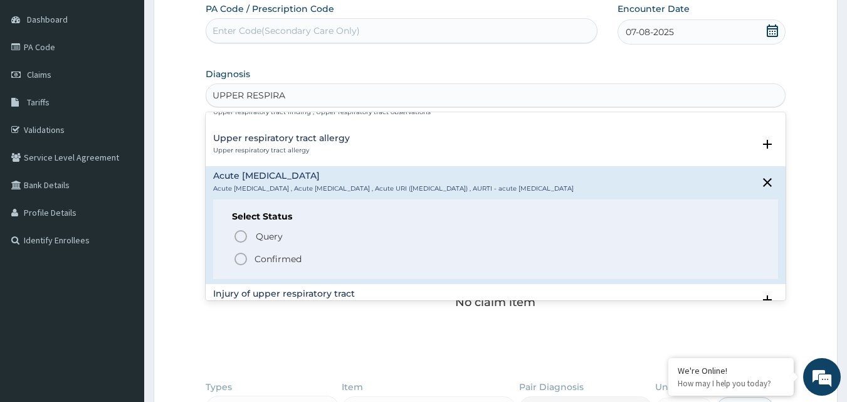
click at [239, 256] on icon "status option filled" at bounding box center [240, 258] width 15 height 15
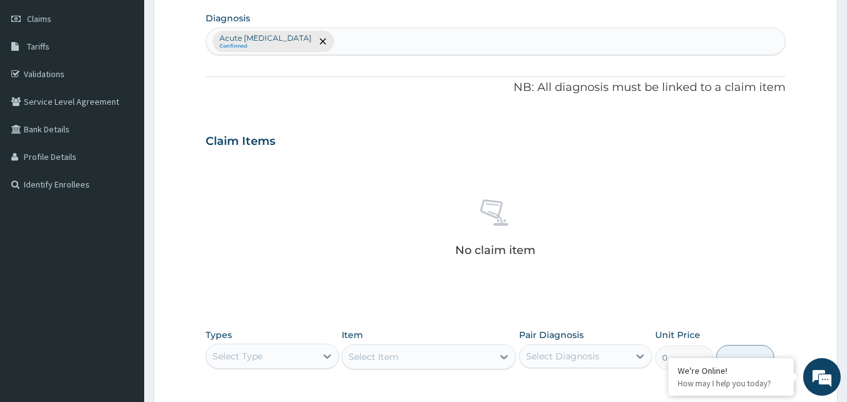
scroll to position [243, 0]
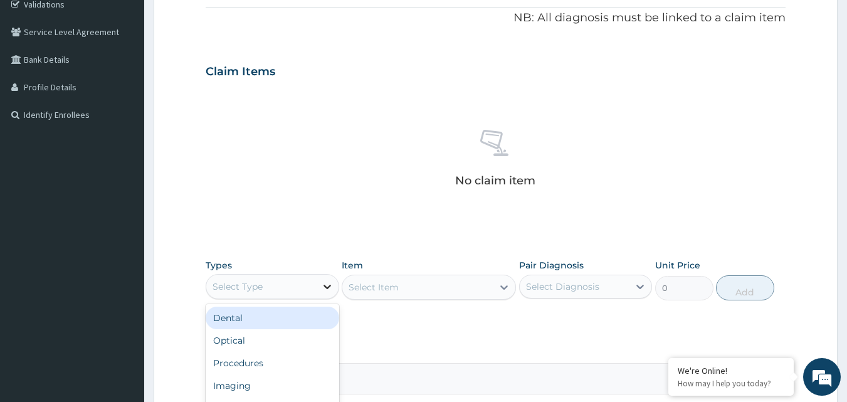
click at [328, 285] on icon at bounding box center [327, 286] width 13 height 13
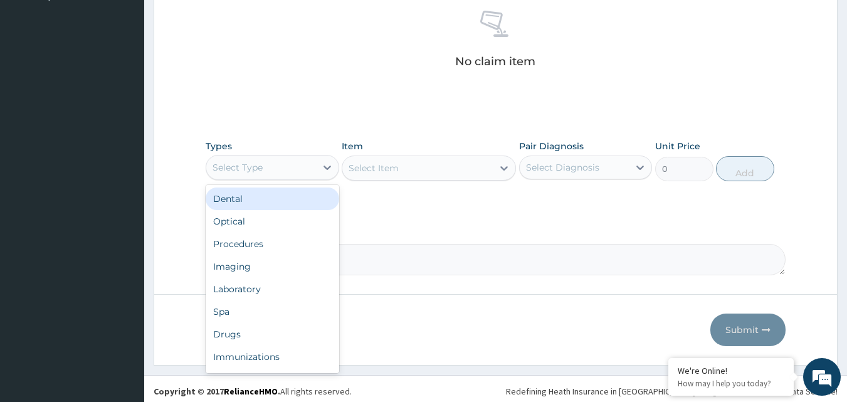
scroll to position [367, 0]
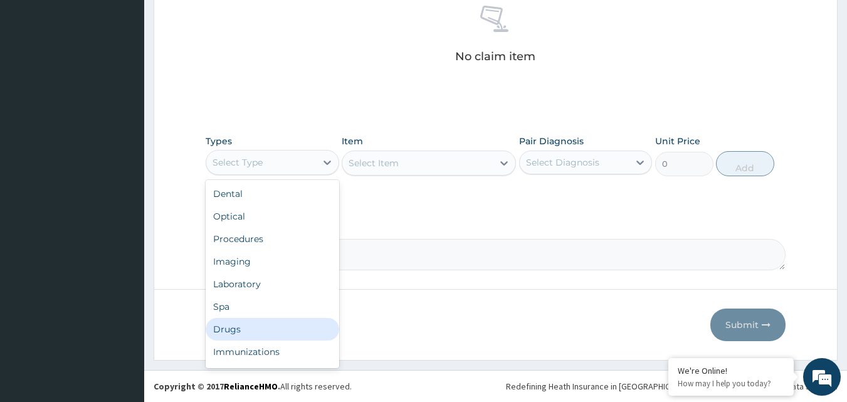
click at [253, 330] on div "Drugs" at bounding box center [273, 329] width 134 height 23
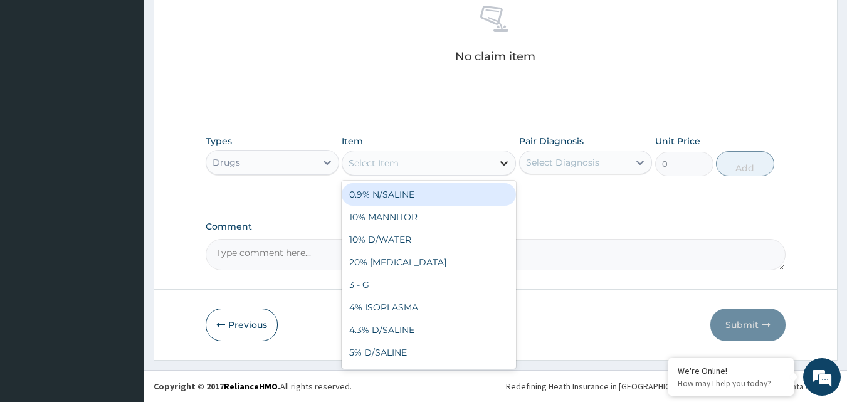
click at [500, 162] on icon at bounding box center [504, 163] width 13 height 13
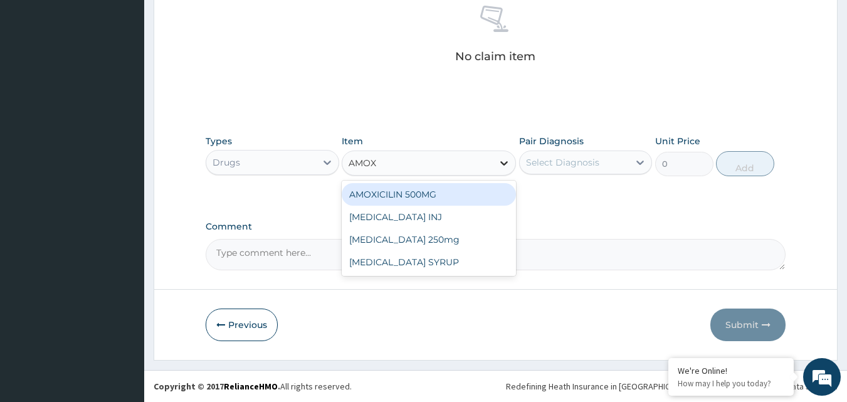
type input "AMOXI"
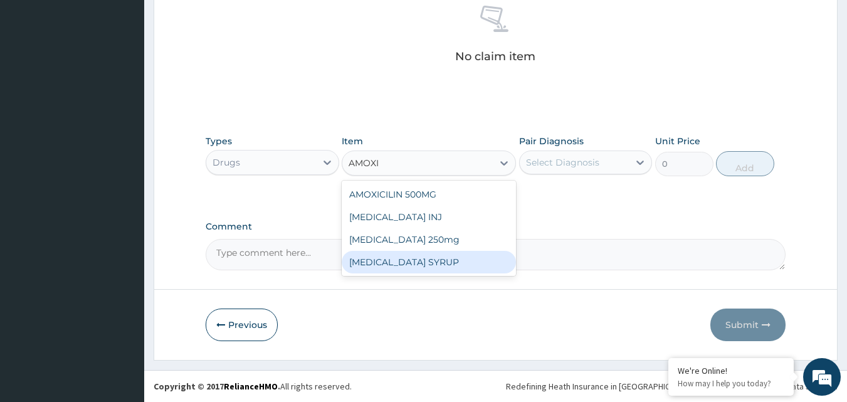
click at [448, 265] on div "AMOXICILLIN SYRUP" at bounding box center [429, 262] width 174 height 23
type input "700"
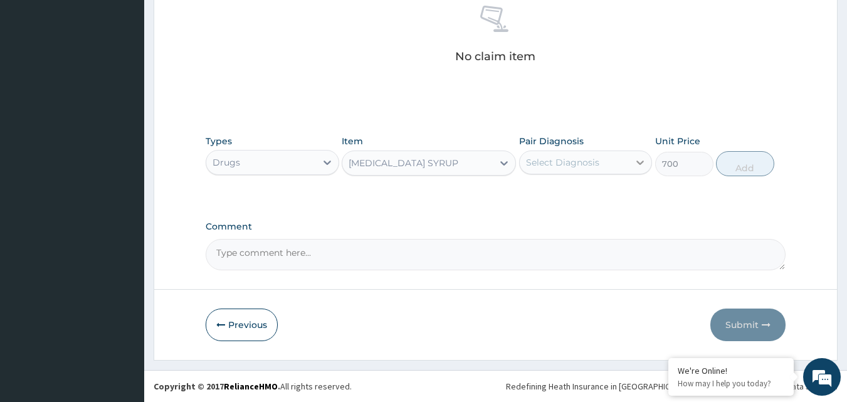
click at [635, 159] on icon at bounding box center [640, 162] width 13 height 13
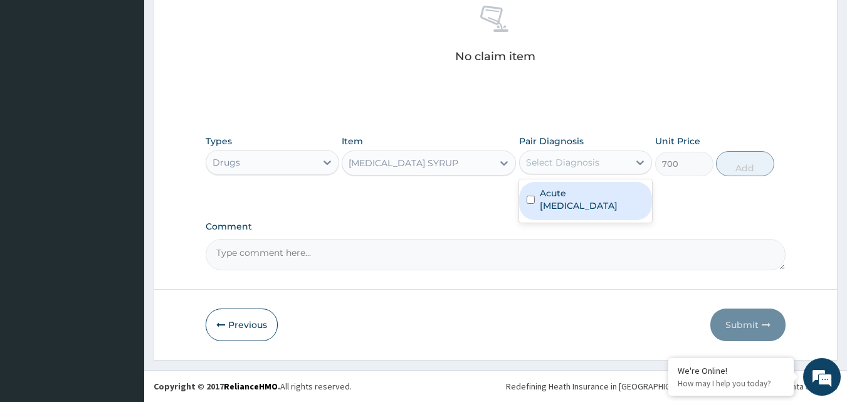
click at [534, 199] on input "checkbox" at bounding box center [531, 200] width 8 height 8
checkbox input "true"
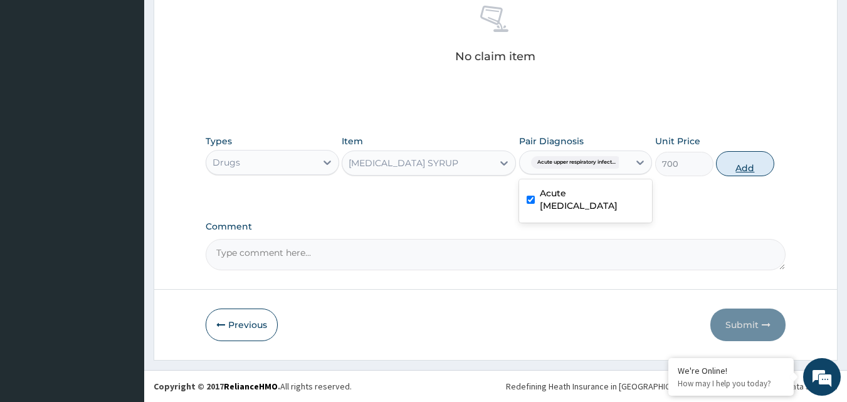
click at [751, 163] on button "Add" at bounding box center [745, 163] width 58 height 25
type input "0"
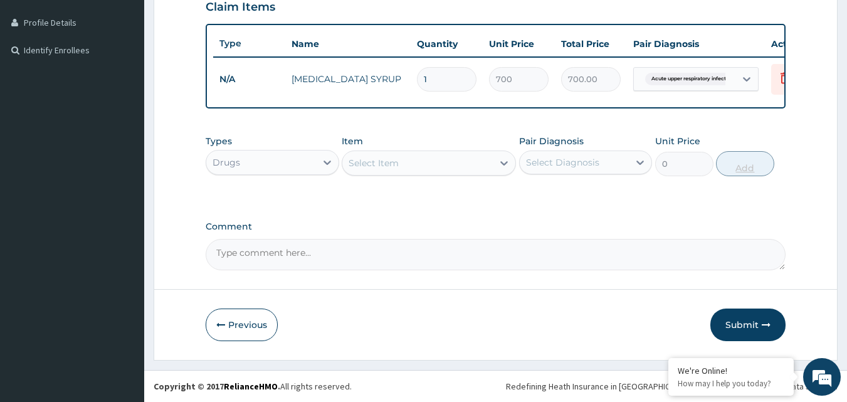
scroll to position [317, 0]
click at [502, 161] on icon at bounding box center [504, 163] width 13 height 13
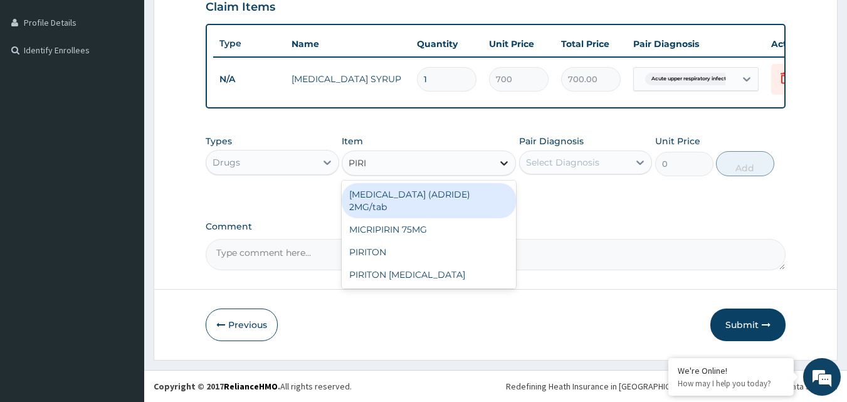
type input "PIRIT"
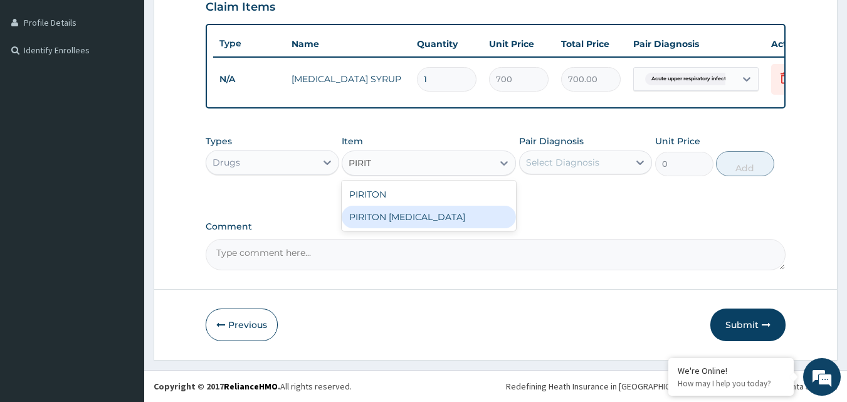
click at [442, 222] on div "PIRITON EXPECTORANT" at bounding box center [429, 217] width 174 height 23
type input "800"
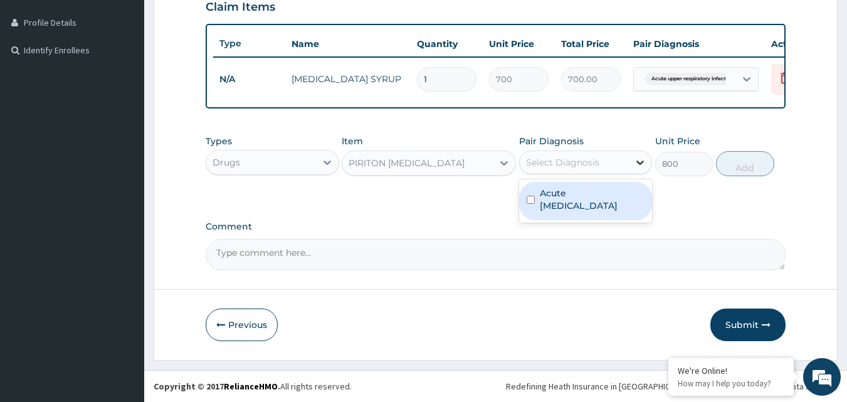
click at [635, 163] on icon at bounding box center [640, 162] width 13 height 13
click at [532, 200] on input "checkbox" at bounding box center [531, 200] width 8 height 8
checkbox input "true"
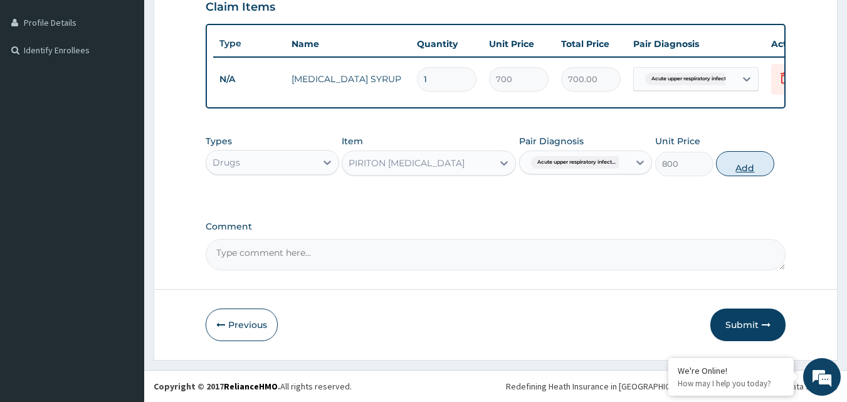
click at [749, 165] on button "Add" at bounding box center [745, 163] width 58 height 25
type input "0"
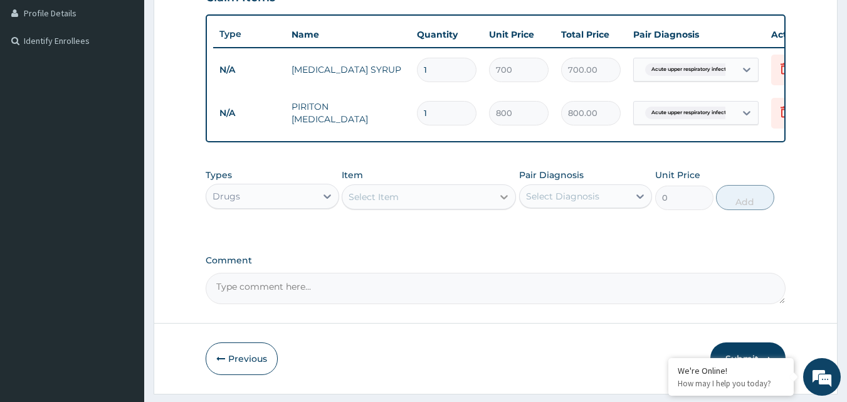
click at [504, 203] on icon at bounding box center [504, 197] width 13 height 13
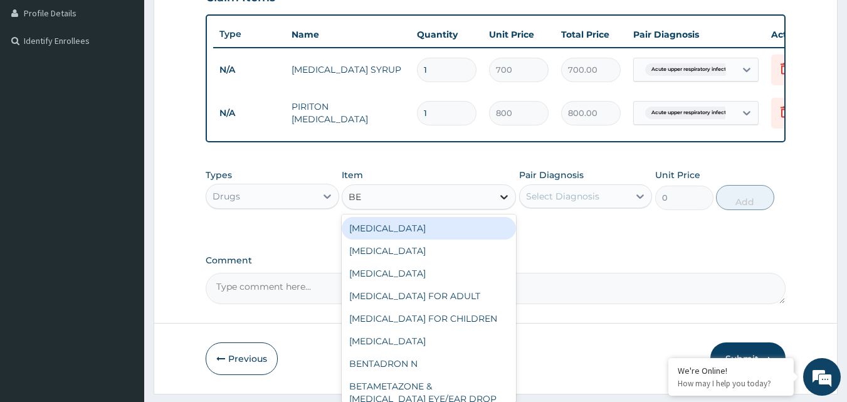
type input "BEN"
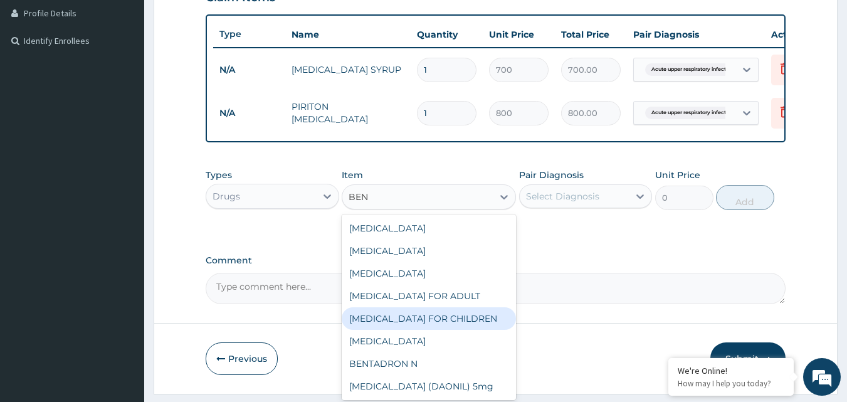
click at [452, 325] on div "[MEDICAL_DATA] FOR CHILDREN" at bounding box center [429, 318] width 174 height 23
type input "700"
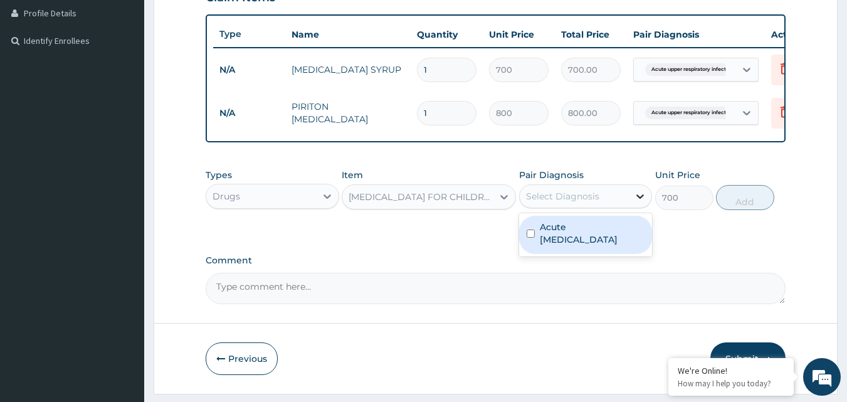
click at [642, 202] on icon at bounding box center [640, 196] width 13 height 13
click at [529, 238] on input "checkbox" at bounding box center [531, 234] width 8 height 8
checkbox input "true"
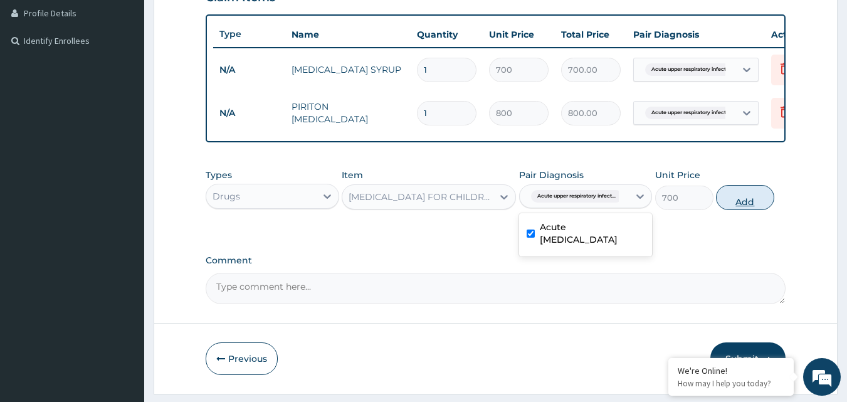
click at [750, 206] on button "Add" at bounding box center [745, 197] width 58 height 25
type input "0"
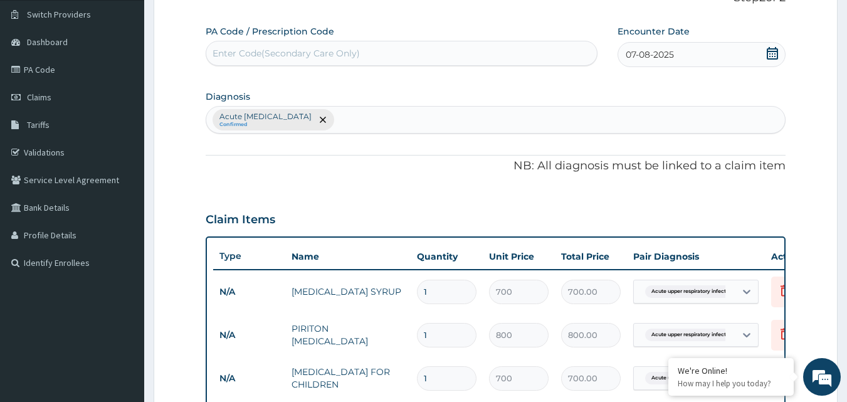
scroll to position [66, 0]
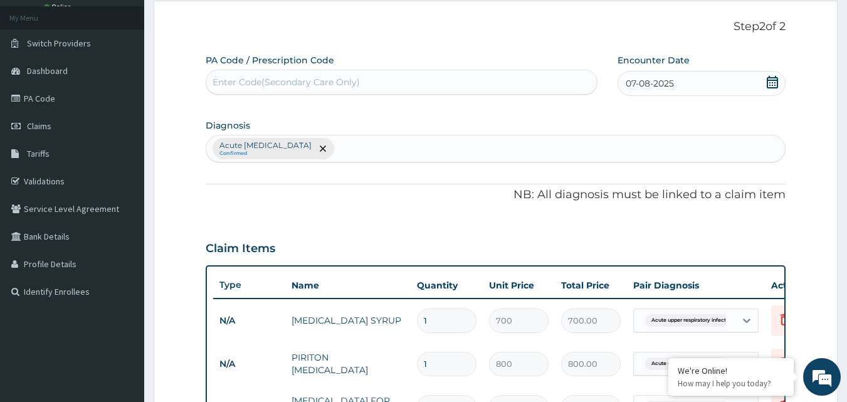
click at [397, 150] on div "Acute upper respiratory infection Confirmed" at bounding box center [495, 148] width 579 height 26
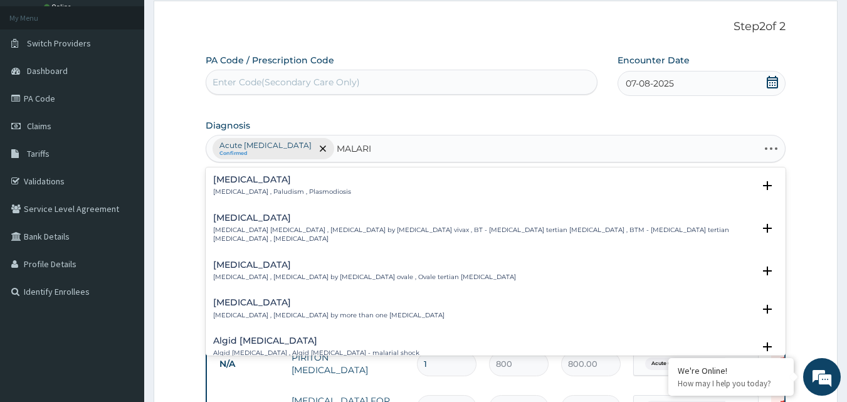
type input "[MEDICAL_DATA]"
click at [225, 190] on p "[MEDICAL_DATA] , Paludism , Plasmodiosis" at bounding box center [282, 191] width 138 height 9
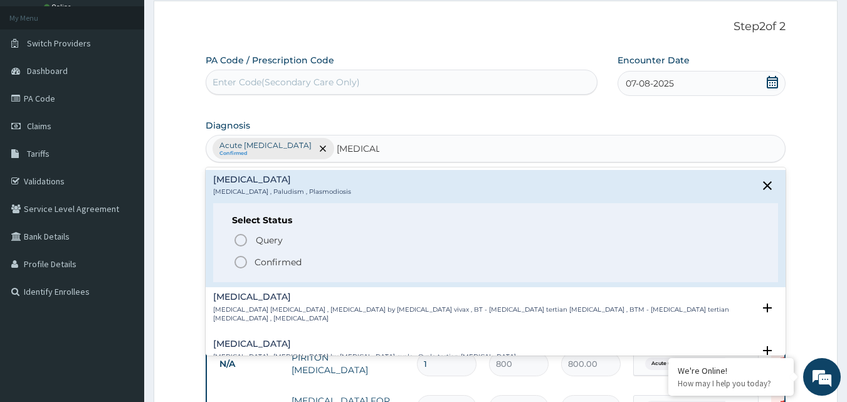
click at [240, 261] on icon "status option filled" at bounding box center [240, 262] width 15 height 15
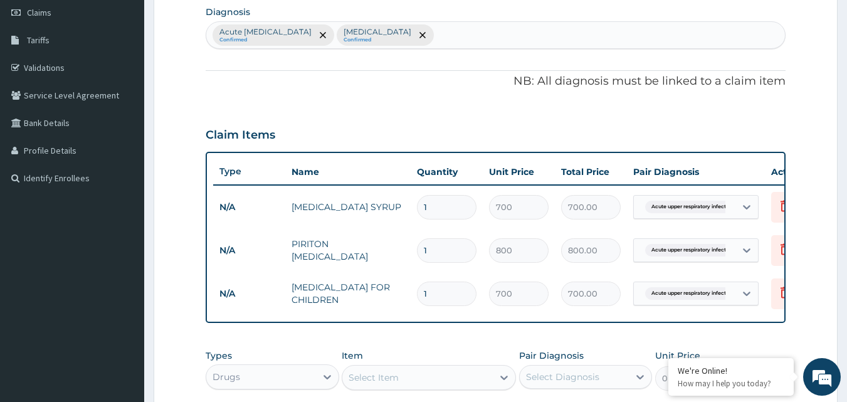
scroll to position [254, 0]
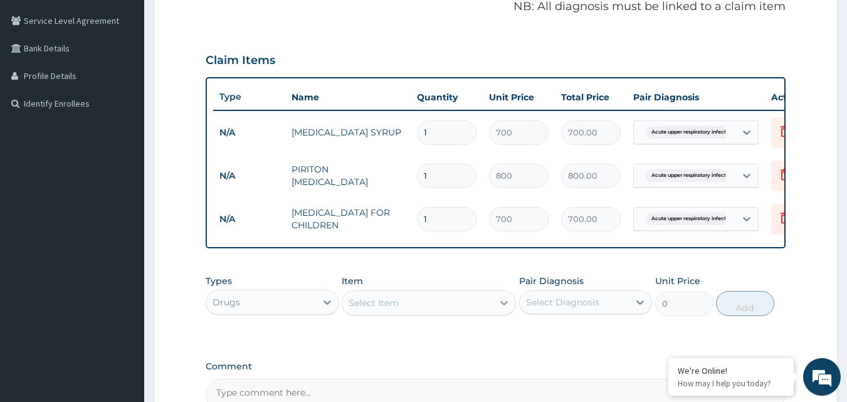
click at [507, 305] on icon at bounding box center [504, 303] width 8 height 4
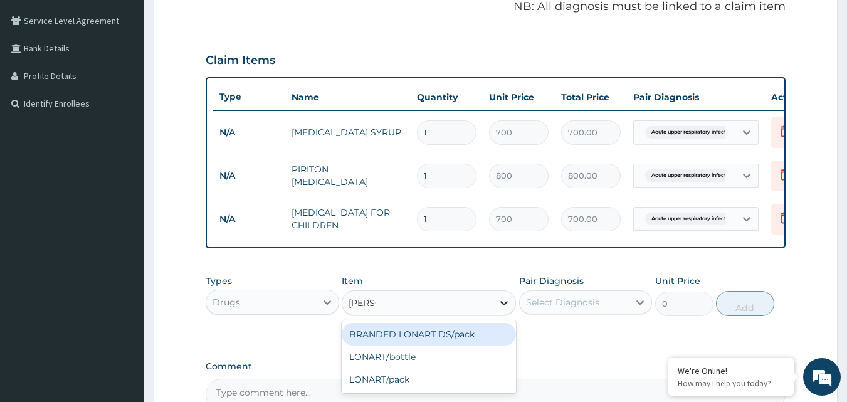
type input "LONAR"
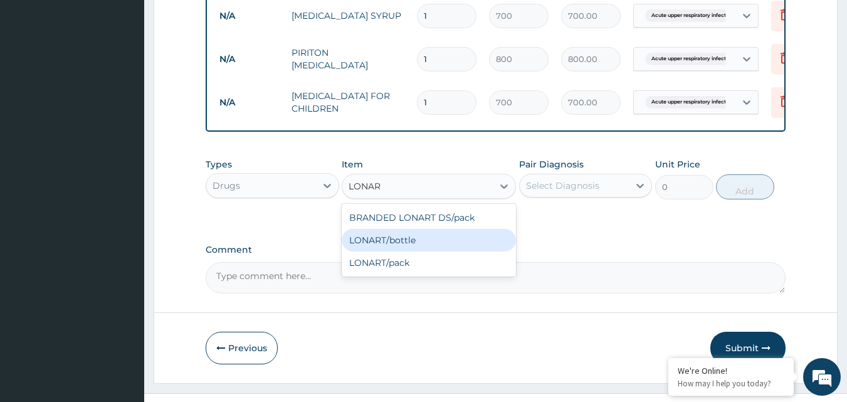
scroll to position [379, 0]
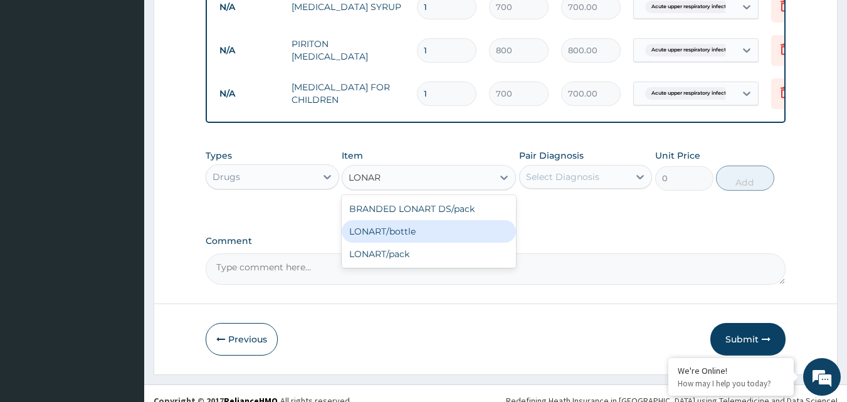
click at [423, 241] on div "LONART/bottle" at bounding box center [429, 231] width 174 height 23
type input "1500"
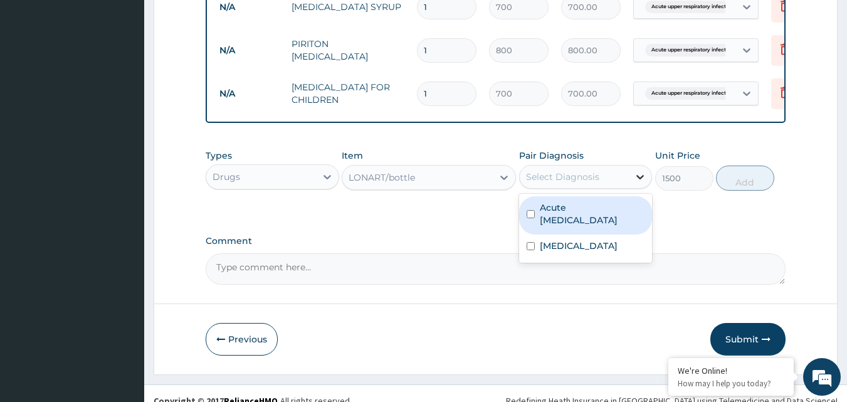
click at [635, 183] on icon at bounding box center [640, 177] width 13 height 13
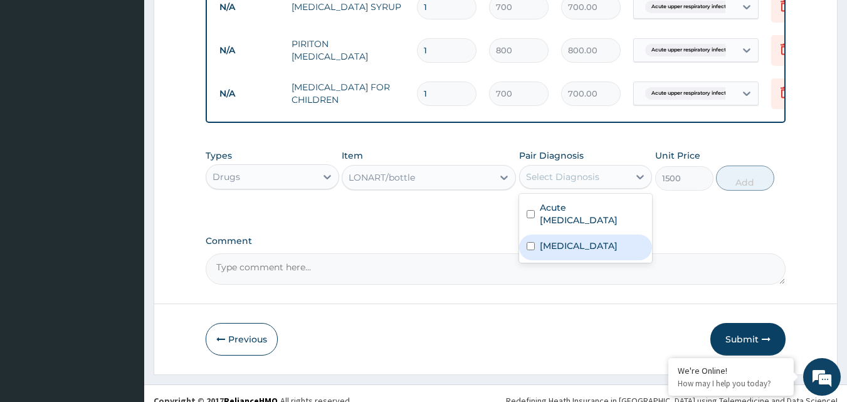
drag, startPoint x: 529, startPoint y: 255, endPoint x: 542, endPoint y: 255, distance: 13.2
click at [529, 250] on input "checkbox" at bounding box center [531, 246] width 8 height 8
checkbox input "true"
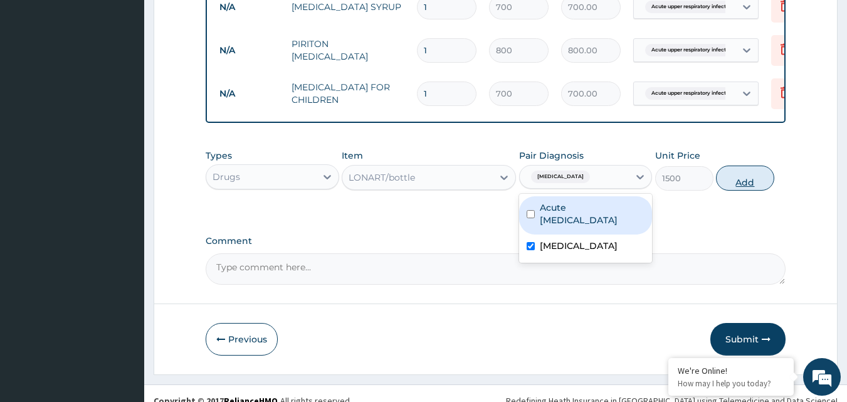
click at [763, 186] on button "Add" at bounding box center [745, 178] width 58 height 25
type input "0"
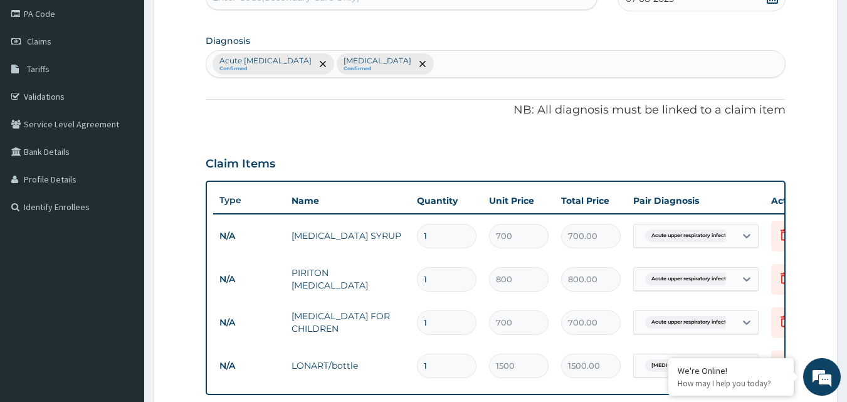
scroll to position [129, 0]
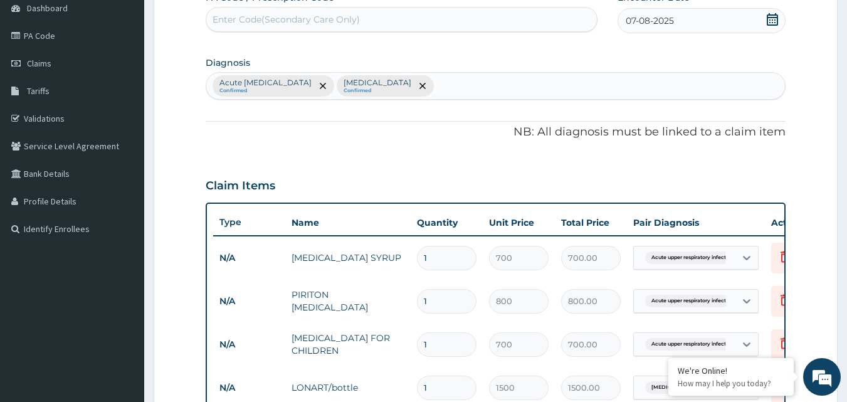
click at [458, 86] on div "Acute upper respiratory infection Confirmed Malaria Confirmed" at bounding box center [495, 86] width 579 height 26
type input "P"
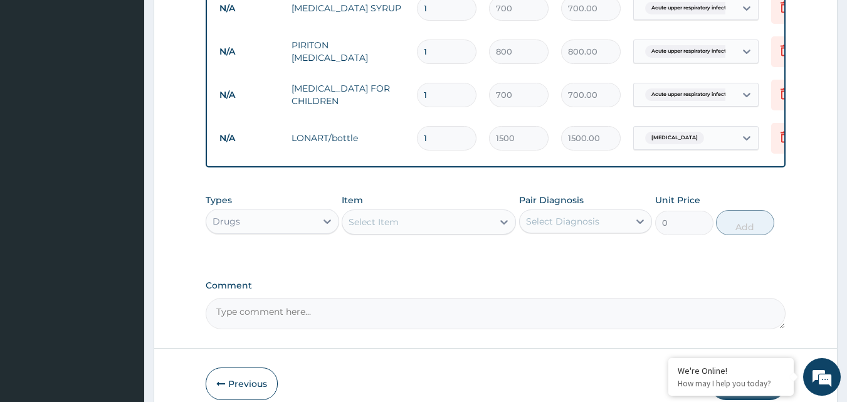
scroll to position [379, 0]
click at [505, 225] on icon at bounding box center [504, 220] width 13 height 13
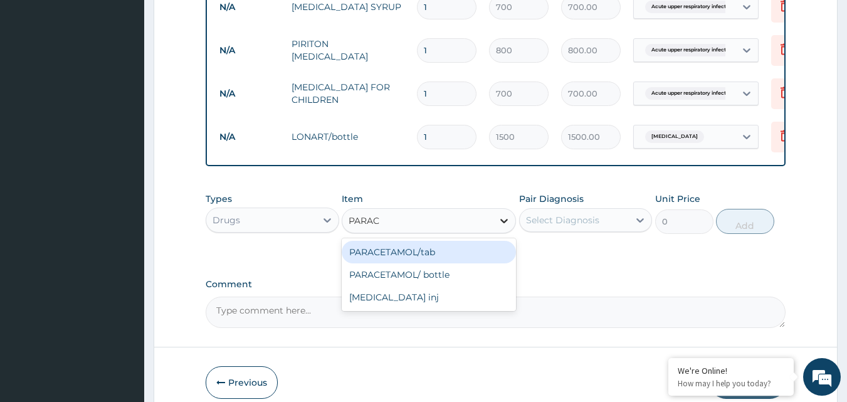
type input "PARACE"
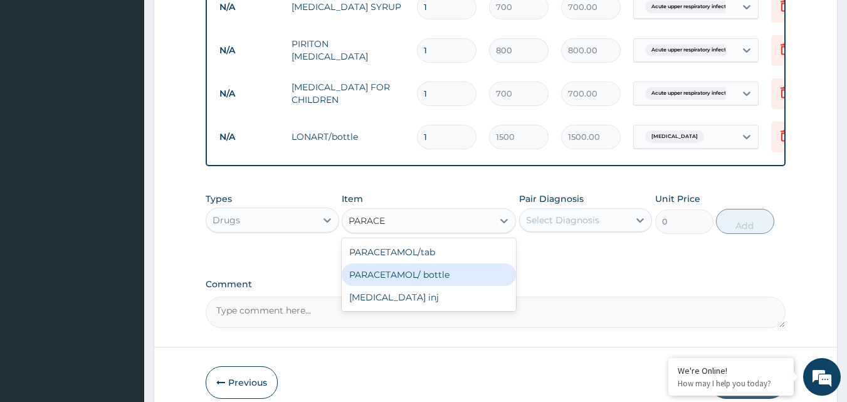
click at [484, 283] on div "PARACETAMOL/ bottle" at bounding box center [429, 274] width 174 height 23
type input "500"
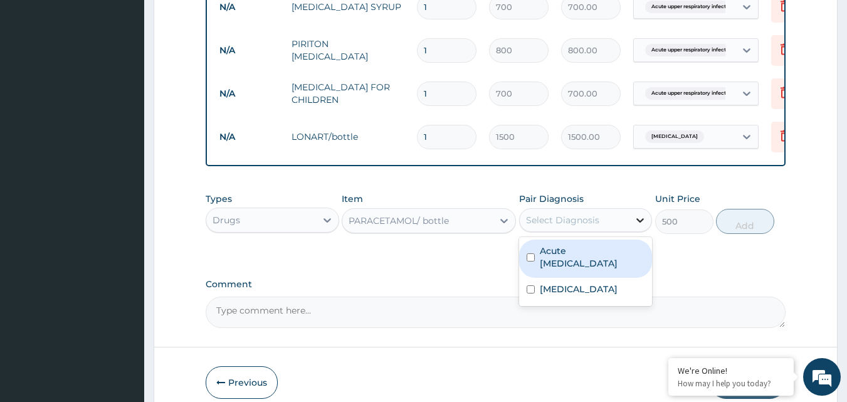
click at [632, 230] on div at bounding box center [640, 220] width 23 height 23
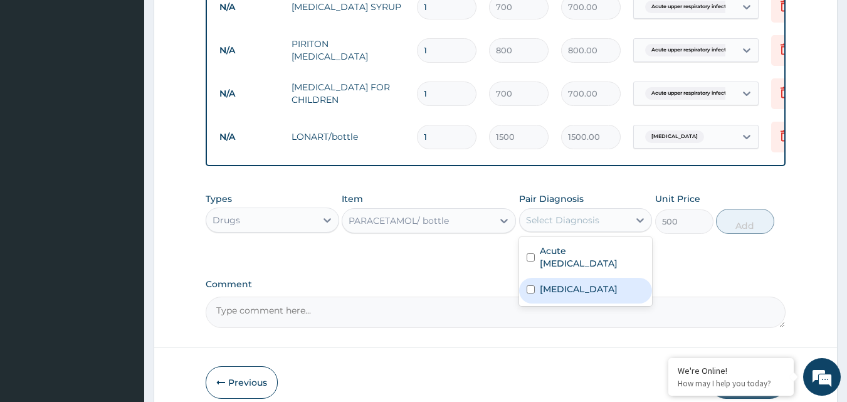
click at [532, 293] on input "checkbox" at bounding box center [531, 289] width 8 height 8
checkbox input "true"
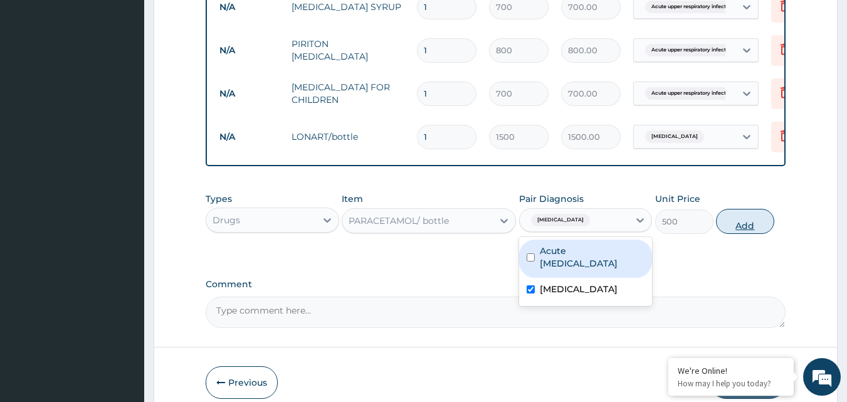
click at [744, 230] on button "Add" at bounding box center [745, 221] width 58 height 25
type input "0"
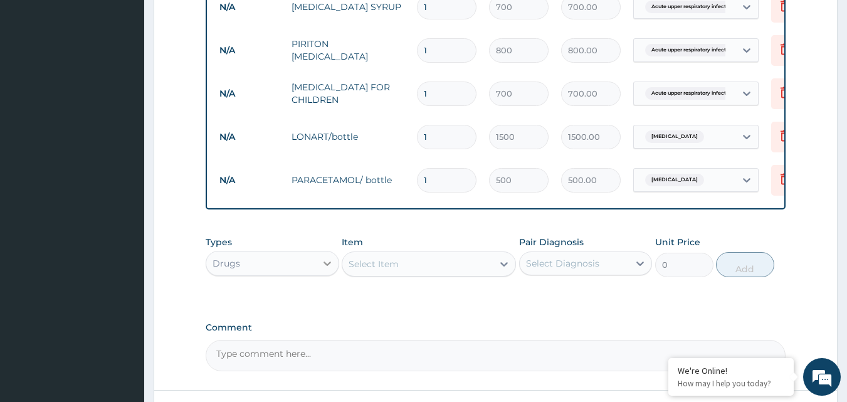
click at [330, 270] on icon at bounding box center [327, 263] width 13 height 13
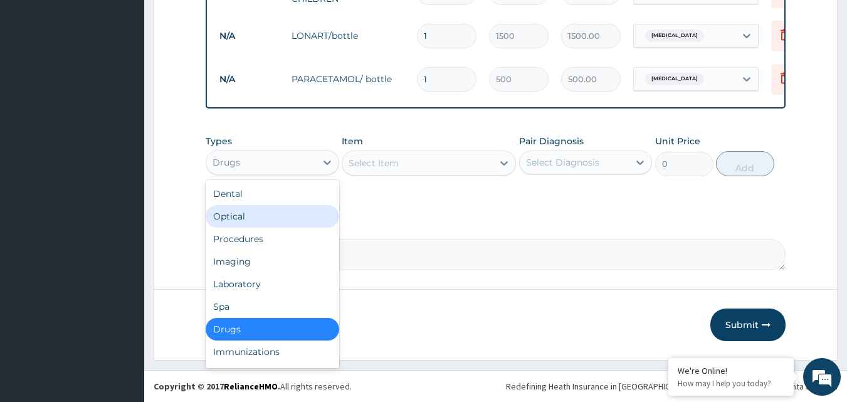
scroll to position [490, 0]
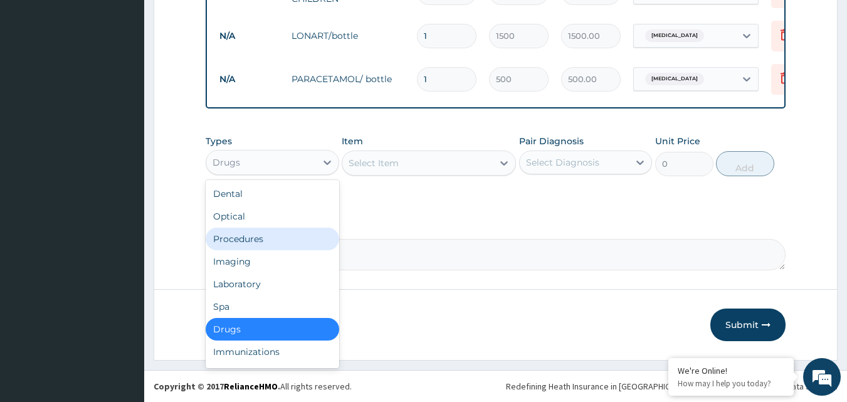
click at [277, 244] on div "Procedures" at bounding box center [273, 239] width 134 height 23
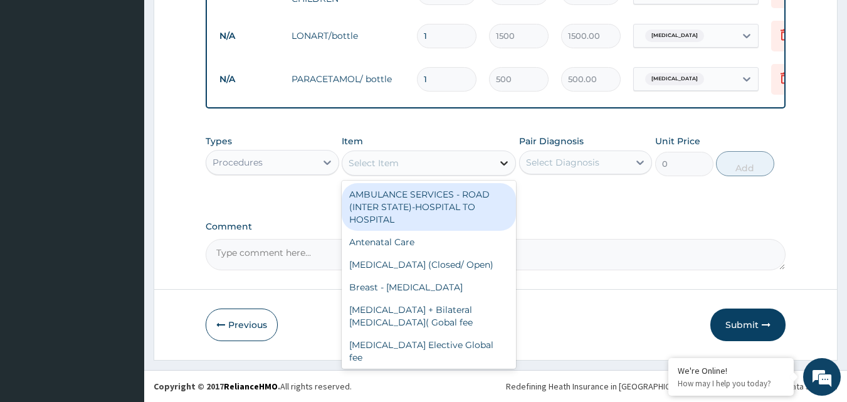
click at [504, 161] on icon at bounding box center [504, 163] width 13 height 13
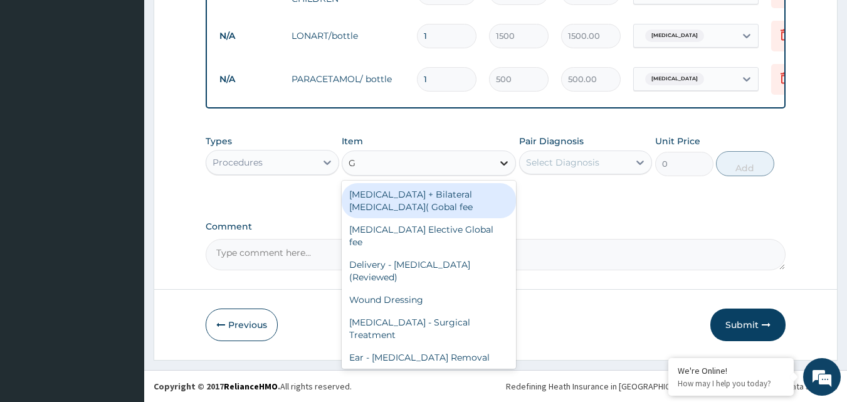
type input "GP"
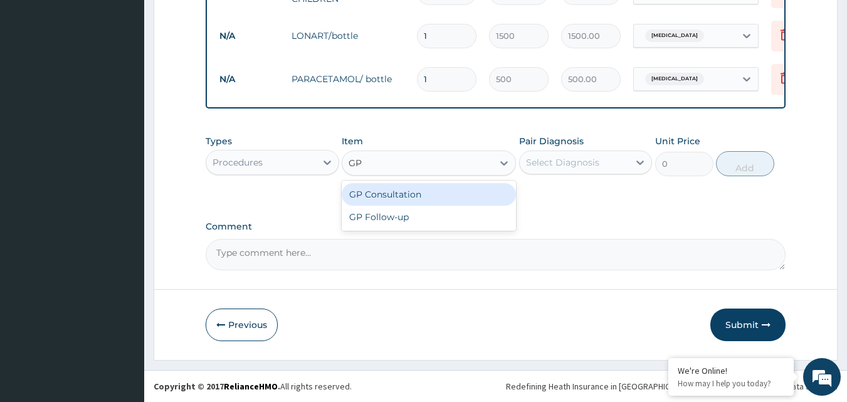
click at [467, 196] on div "GP Consultation" at bounding box center [429, 194] width 174 height 23
type input "1500"
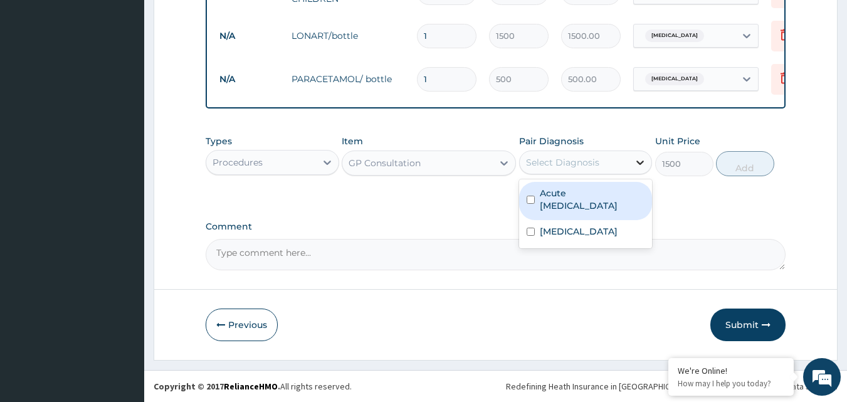
click at [637, 161] on icon at bounding box center [641, 163] width 8 height 4
click at [532, 199] on input "checkbox" at bounding box center [531, 200] width 8 height 8
checkbox input "true"
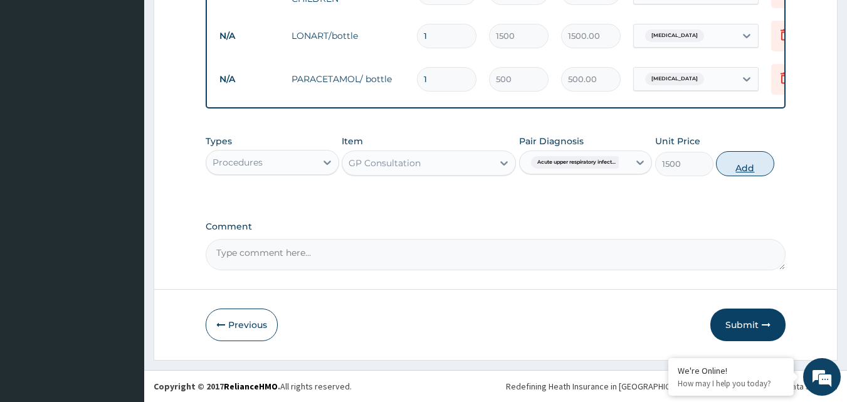
click at [756, 162] on button "Add" at bounding box center [745, 163] width 58 height 25
type input "0"
click at [745, 322] on button "Submit" at bounding box center [747, 325] width 75 height 33
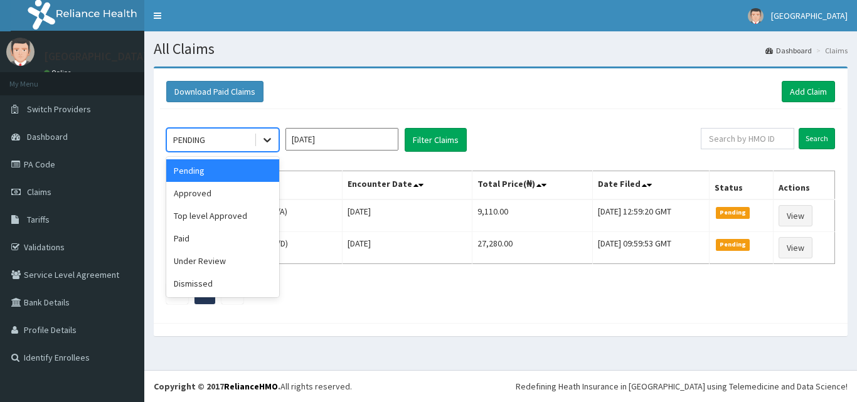
click at [264, 139] on icon at bounding box center [267, 141] width 8 height 4
click at [228, 196] on div "Approved" at bounding box center [222, 193] width 113 height 23
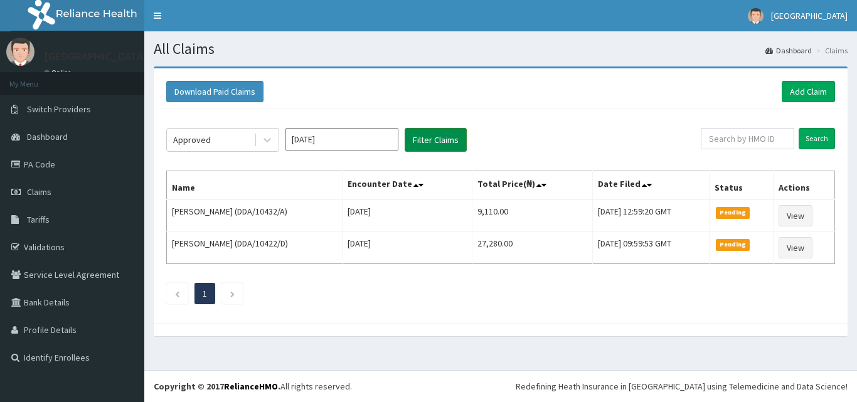
click at [433, 139] on button "Filter Claims" at bounding box center [435, 140] width 62 height 24
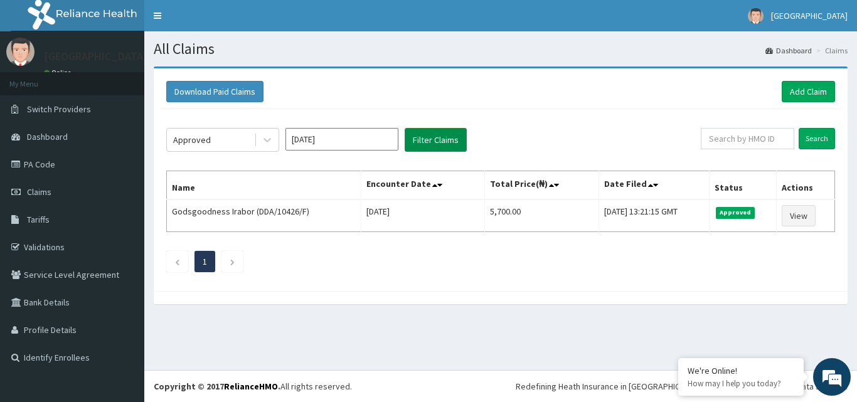
click at [433, 139] on button "Filter Claims" at bounding box center [435, 140] width 62 height 24
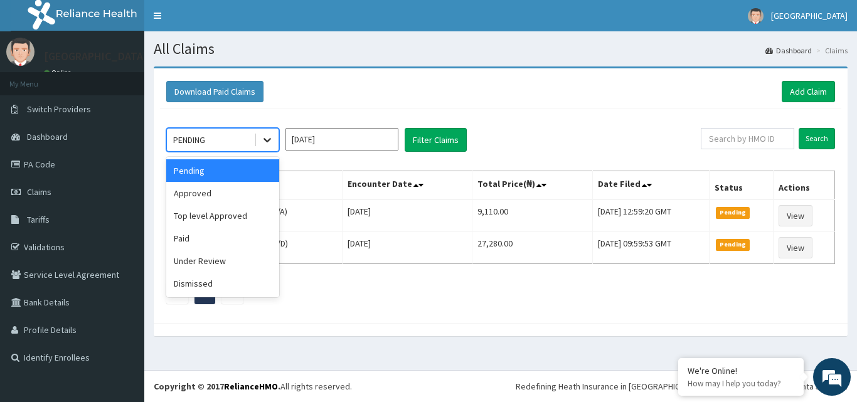
click at [268, 140] on icon at bounding box center [267, 141] width 8 height 4
click at [219, 193] on div "Approved" at bounding box center [222, 193] width 113 height 23
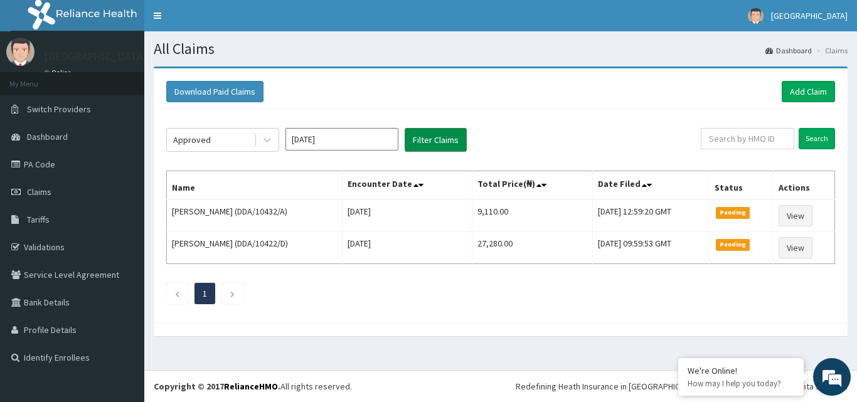
click at [439, 143] on button "Filter Claims" at bounding box center [435, 140] width 62 height 24
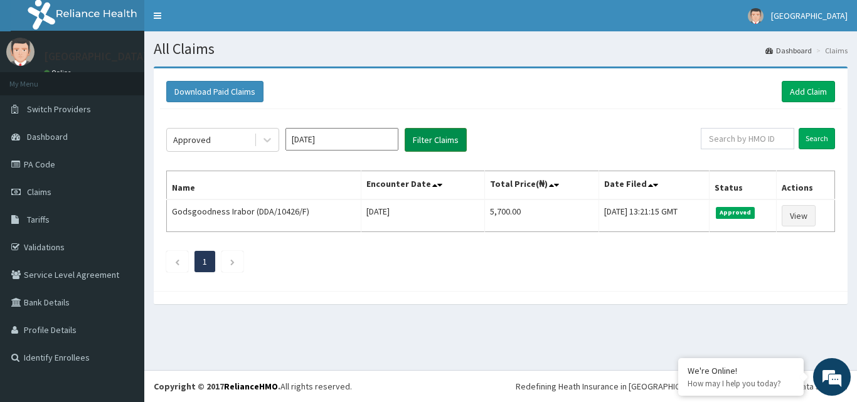
click at [451, 139] on button "Filter Claims" at bounding box center [435, 140] width 62 height 24
click at [440, 140] on button "Filter Claims" at bounding box center [435, 140] width 62 height 24
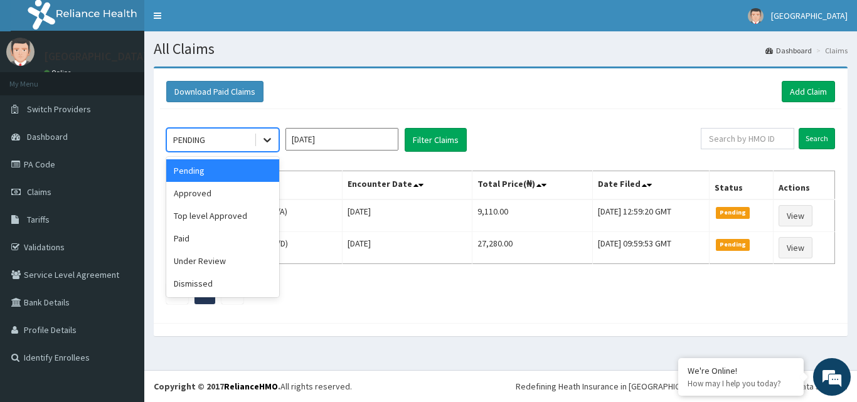
click at [270, 140] on icon at bounding box center [267, 140] width 13 height 13
click at [223, 198] on div "Approved" at bounding box center [222, 193] width 113 height 23
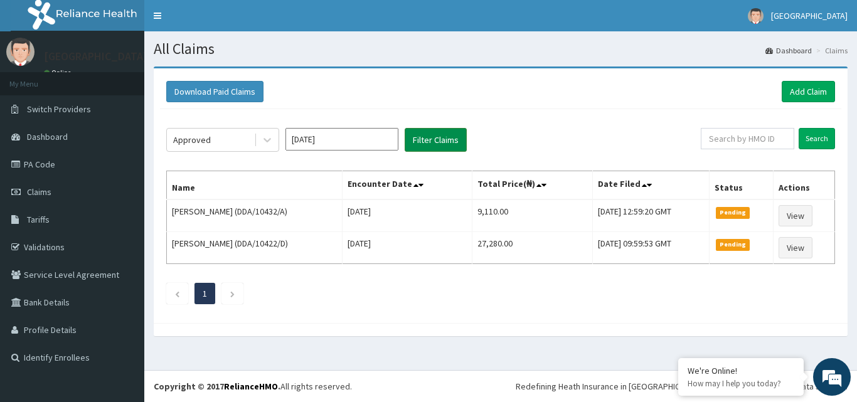
click at [433, 138] on button "Filter Claims" at bounding box center [435, 140] width 62 height 24
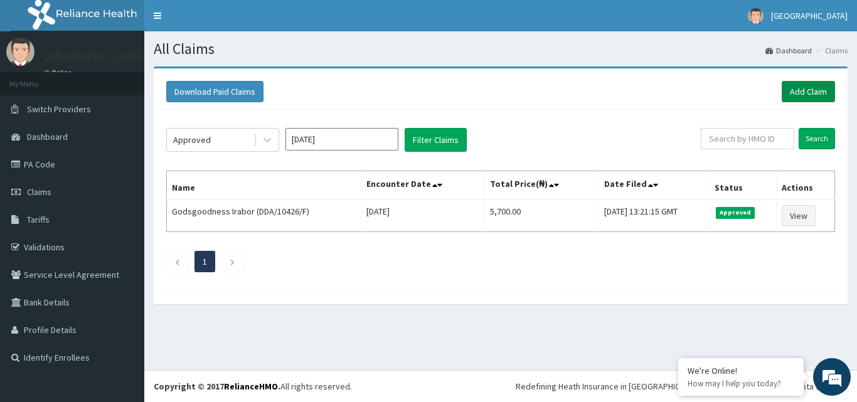
click at [805, 90] on link "Add Claim" at bounding box center [807, 91] width 53 height 21
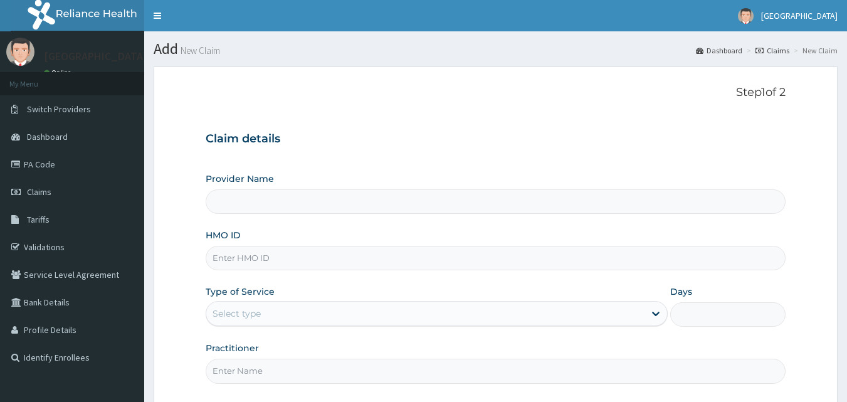
click at [378, 264] on input "HMO ID" at bounding box center [496, 258] width 581 height 24
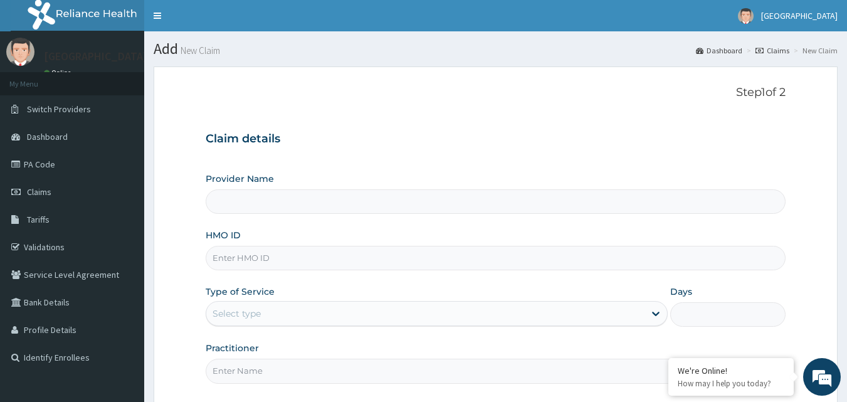
type input "Mascap Hospital limited -Sapele"
type input "DDA/10445/A"
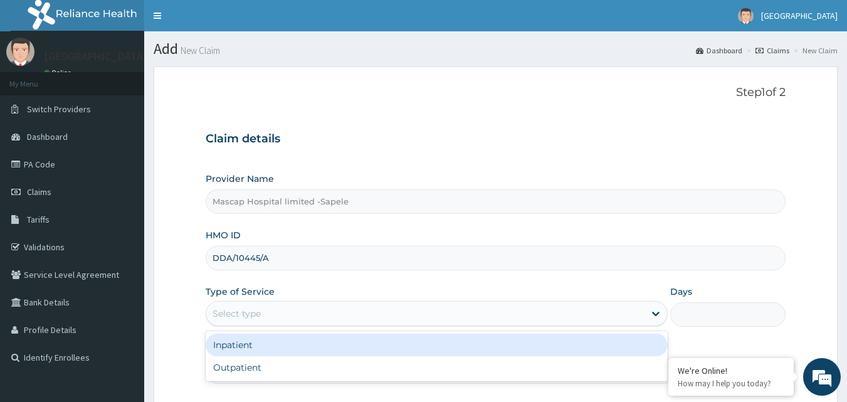
click at [418, 314] on div "Select type" at bounding box center [425, 314] width 438 height 20
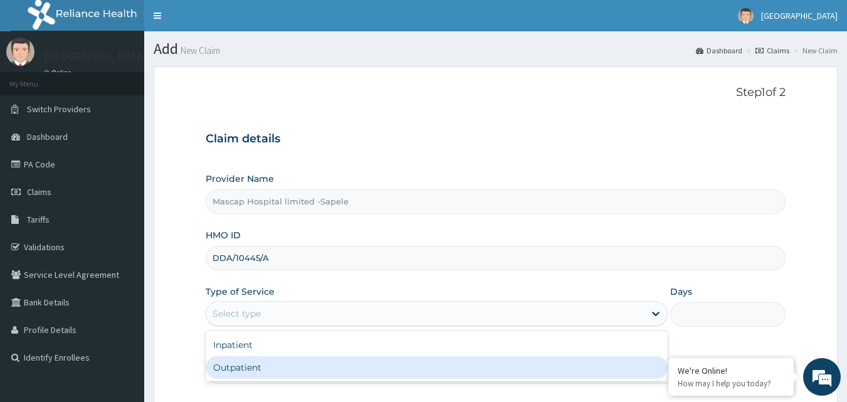
click at [392, 369] on div "Outpatient" at bounding box center [437, 367] width 462 height 23
type input "1"
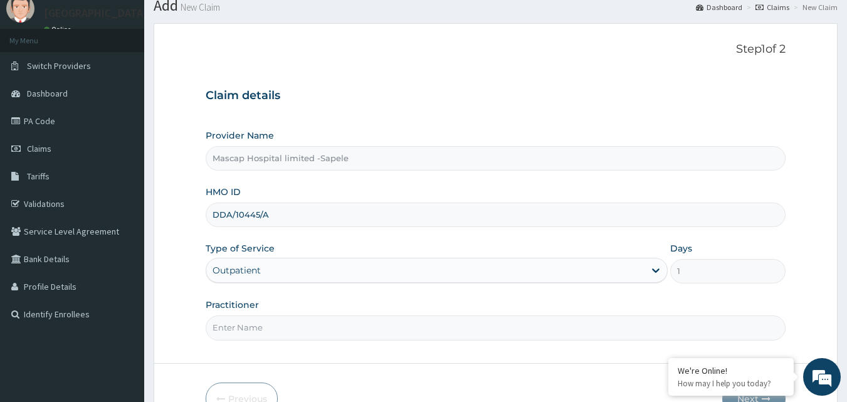
scroll to position [117, 0]
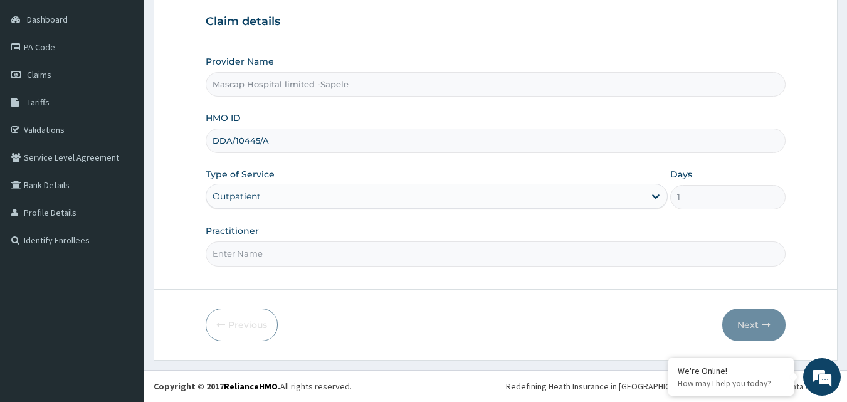
click at [363, 254] on input "Practitioner" at bounding box center [496, 253] width 581 height 24
type input "[PERSON_NAME]"
click at [756, 325] on button "Next" at bounding box center [753, 325] width 63 height 33
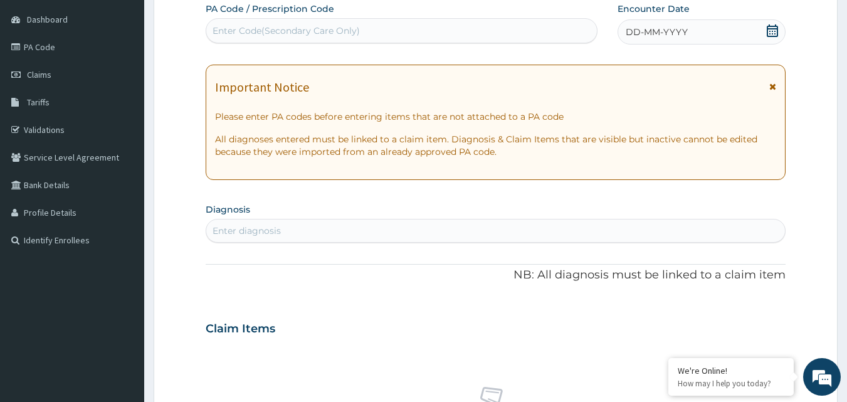
click at [774, 86] on icon at bounding box center [772, 86] width 7 height 9
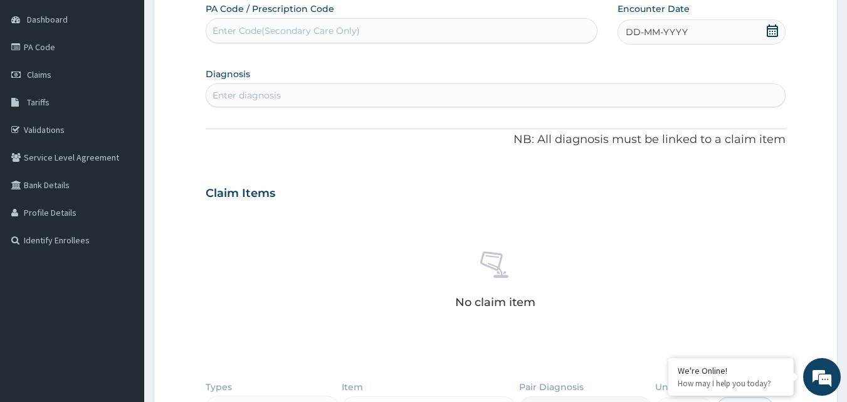
click at [774, 29] on icon at bounding box center [772, 30] width 13 height 13
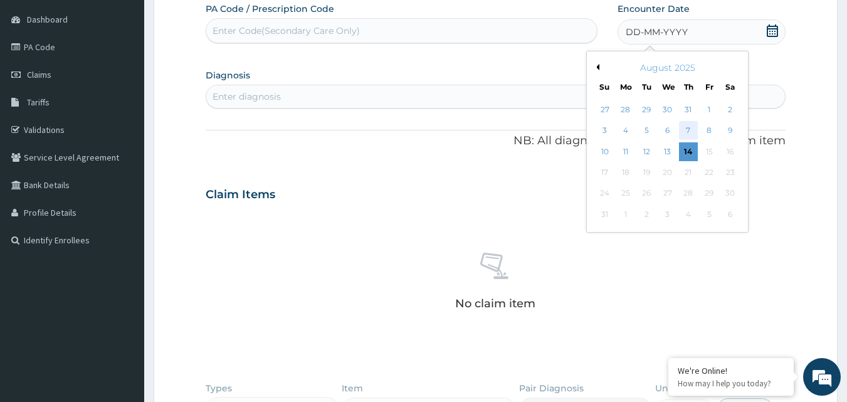
click at [690, 132] on div "7" at bounding box center [688, 131] width 19 height 19
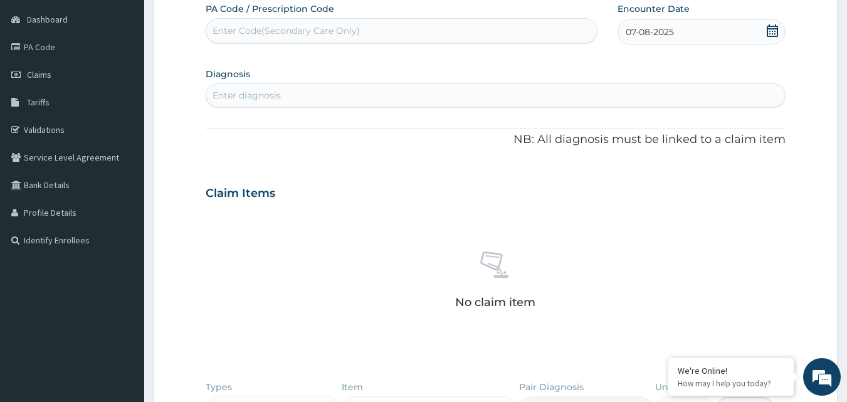
click at [361, 92] on div "Enter diagnosis" at bounding box center [495, 95] width 579 height 20
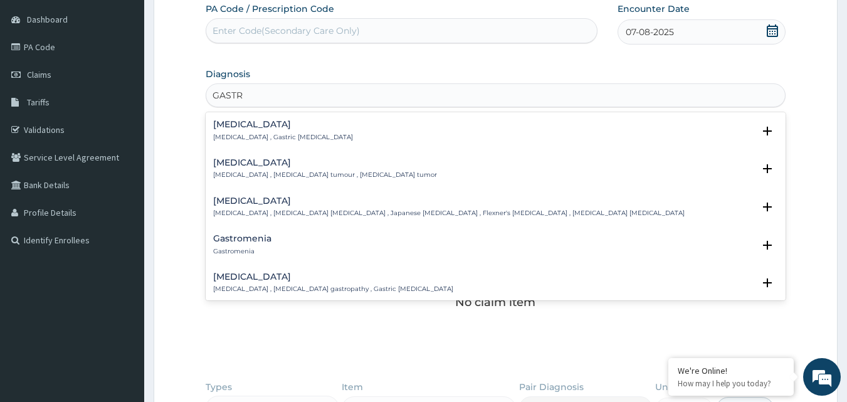
type input "GASTRI"
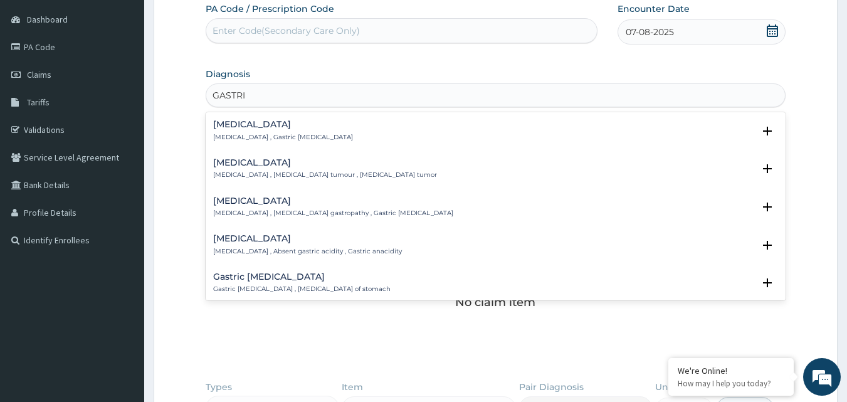
click at [223, 135] on p "[MEDICAL_DATA] , Gastric [MEDICAL_DATA]" at bounding box center [283, 137] width 140 height 9
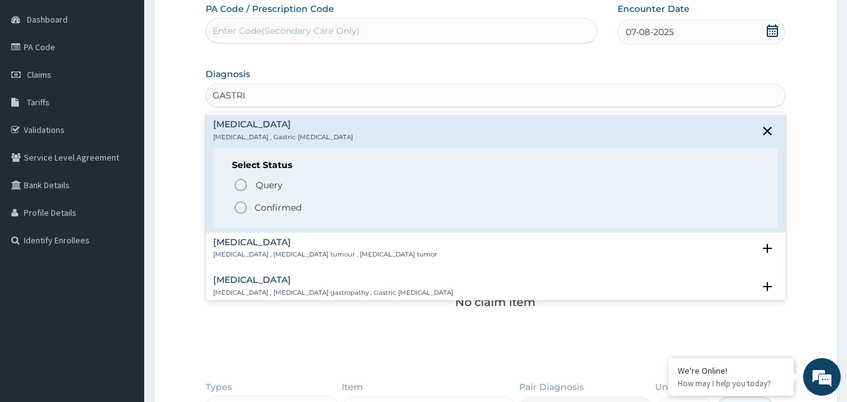
click at [242, 207] on icon "status option filled" at bounding box center [240, 207] width 15 height 15
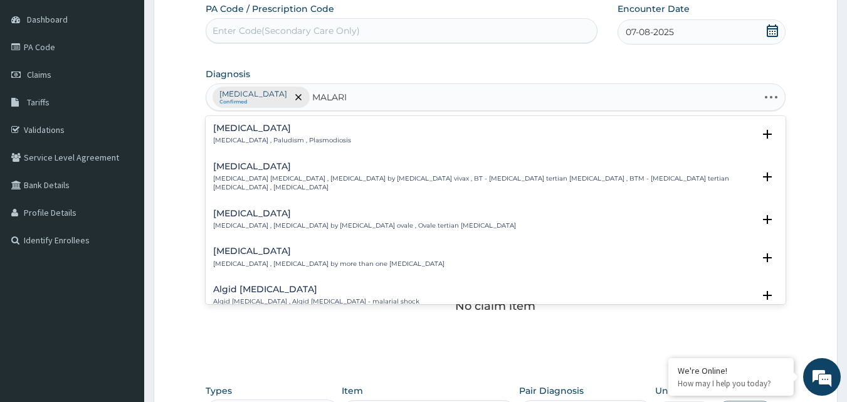
type input "[MEDICAL_DATA]"
click at [219, 140] on p "[MEDICAL_DATA] , Paludism , Plasmodiosis" at bounding box center [282, 140] width 138 height 9
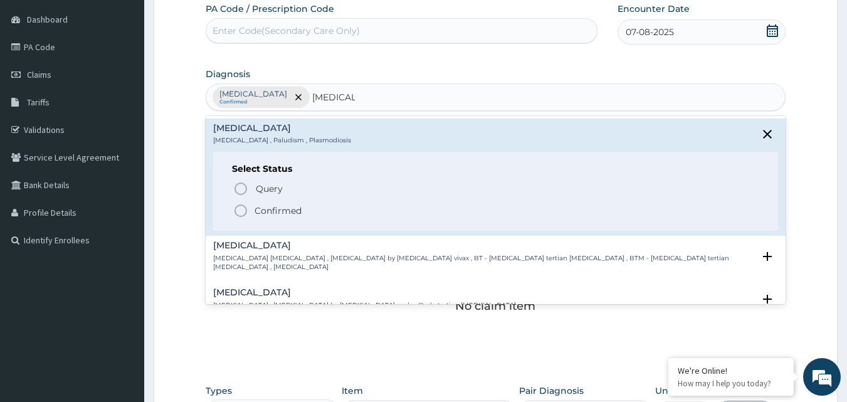
click at [242, 213] on icon "status option filled" at bounding box center [240, 210] width 15 height 15
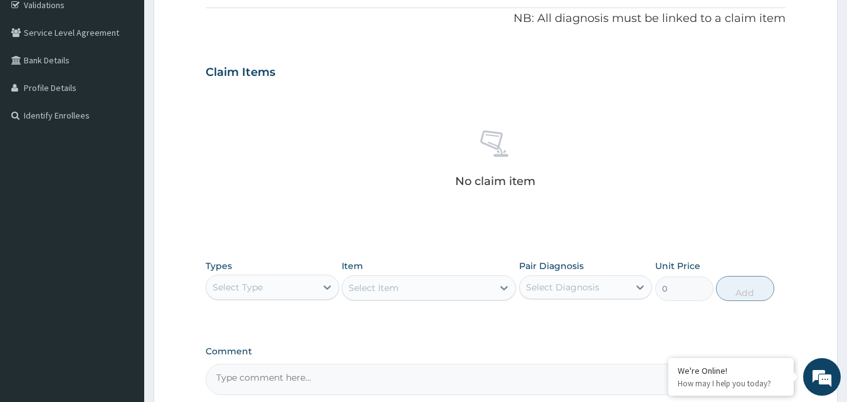
scroll to position [243, 0]
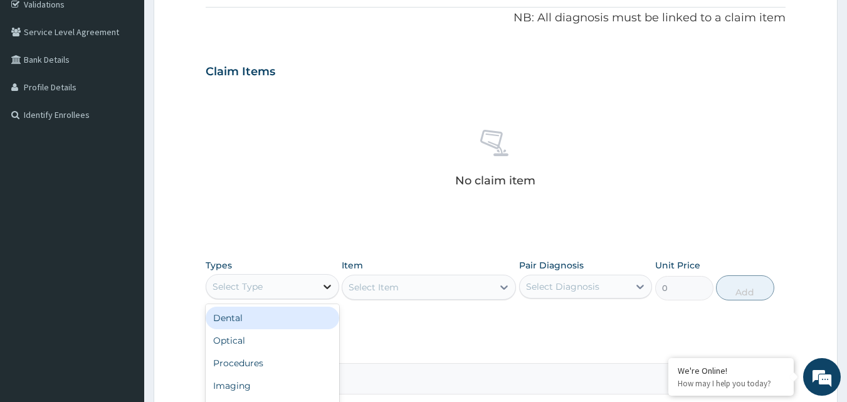
click at [326, 285] on icon at bounding box center [327, 286] width 13 height 13
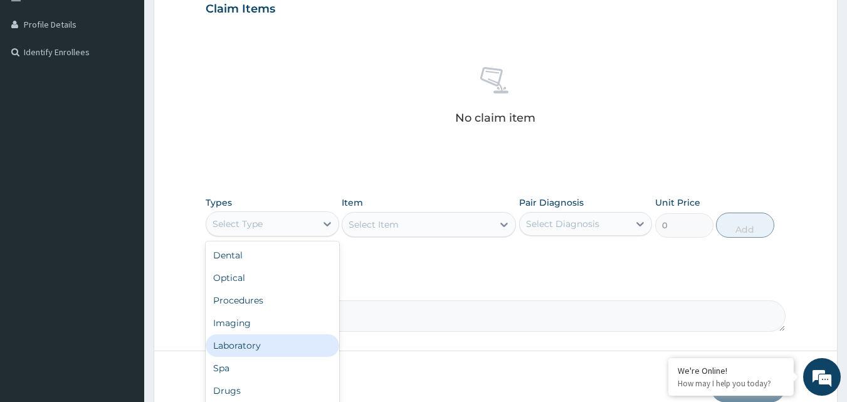
scroll to position [43, 0]
click at [256, 349] on div "Drugs" at bounding box center [273, 348] width 134 height 23
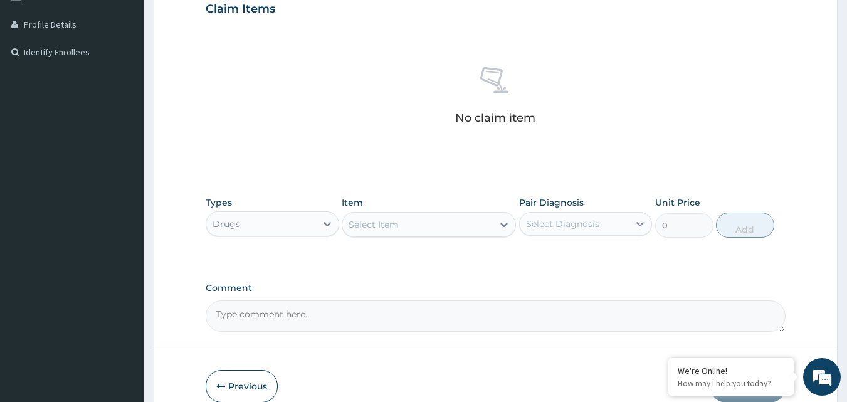
click at [503, 224] on icon at bounding box center [504, 224] width 13 height 13
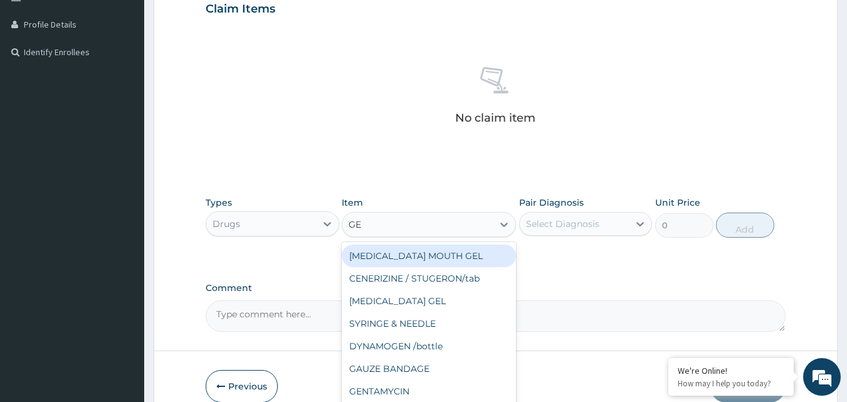
type input "GES"
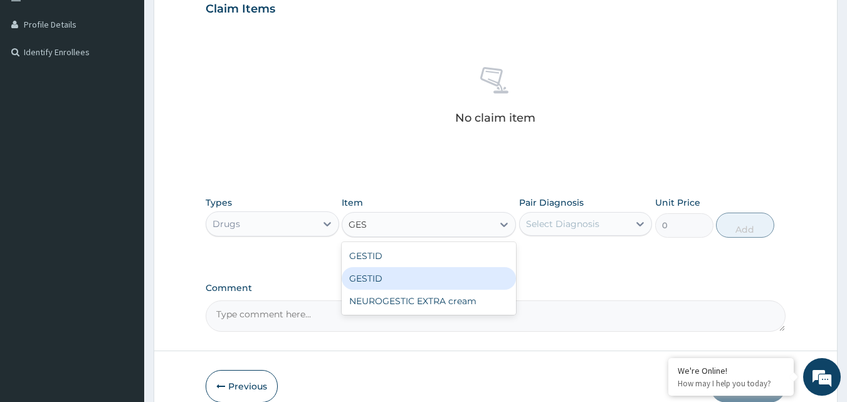
click at [413, 278] on div "GESTID" at bounding box center [429, 278] width 174 height 23
type input "850"
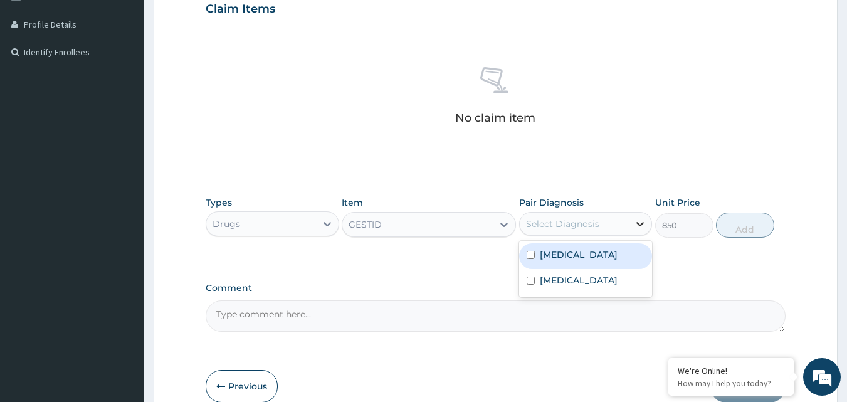
click at [642, 221] on icon at bounding box center [640, 224] width 13 height 13
click at [532, 255] on input "checkbox" at bounding box center [531, 255] width 8 height 8
checkbox input "true"
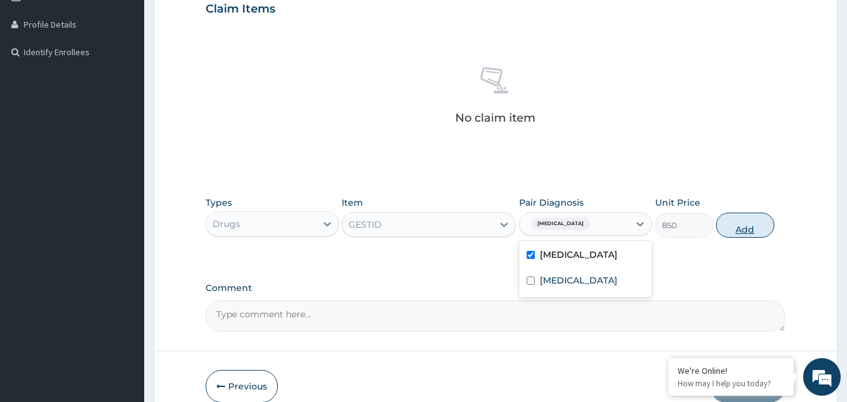
click at [747, 226] on button "Add" at bounding box center [745, 225] width 58 height 25
type input "0"
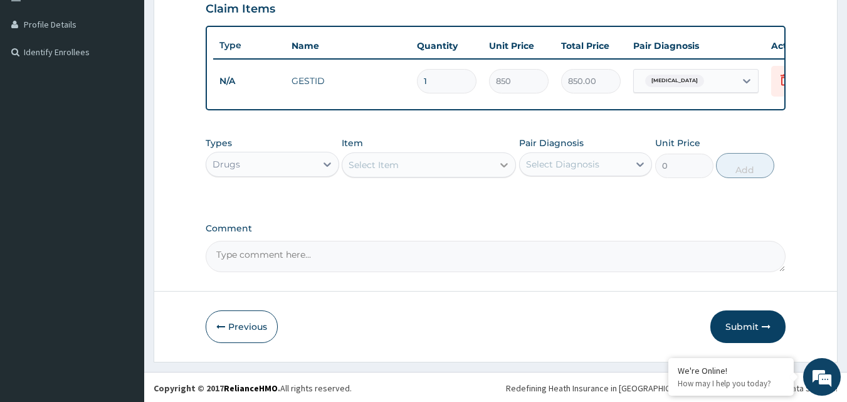
click at [504, 167] on icon at bounding box center [504, 165] width 8 height 4
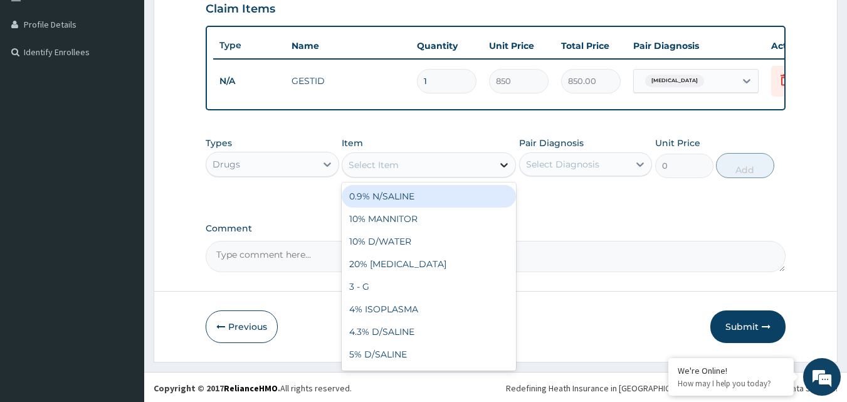
type input "P"
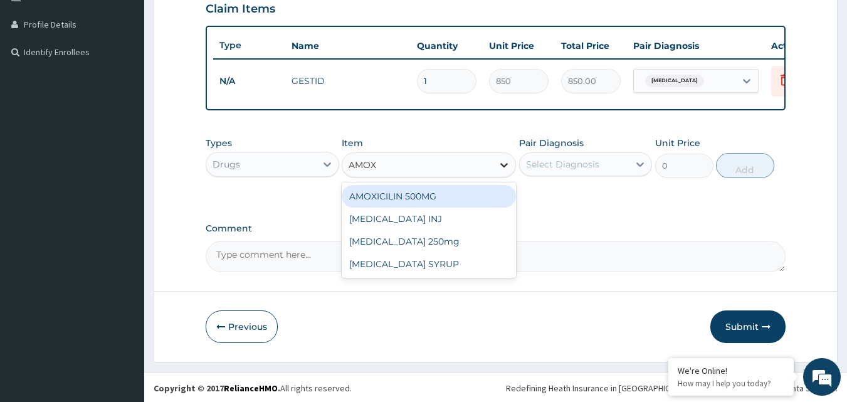
type input "AMOXI"
click at [441, 203] on div "AMOXICILIN 500MG" at bounding box center [429, 196] width 174 height 23
type input "50"
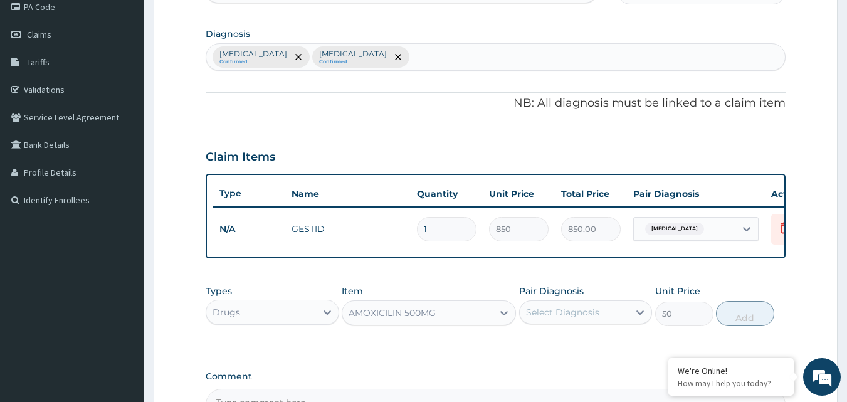
scroll to position [117, 0]
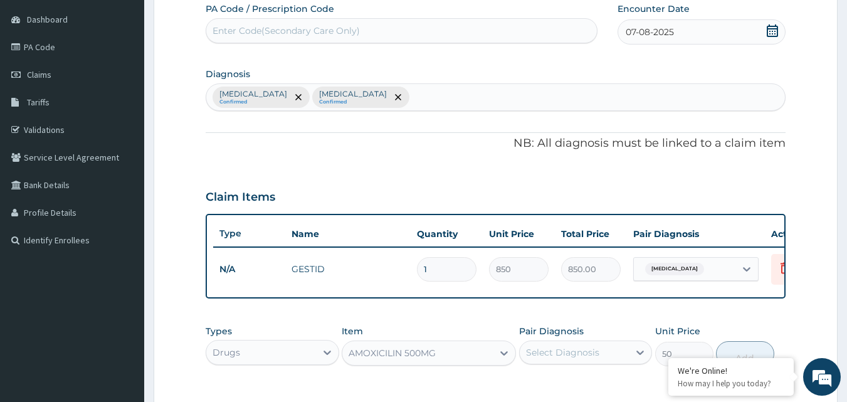
click at [367, 95] on div "[MEDICAL_DATA] Confirmed [MEDICAL_DATA] Confirmed" at bounding box center [495, 97] width 579 height 26
type input "P"
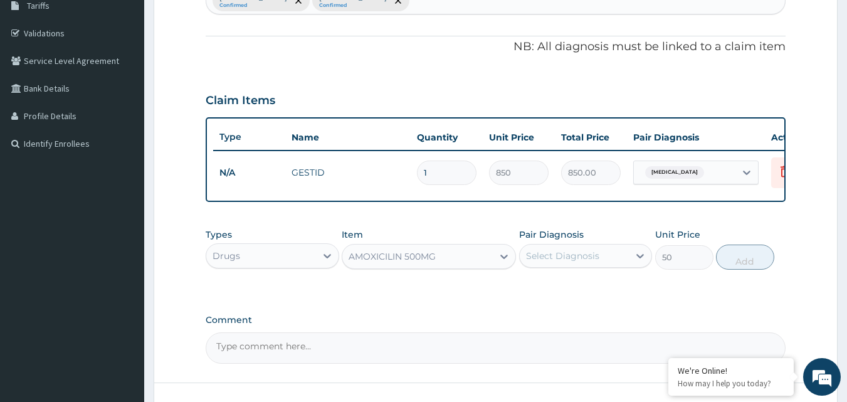
scroll to position [243, 0]
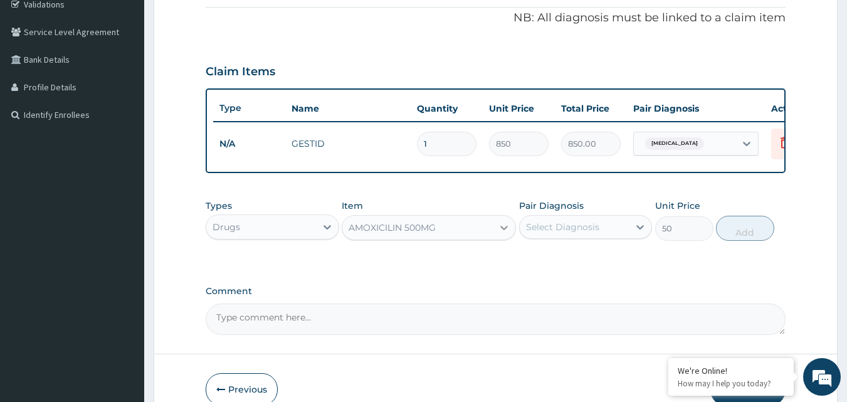
click at [506, 234] on icon at bounding box center [504, 227] width 13 height 13
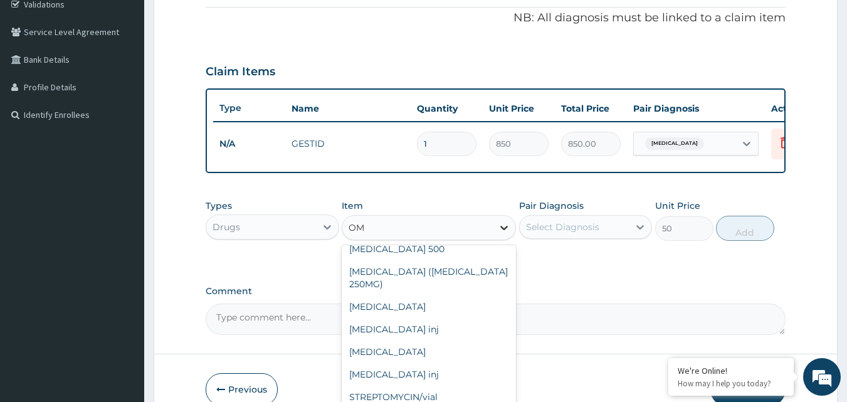
scroll to position [271, 0]
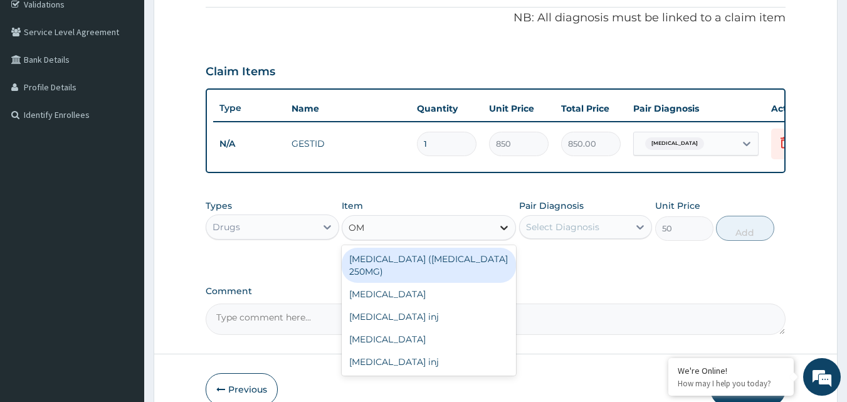
type input "OME"
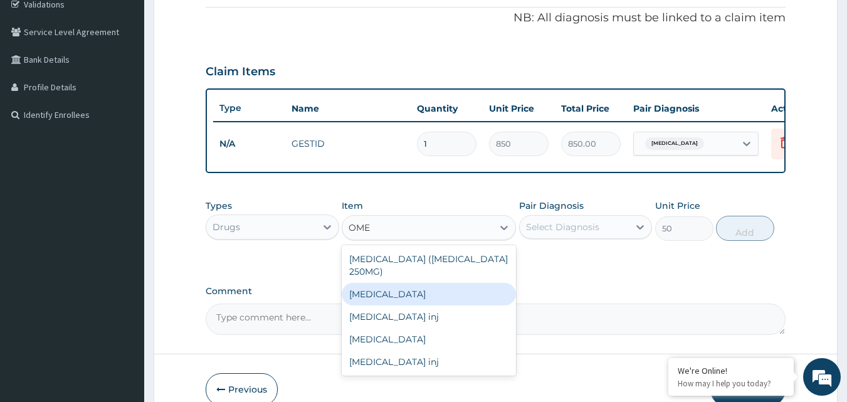
click at [416, 290] on div "[MEDICAL_DATA]" at bounding box center [429, 294] width 174 height 23
type input "100"
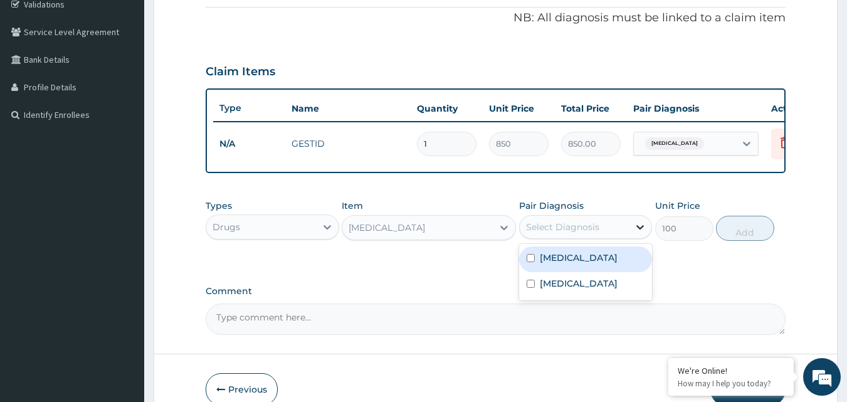
click at [646, 233] on icon at bounding box center [640, 227] width 13 height 13
drag, startPoint x: 531, startPoint y: 265, endPoint x: 542, endPoint y: 267, distance: 11.4
click at [532, 262] on input "checkbox" at bounding box center [531, 258] width 8 height 8
checkbox input "true"
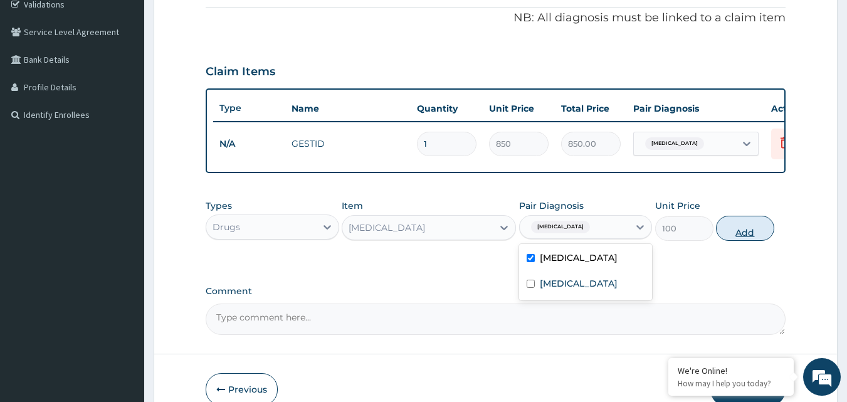
click at [747, 234] on button "Add" at bounding box center [745, 228] width 58 height 25
type input "0"
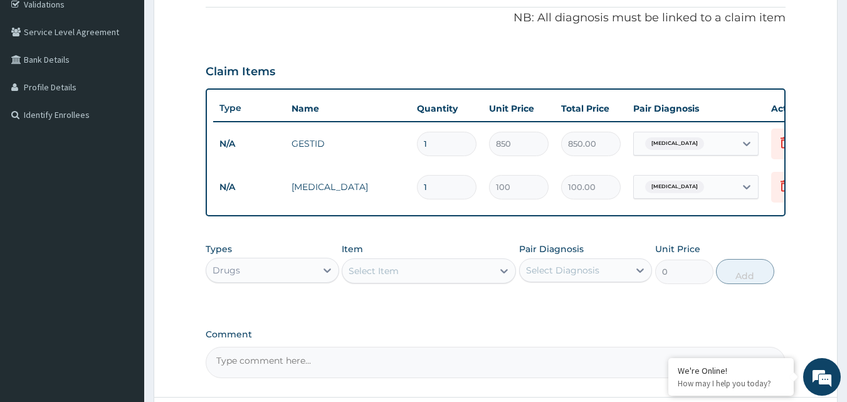
type input "10"
type input "1000.00"
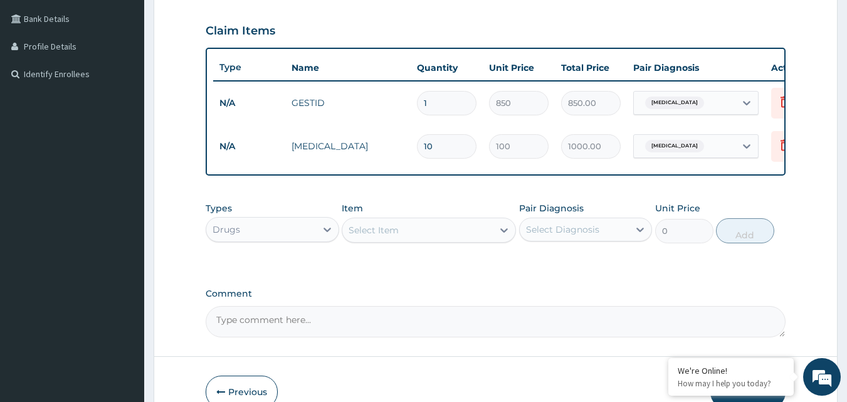
scroll to position [305, 0]
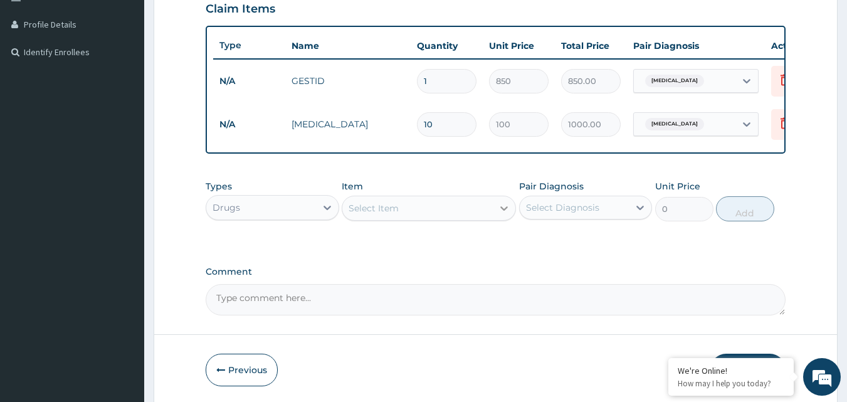
type input "10"
click at [504, 214] on icon at bounding box center [504, 208] width 13 height 13
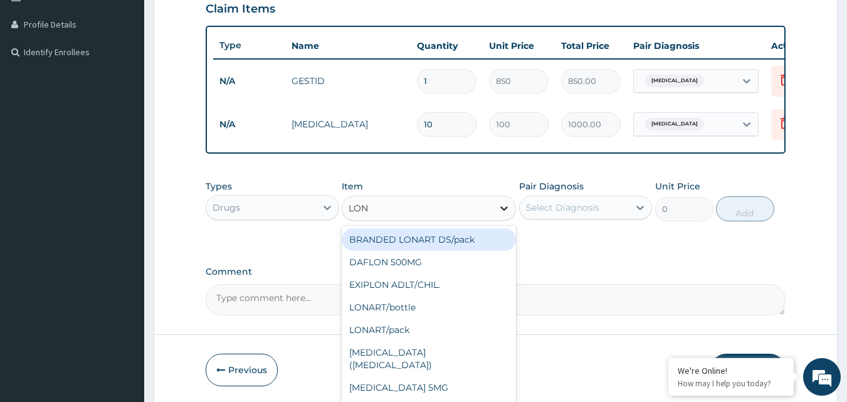
type input "[PERSON_NAME]"
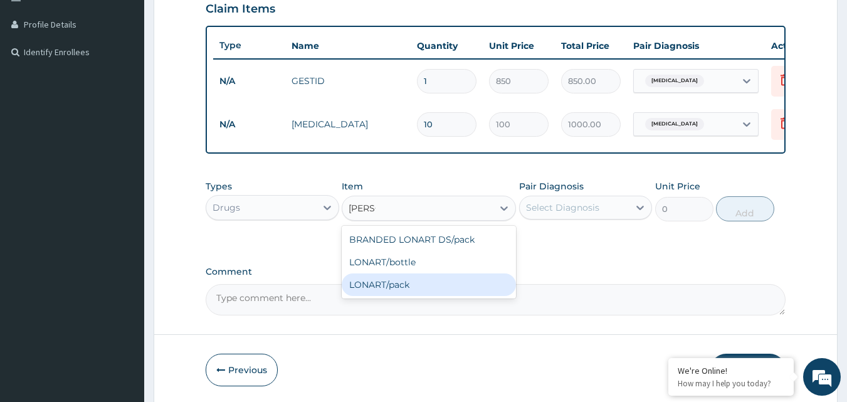
click at [408, 294] on div "LONART/pack" at bounding box center [429, 284] width 174 height 23
type input "1500"
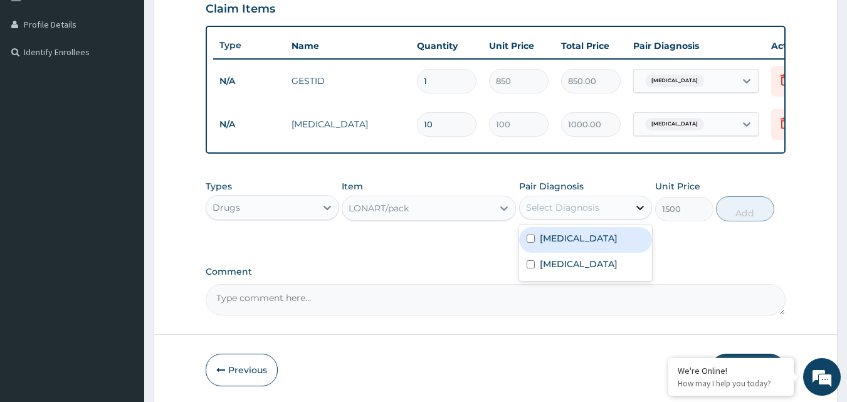
click at [645, 214] on icon at bounding box center [640, 207] width 13 height 13
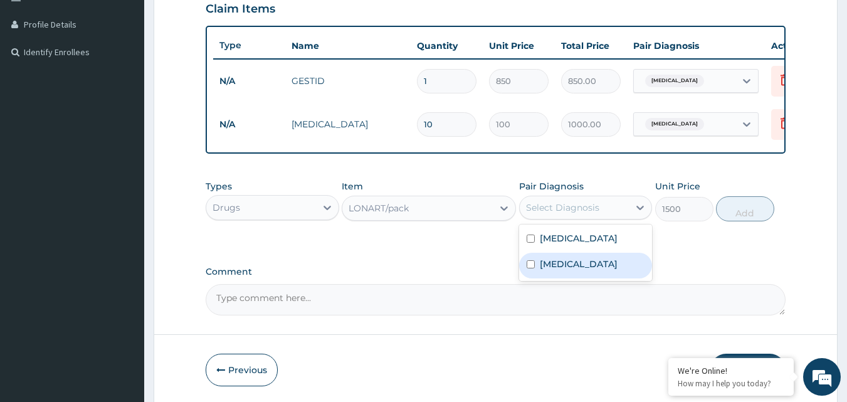
click at [528, 268] on input "checkbox" at bounding box center [531, 264] width 8 height 8
checkbox input "true"
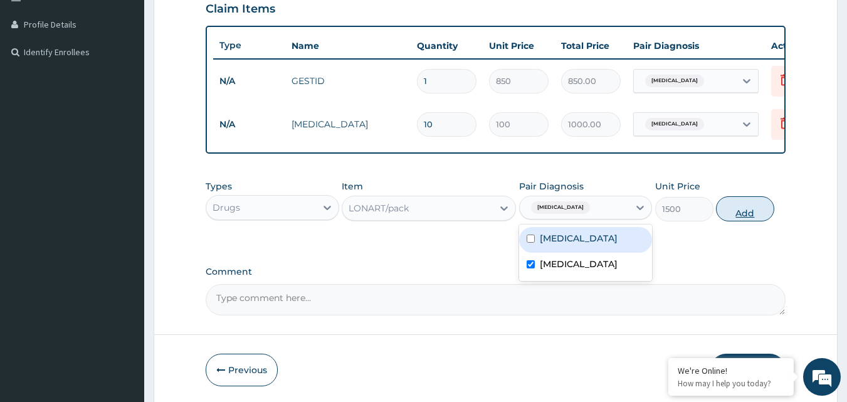
click at [742, 212] on button "Add" at bounding box center [745, 208] width 58 height 25
type input "0"
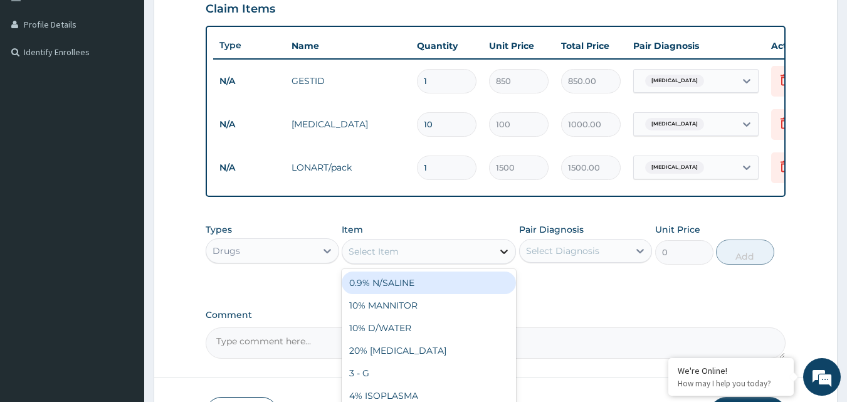
click at [503, 254] on icon at bounding box center [504, 252] width 8 height 4
type input "PARAC"
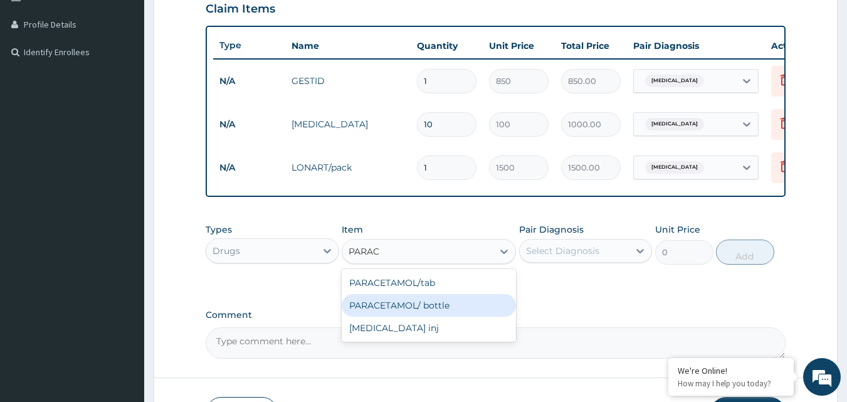
click at [421, 314] on div "PARACETAMOL/ bottle" at bounding box center [429, 305] width 174 height 23
type input "500"
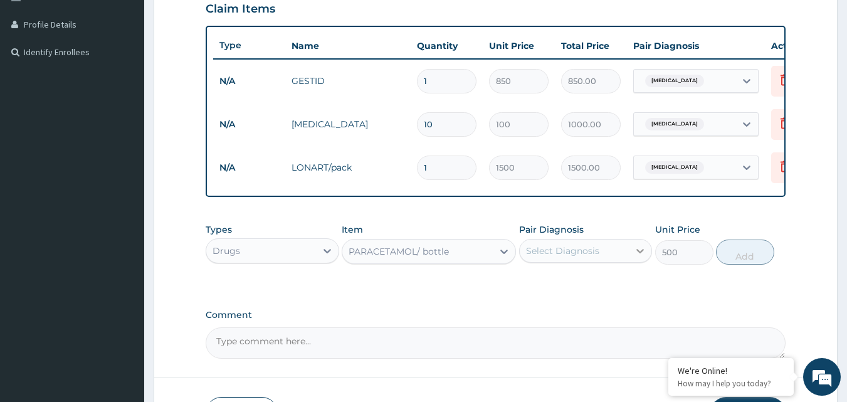
click at [636, 257] on icon at bounding box center [640, 251] width 13 height 13
click at [505, 254] on icon at bounding box center [504, 252] width 8 height 4
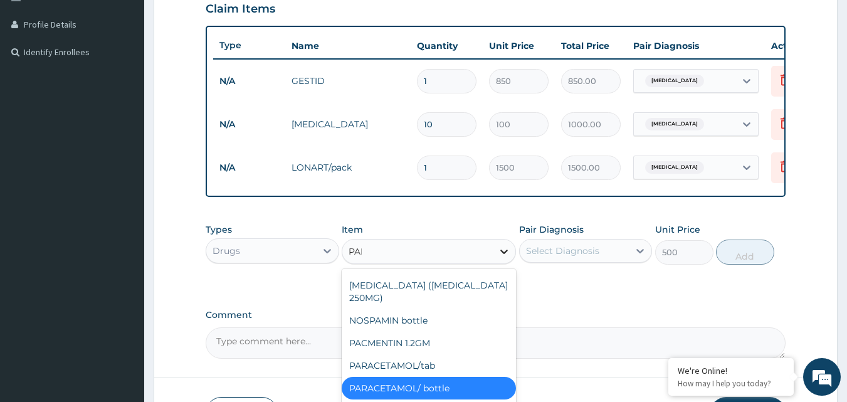
scroll to position [0, 0]
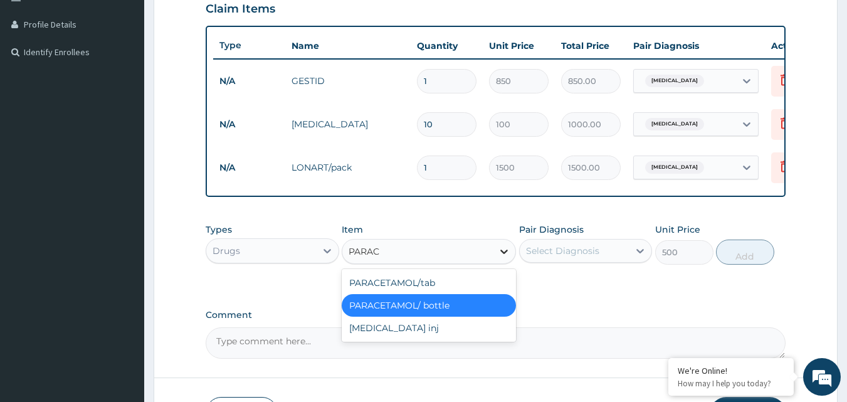
type input "PARACE"
click at [453, 292] on div "PARACETAMOL/tab" at bounding box center [429, 283] width 174 height 23
type input "20"
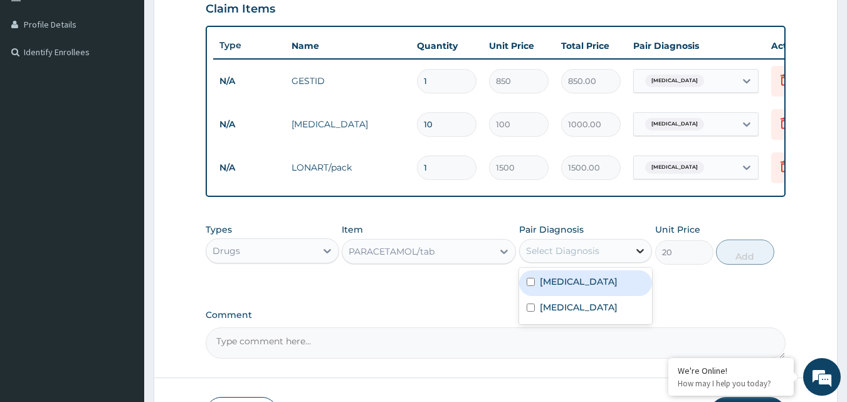
click at [631, 256] on div at bounding box center [640, 251] width 23 height 23
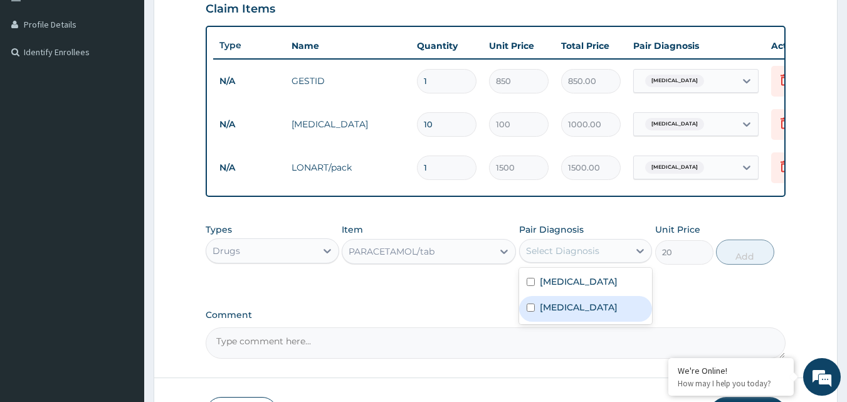
click at [529, 312] on input "checkbox" at bounding box center [531, 308] width 8 height 8
checkbox input "true"
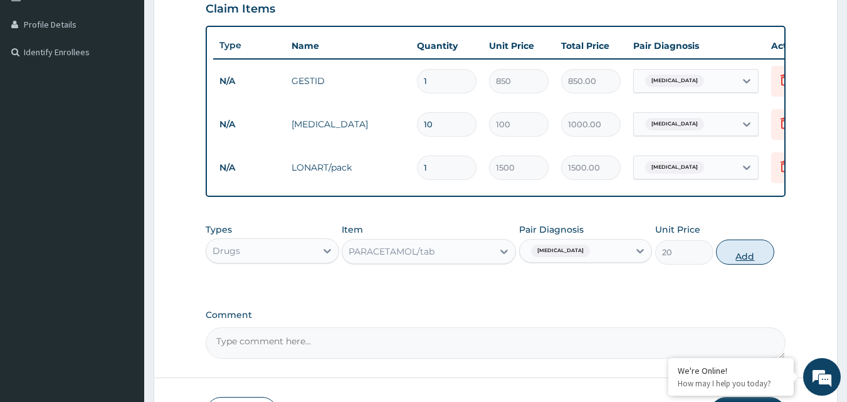
click at [738, 258] on button "Add" at bounding box center [745, 252] width 58 height 25
type input "0"
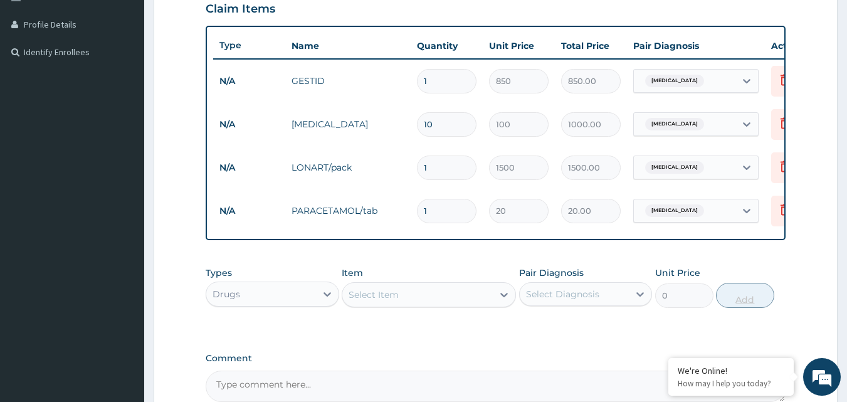
type input "18"
type input "360.00"
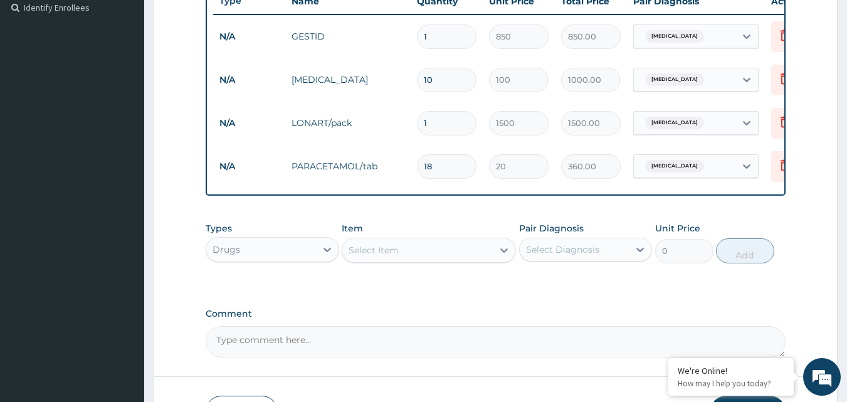
scroll to position [368, 0]
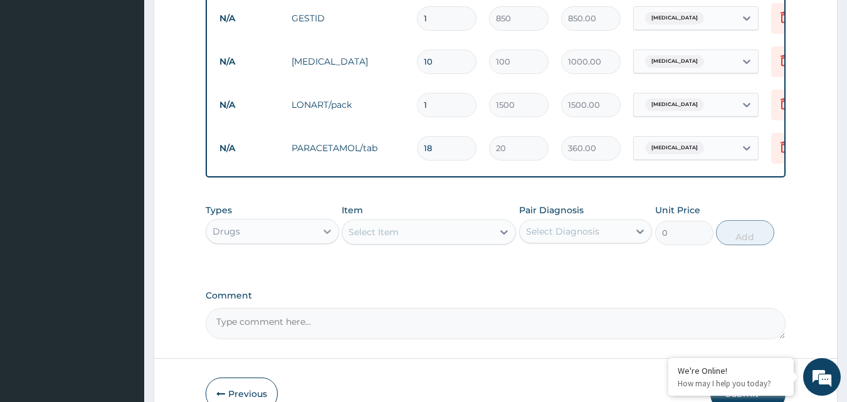
type input "18"
click at [326, 238] on icon at bounding box center [327, 231] width 13 height 13
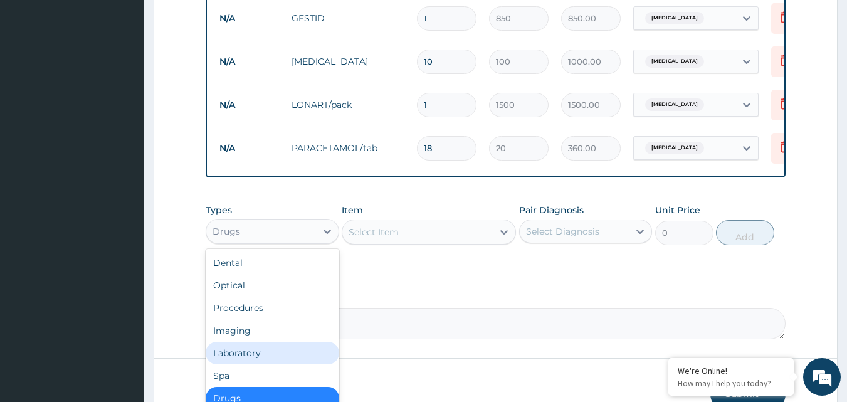
click at [273, 364] on div "Laboratory" at bounding box center [273, 353] width 134 height 23
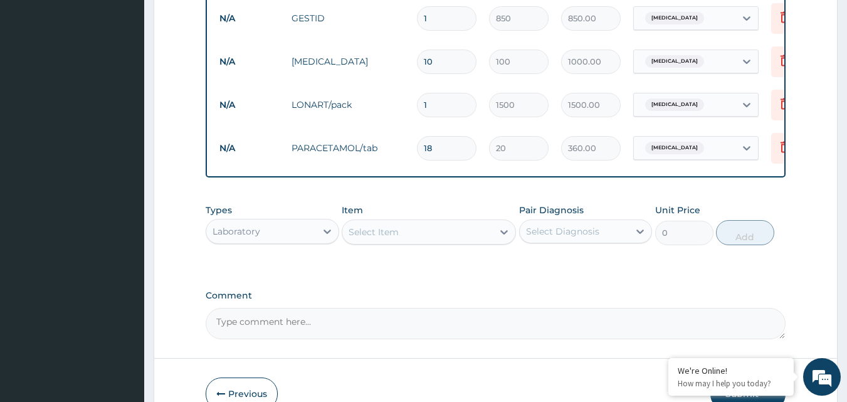
click at [507, 238] on icon at bounding box center [504, 232] width 13 height 13
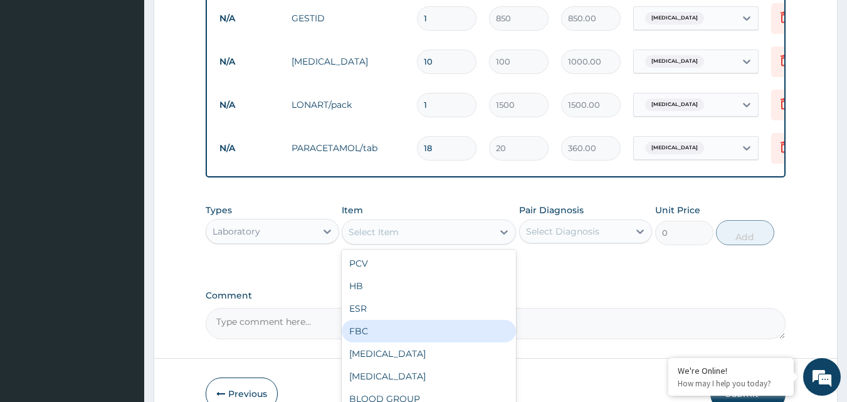
click at [352, 339] on div "FBC" at bounding box center [429, 331] width 174 height 23
type input "2000"
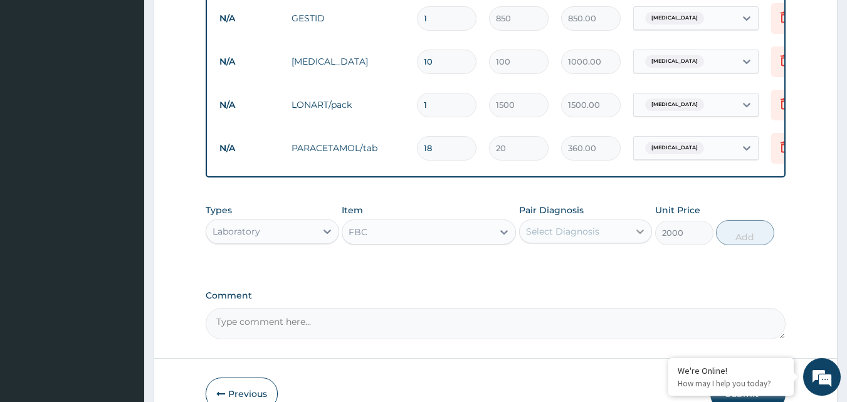
click at [635, 238] on icon at bounding box center [640, 231] width 13 height 13
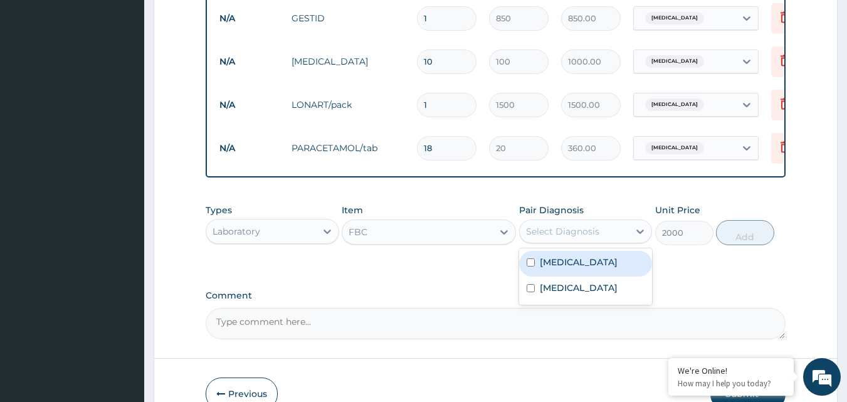
click at [530, 267] on input "checkbox" at bounding box center [531, 262] width 8 height 8
checkbox input "true"
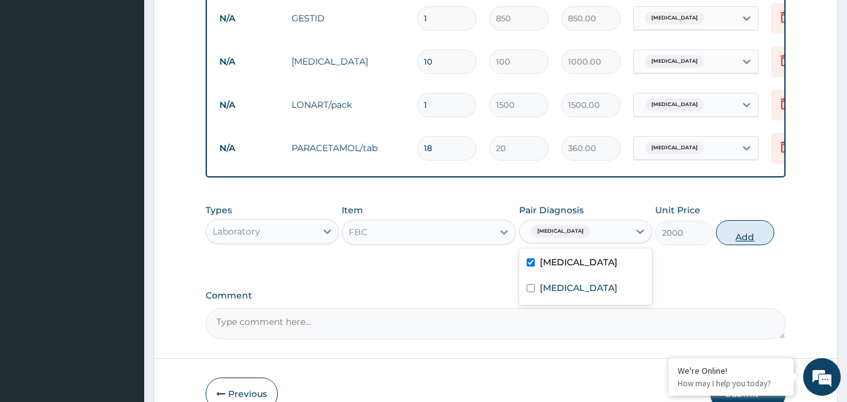
click at [751, 240] on button "Add" at bounding box center [745, 232] width 58 height 25
type input "0"
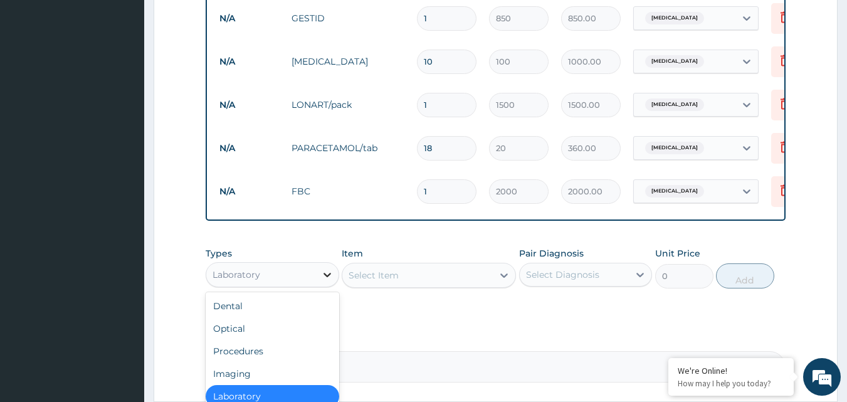
click at [330, 281] on icon at bounding box center [327, 274] width 13 height 13
click at [270, 362] on div "Procedures" at bounding box center [273, 351] width 134 height 23
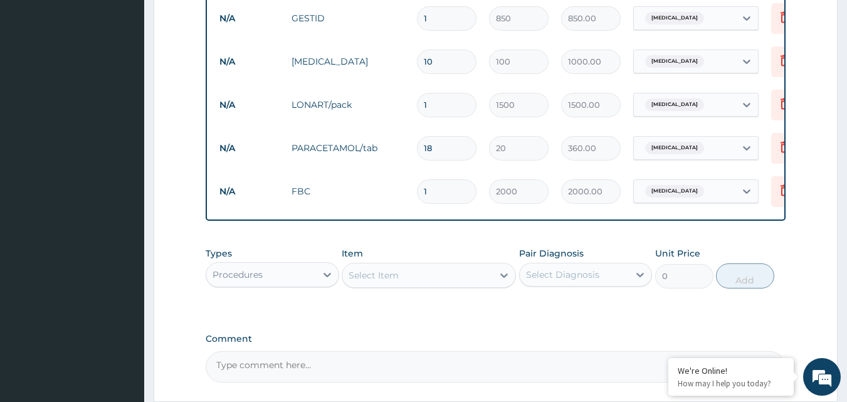
click at [504, 282] on icon at bounding box center [504, 275] width 13 height 13
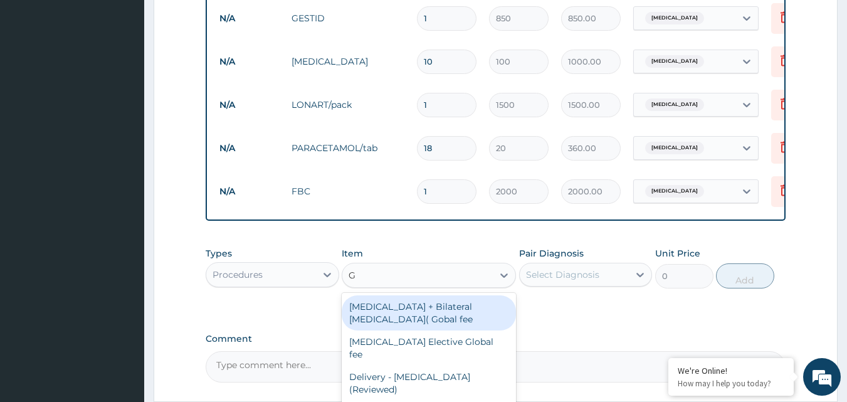
type input "GP"
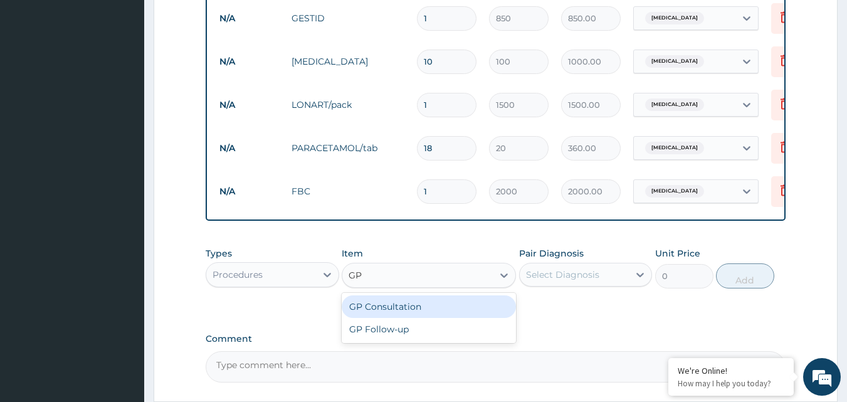
click at [460, 318] on div "GP Consultation" at bounding box center [429, 306] width 174 height 23
type input "1500"
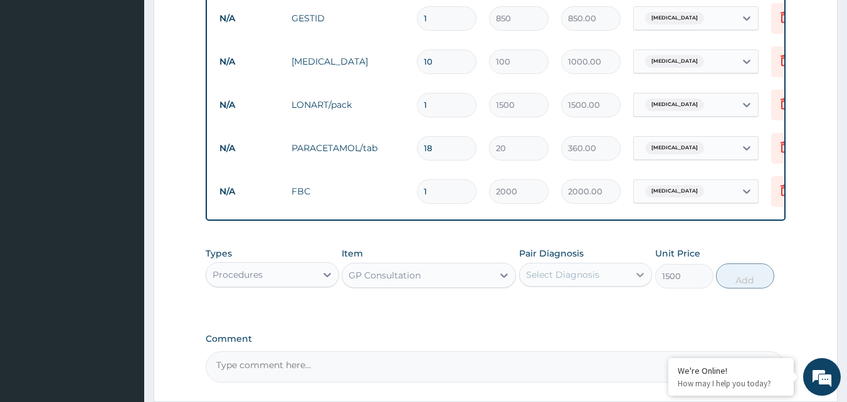
click at [635, 281] on icon at bounding box center [640, 274] width 13 height 13
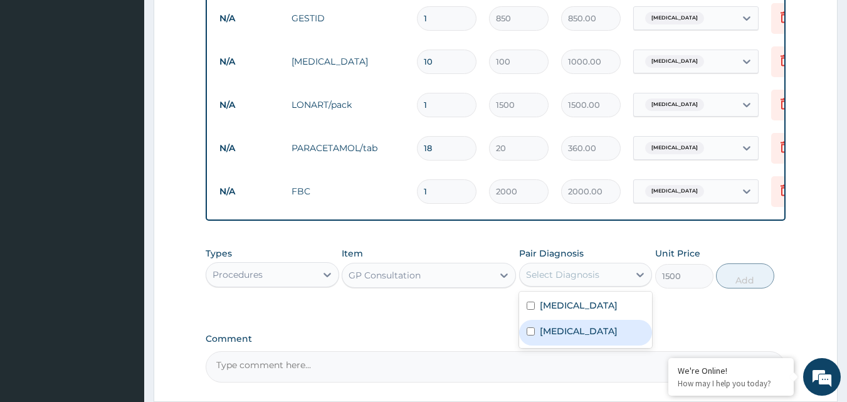
drag, startPoint x: 528, startPoint y: 341, endPoint x: 588, endPoint y: 329, distance: 61.4
click at [529, 335] on input "checkbox" at bounding box center [531, 331] width 8 height 8
checkbox input "true"
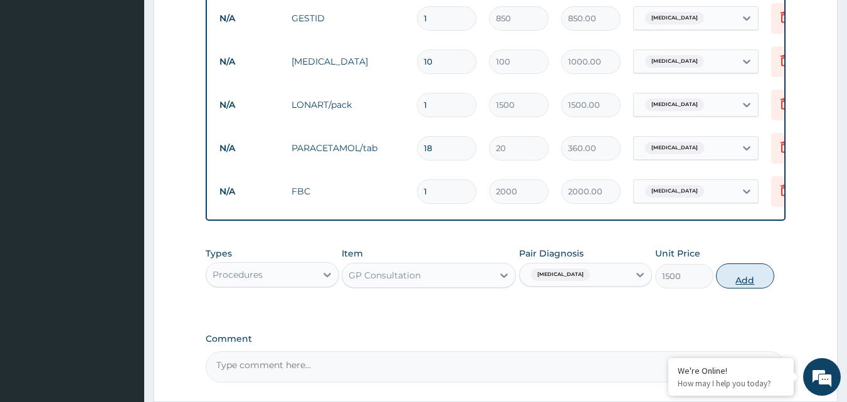
click at [744, 287] on button "Add" at bounding box center [745, 275] width 58 height 25
type input "0"
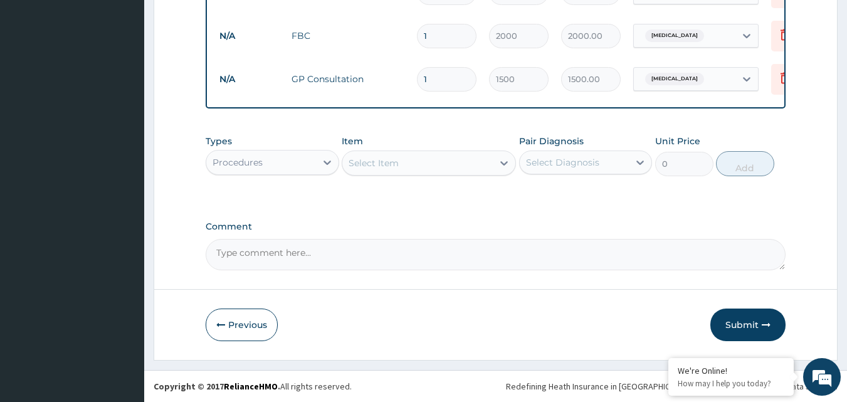
scroll to position [533, 0]
click at [742, 324] on button "Submit" at bounding box center [747, 325] width 75 height 33
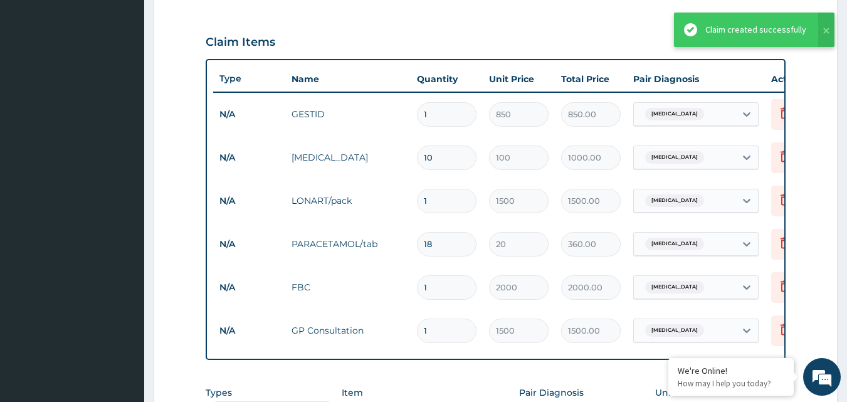
scroll to position [359, 0]
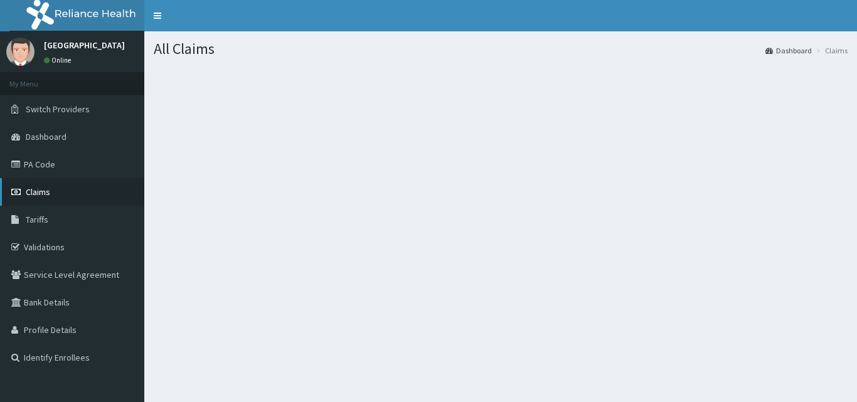
click at [43, 187] on span "Claims" at bounding box center [38, 191] width 24 height 11
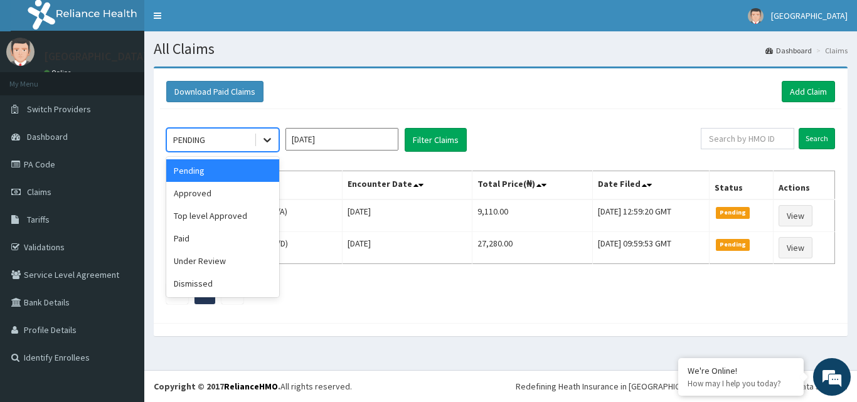
click at [271, 144] on icon at bounding box center [267, 140] width 13 height 13
click at [232, 196] on div "Approved" at bounding box center [222, 193] width 113 height 23
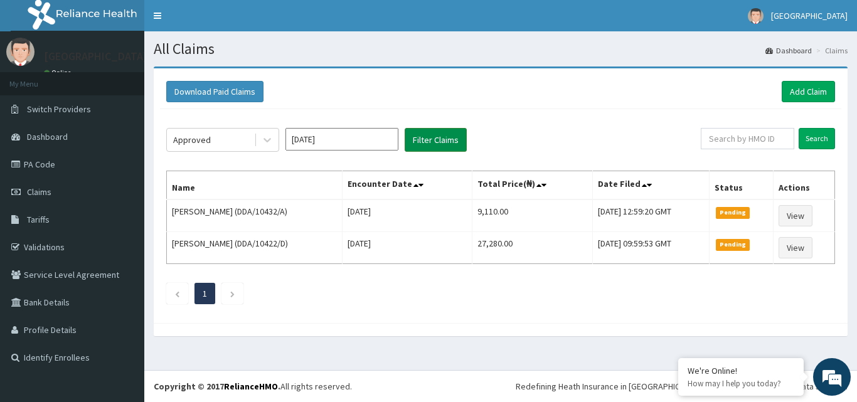
click at [446, 138] on button "Filter Claims" at bounding box center [435, 140] width 62 height 24
